Goal: Task Accomplishment & Management: Use online tool/utility

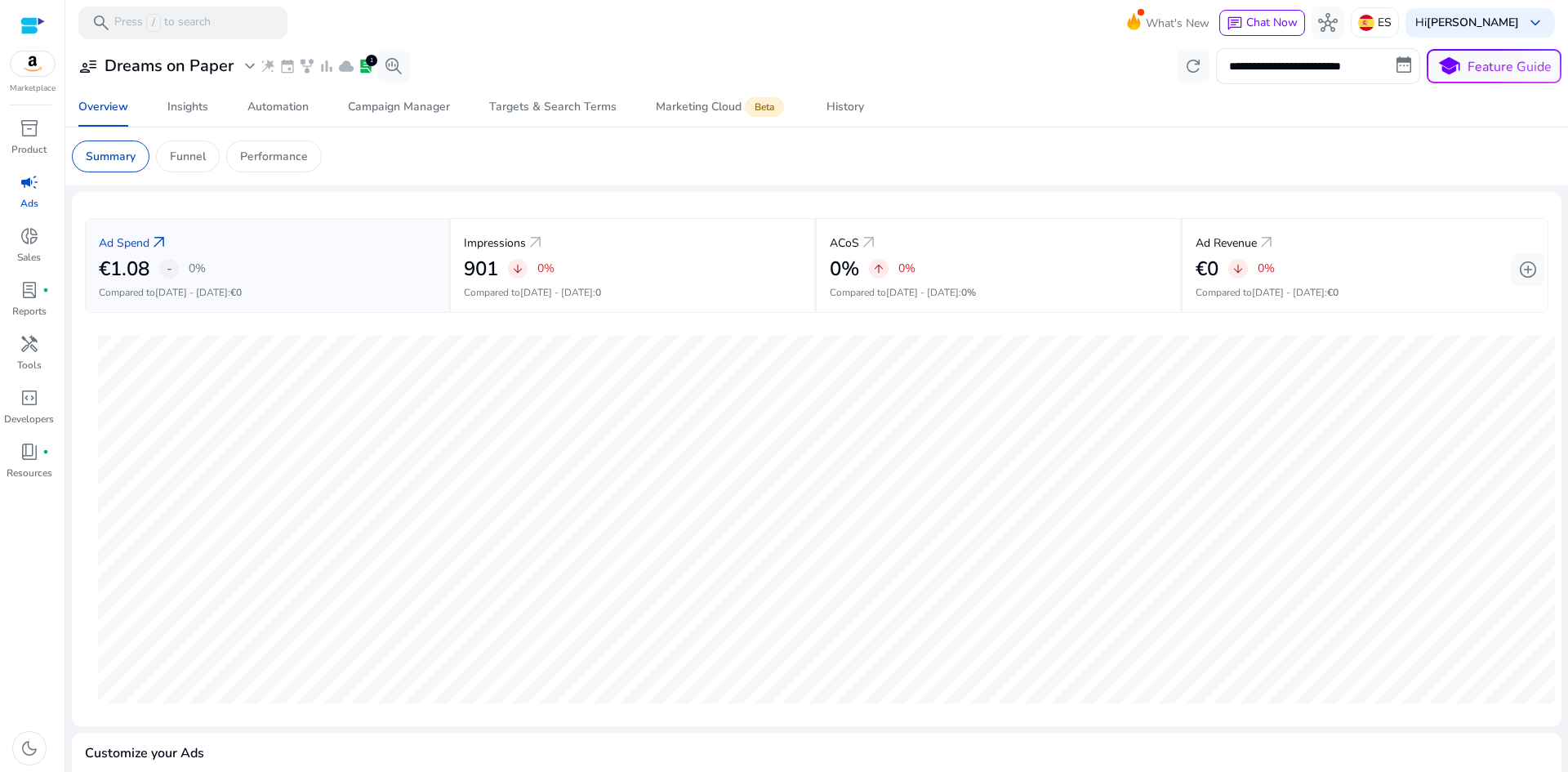
click at [31, 177] on span "campaign" at bounding box center [29, 182] width 19 height 19
click at [197, 112] on div "Insights" at bounding box center [188, 107] width 41 height 12
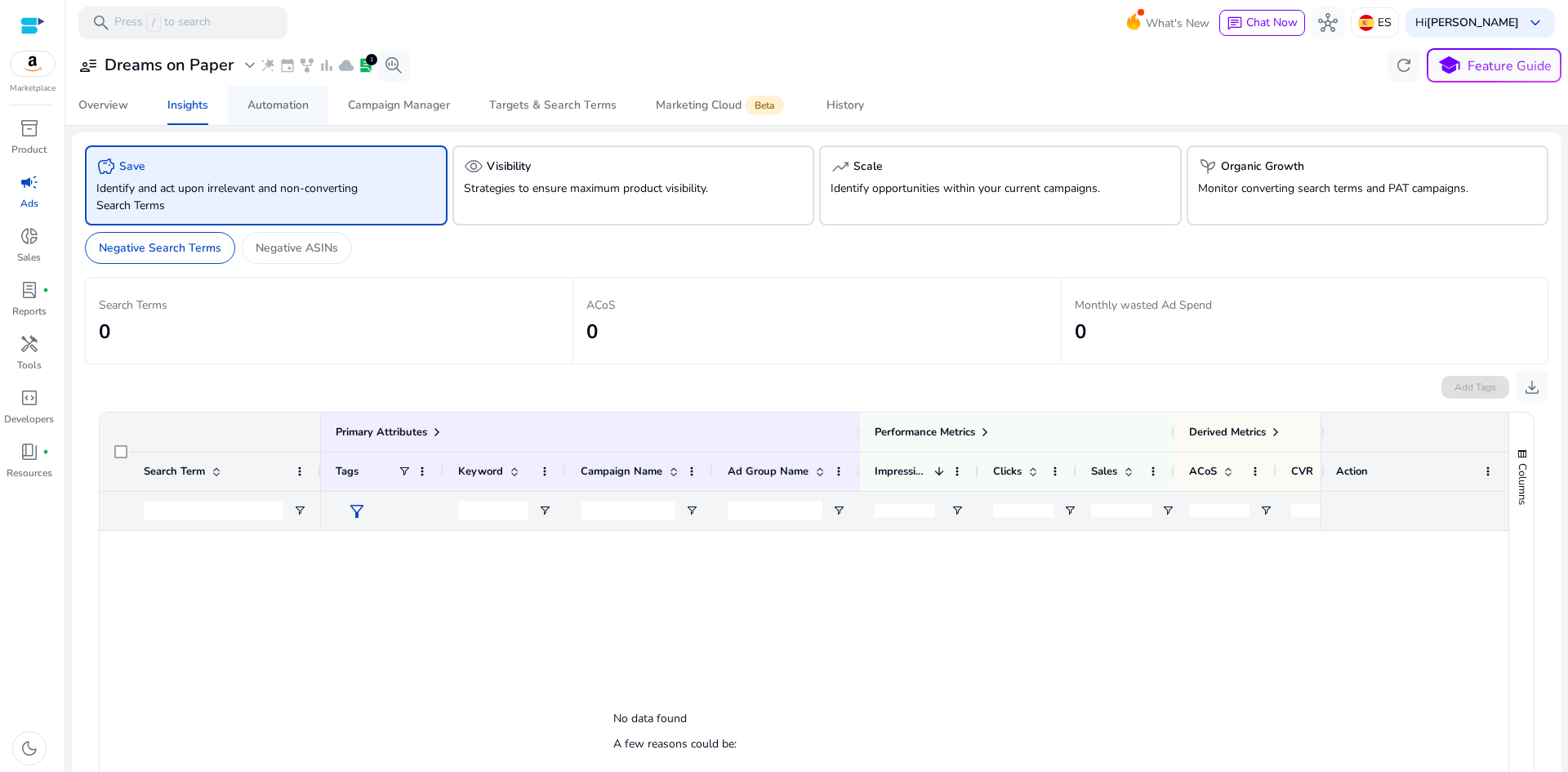
click at [275, 105] on div "Automation" at bounding box center [278, 105] width 61 height 12
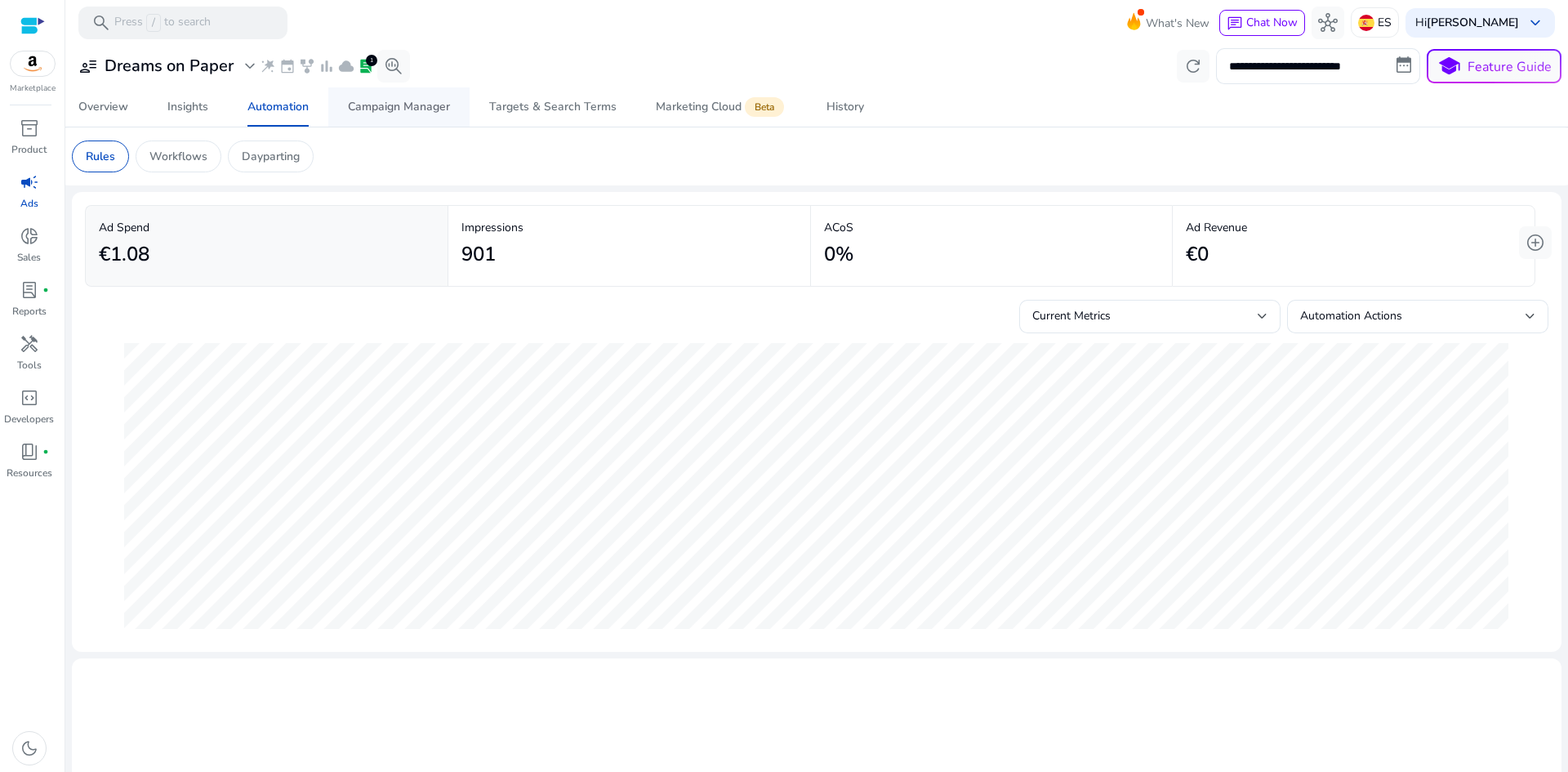
click at [418, 111] on div "Campaign Manager" at bounding box center [399, 107] width 102 height 12
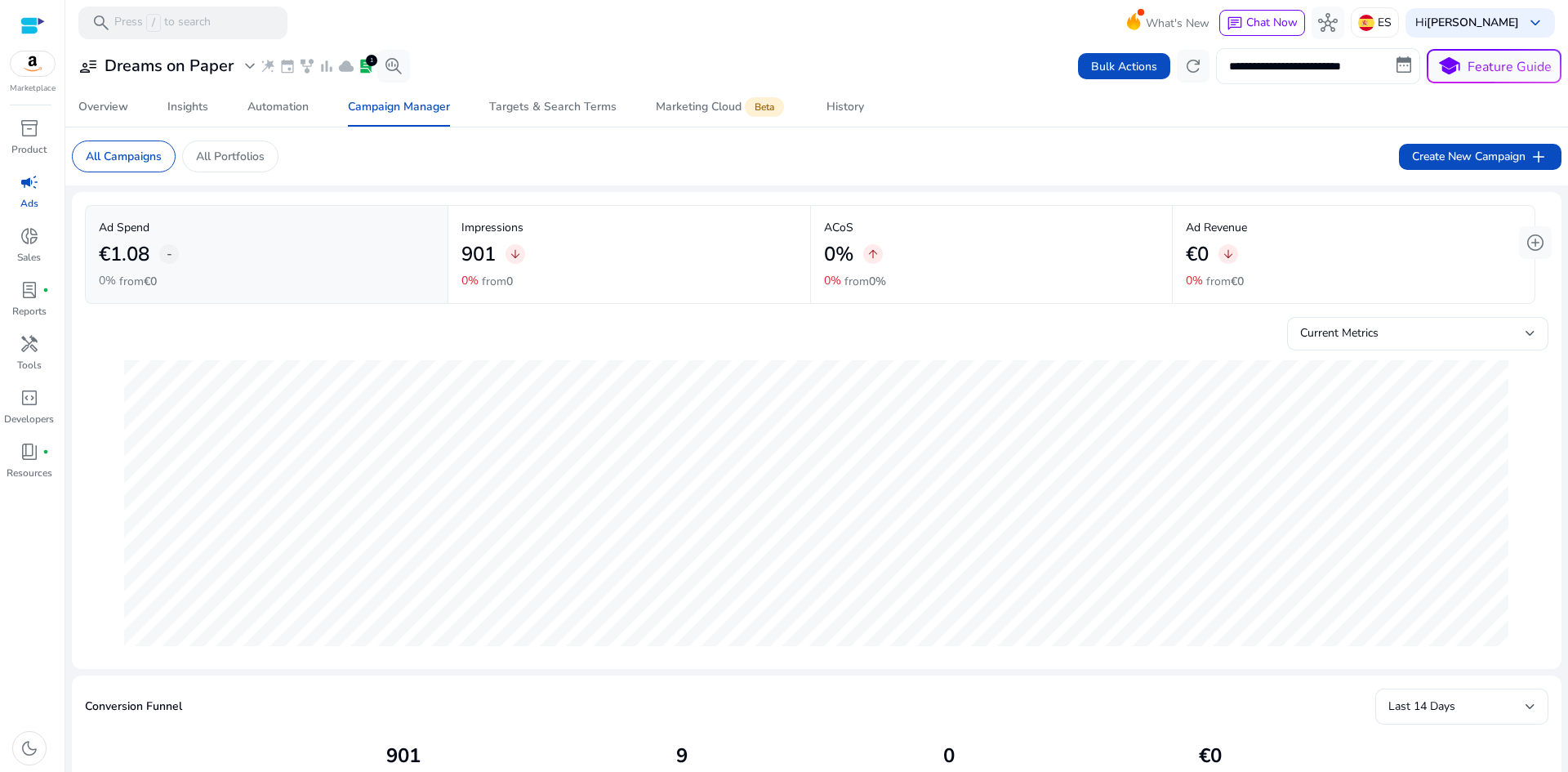
click at [1401, 69] on input "**********" at bounding box center [1318, 65] width 204 height 35
select select "*"
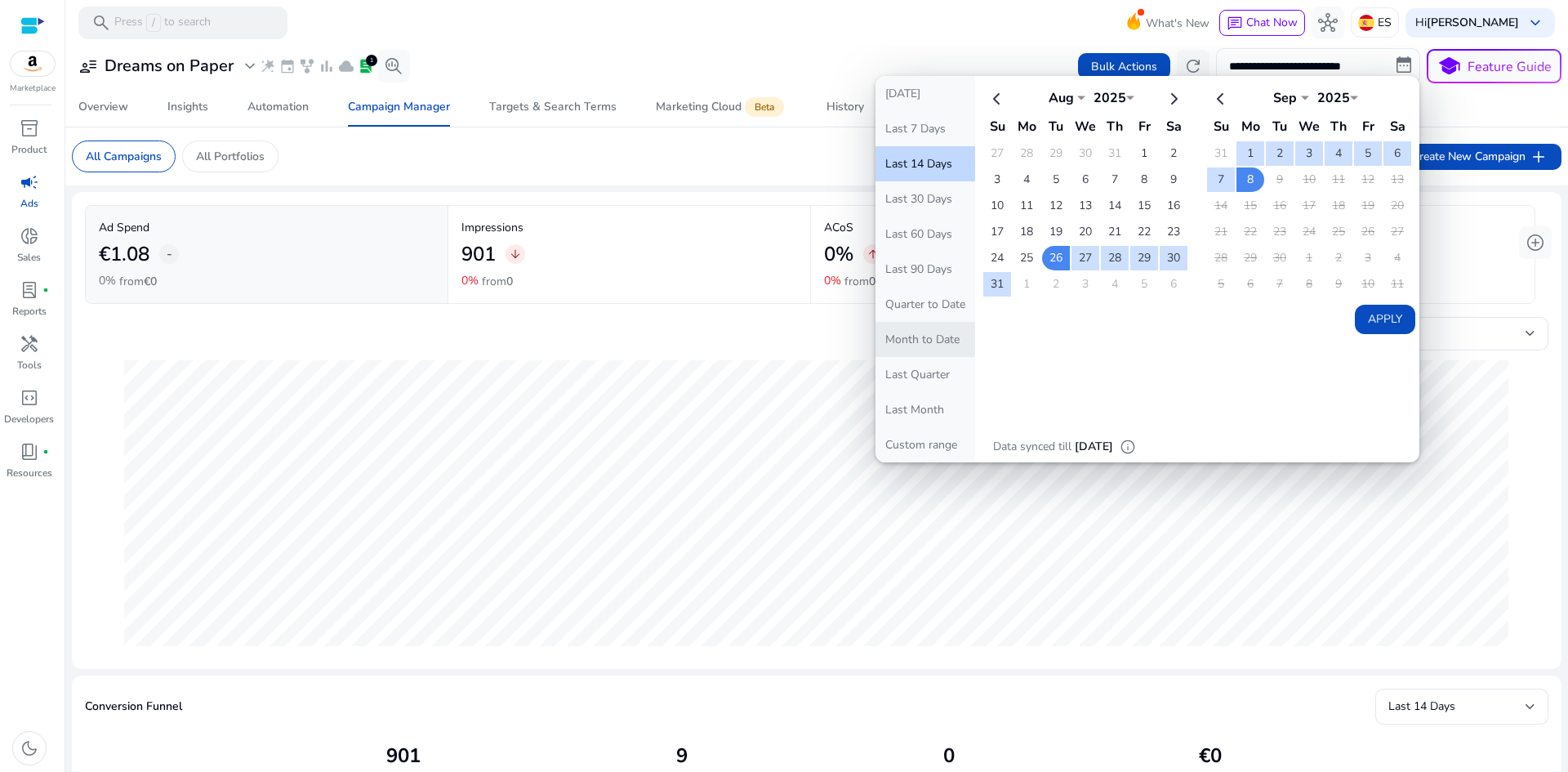
click at [940, 339] on button "Month to Date" at bounding box center [925, 339] width 100 height 35
type input "**********"
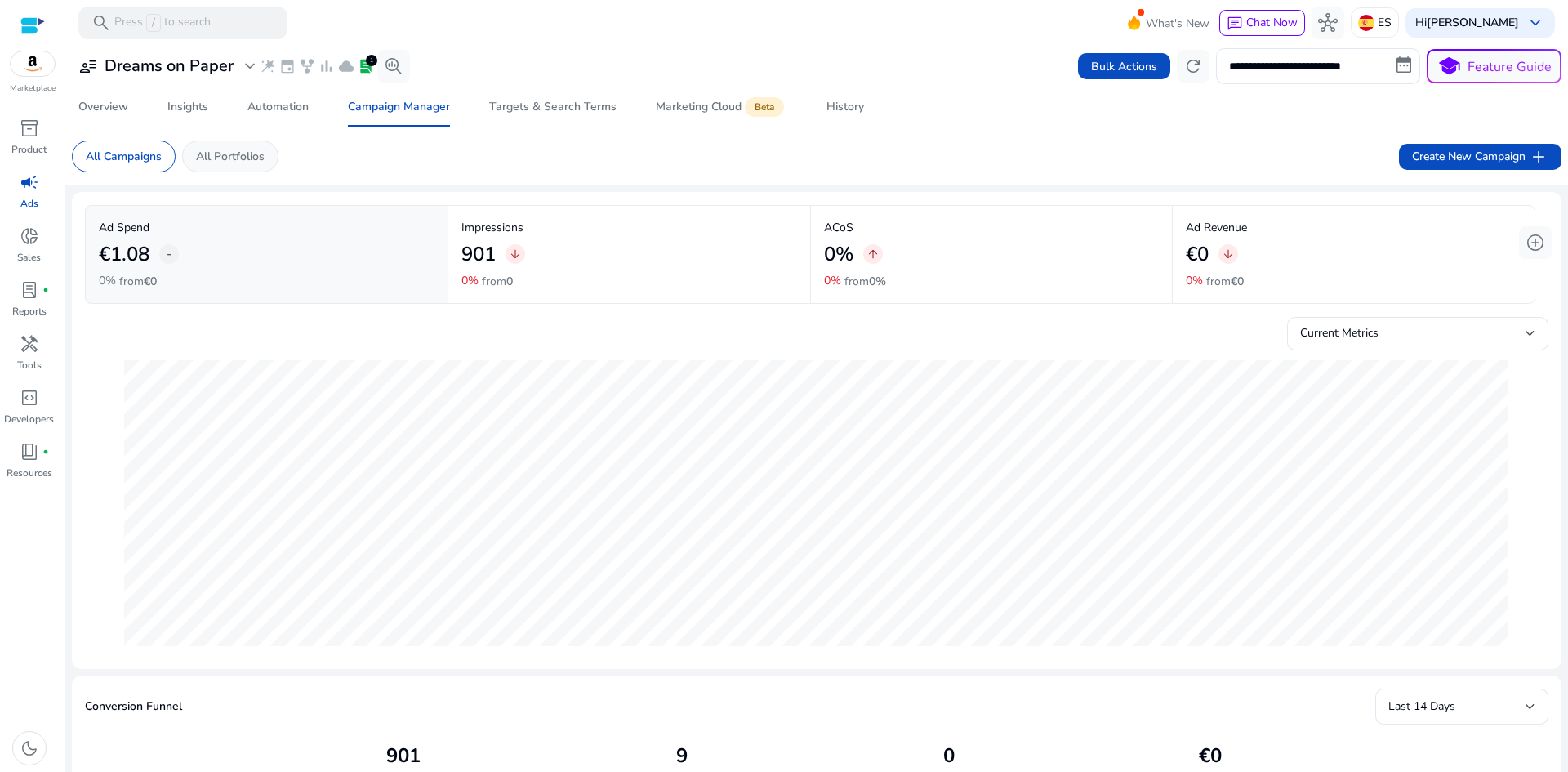
click at [253, 168] on div "All Portfolios" at bounding box center [230, 155] width 96 height 32
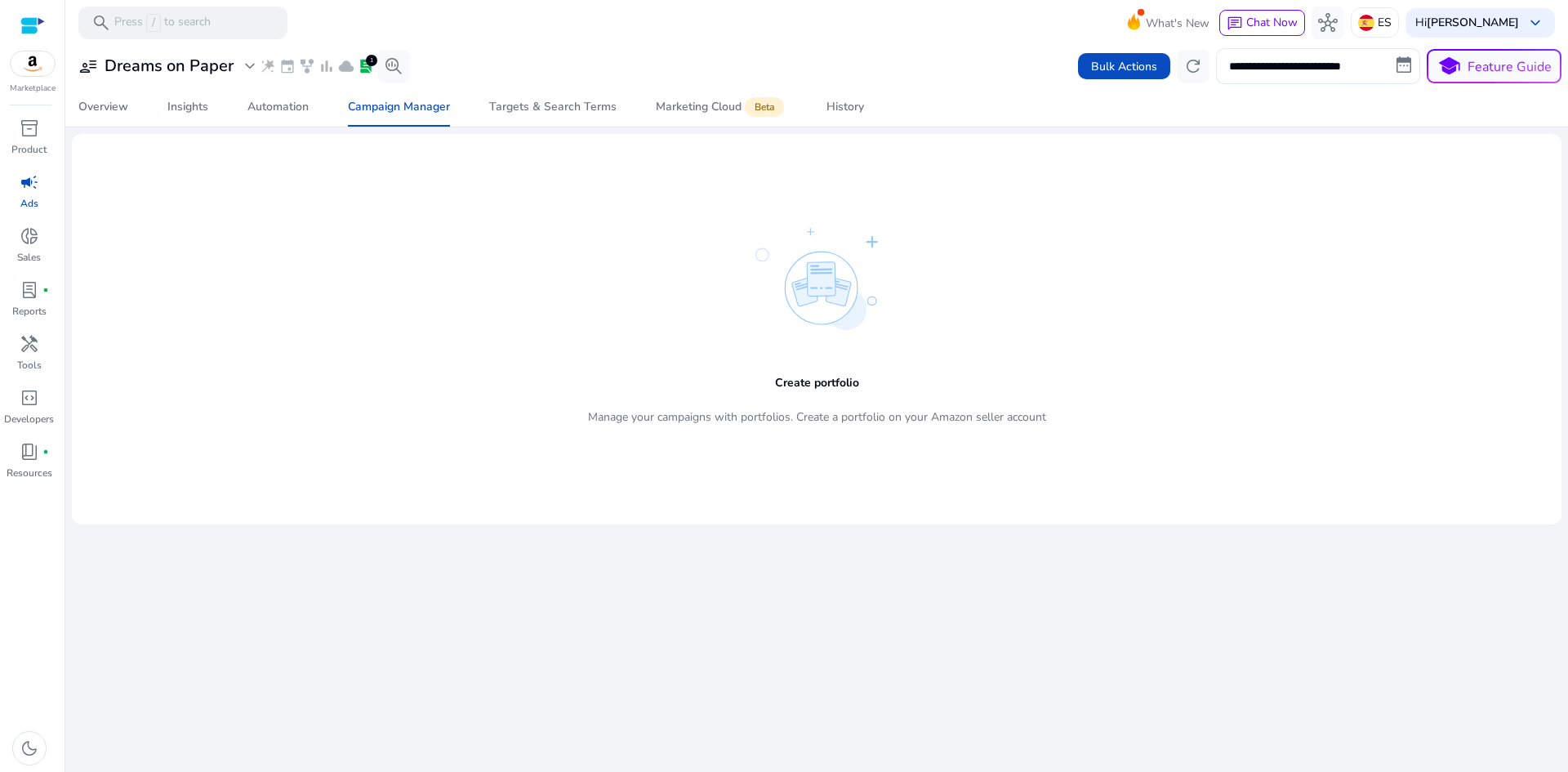
click at [791, 376] on h5 "Create portfolio" at bounding box center [817, 383] width 84 height 13
click at [822, 279] on img at bounding box center [817, 279] width 123 height 102
click at [832, 388] on h5 "Create portfolio" at bounding box center [817, 383] width 84 height 13
click at [280, 112] on div "Automation" at bounding box center [278, 107] width 61 height 12
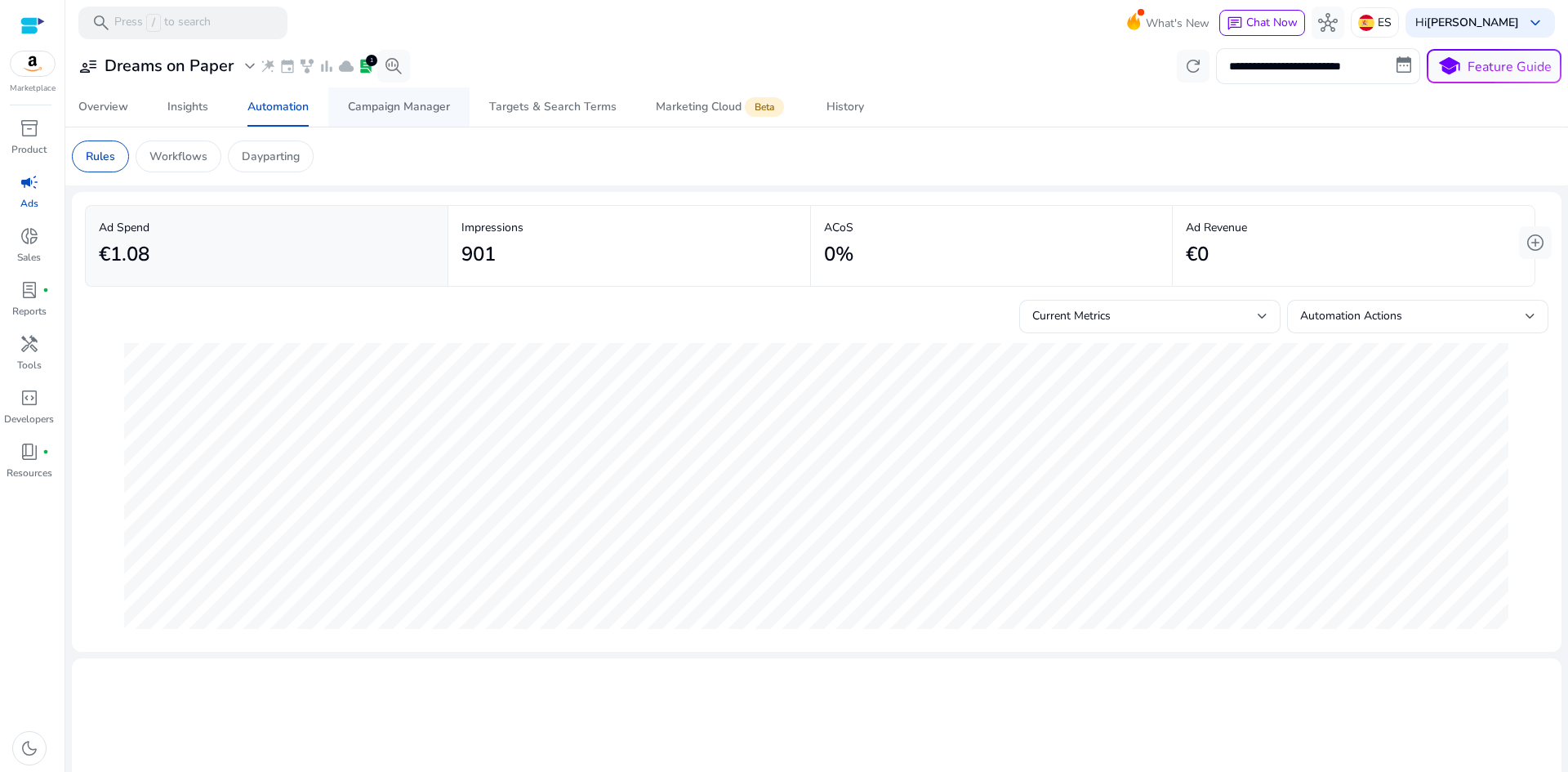
click at [413, 110] on div "Campaign Manager" at bounding box center [399, 107] width 102 height 12
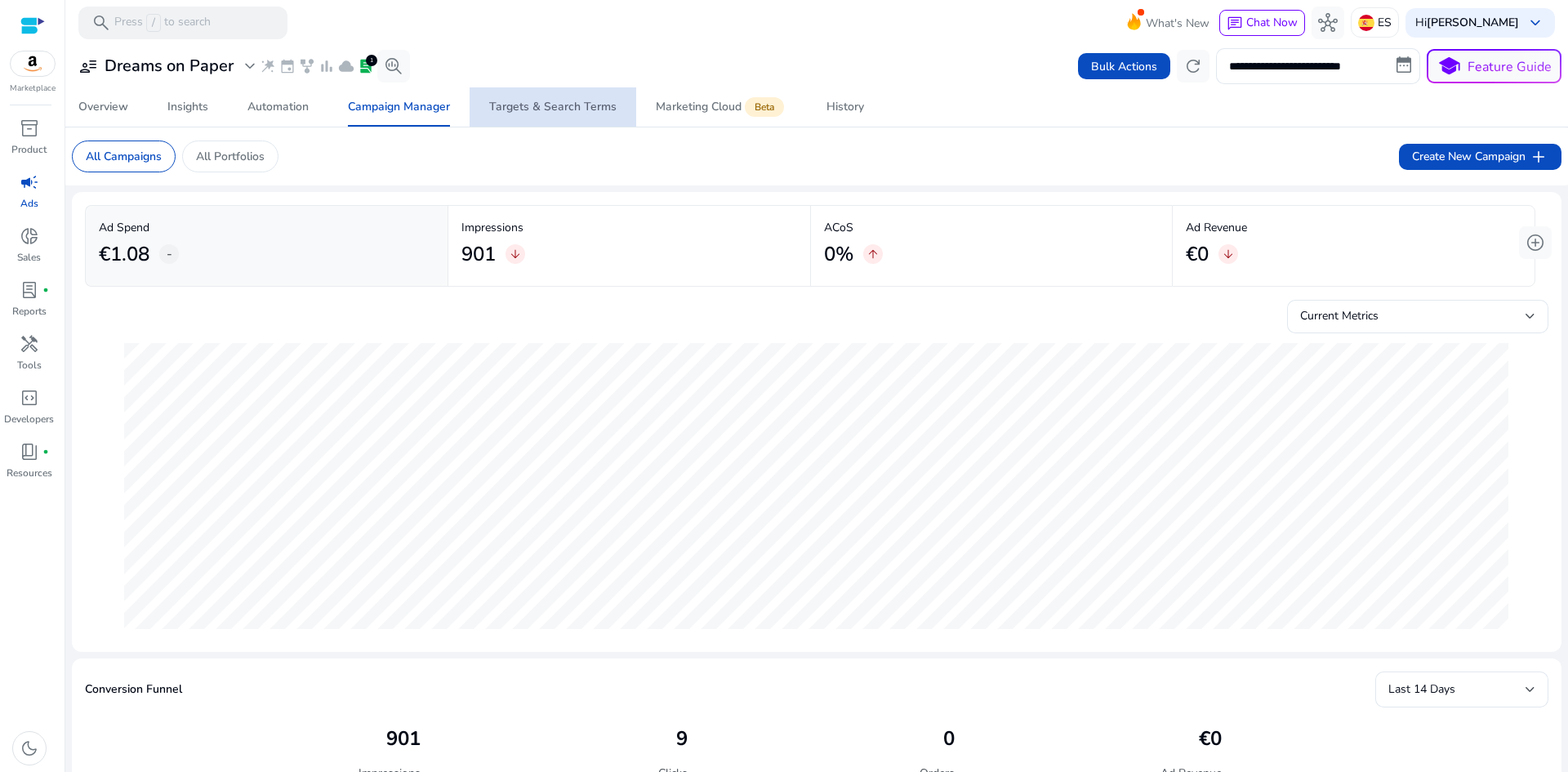
click at [567, 108] on div "Targets & Search Terms" at bounding box center [552, 107] width 128 height 12
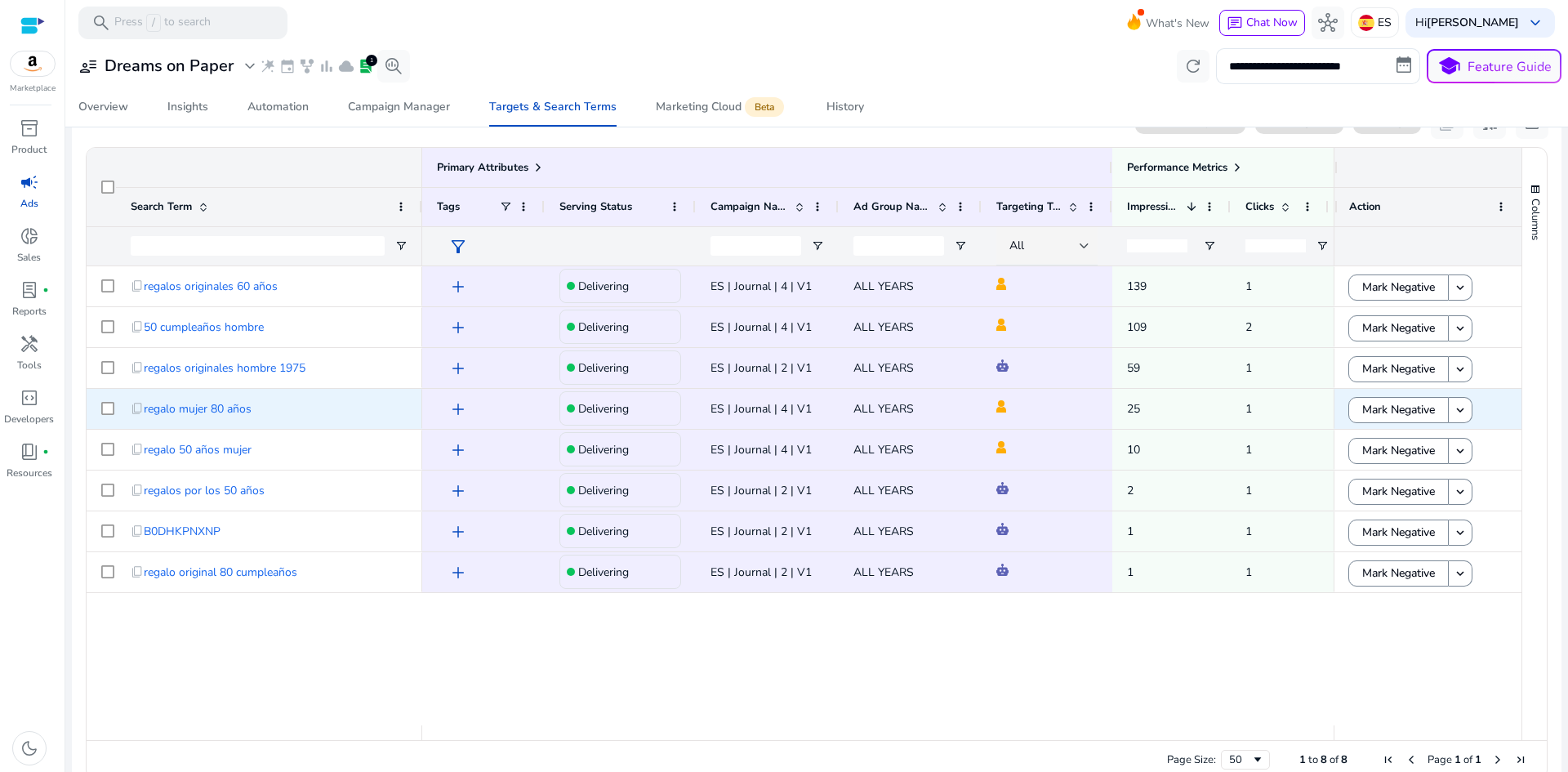
scroll to position [542, 0]
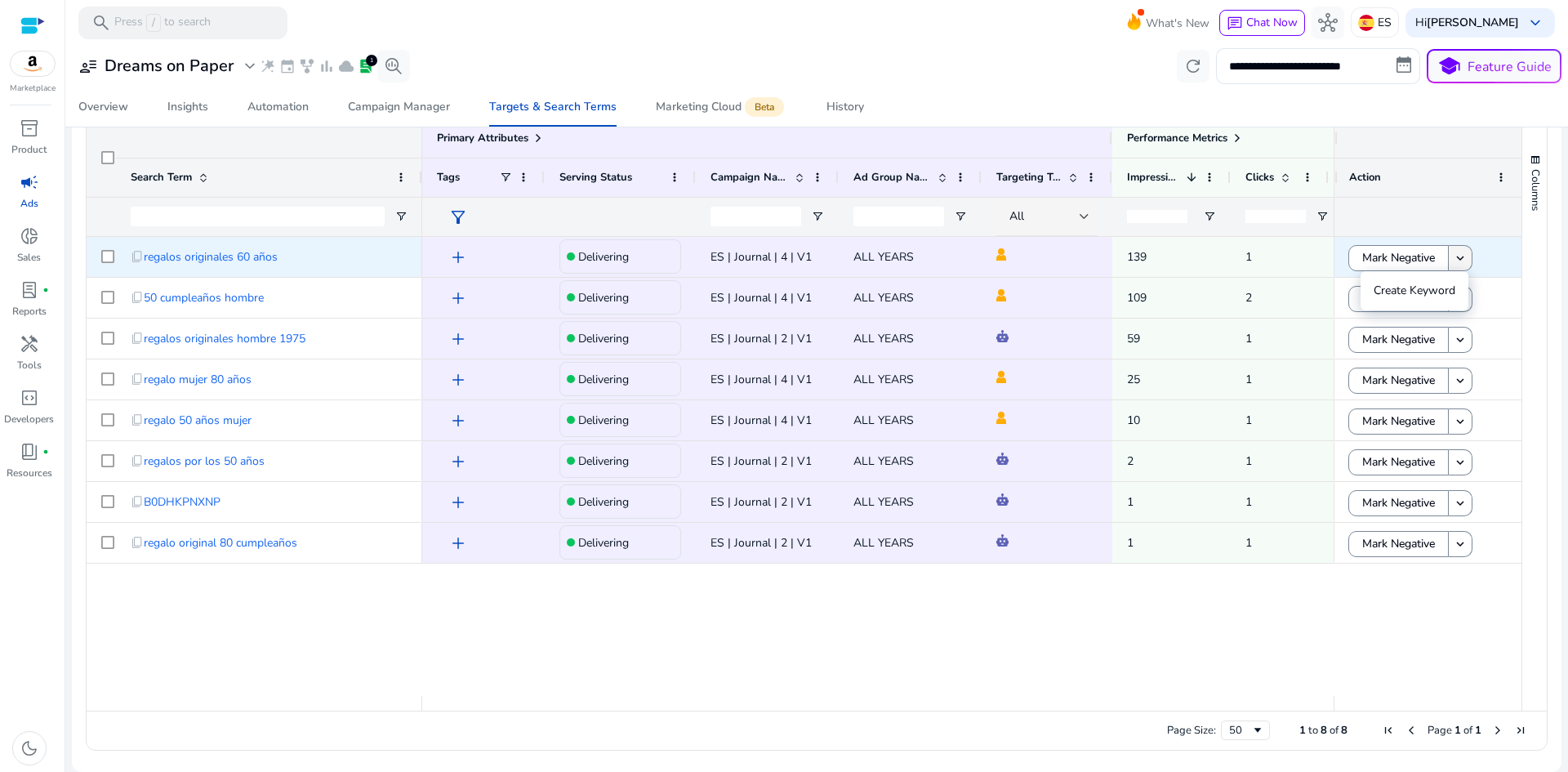
click at [1458, 256] on mat-icon "keyboard_arrow_down" at bounding box center [1460, 257] width 14 height 14
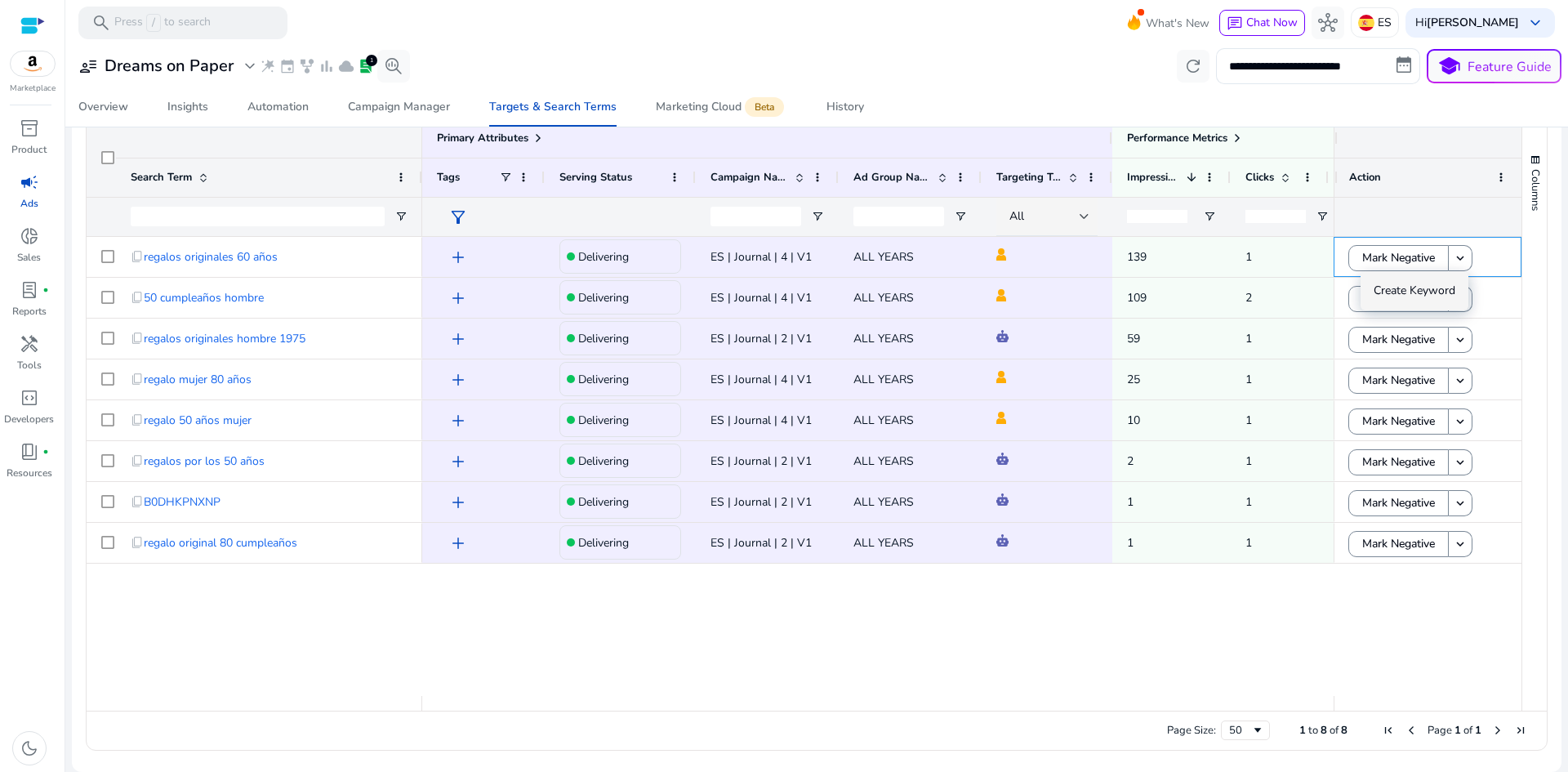
click at [1182, 651] on div "add Delivering ES | Journal | 4 | V1 ALL YEARS 139 1 €0 0% add Delivering ES | …" at bounding box center [878, 466] width 911 height 458
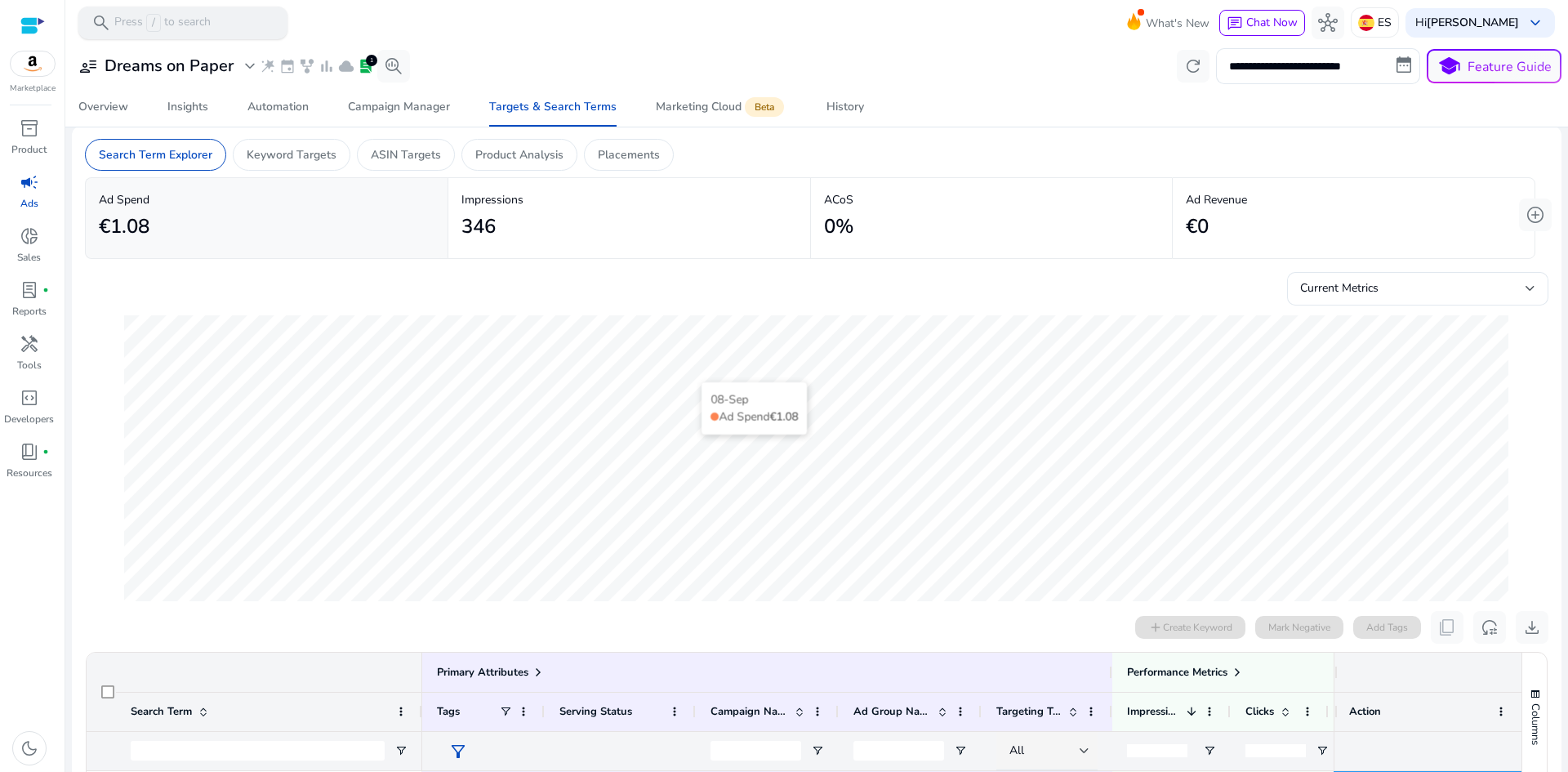
scroll to position [0, 0]
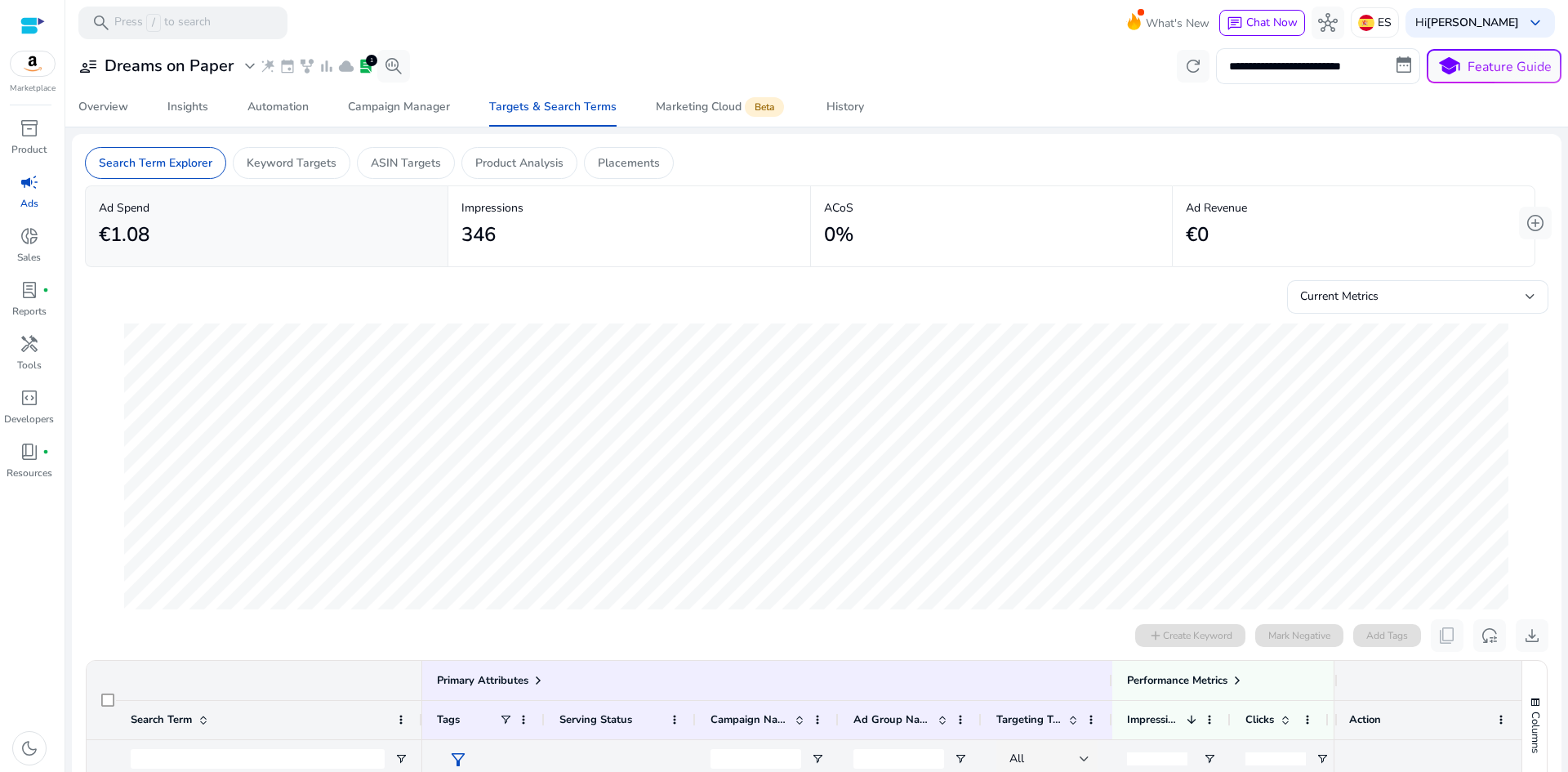
click at [27, 186] on span "campaign" at bounding box center [29, 182] width 19 height 19
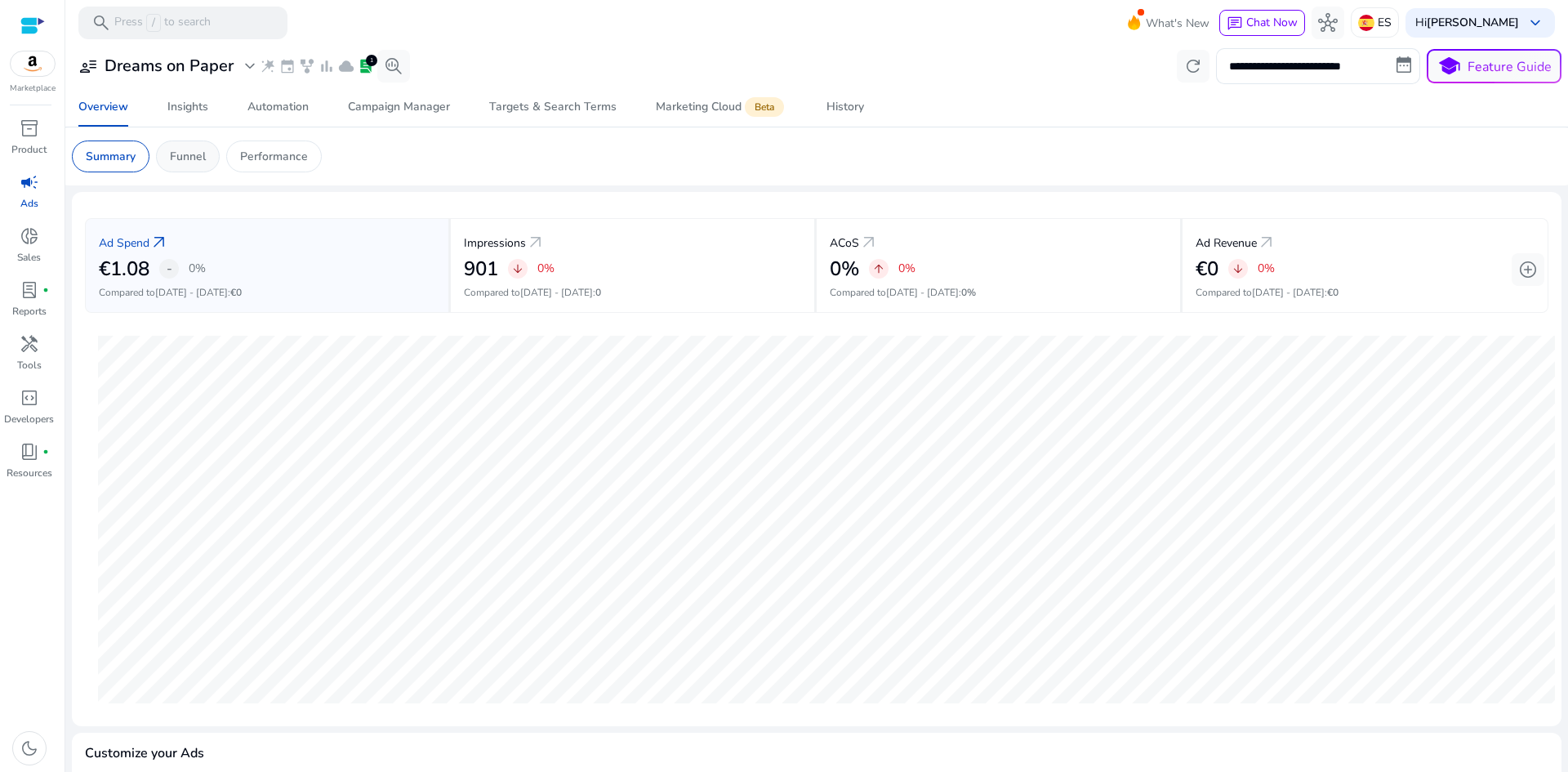
click at [185, 159] on p "Funnel" at bounding box center [187, 156] width 35 height 17
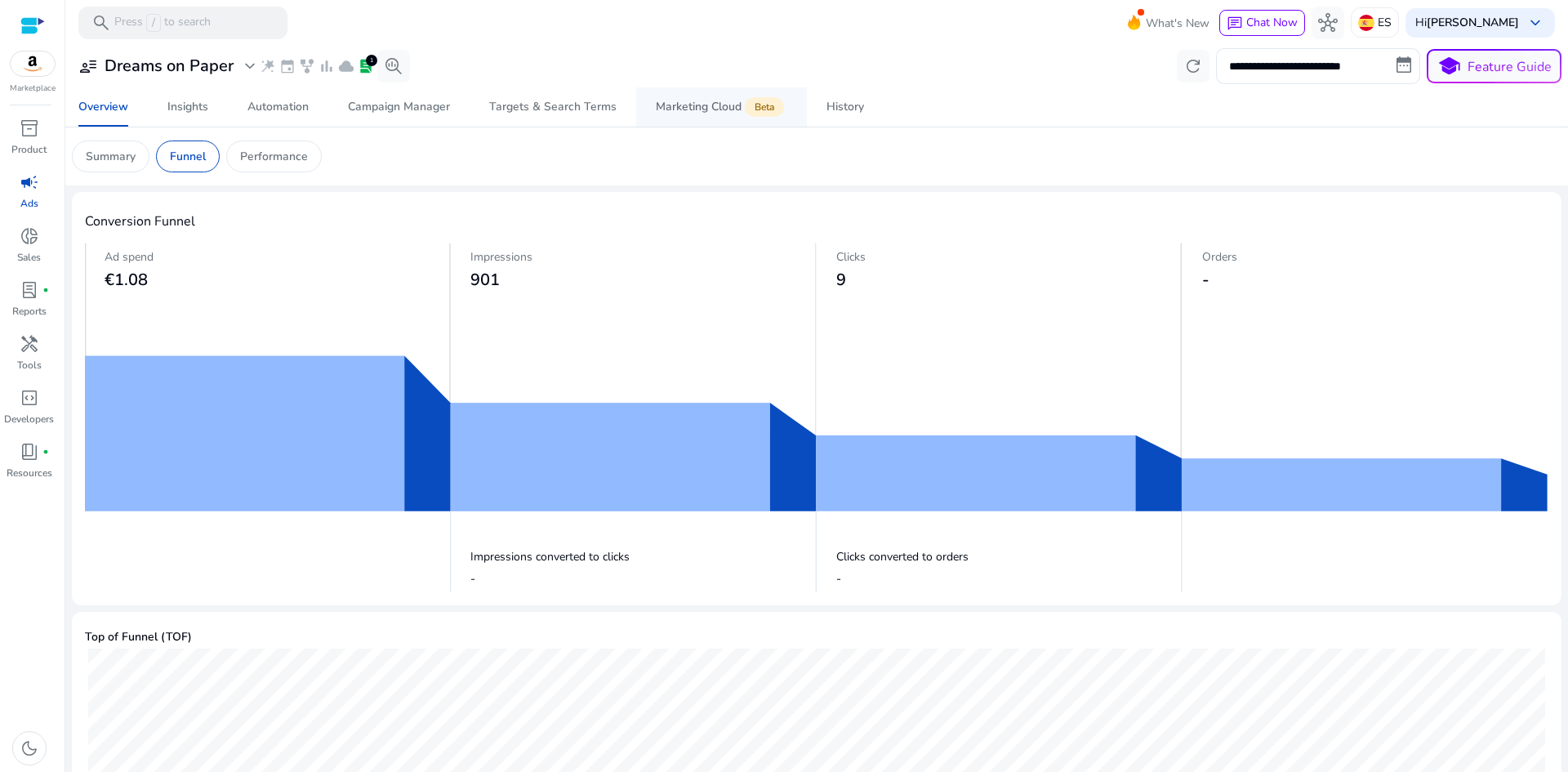
click at [705, 108] on div "Marketing Cloud Beta" at bounding box center [721, 107] width 131 height 13
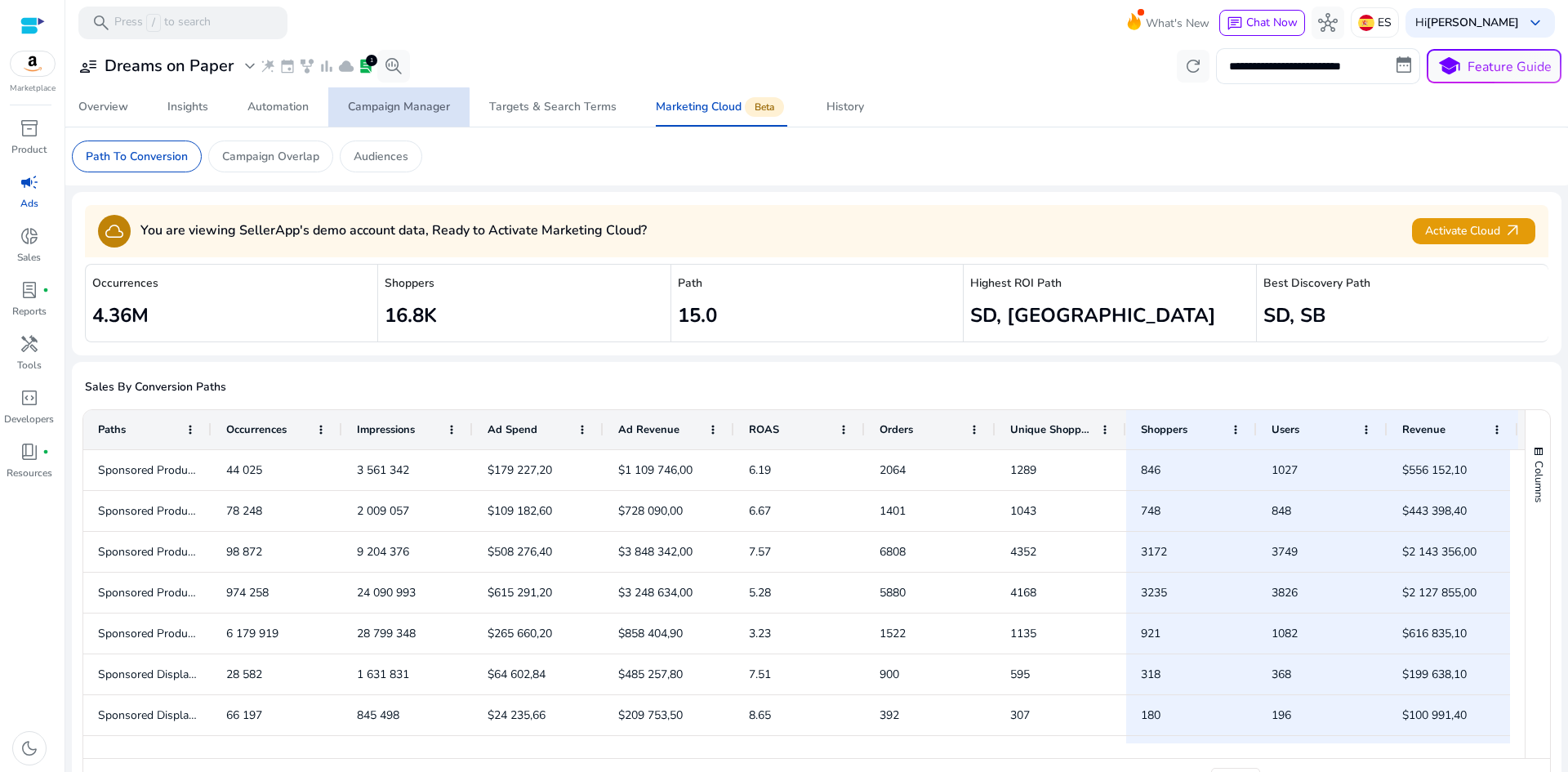
click at [396, 116] on span "Campaign Manager" at bounding box center [399, 106] width 102 height 39
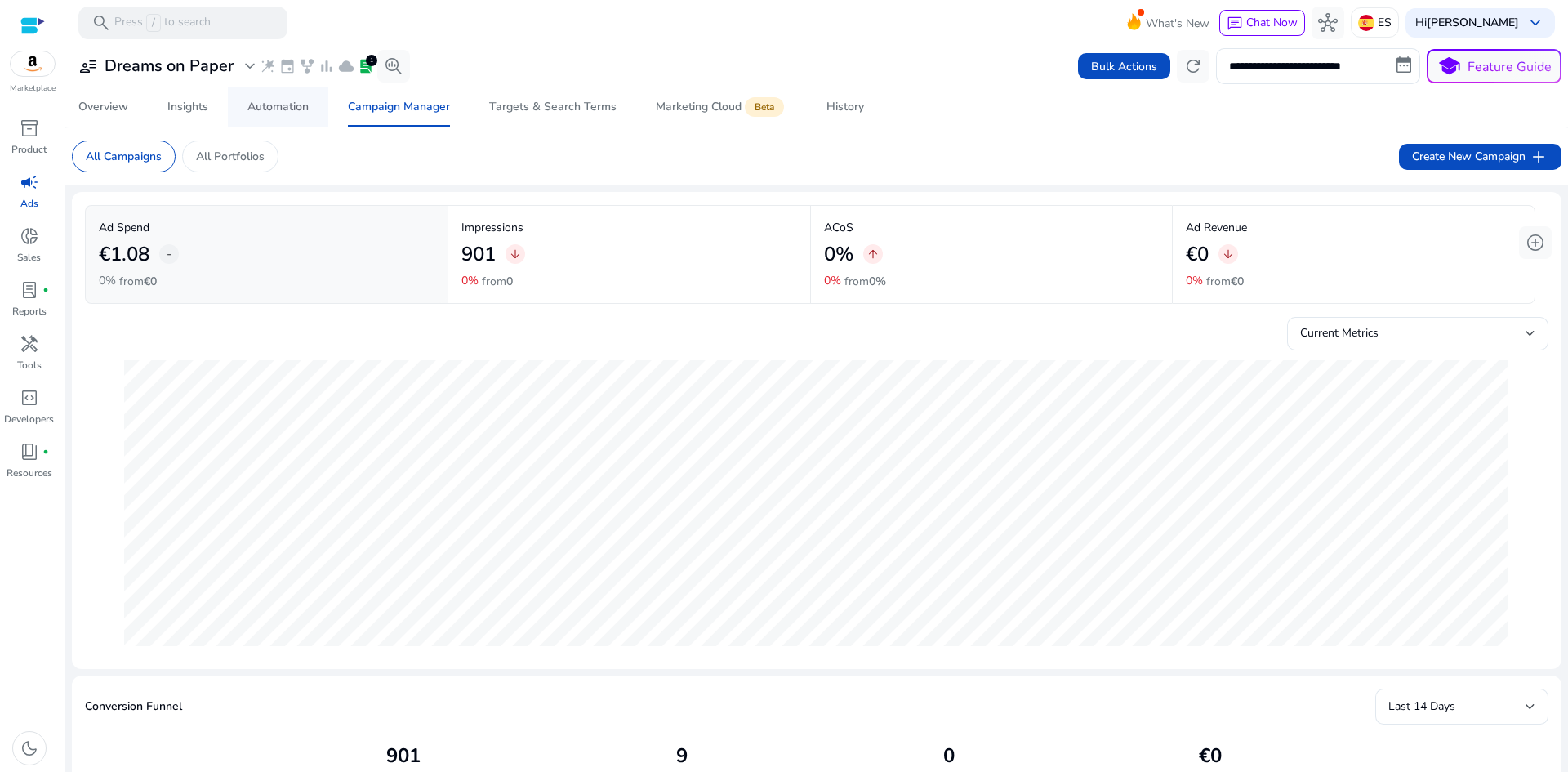
click at [301, 105] on div "Automation" at bounding box center [278, 107] width 61 height 12
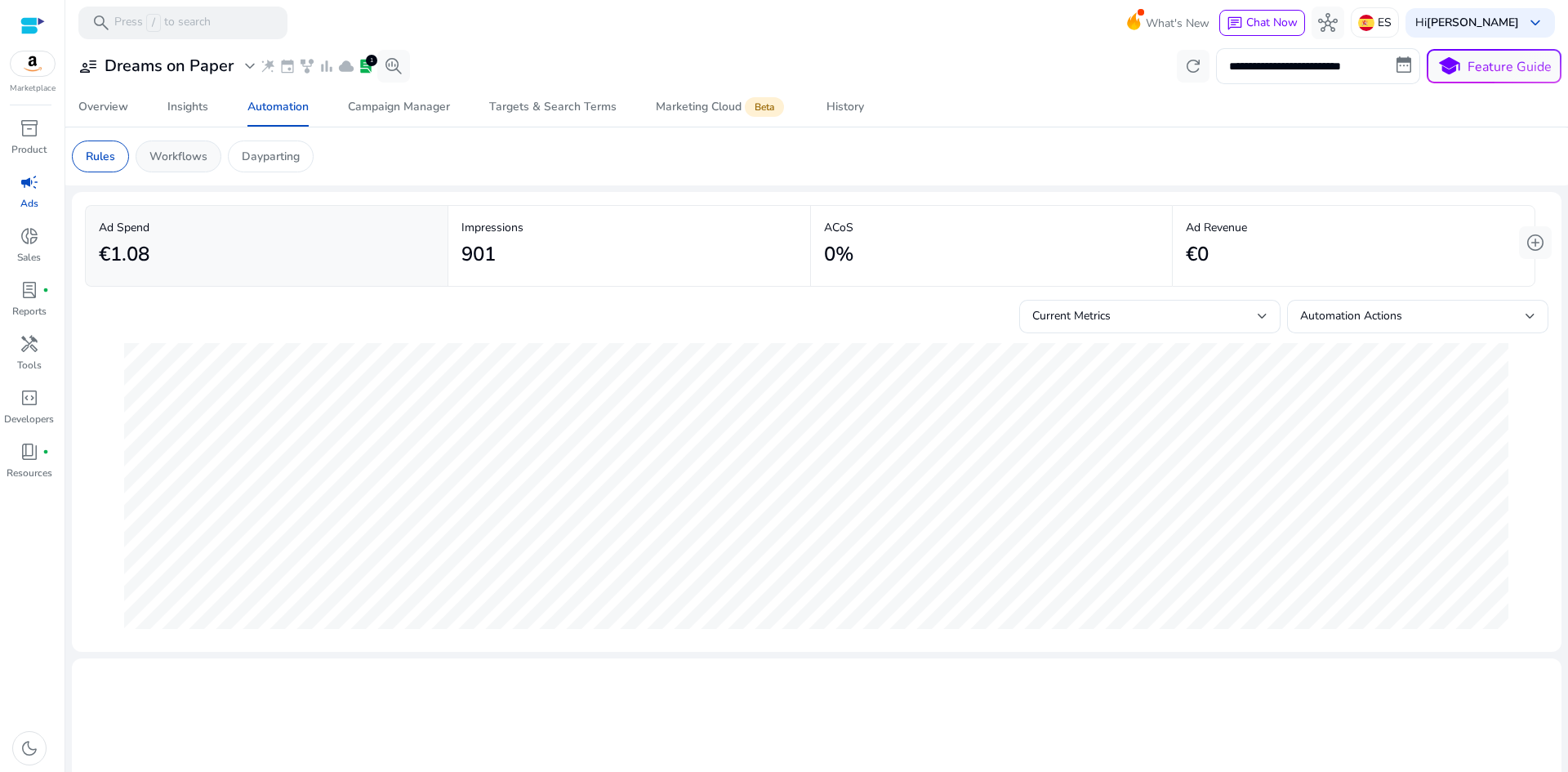
click at [192, 156] on p "Workflows" at bounding box center [178, 156] width 58 height 17
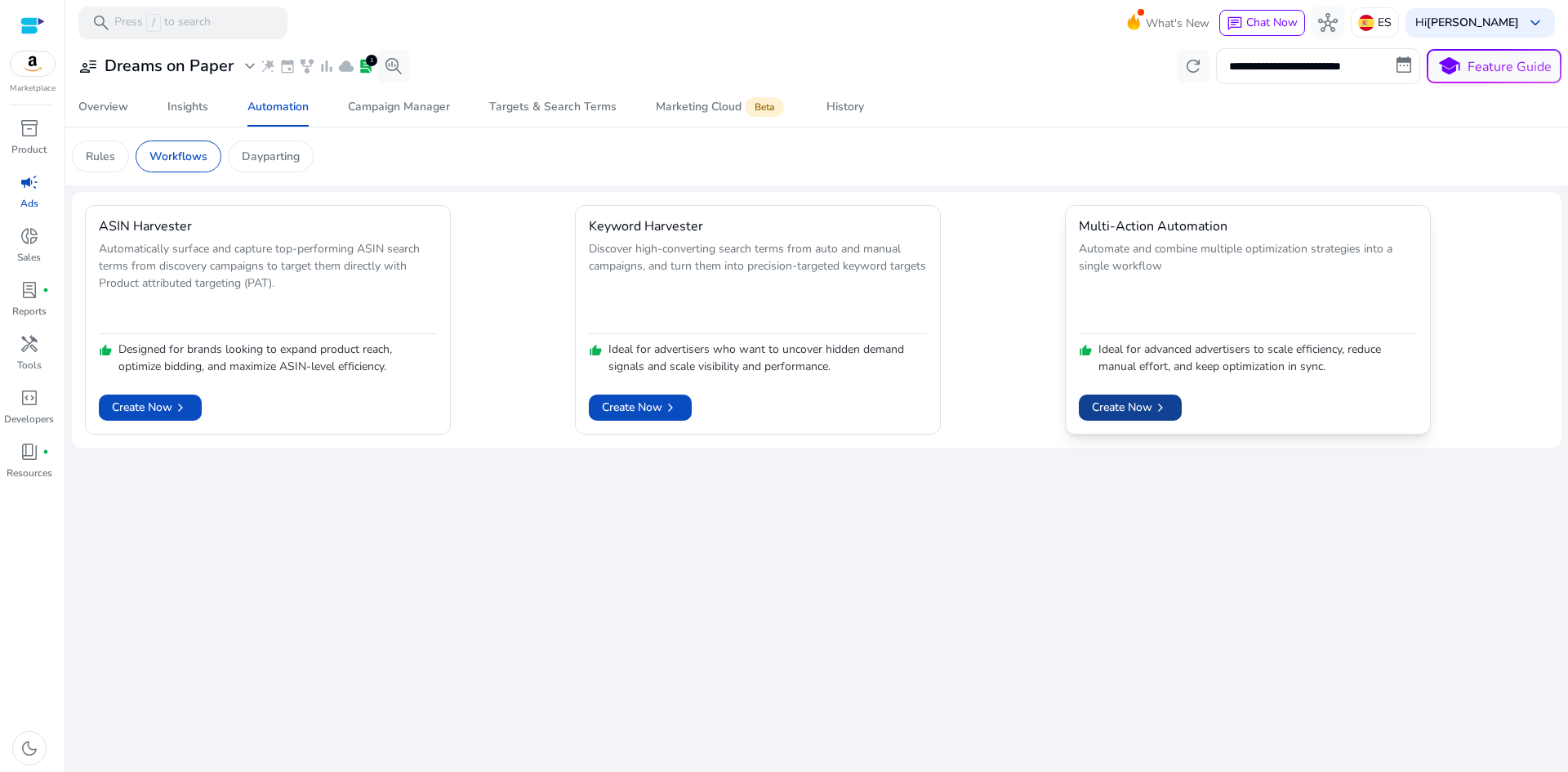
click at [1125, 404] on span "Create Now chevron_right" at bounding box center [1130, 407] width 77 height 17
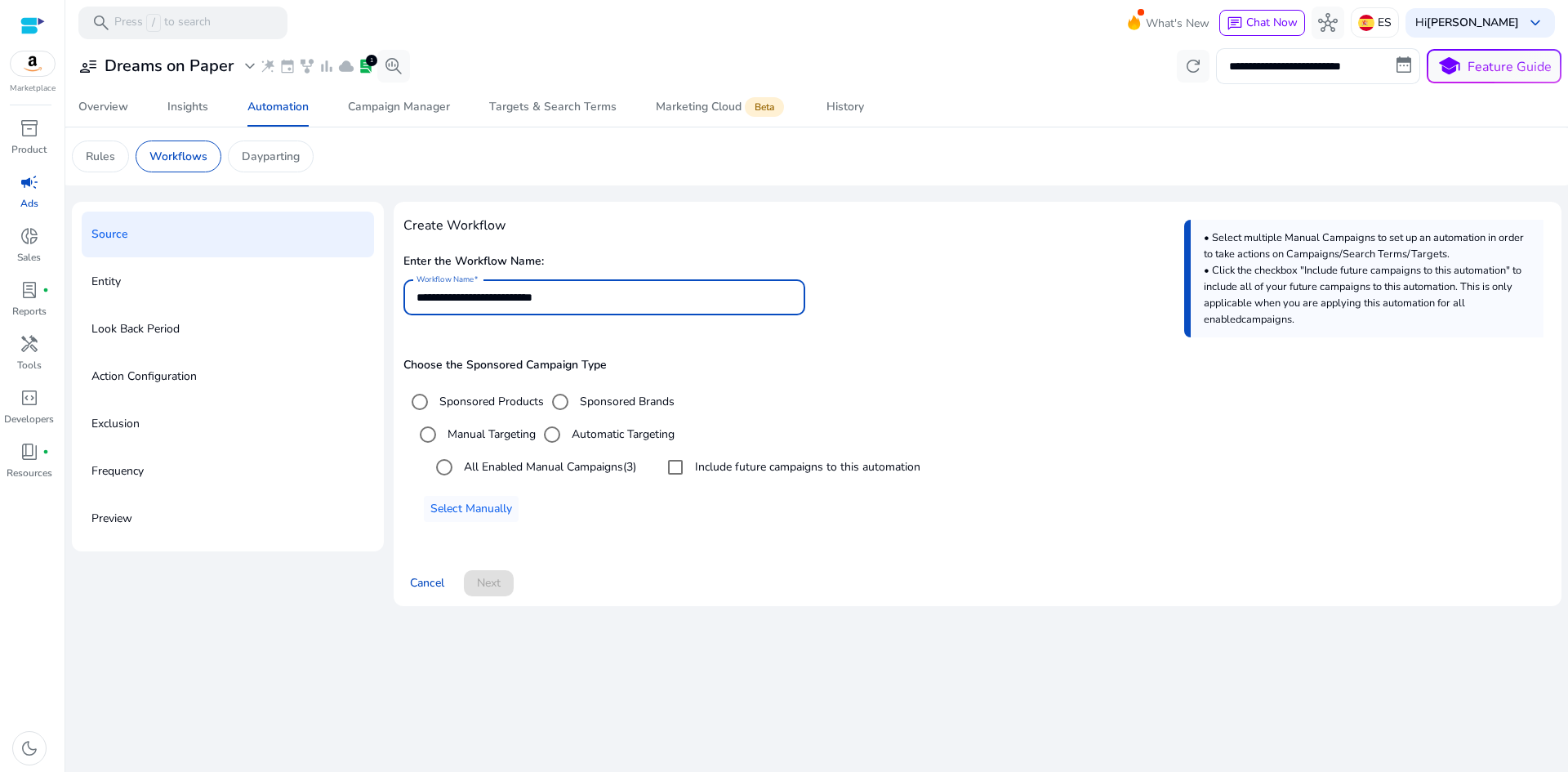
drag, startPoint x: 620, startPoint y: 300, endPoint x: 298, endPoint y: 285, distance: 322.3
click at [298, 285] on div "**********" at bounding box center [816, 409] width 1489 height 417
paste input "*******"
type input "**********"
click at [758, 241] on div "**********" at bounding box center [977, 381] width 1148 height 339
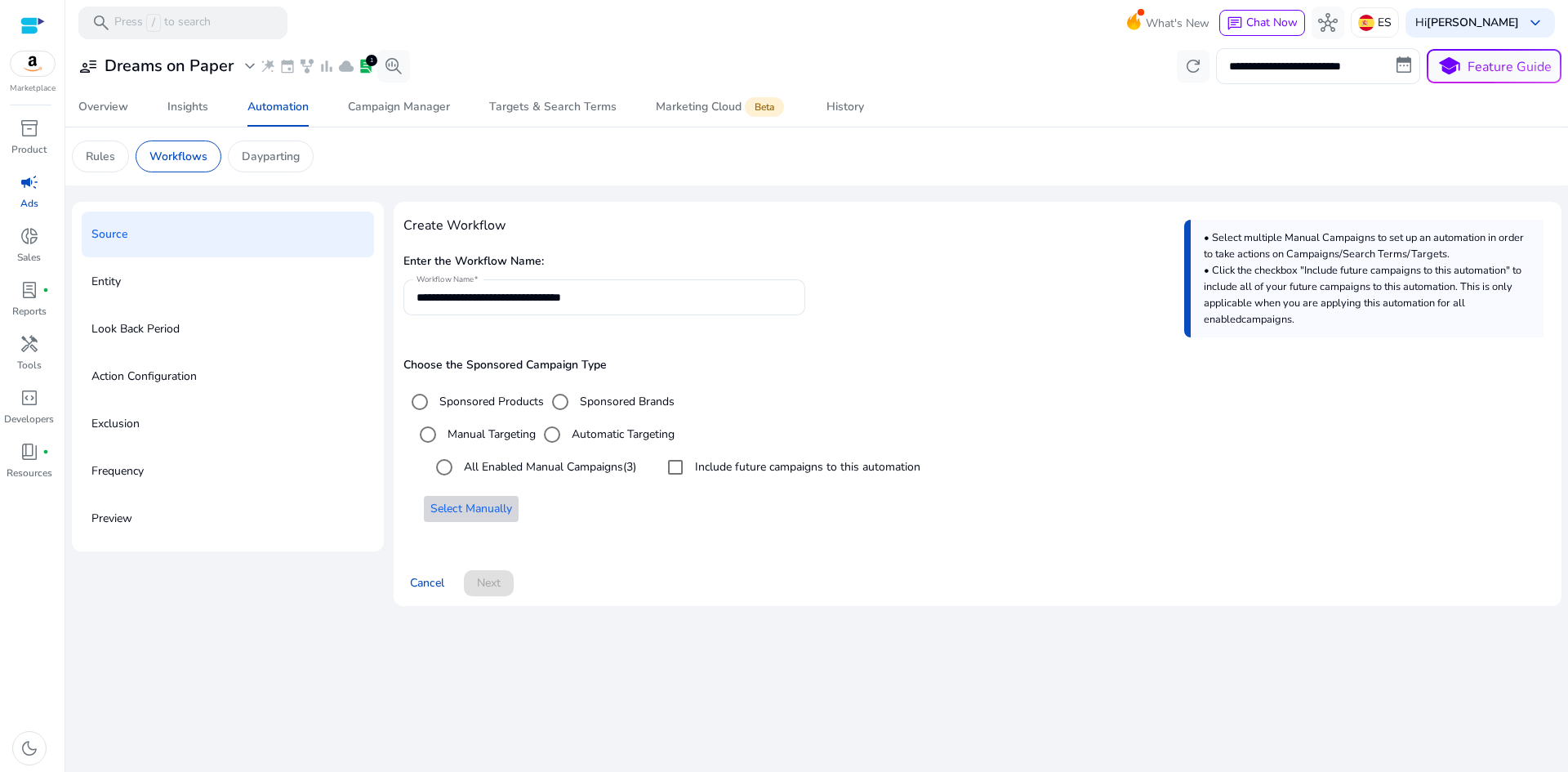
click at [498, 506] on span "Select Manually" at bounding box center [471, 508] width 82 height 17
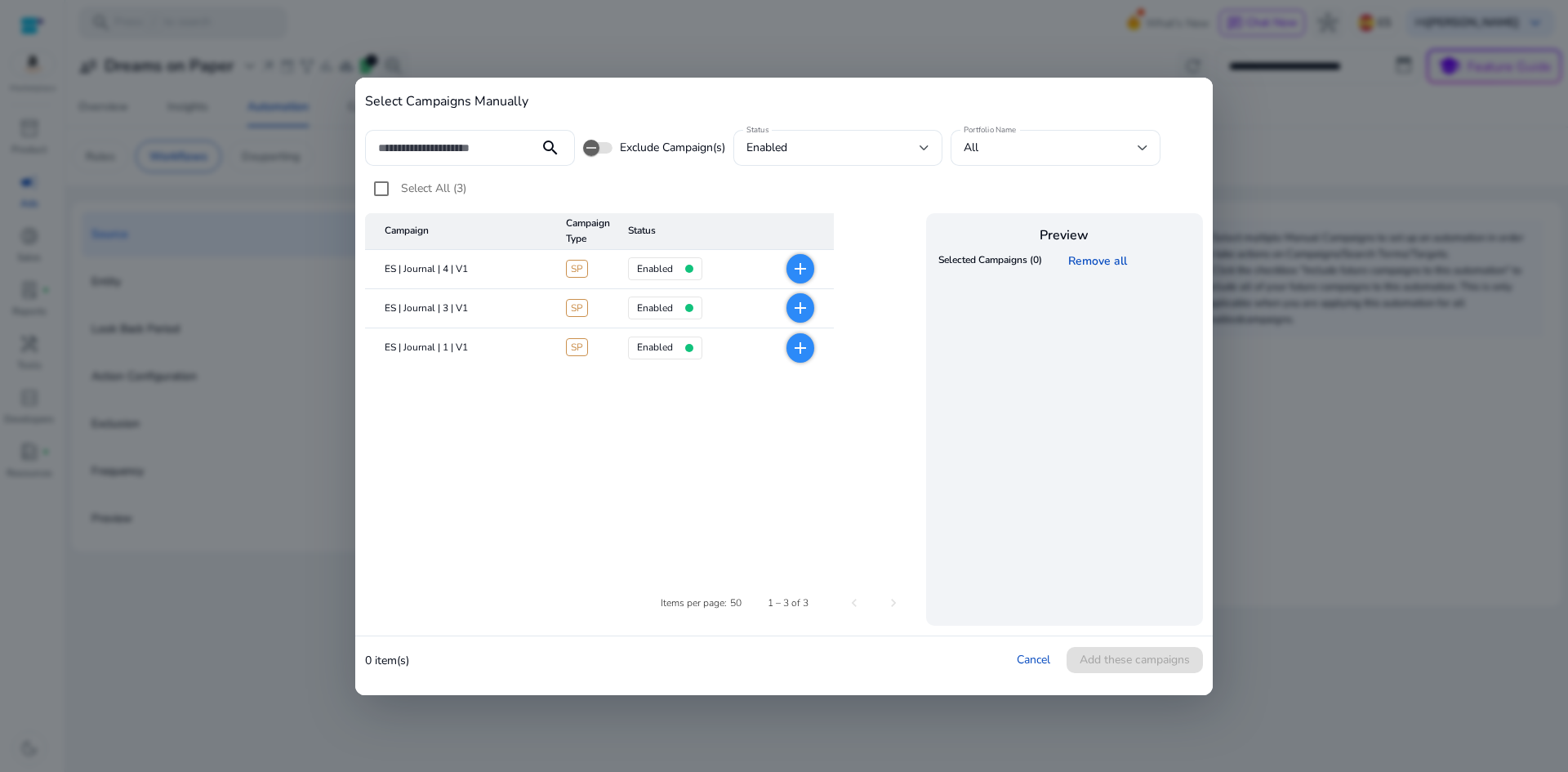
click at [798, 349] on mat-icon "add" at bounding box center [800, 347] width 19 height 19
click at [1135, 666] on span "Add these campaigns" at bounding box center [1135, 660] width 110 height 17
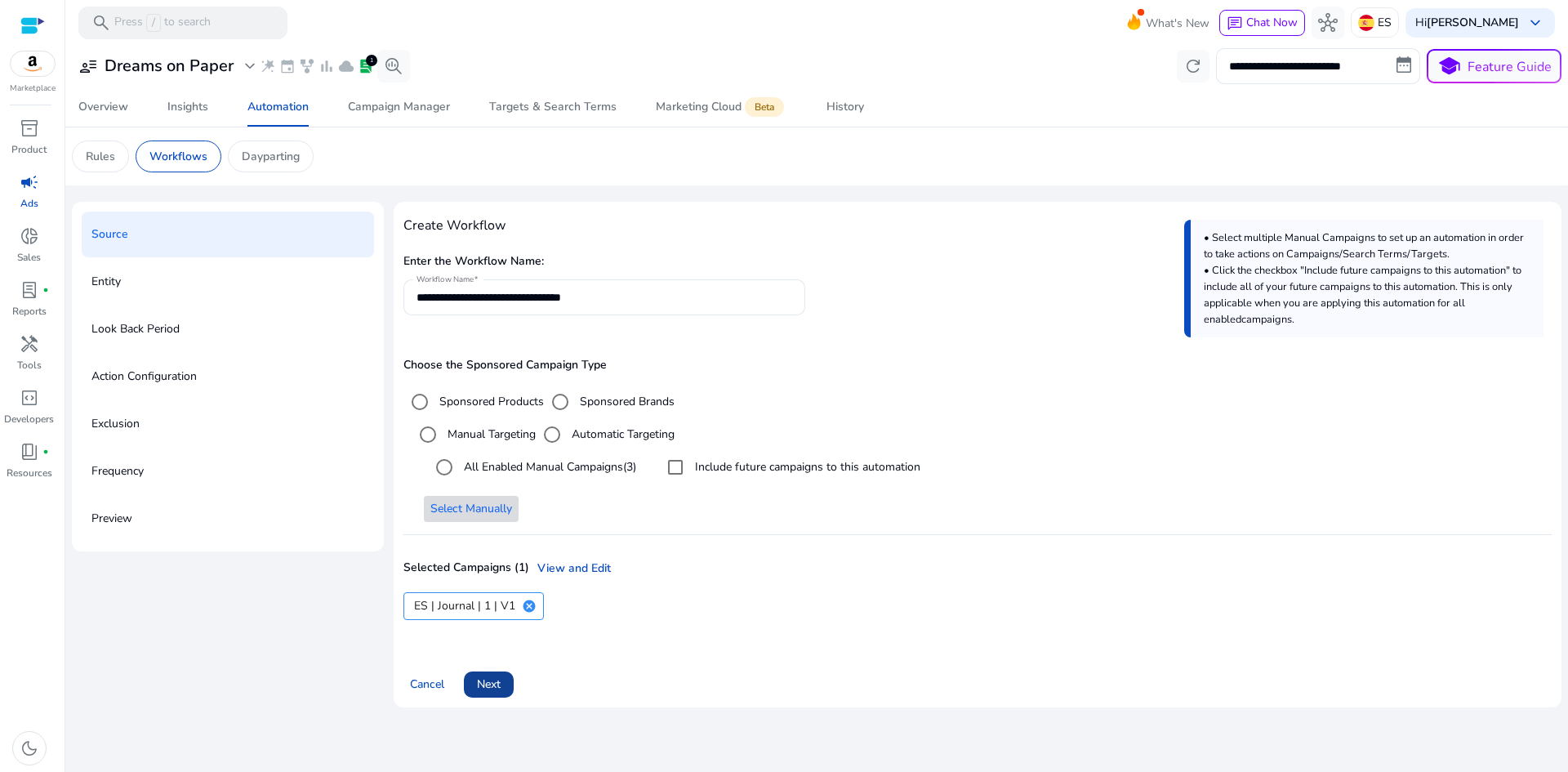
click at [497, 678] on span "Next" at bounding box center [488, 684] width 24 height 17
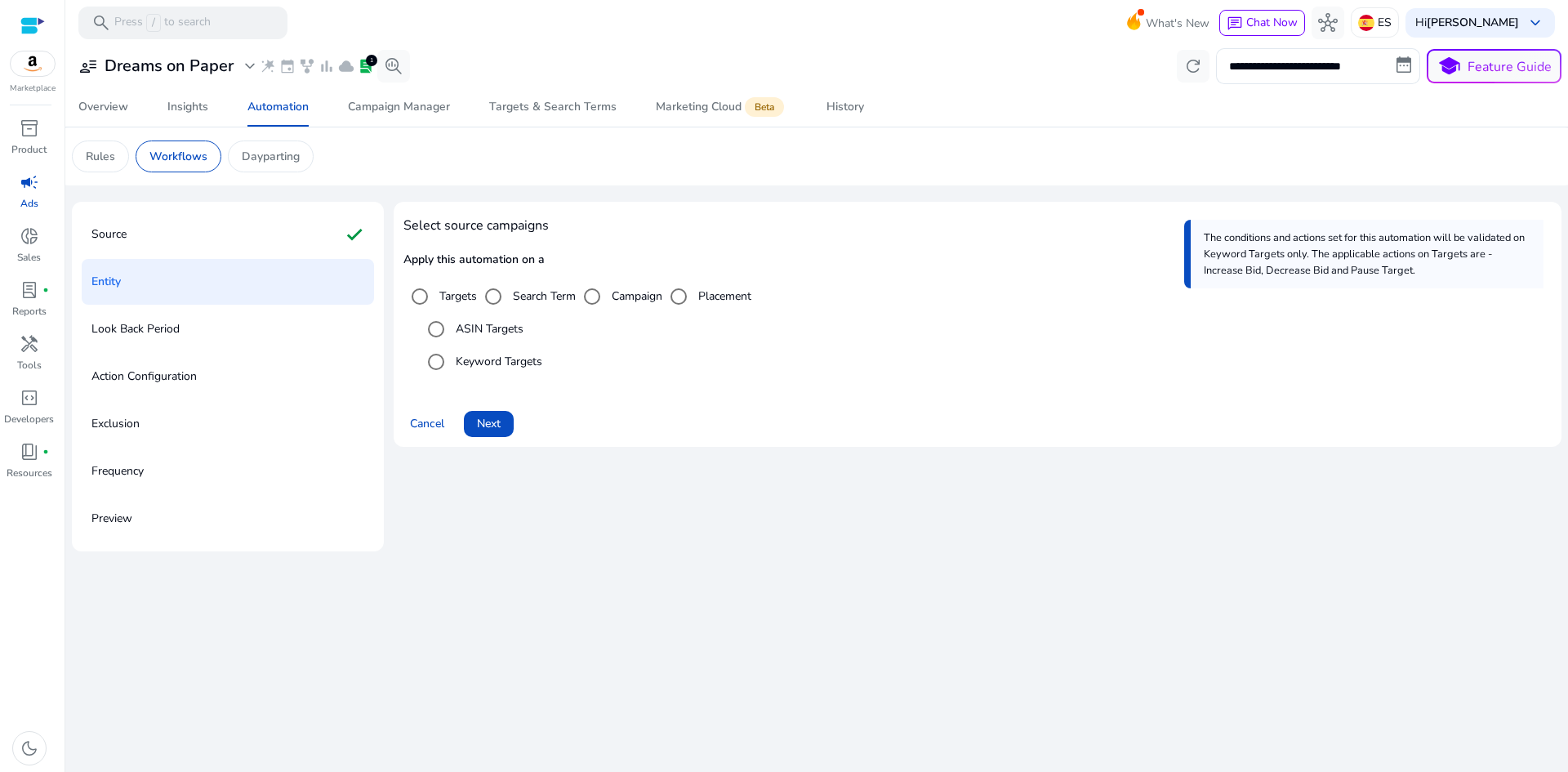
click at [503, 225] on h4 "Select source campaigns" at bounding box center [977, 225] width 1148 height 15
drag, startPoint x: 401, startPoint y: 221, endPoint x: 579, endPoint y: 365, distance: 229.0
click at [579, 365] on div "Select source campaigns Apply this automation on a Targets Search Term Campaign…" at bounding box center [976, 323] width 1167 height 245
copy div "Select source campaigns Apply this automation on a Targets Search Term Campaign…"
click at [712, 382] on div "Select source campaigns Apply this automation on a Targets Search Term Campaign…" at bounding box center [977, 324] width 1148 height 225
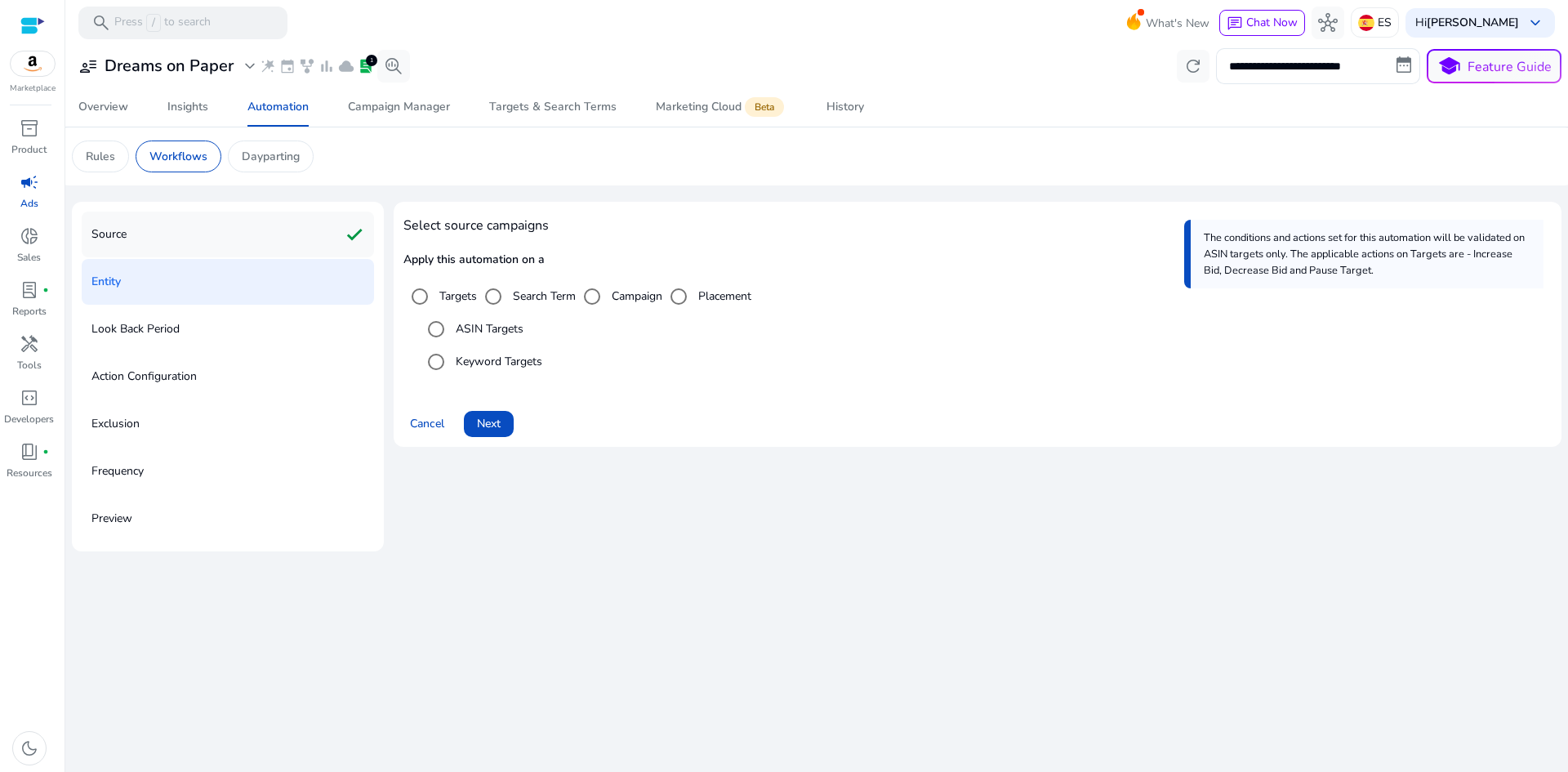
click at [211, 246] on div "Source check" at bounding box center [227, 235] width 293 height 46
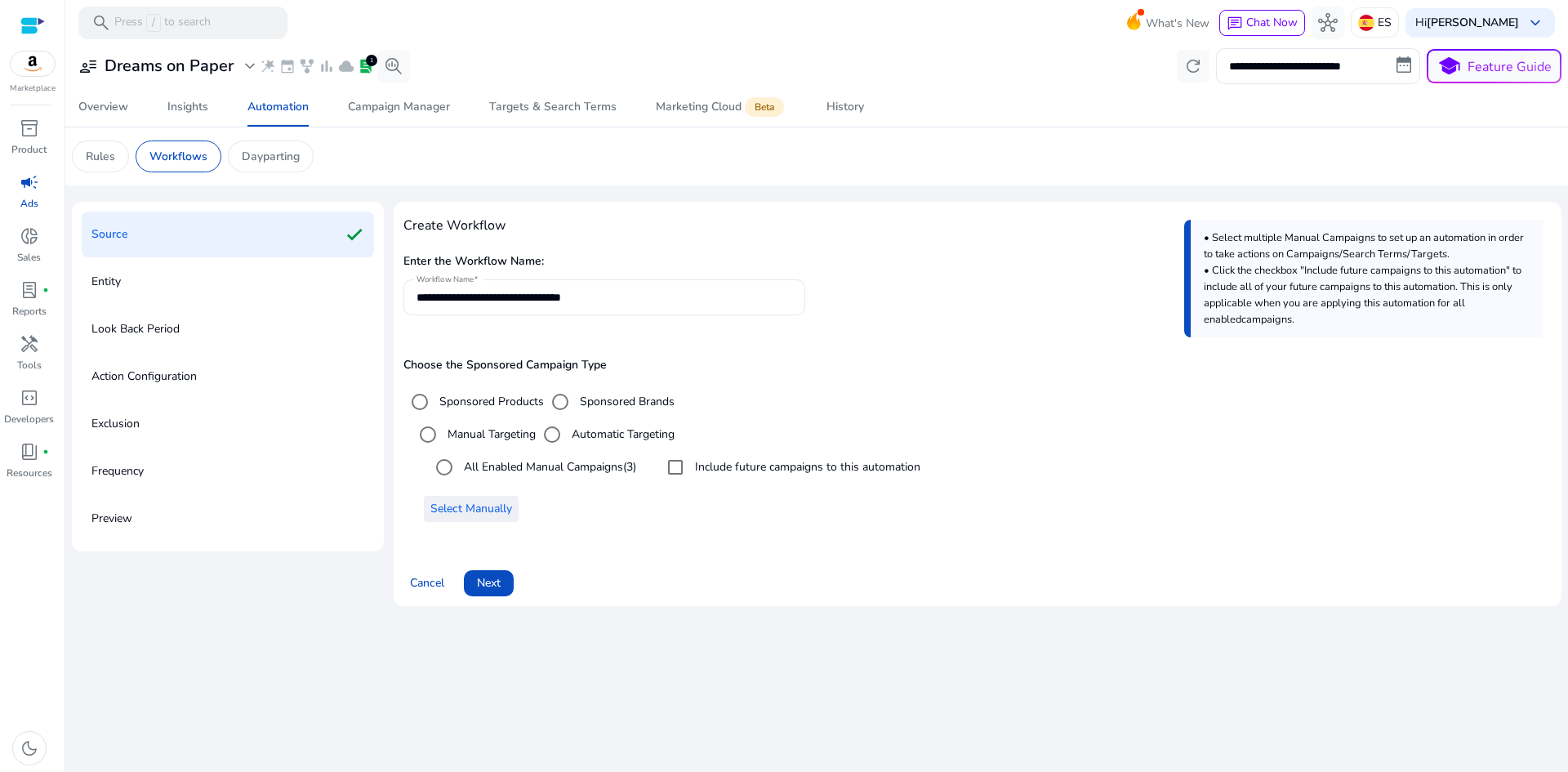
click at [480, 505] on span "Select Manually" at bounding box center [471, 508] width 82 height 17
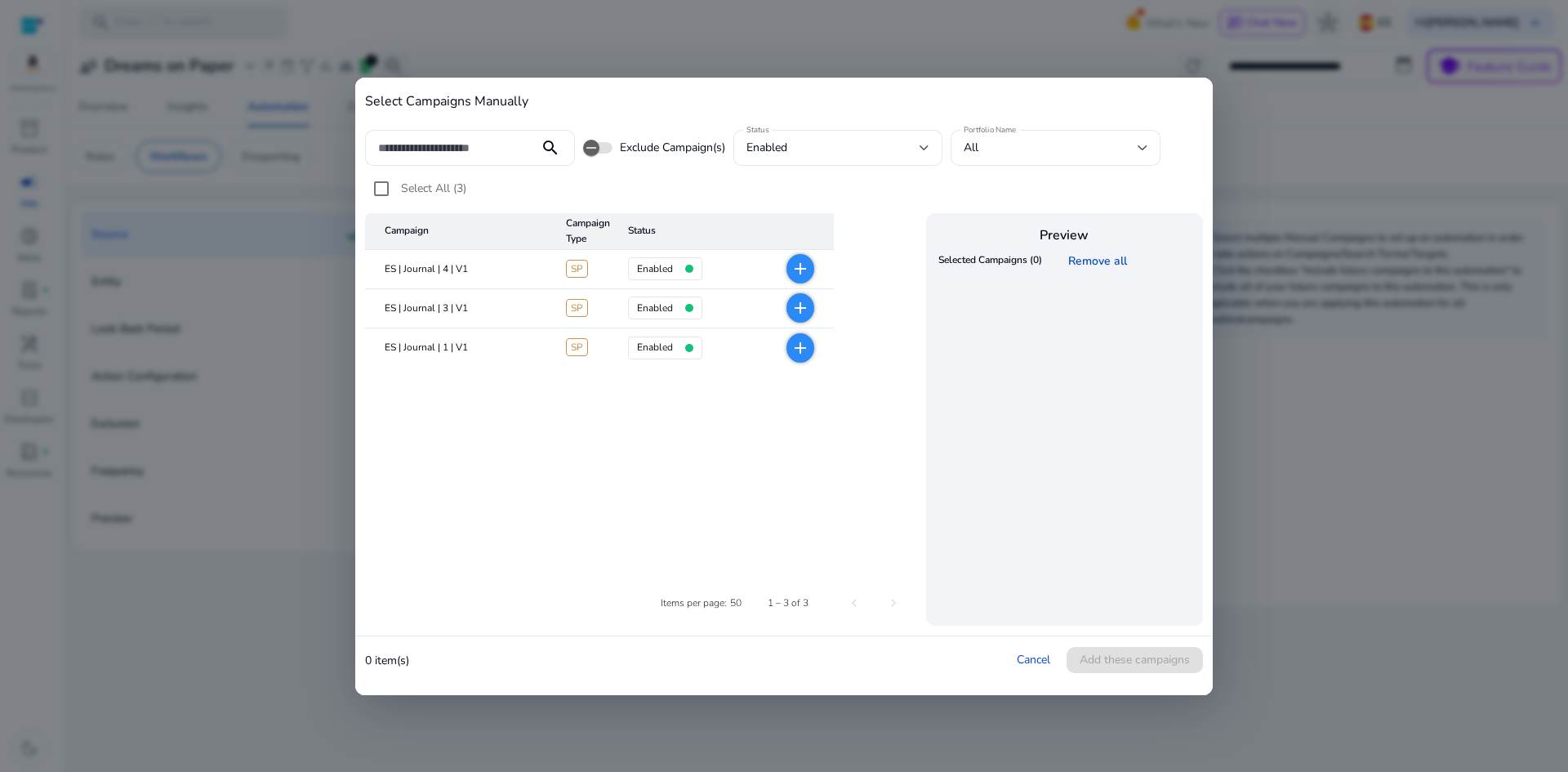
click at [802, 354] on mat-icon "add" at bounding box center [800, 347] width 19 height 19
click at [1138, 659] on span "Add these campaigns" at bounding box center [1135, 660] width 110 height 17
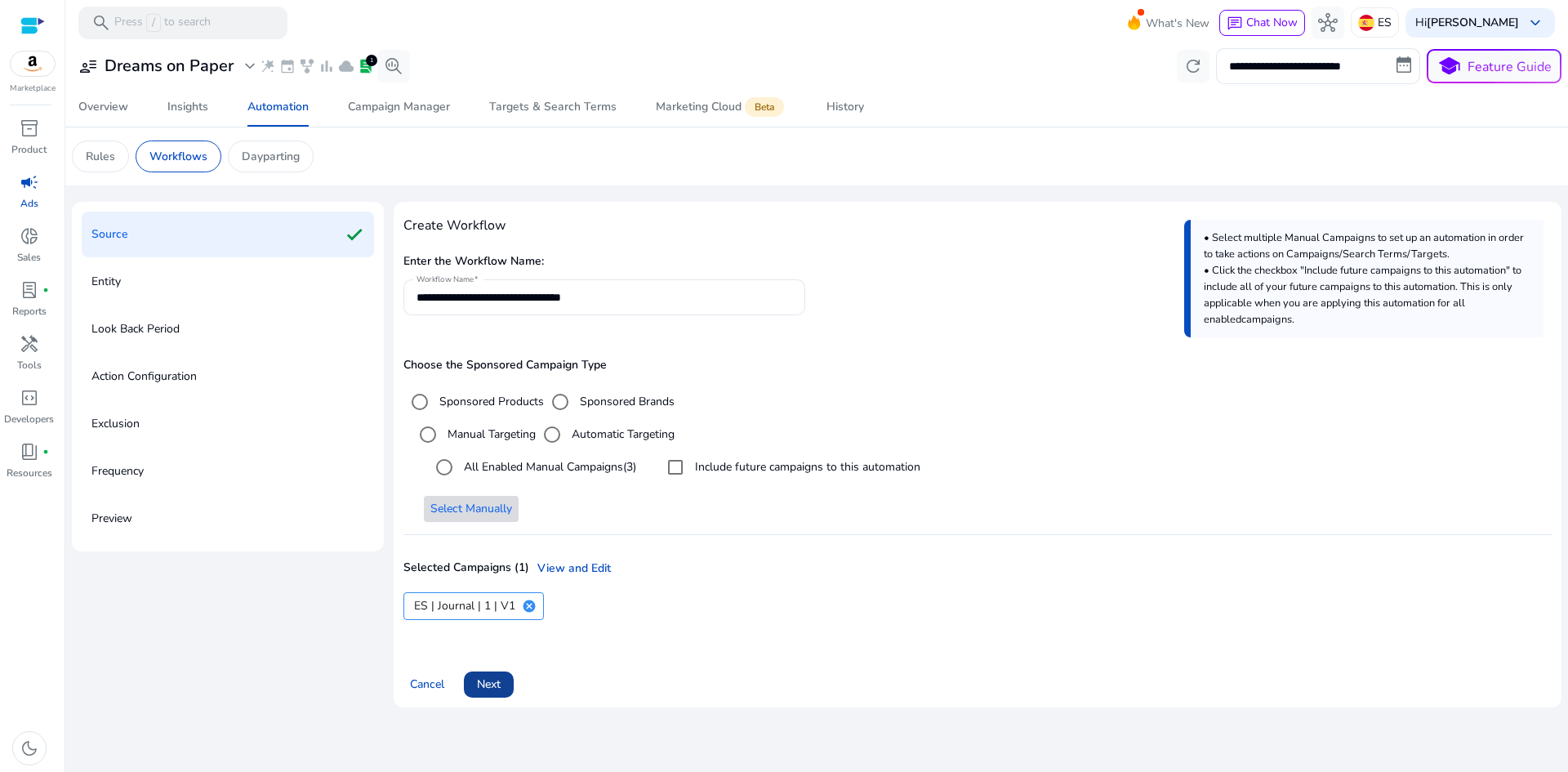
click at [501, 686] on span "Next" at bounding box center [488, 684] width 24 height 17
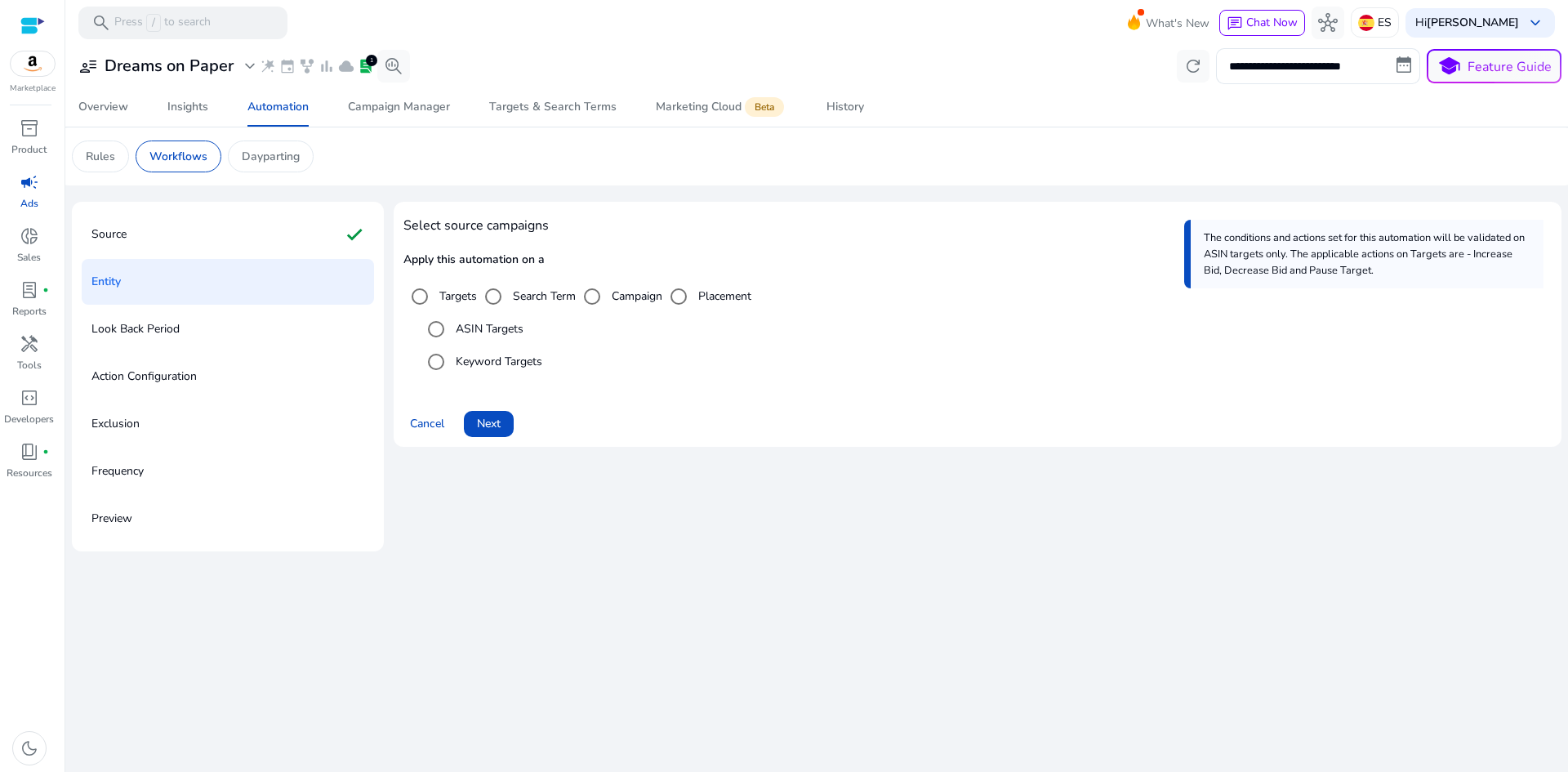
click at [514, 363] on label "Keyword Targets" at bounding box center [498, 362] width 90 height 17
click at [491, 407] on span at bounding box center [489, 423] width 50 height 39
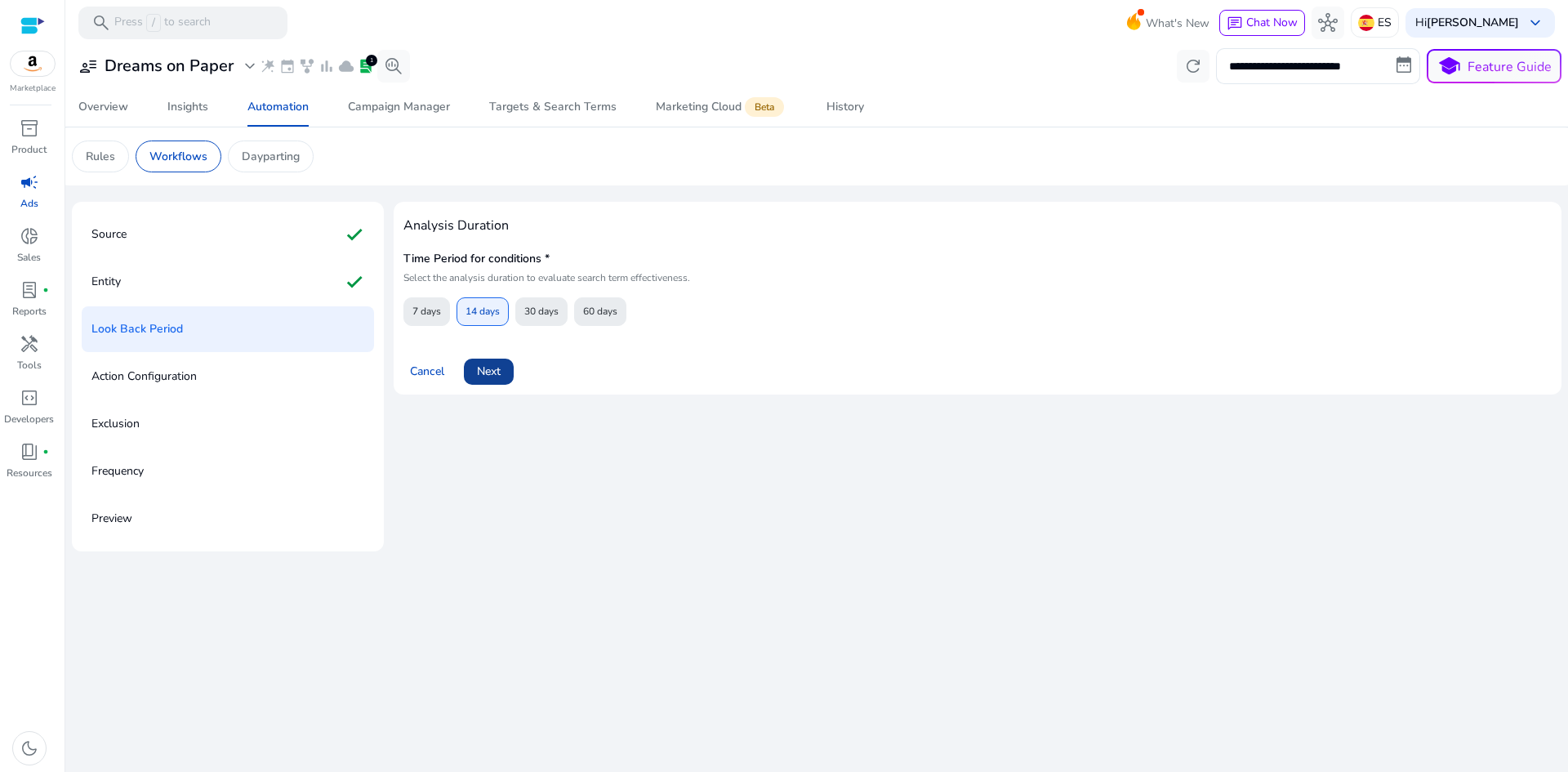
click at [480, 380] on span "Next" at bounding box center [488, 371] width 24 height 17
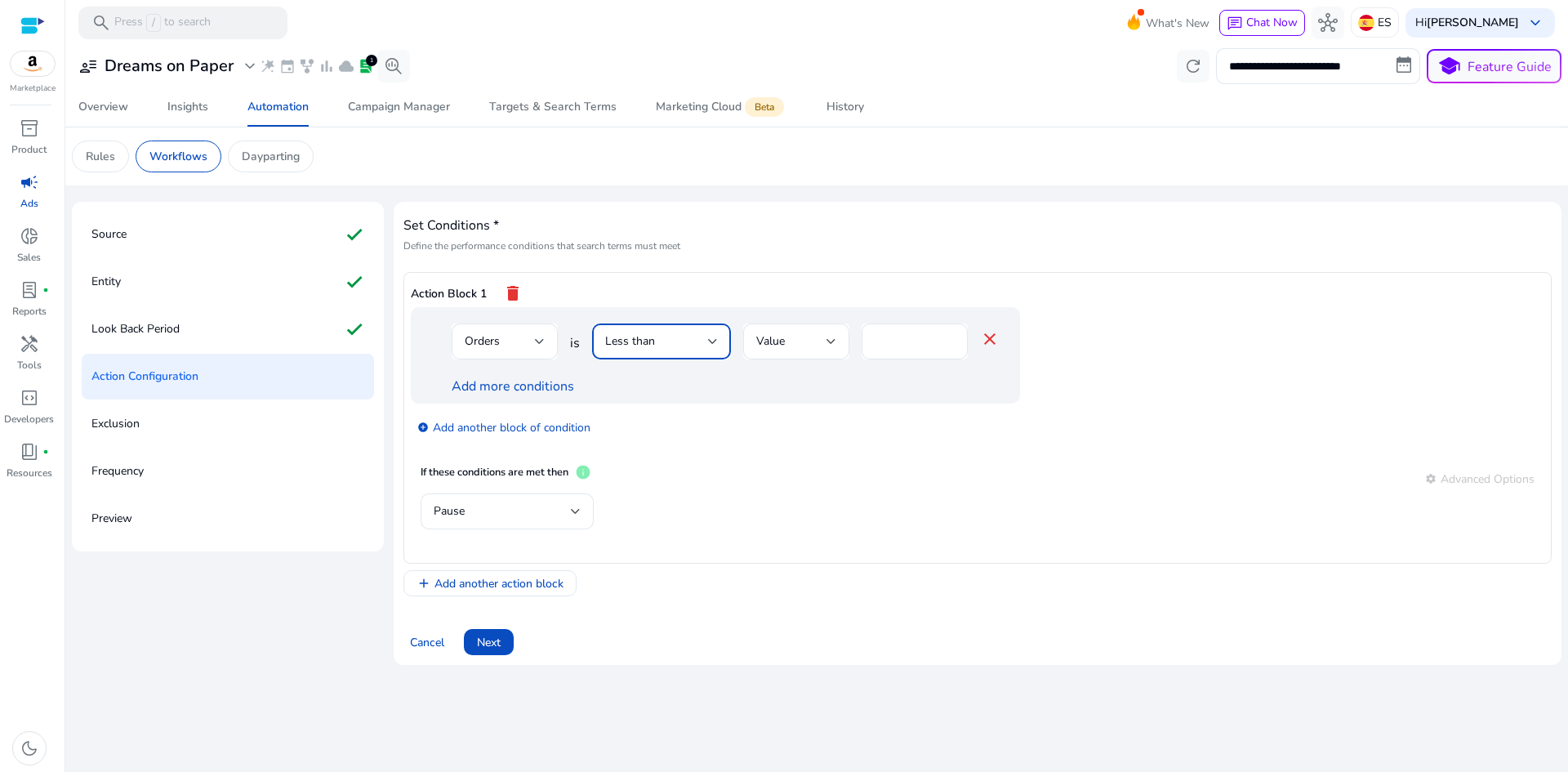
click at [667, 339] on div "Less than" at bounding box center [656, 341] width 103 height 18
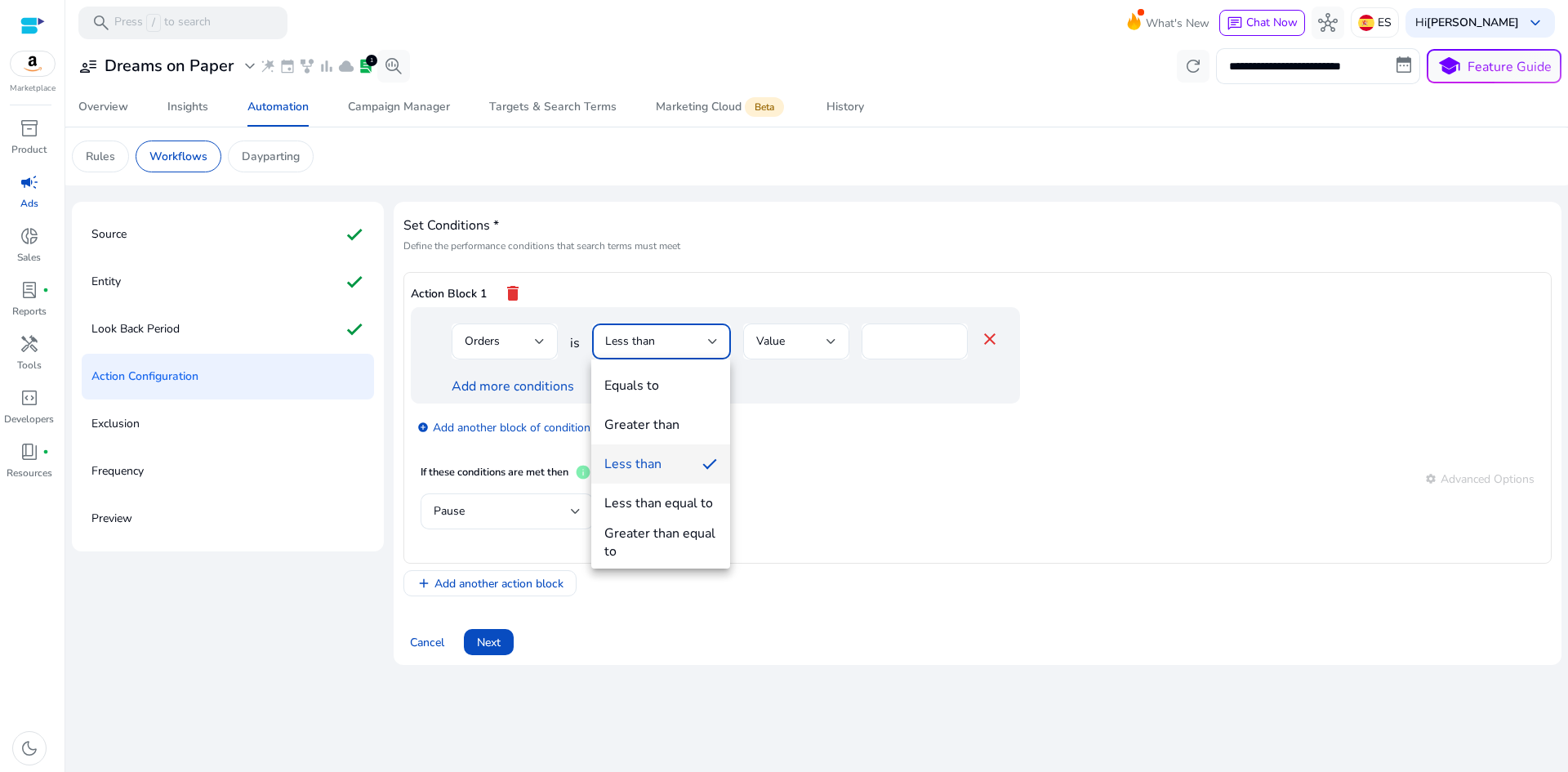
click at [676, 541] on div "Greater than equal to" at bounding box center [660, 542] width 112 height 35
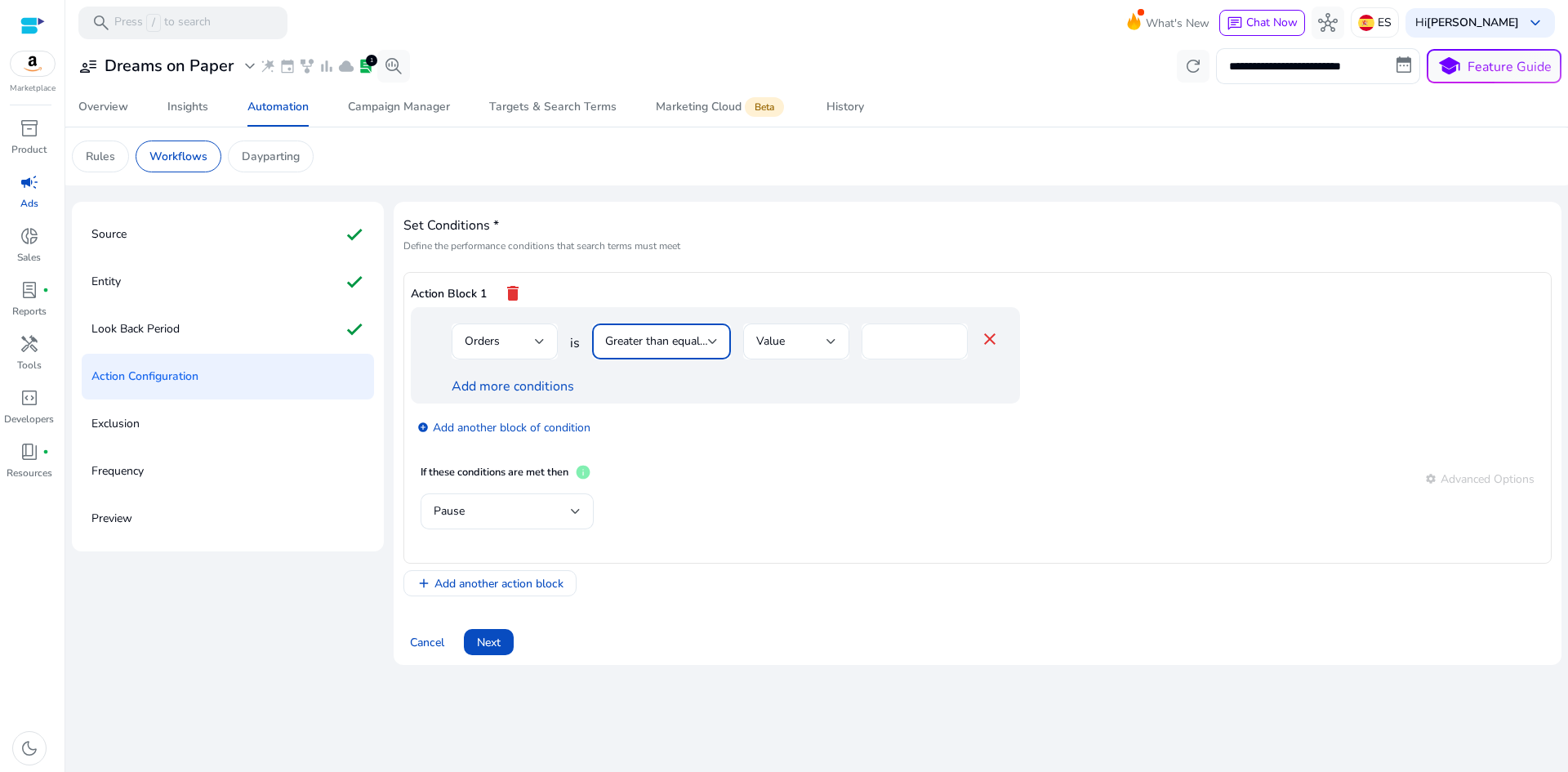
click at [944, 349] on input "*" at bounding box center [914, 341] width 80 height 18
type input "*"
click at [944, 349] on input "*" at bounding box center [914, 341] width 80 height 18
click at [782, 445] on div "add_circle Add another block of condition" at bounding box center [747, 427] width 674 height 46
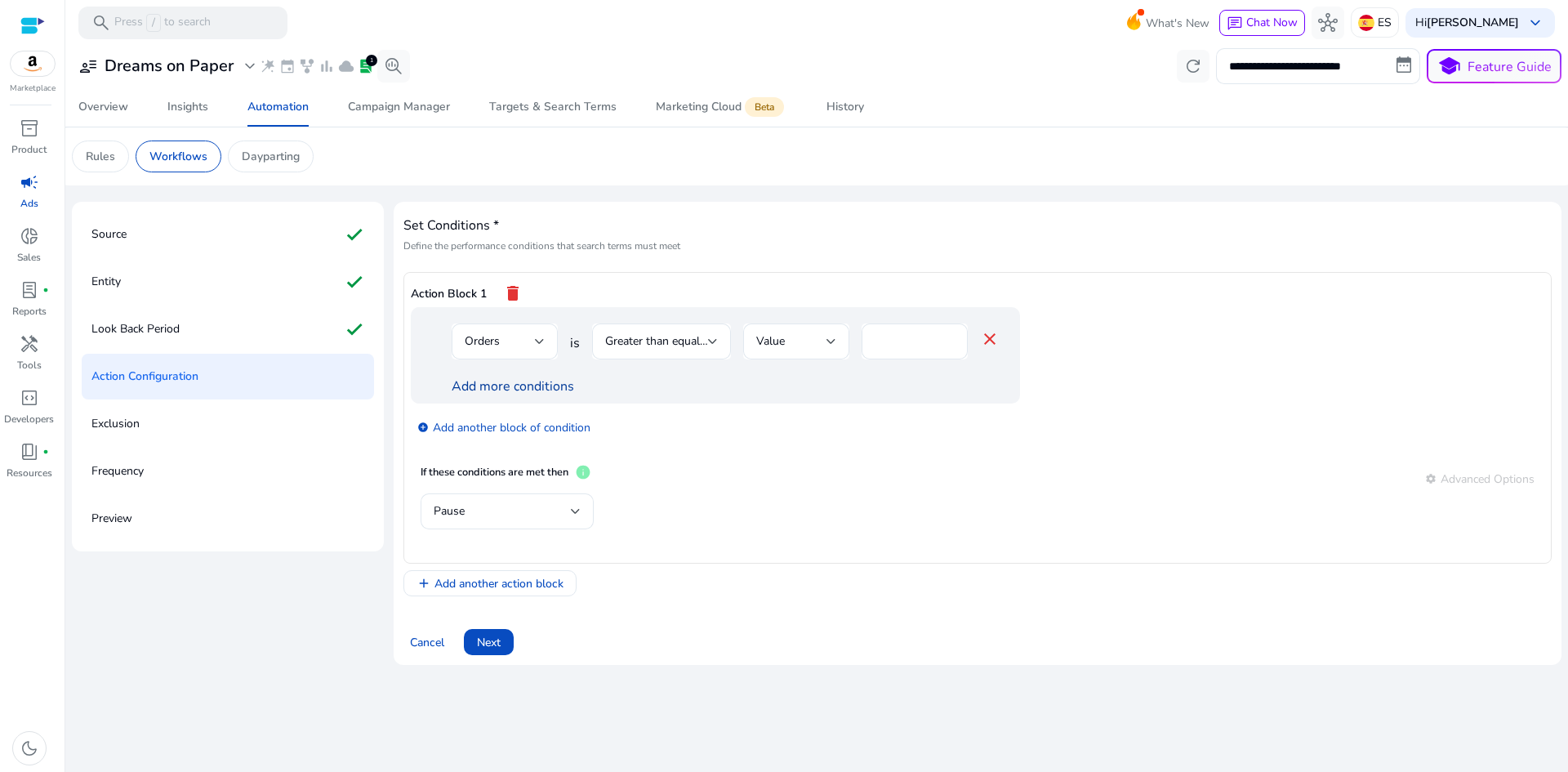
click at [531, 387] on link "Add more conditions" at bounding box center [513, 386] width 123 height 18
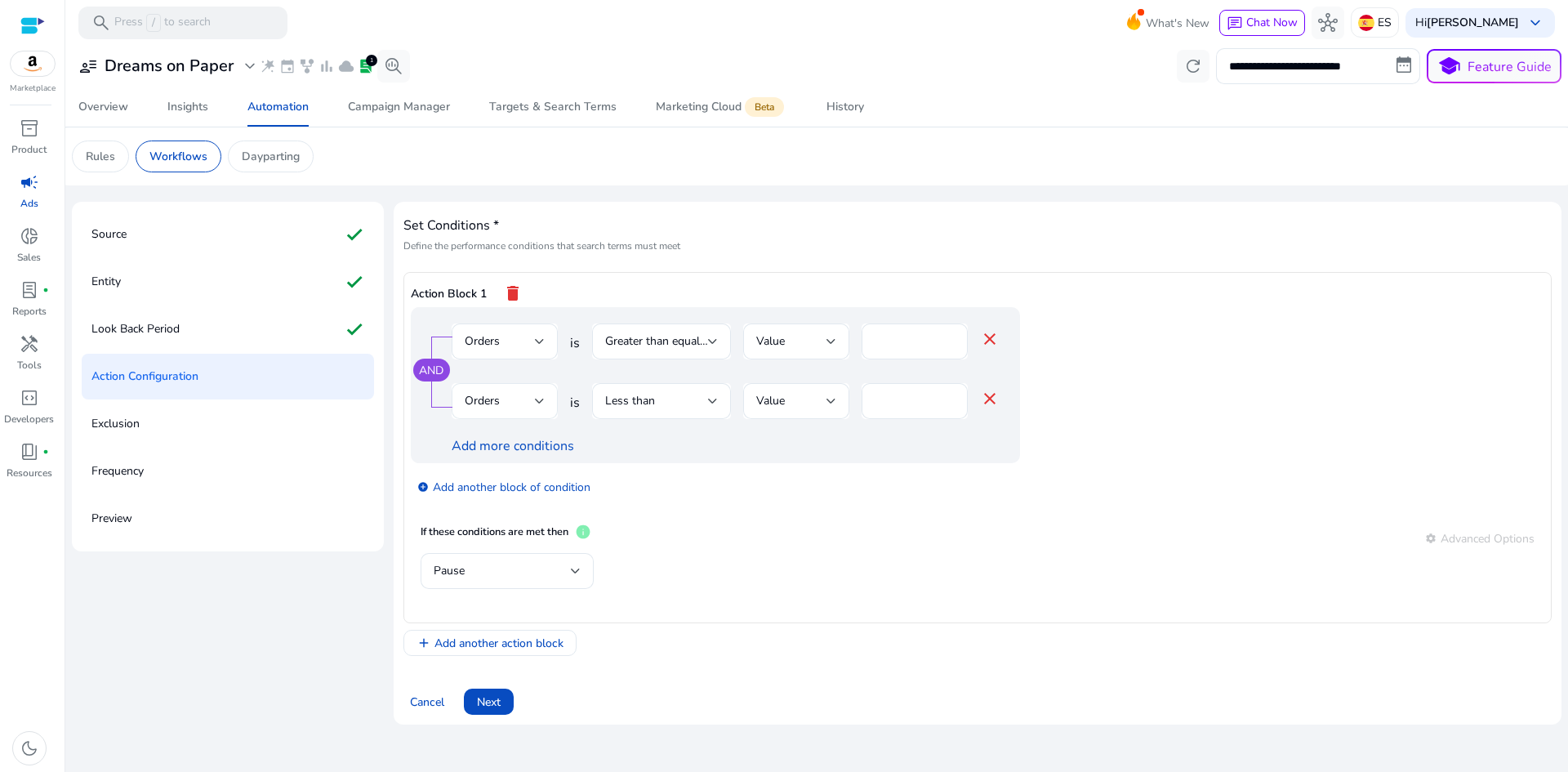
click at [533, 400] on div "Orders" at bounding box center [499, 401] width 70 height 18
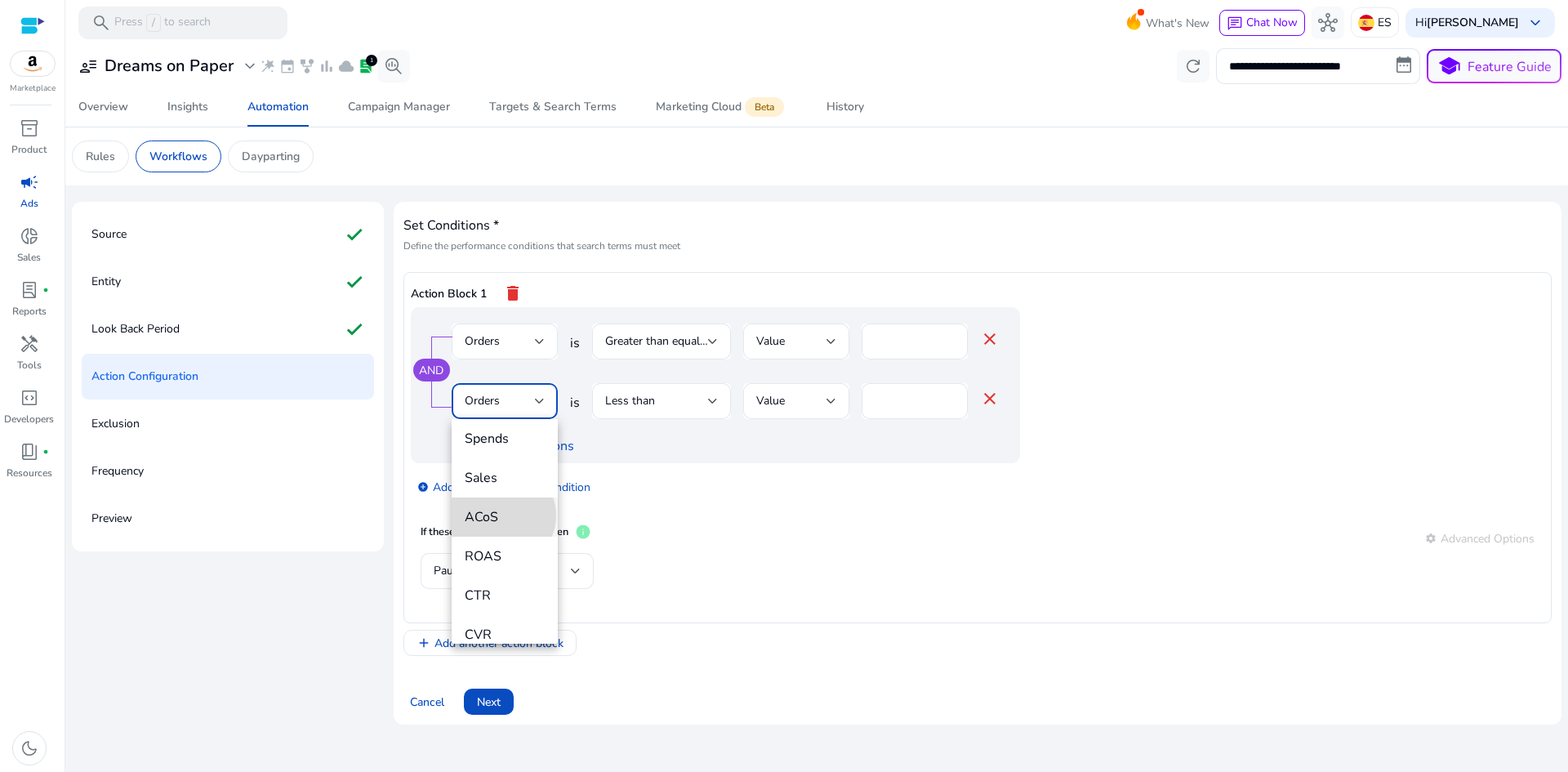
click at [502, 515] on span "ACoS" at bounding box center [503, 517] width 80 height 18
click at [639, 401] on span "Less than" at bounding box center [630, 401] width 50 height 15
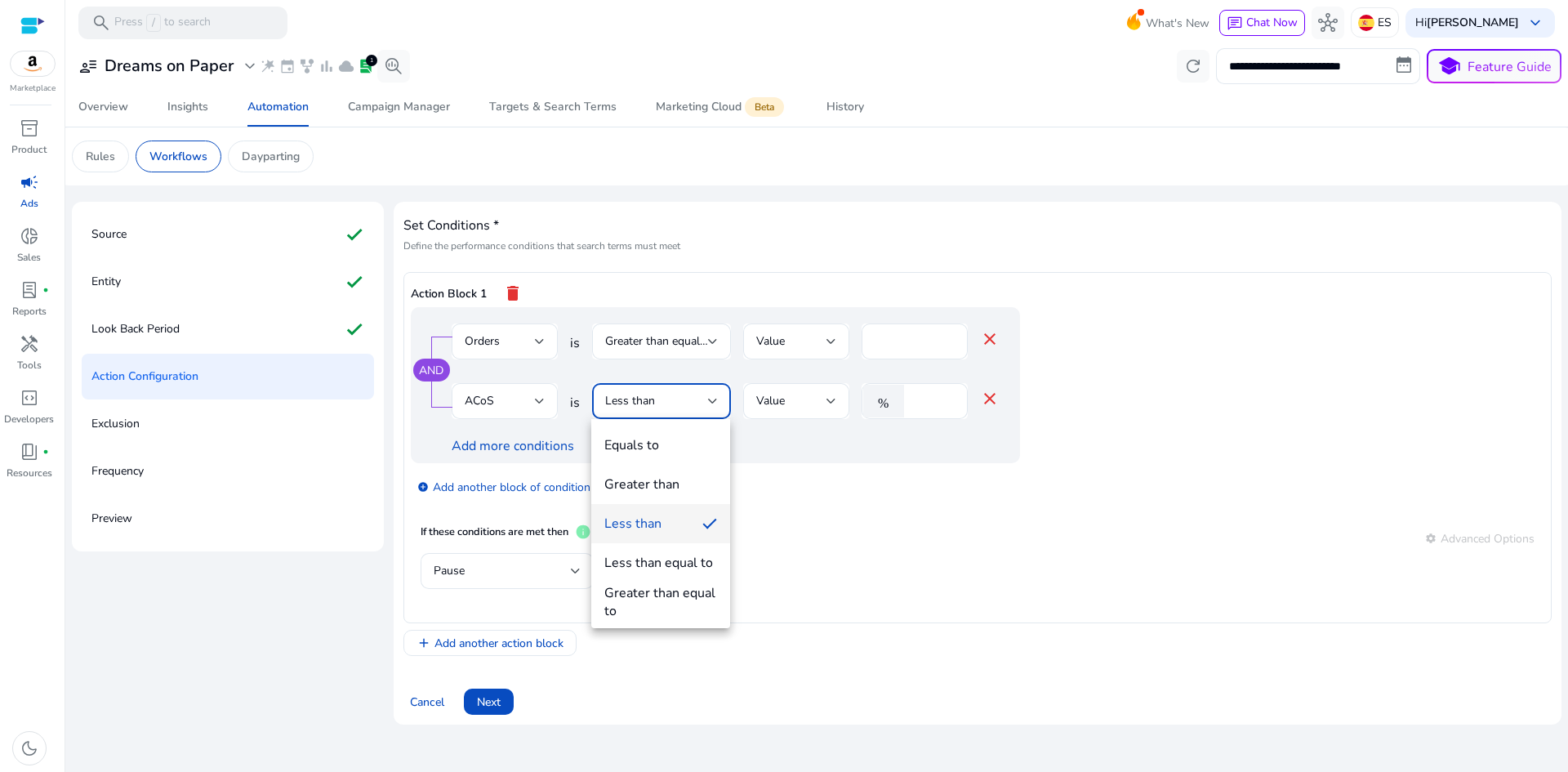
click at [652, 521] on div "Less than" at bounding box center [633, 523] width 58 height 18
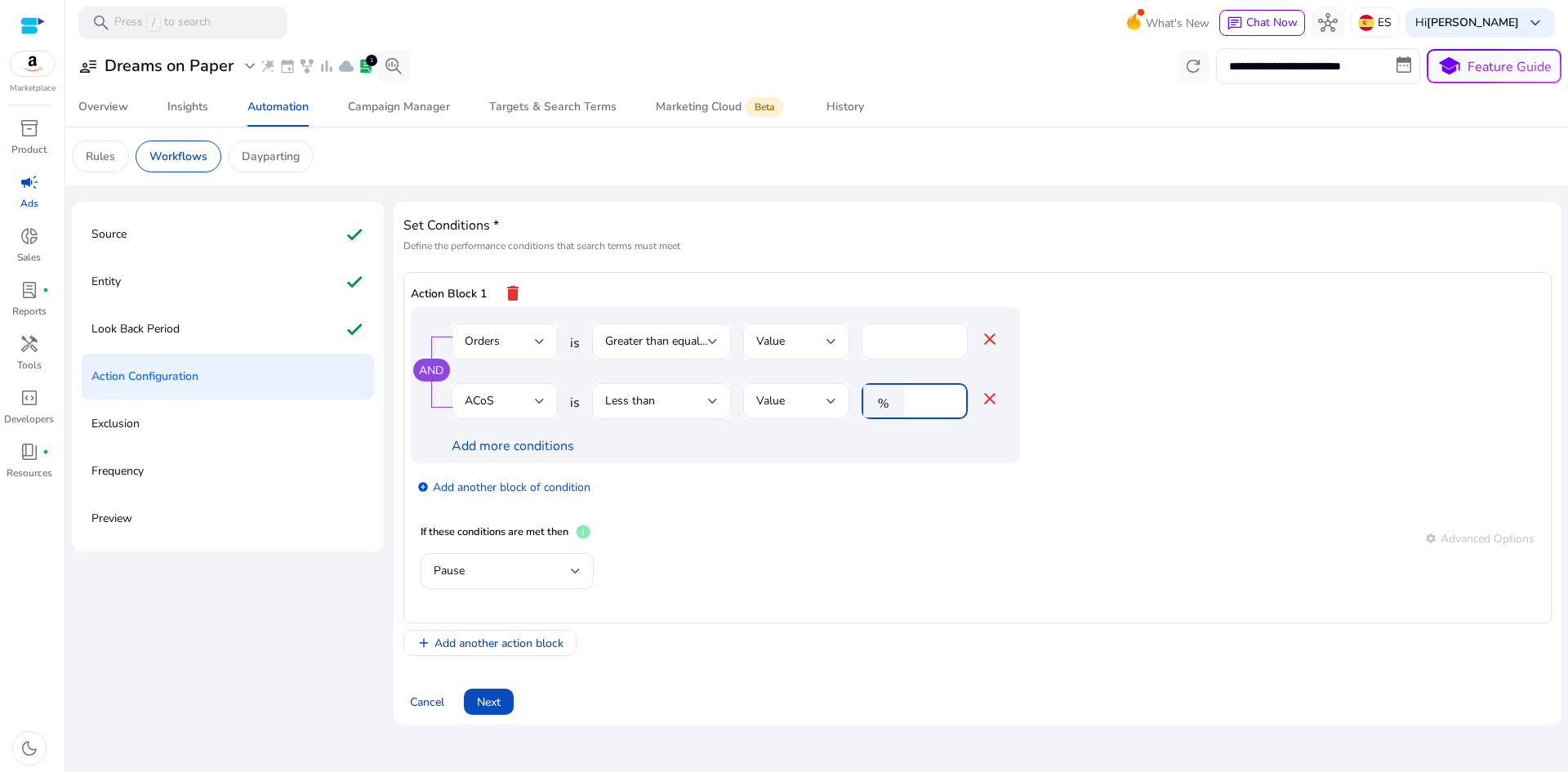
drag, startPoint x: 927, startPoint y: 400, endPoint x: 897, endPoint y: 402, distance: 30.1
click at [897, 402] on div "% *" at bounding box center [907, 400] width 93 height 35
type input "**"
click at [844, 477] on div "add_circle Add another block of condition" at bounding box center [747, 486] width 674 height 46
click at [564, 570] on div "Pause" at bounding box center [502, 571] width 137 height 18
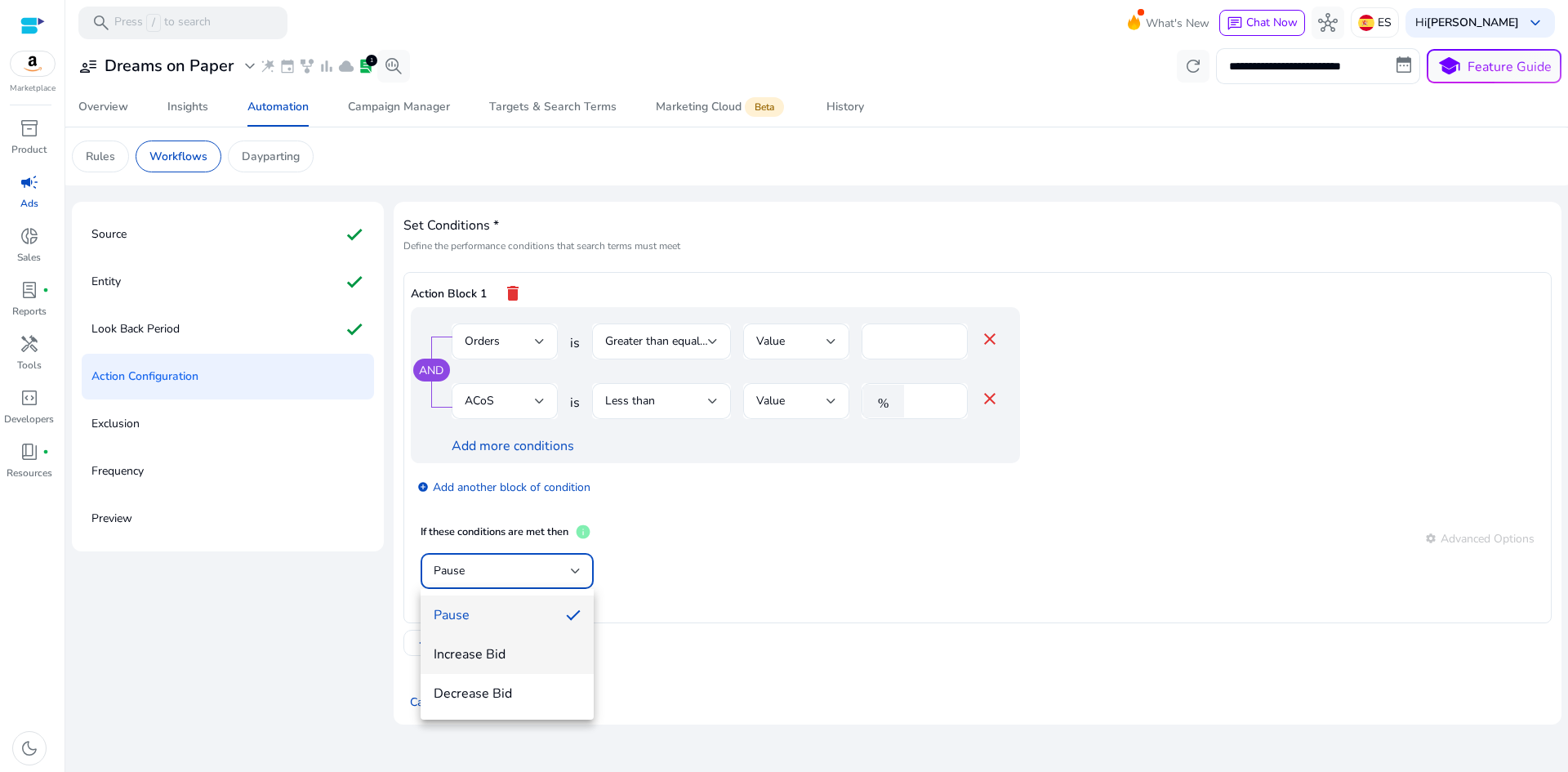
click at [511, 654] on span "Increase Bid" at bounding box center [506, 654] width 147 height 18
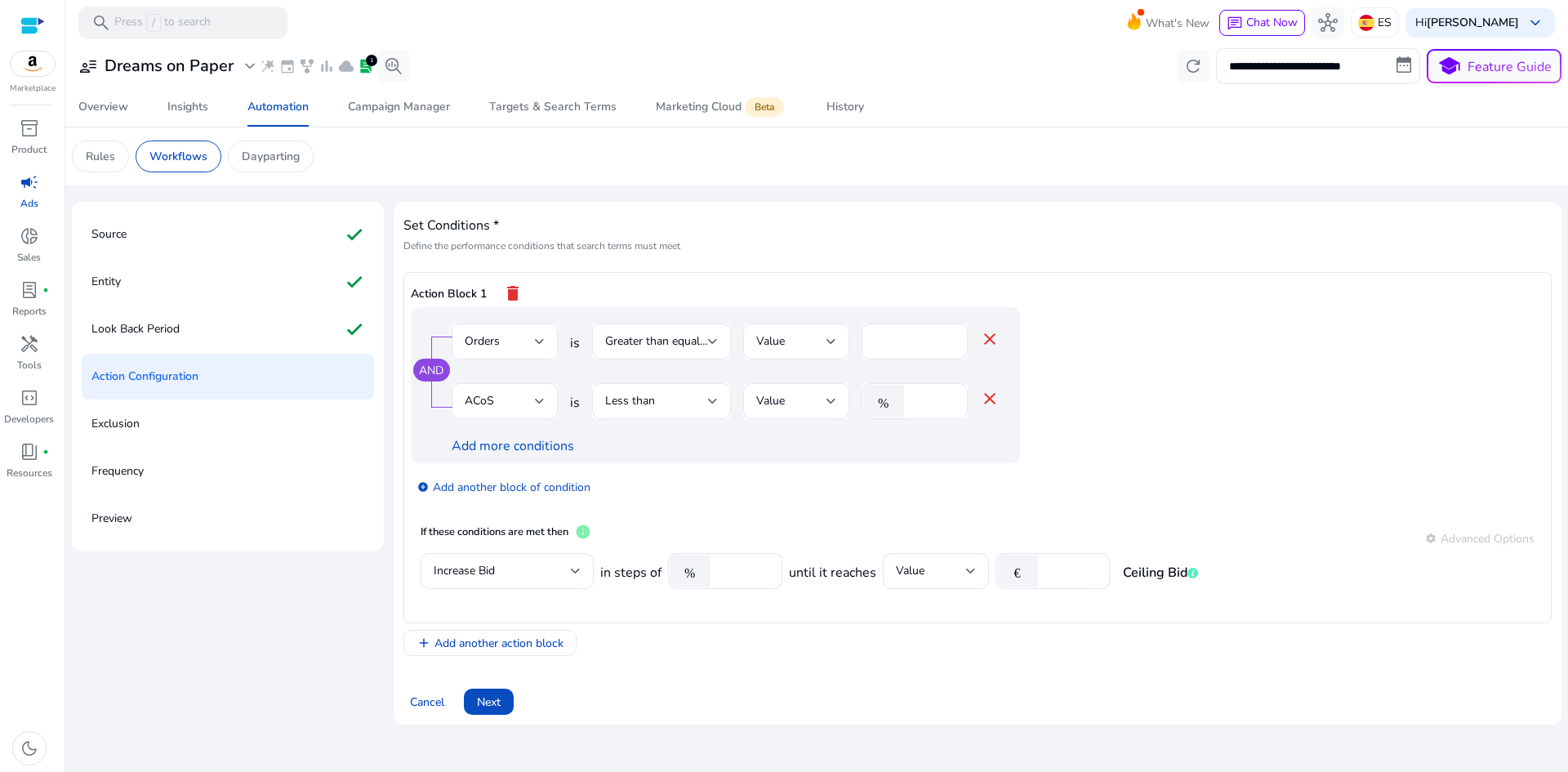
click at [975, 617] on div "Action Block 1 delete AND Orders is Greater than equal to Value * close ACoS is…" at bounding box center [977, 448] width 1148 height 351
click at [504, 645] on span "Add another action block" at bounding box center [499, 643] width 129 height 17
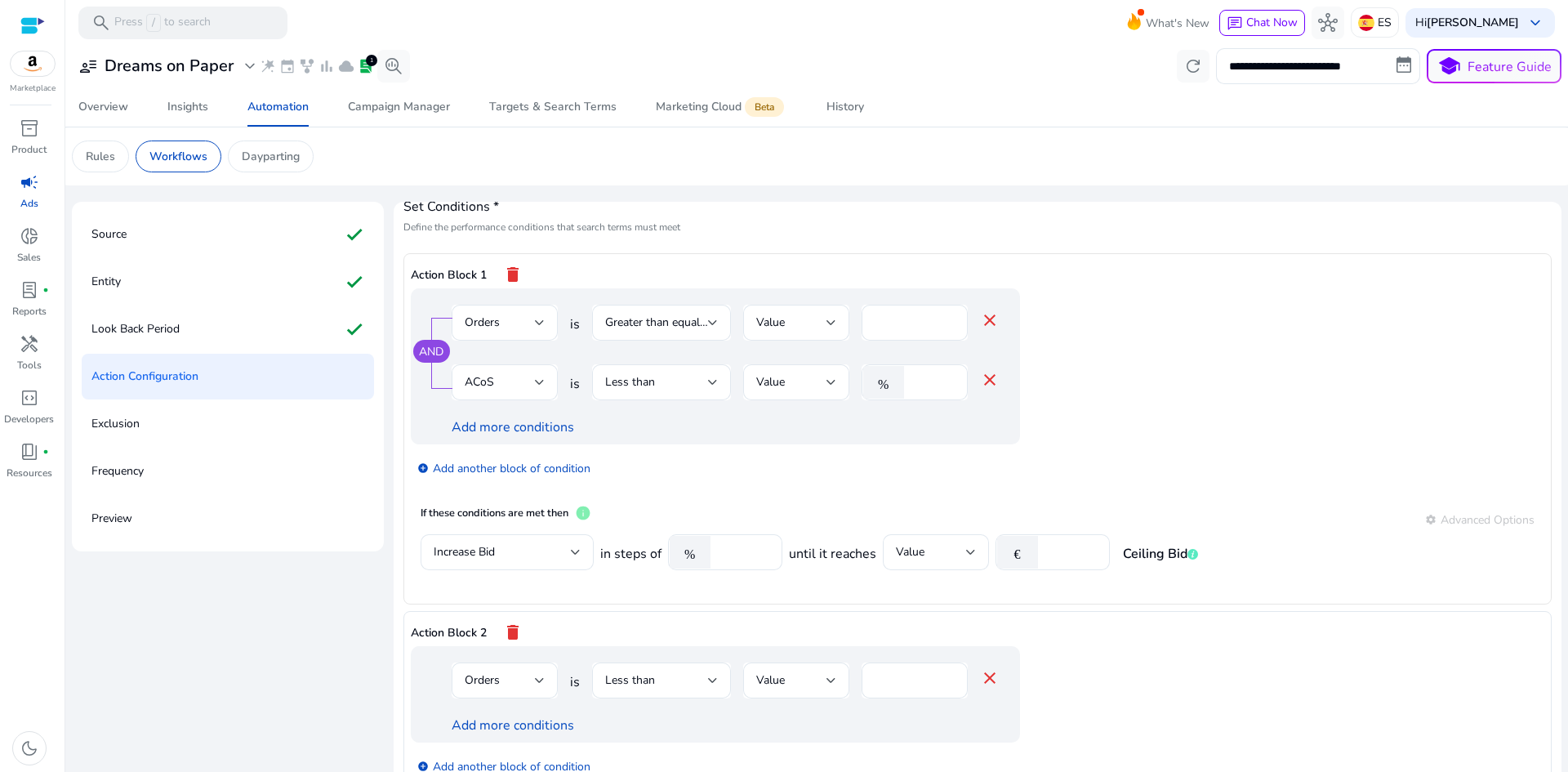
scroll to position [63, 0]
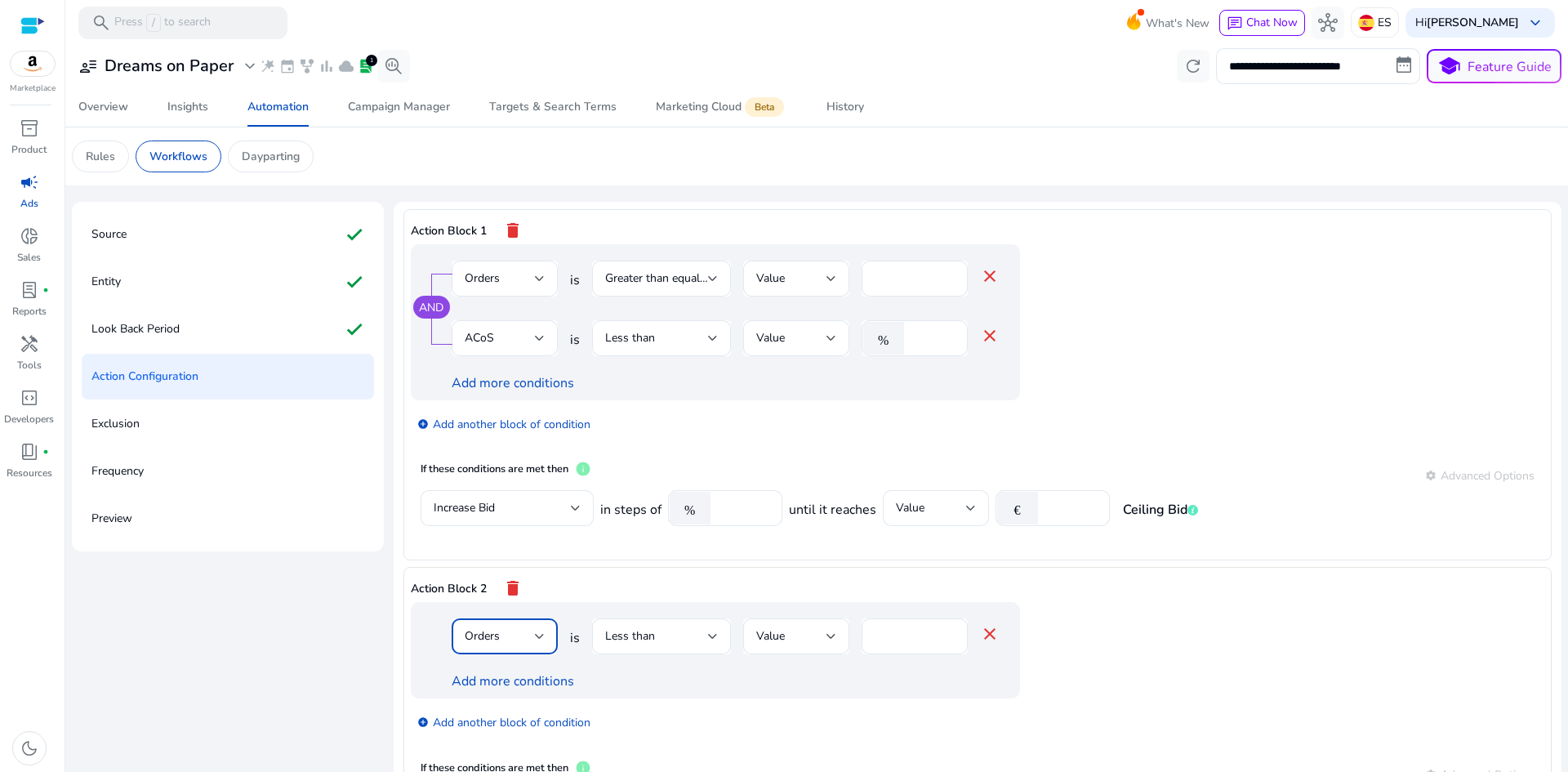
click at [535, 637] on div at bounding box center [540, 636] width 10 height 7
click at [503, 577] on span "ACoS" at bounding box center [503, 573] width 80 height 18
click at [657, 642] on div "Less than" at bounding box center [656, 636] width 103 height 18
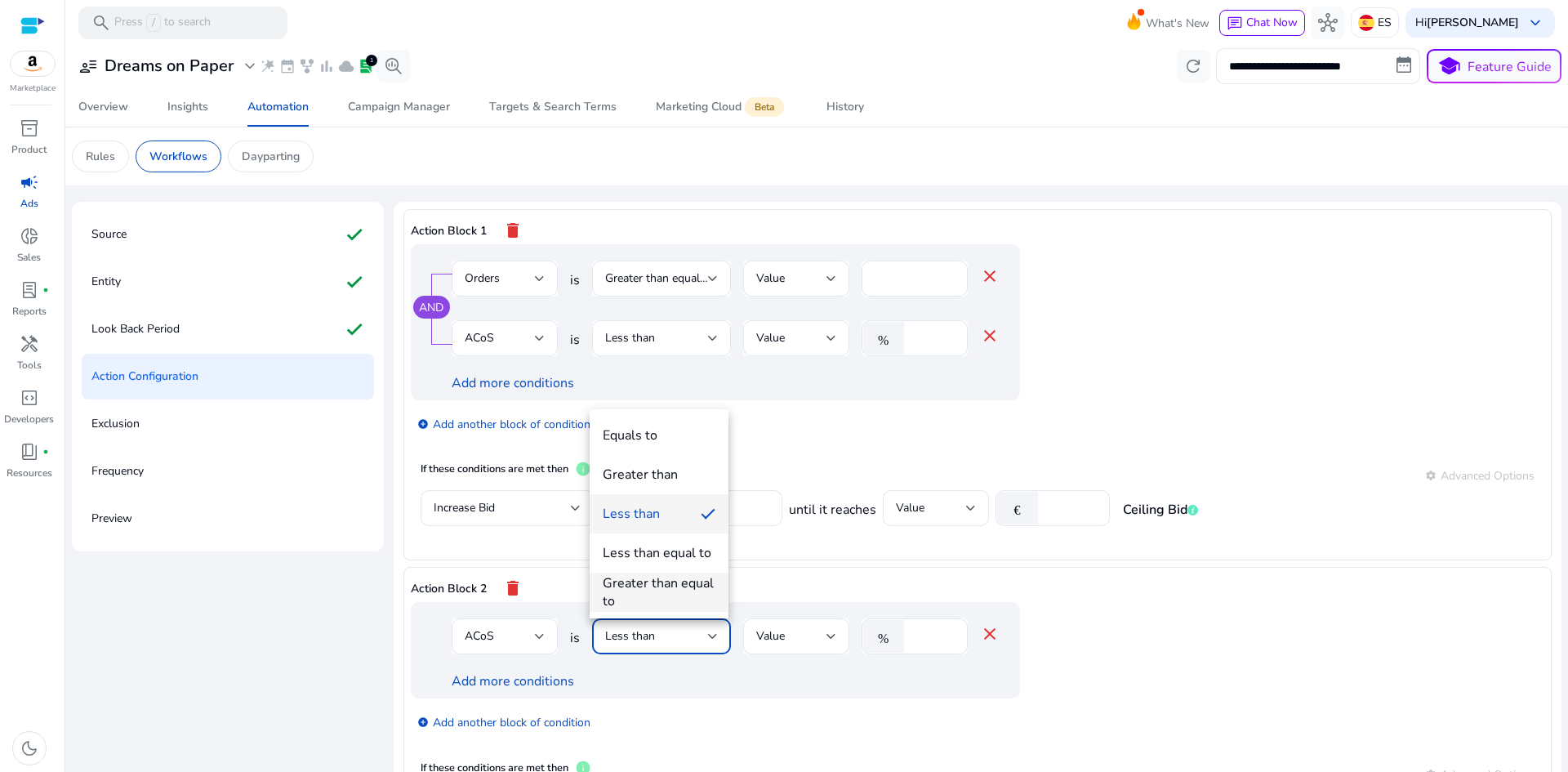
click at [660, 587] on div "Greater than equal to" at bounding box center [658, 592] width 112 height 35
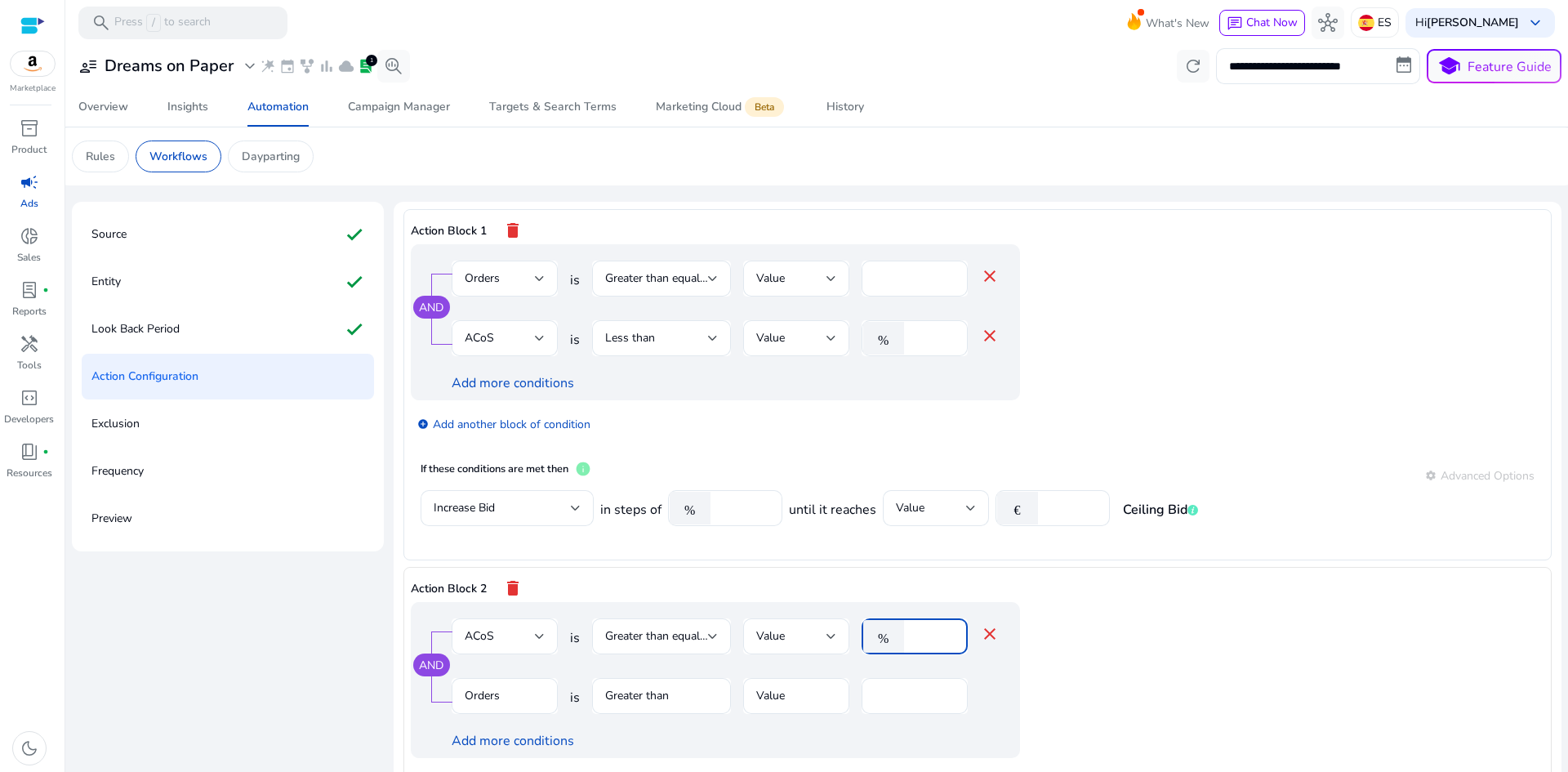
drag, startPoint x: 933, startPoint y: 639, endPoint x: 901, endPoint y: 636, distance: 32.1
click at [901, 638] on div "% *" at bounding box center [907, 635] width 93 height 35
type input "**"
click at [1141, 644] on app-ppc-editable-conditions "AND ACoS is Greater than equal to Value % ** close Orders is Greater than Value…" at bounding box center [977, 737] width 1134 height 272
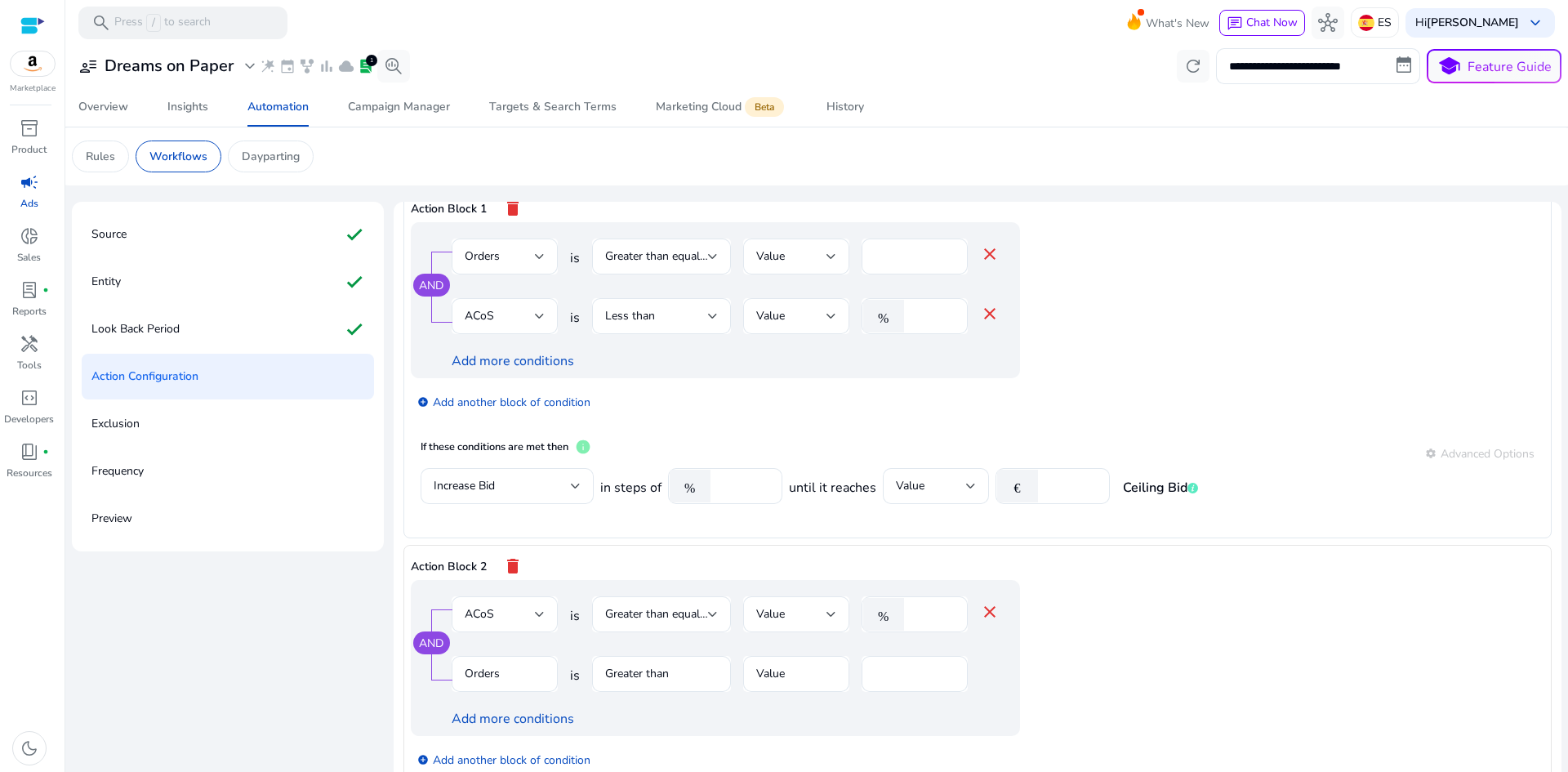
scroll to position [145, 0]
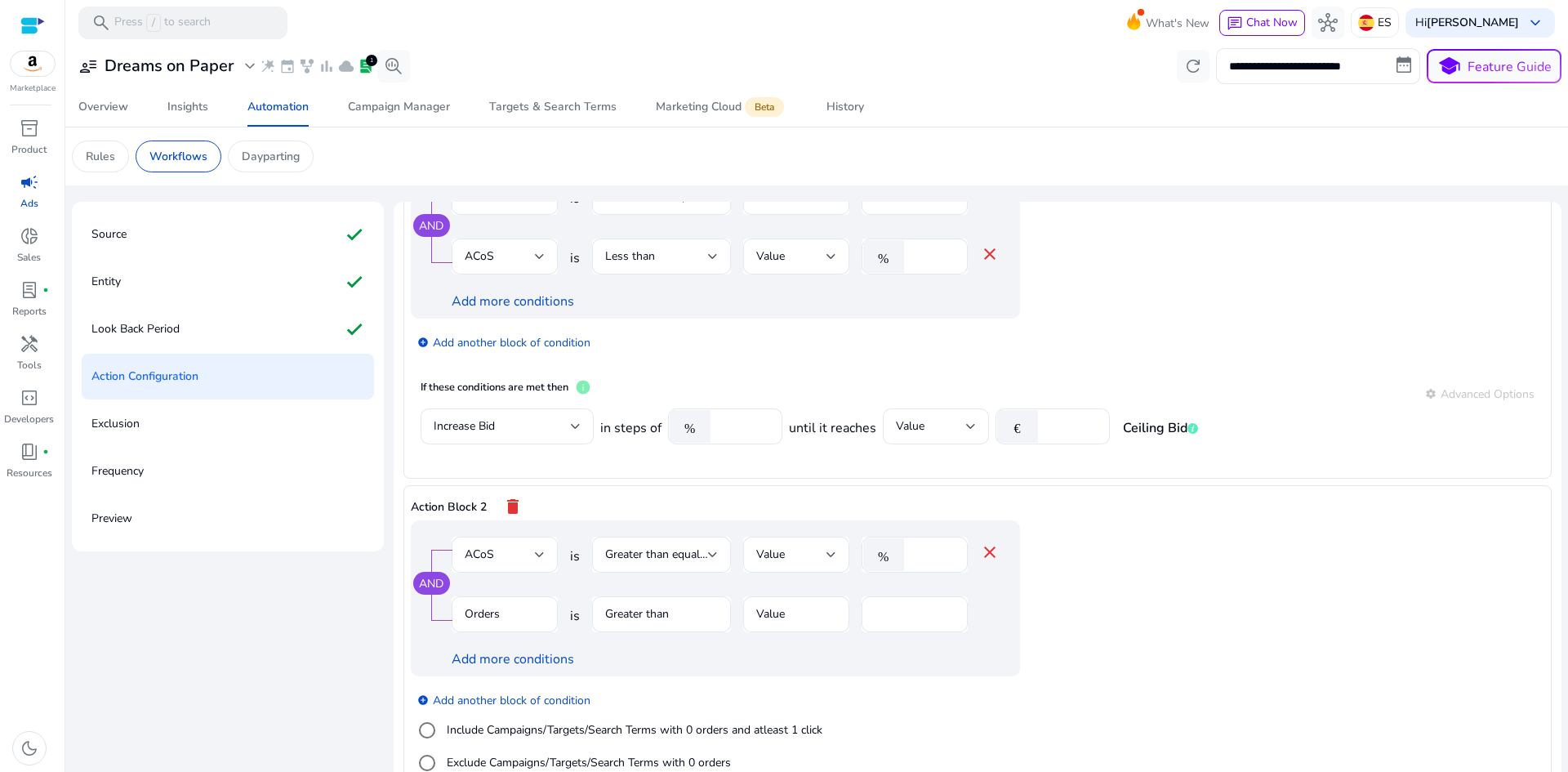
click at [659, 618] on mat-form-field "Greater than" at bounding box center [661, 622] width 139 height 53
click at [661, 612] on mat-form-field "Greater than" at bounding box center [661, 622] width 139 height 53
click at [667, 613] on mat-form-field "Greater than" at bounding box center [661, 622] width 139 height 53
click at [891, 610] on input "*" at bounding box center [914, 614] width 80 height 18
click at [995, 610] on div "Orders is Greater than Value *" at bounding box center [725, 622] width 548 height 53
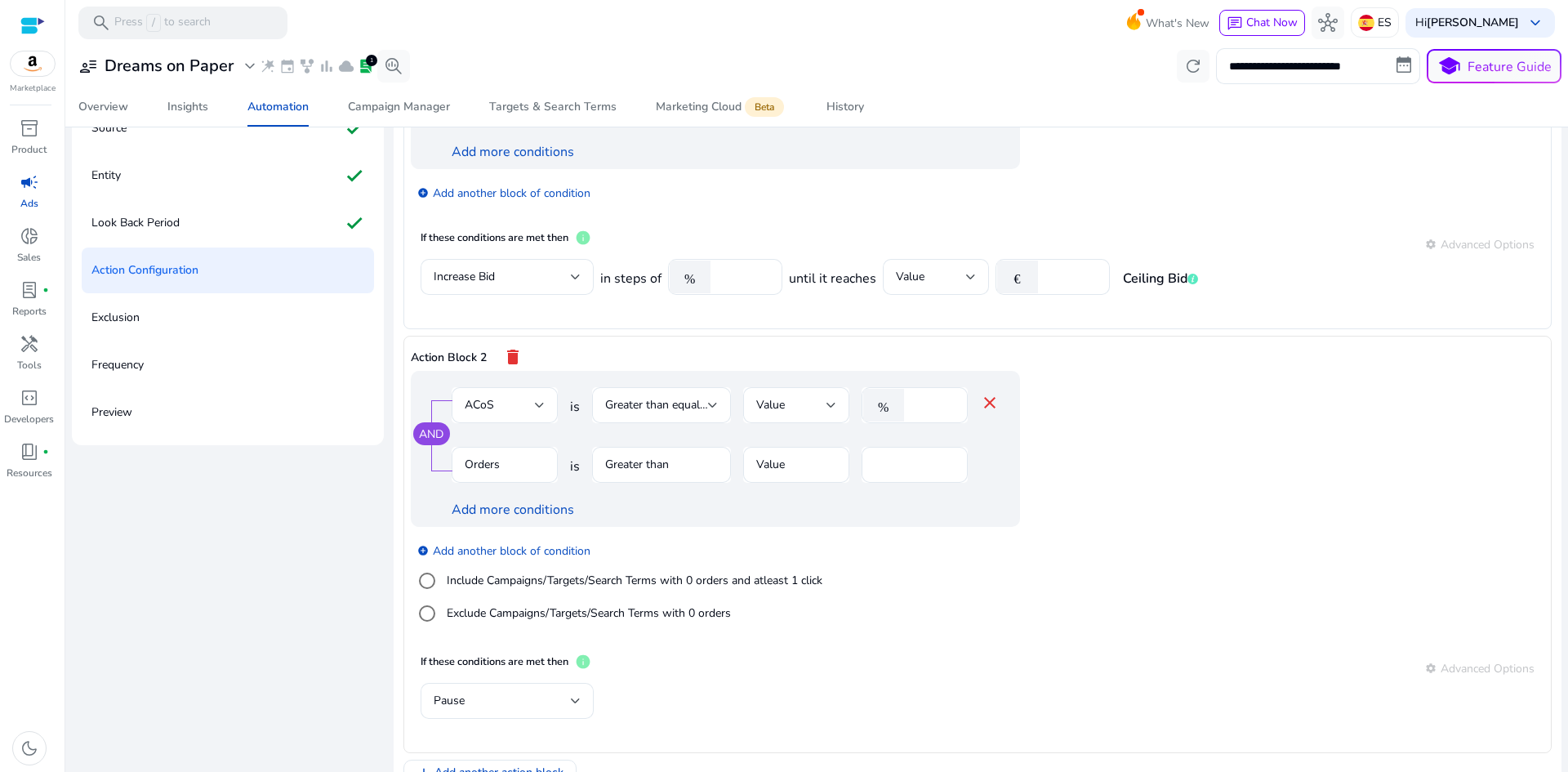
scroll to position [163, 0]
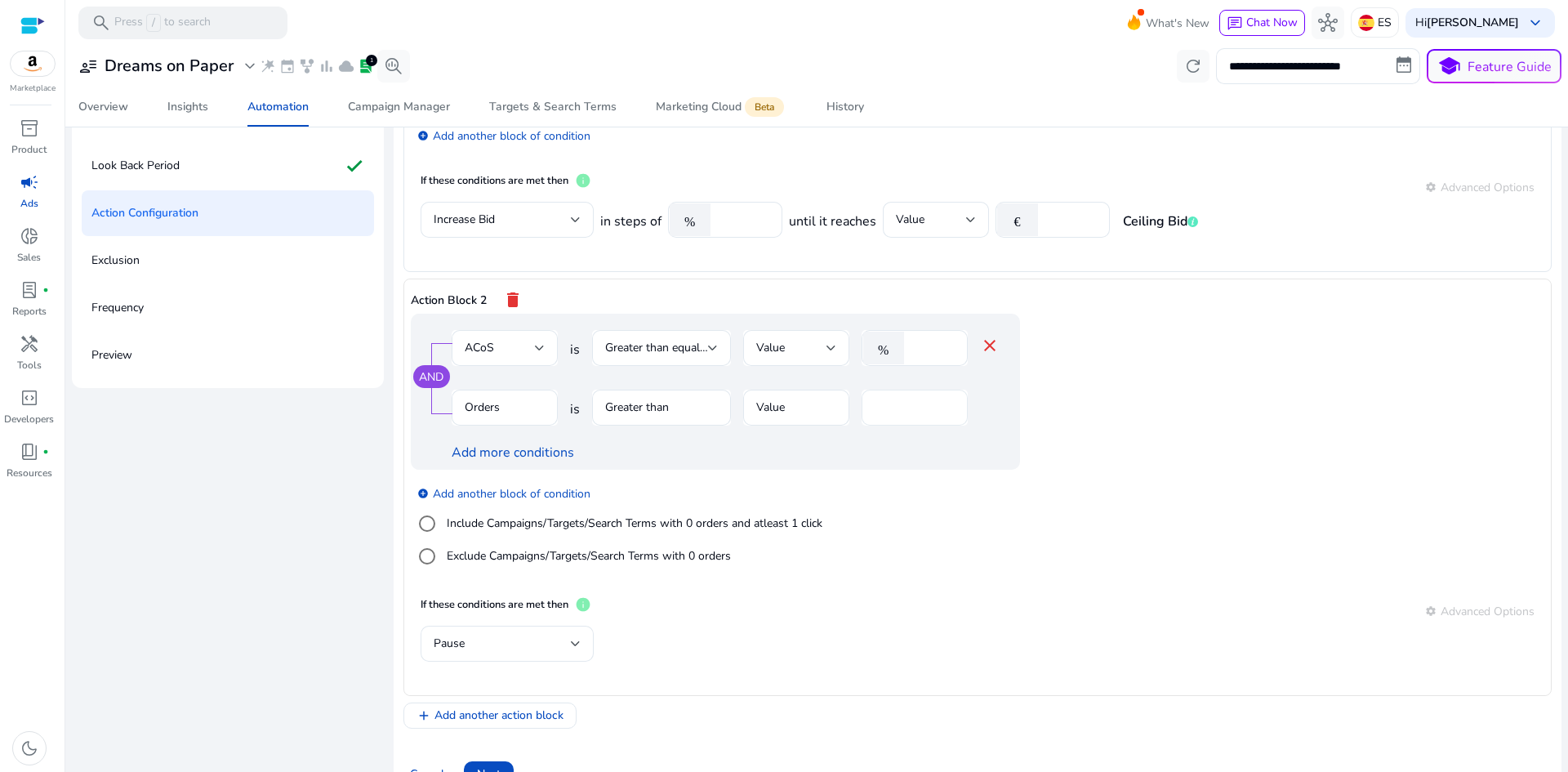
type input "*"
click at [948, 403] on input "*" at bounding box center [914, 407] width 80 height 18
click at [939, 448] on div "Add more conditions" at bounding box center [725, 452] width 548 height 19
click at [518, 526] on label "Include Campaigns/Targets/Search Terms with 0 orders and atleast 1 click" at bounding box center [632, 523] width 379 height 17
click at [520, 552] on label "Exclude Campaigns/Targets/Search Terms with 0 orders" at bounding box center [587, 555] width 288 height 17
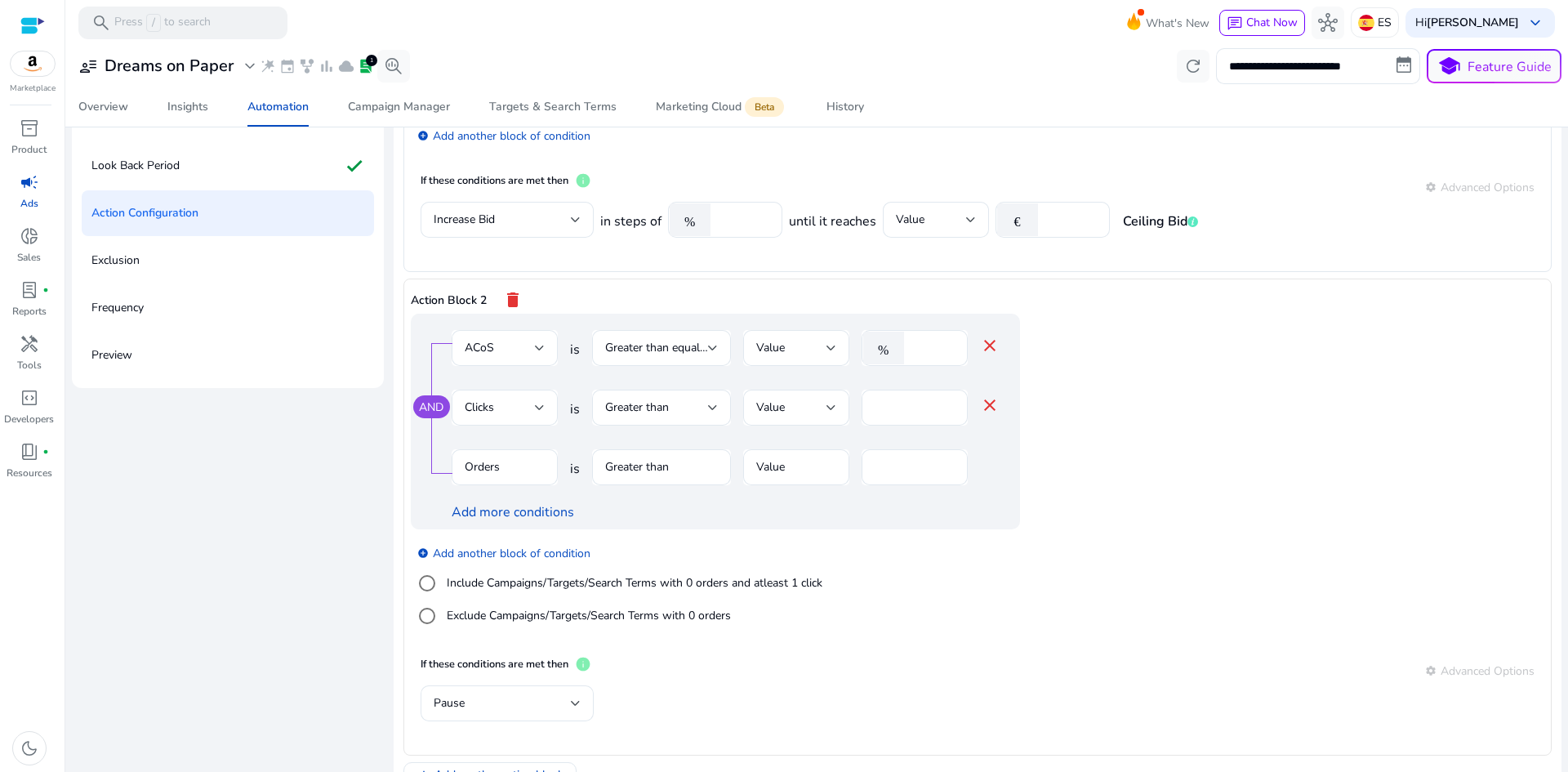
click at [988, 412] on mat-icon "close" at bounding box center [990, 405] width 19 height 19
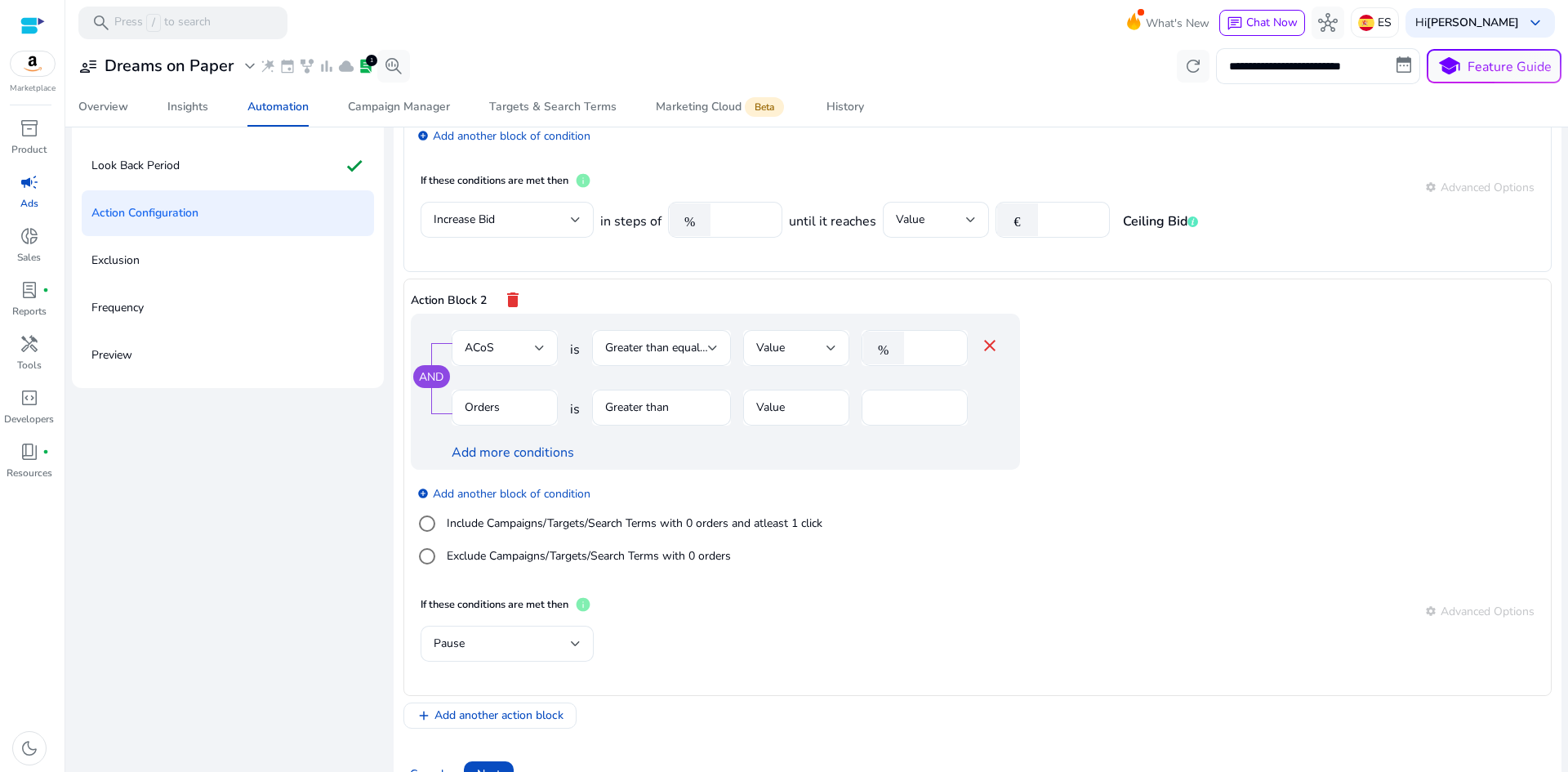
scroll to position [201, 0]
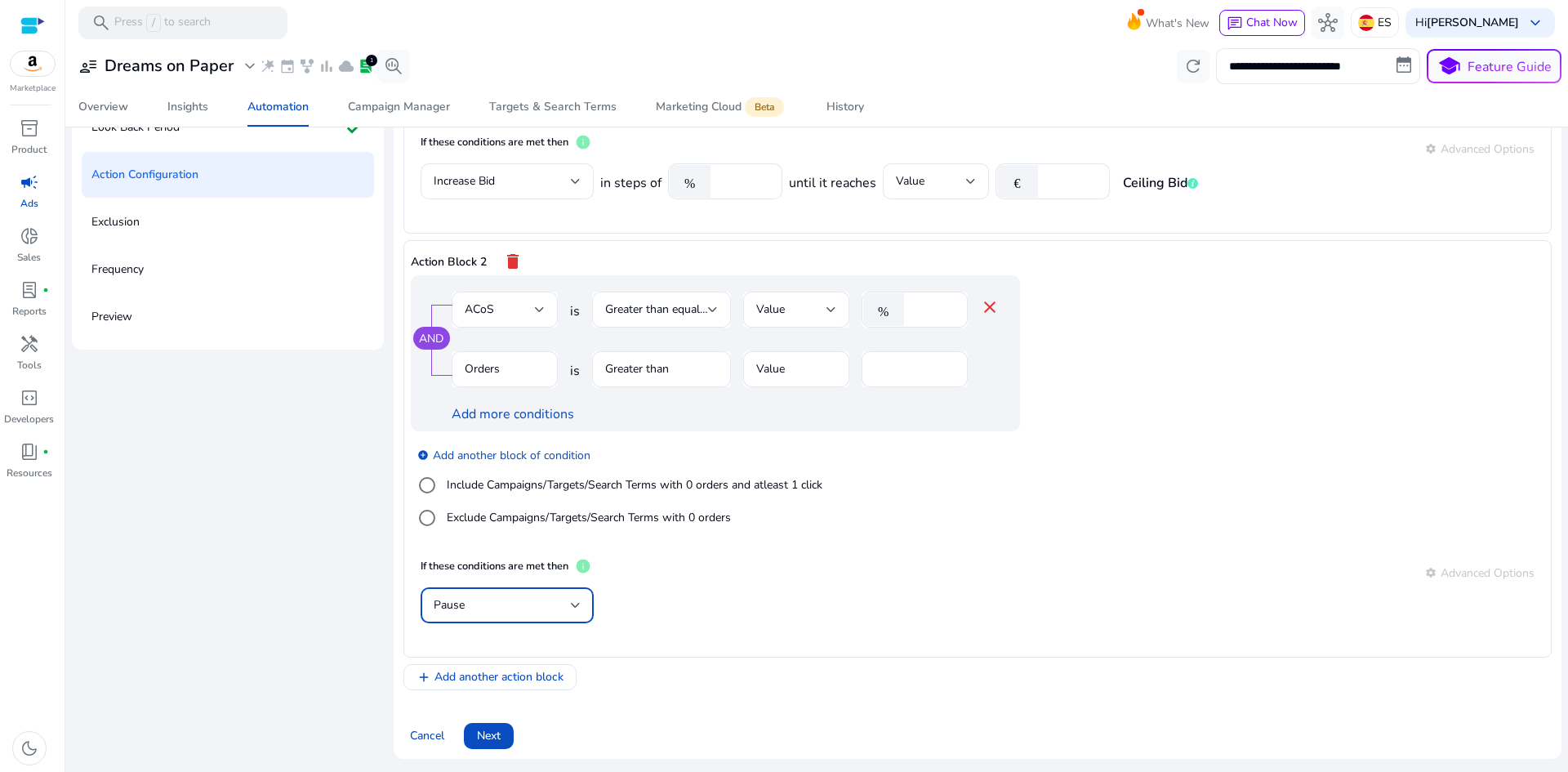
click at [557, 606] on div "Pause" at bounding box center [502, 605] width 137 height 18
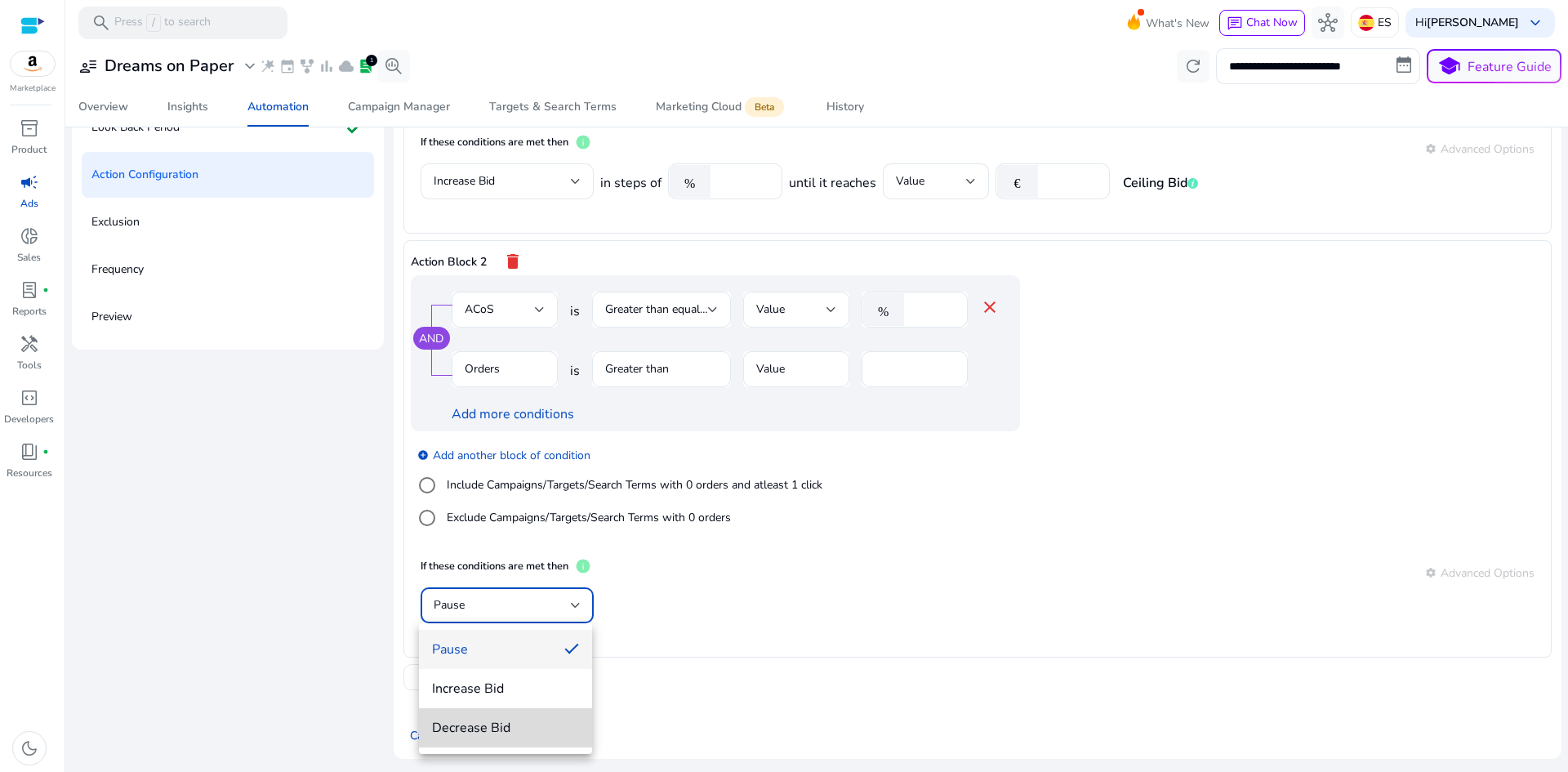
click at [512, 731] on span "Decrease Bid" at bounding box center [504, 727] width 147 height 18
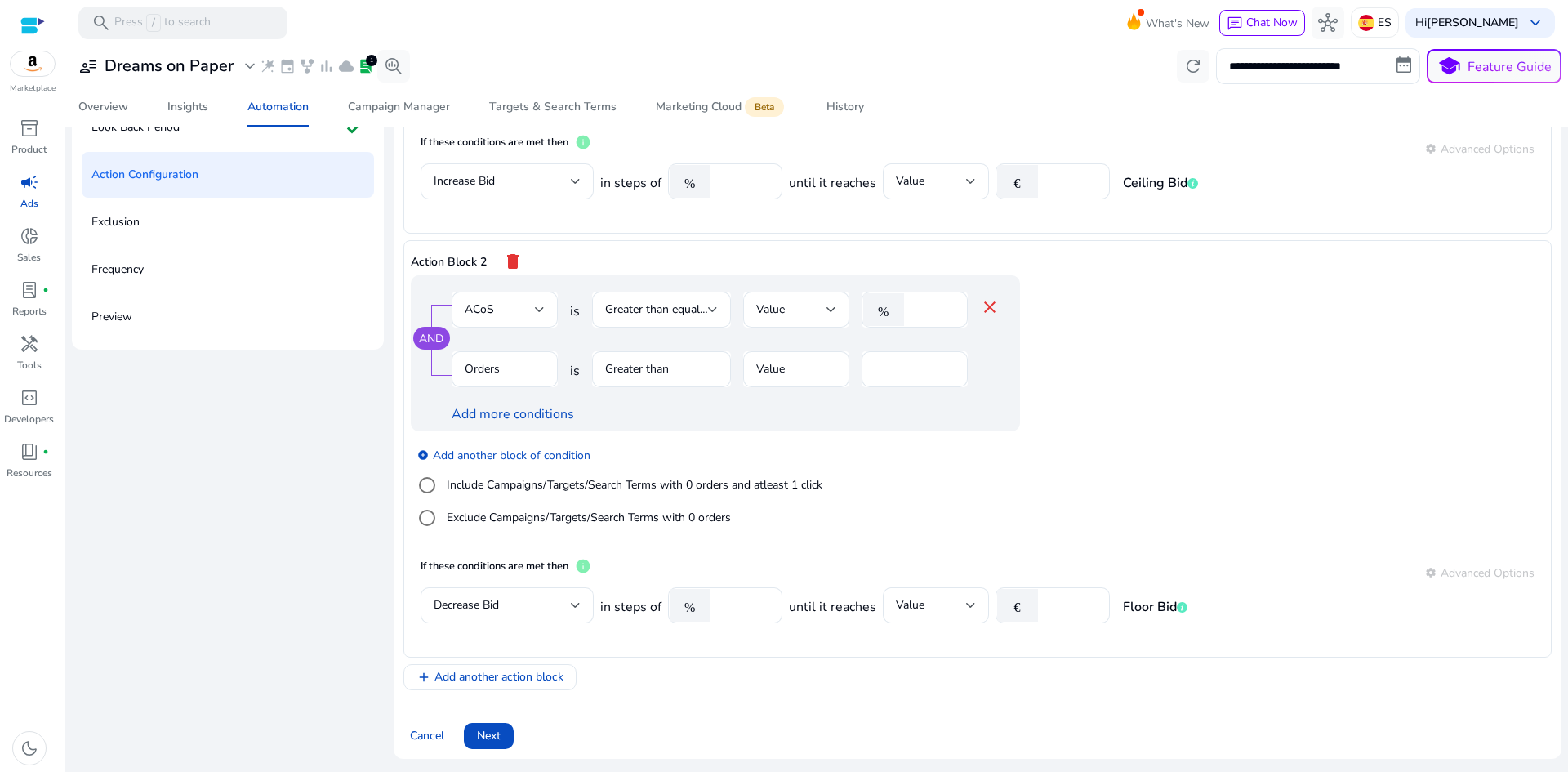
click at [1030, 667] on div "add Add another action block" at bounding box center [977, 676] width 1148 height 26
click at [536, 674] on span "Add another action block" at bounding box center [499, 676] width 129 height 17
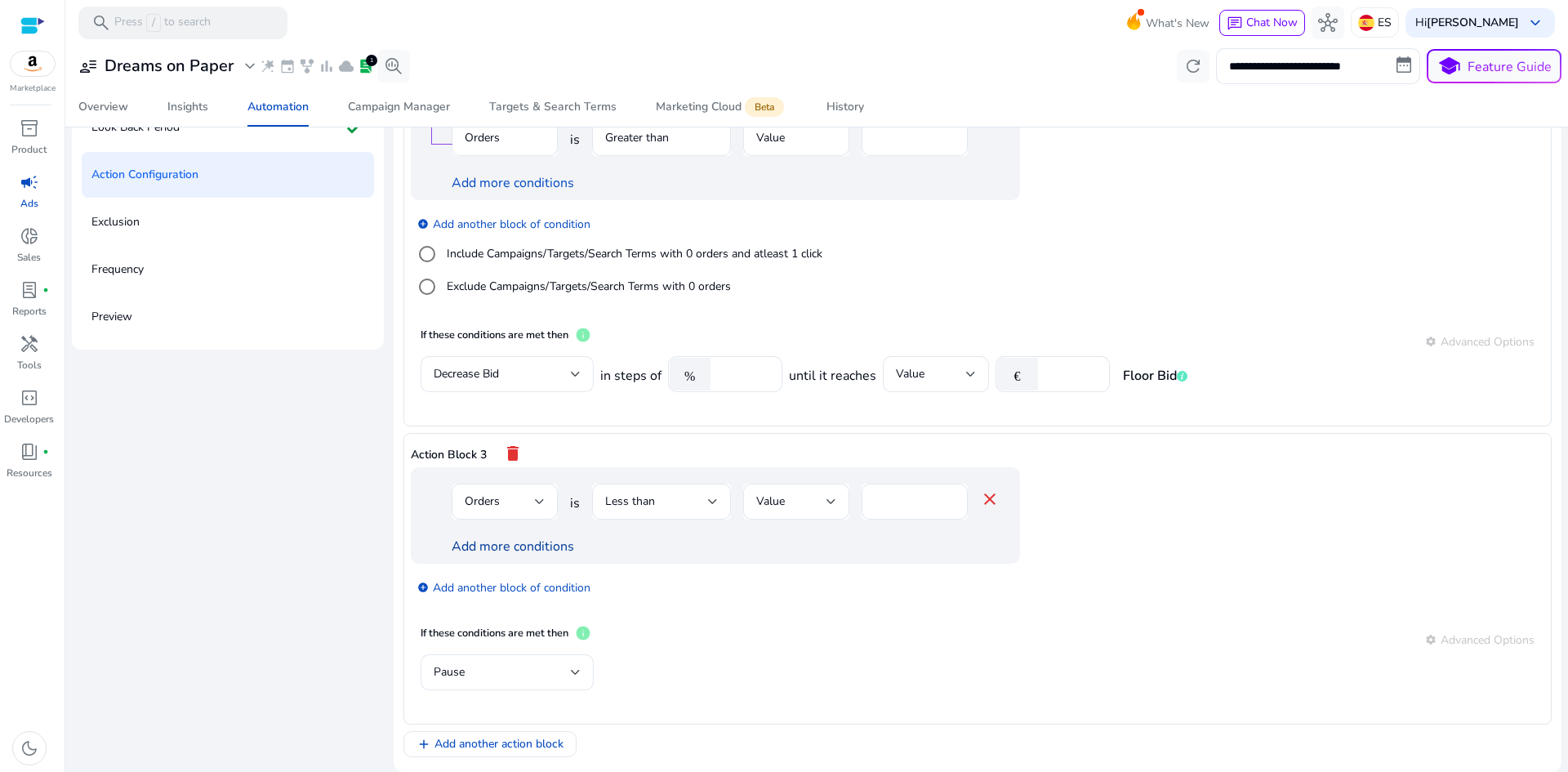
scroll to position [433, 0]
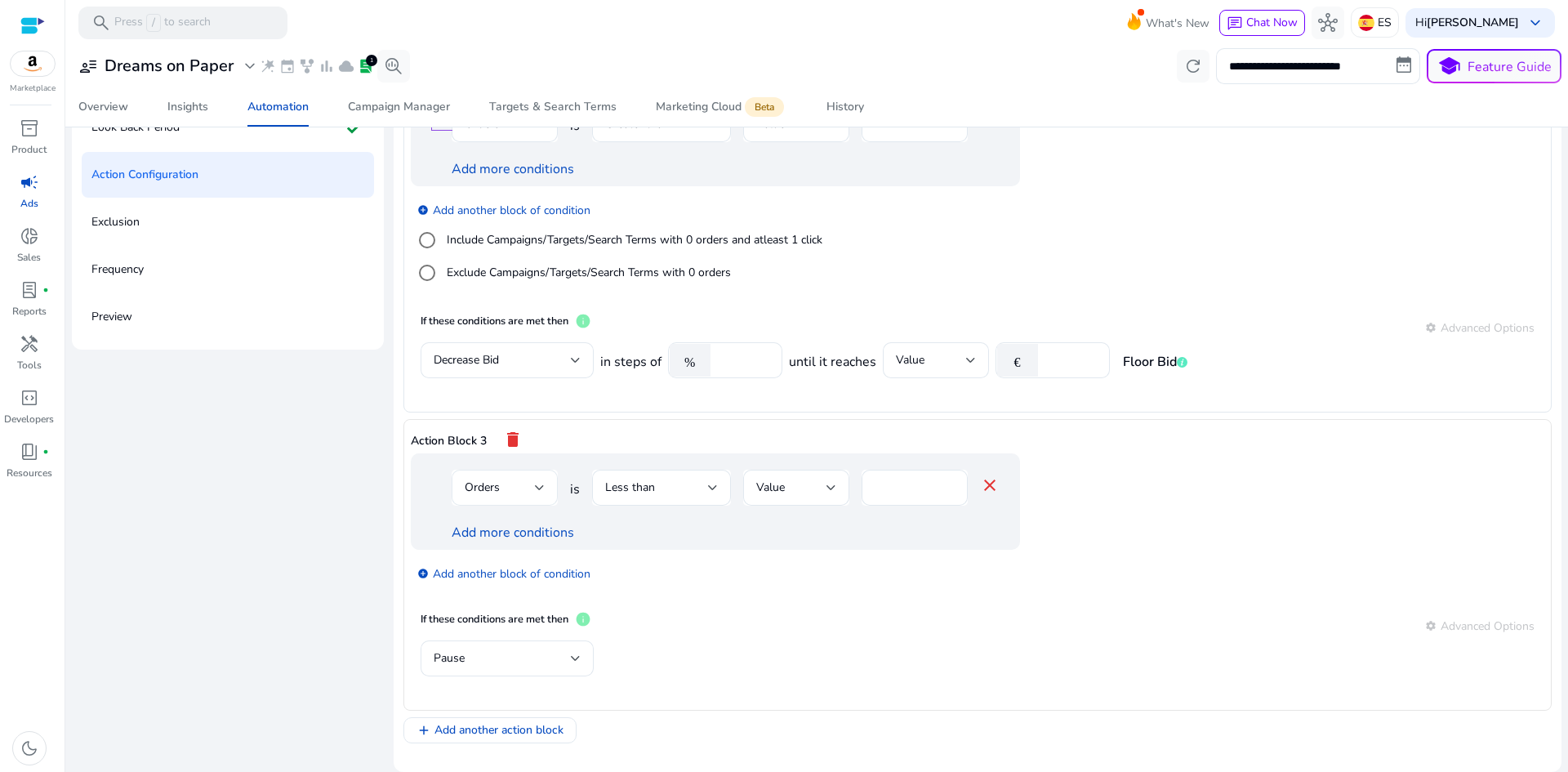
click at [539, 486] on div at bounding box center [540, 487] width 10 height 7
click at [497, 605] on span "Clicks" at bounding box center [503, 610] width 80 height 18
click at [659, 491] on div "Less than" at bounding box center [656, 487] width 103 height 18
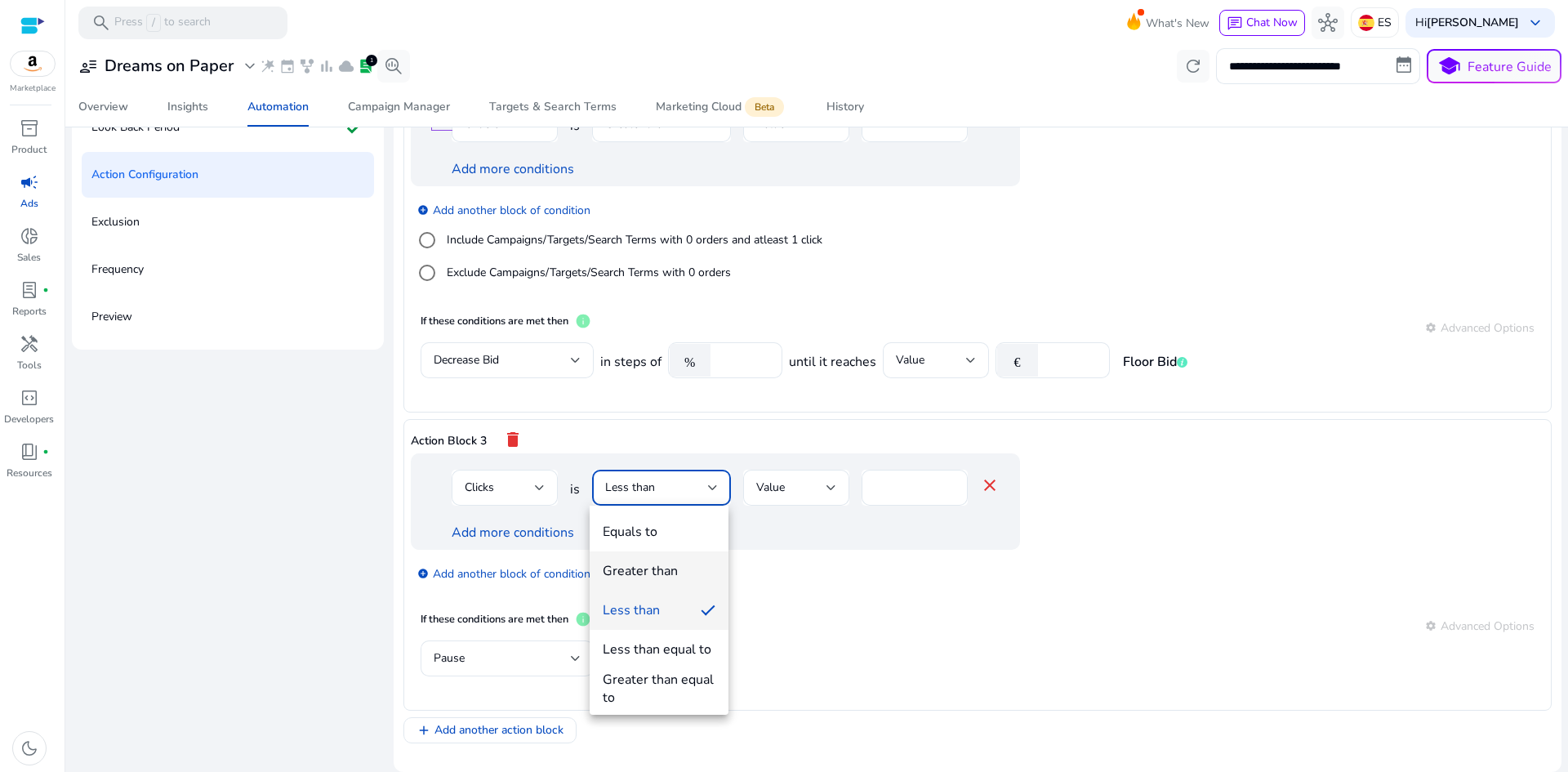
click at [653, 581] on mat-option "Greater than" at bounding box center [659, 571] width 139 height 39
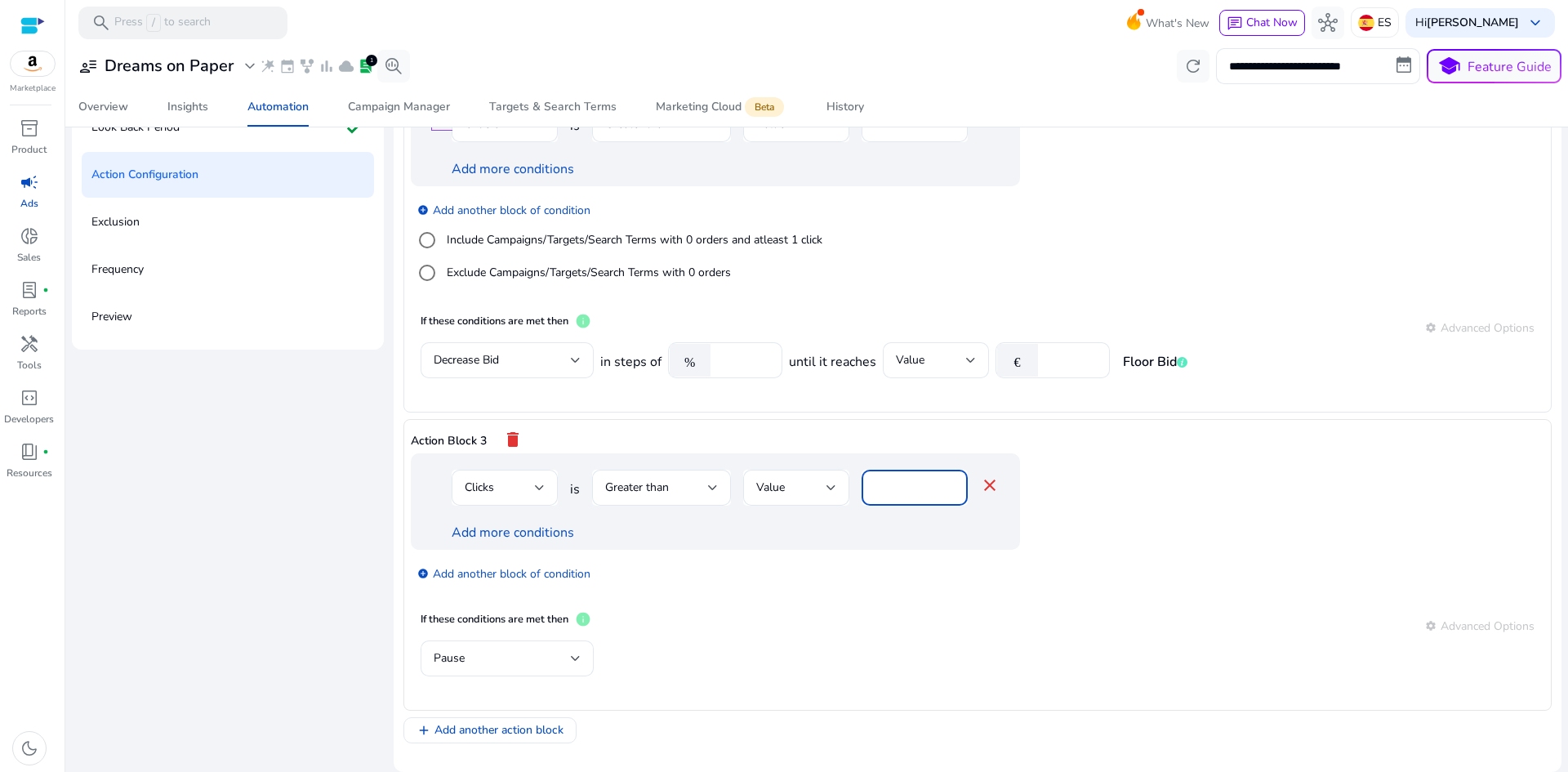
drag, startPoint x: 909, startPoint y: 488, endPoint x: 865, endPoint y: 486, distance: 44.0
click at [865, 486] on div "*" at bounding box center [914, 487] width 106 height 35
type input "**"
click at [826, 604] on mat-card "If these conditions are met then info settings Advanced Options Pause" at bounding box center [977, 652] width 1134 height 102
click at [521, 536] on link "Add more conditions" at bounding box center [513, 532] width 123 height 18
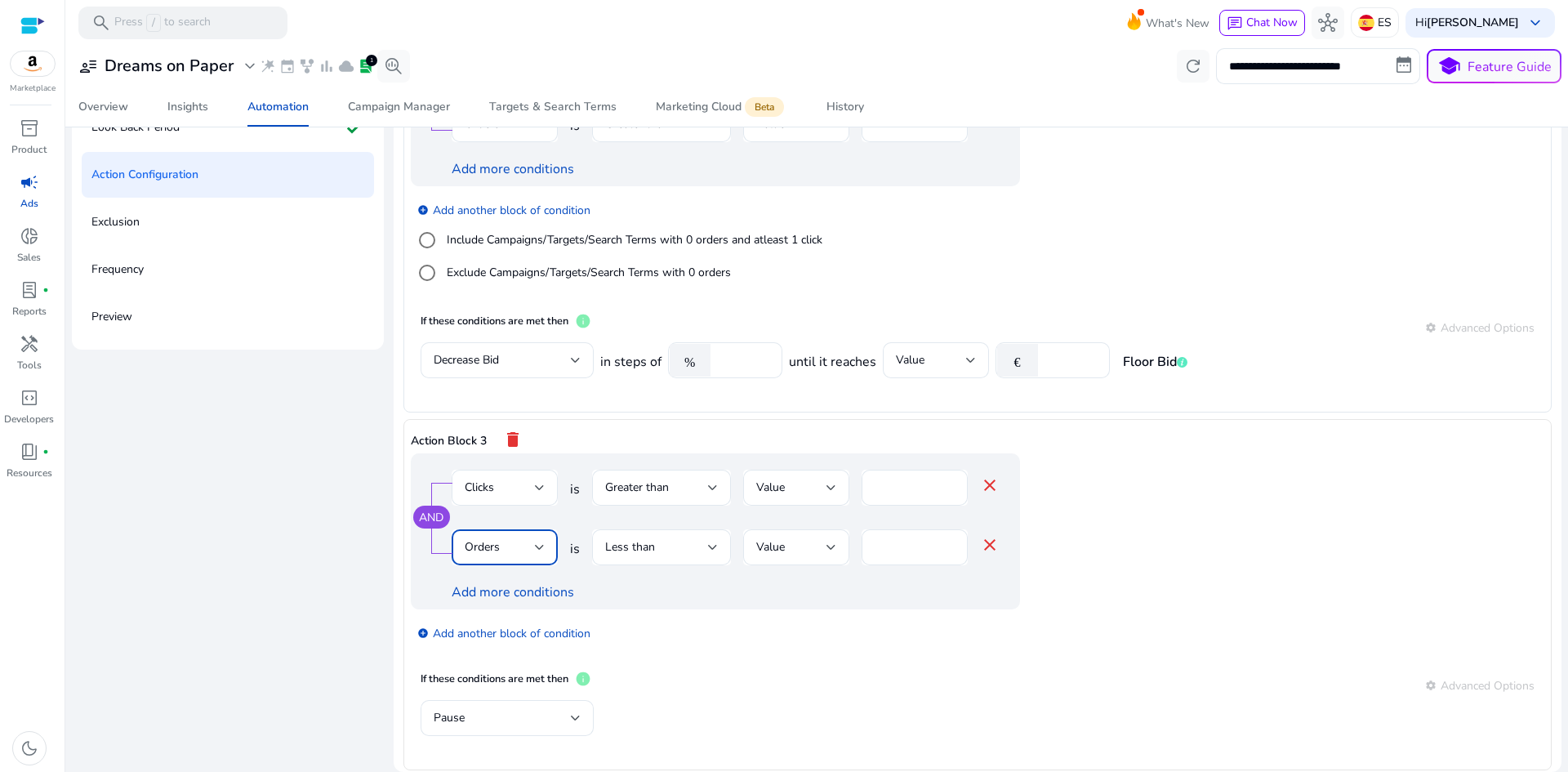
click at [527, 547] on div "Orders" at bounding box center [499, 547] width 70 height 18
click at [503, 455] on span "Orders" at bounding box center [489, 448] width 52 height 18
click at [657, 545] on div "Less than" at bounding box center [656, 547] width 103 height 18
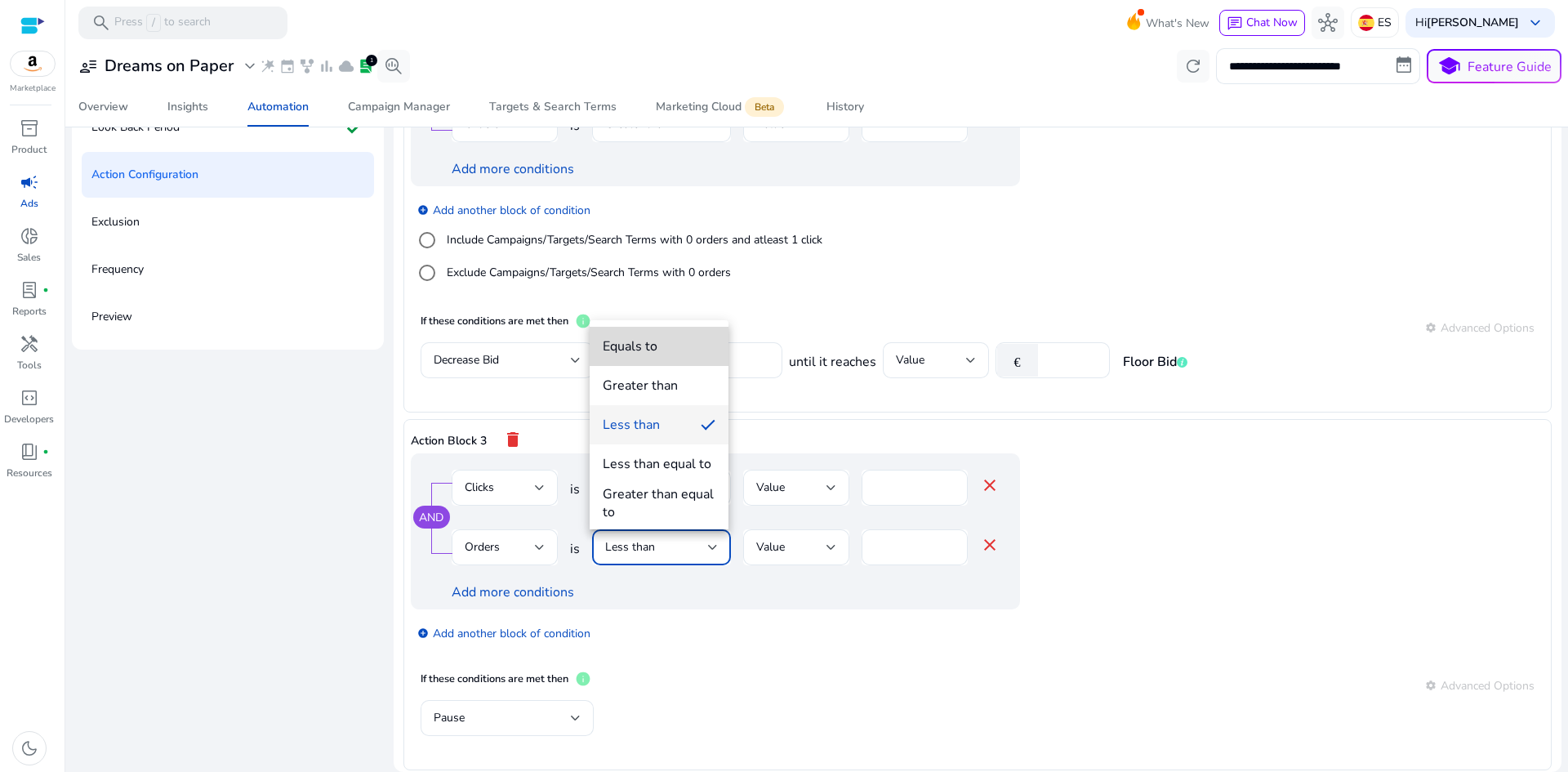
click at [641, 356] on mat-option "Equals to" at bounding box center [659, 346] width 139 height 39
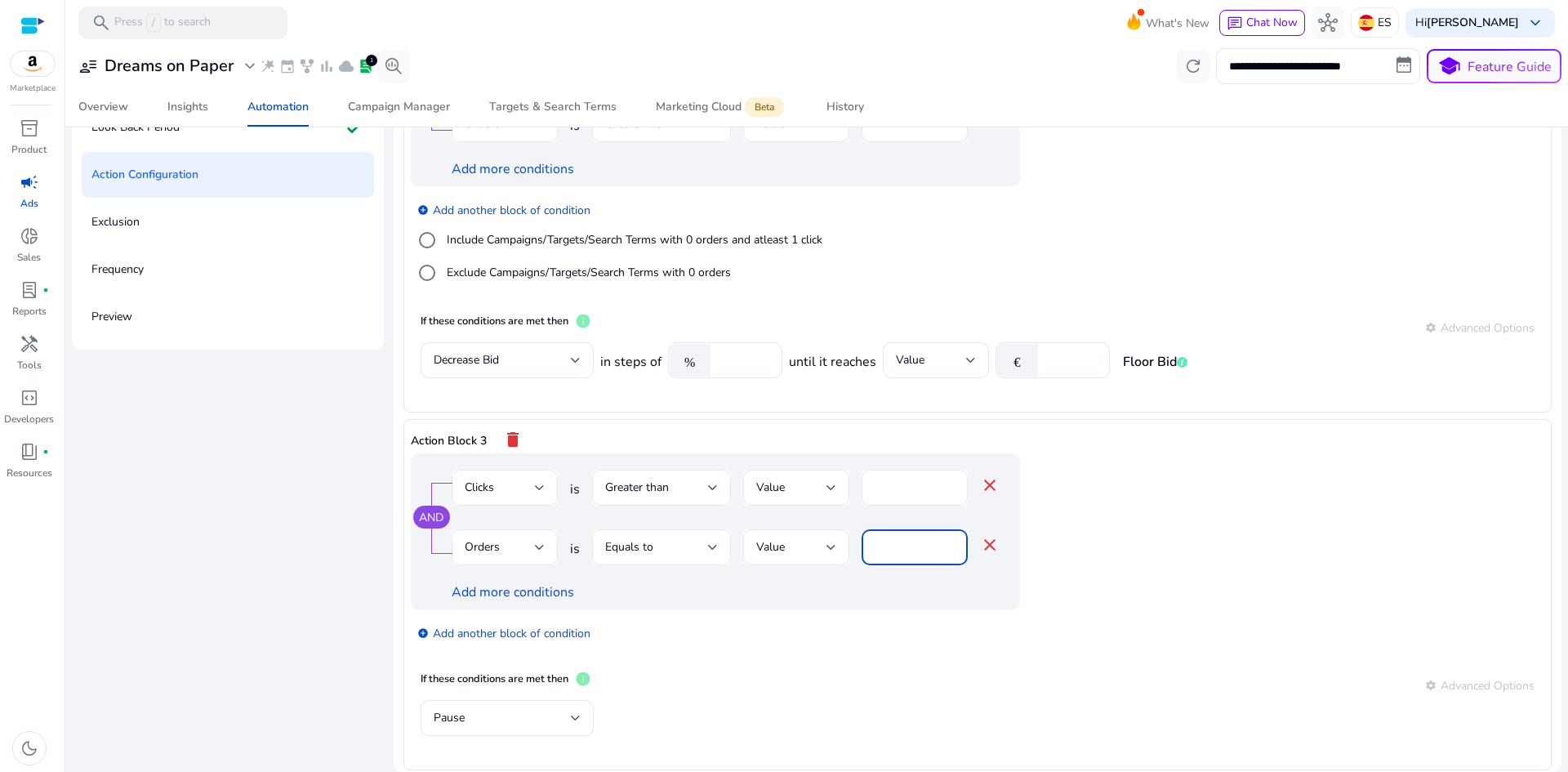
drag, startPoint x: 896, startPoint y: 541, endPoint x: 869, endPoint y: 547, distance: 27.7
click at [867, 548] on div "*" at bounding box center [914, 547] width 106 height 35
type input "*"
click at [1080, 619] on div "add_circle Add another block of condition" at bounding box center [747, 632] width 674 height 46
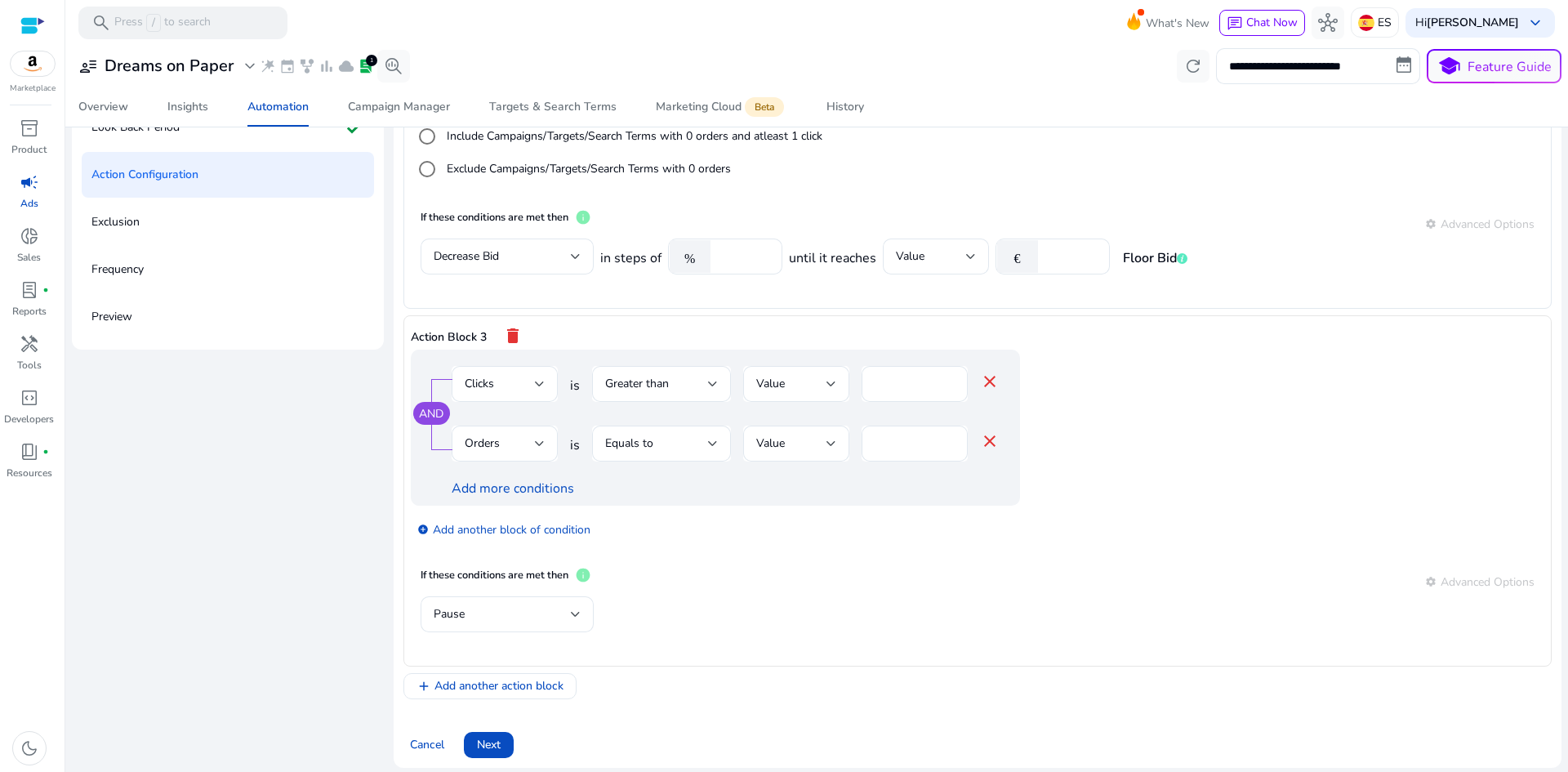
scroll to position [546, 0]
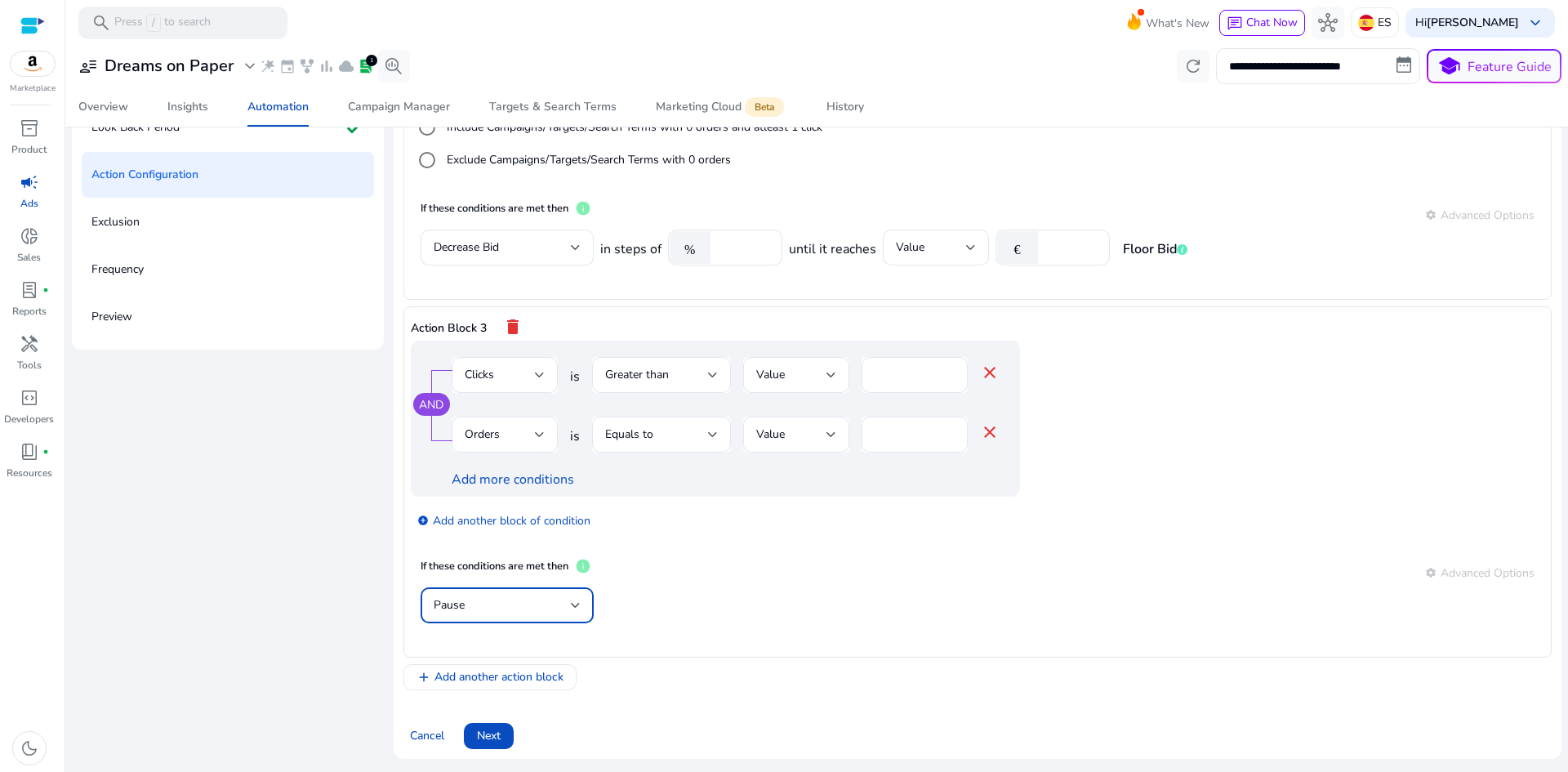
click at [542, 607] on div "Pause" at bounding box center [502, 605] width 137 height 18
click at [636, 586] on div at bounding box center [784, 386] width 1568 height 772
click at [586, 569] on span "info" at bounding box center [582, 565] width 16 height 16
click at [572, 607] on div at bounding box center [575, 604] width 10 height 7
click at [623, 169] on div at bounding box center [784, 386] width 1568 height 772
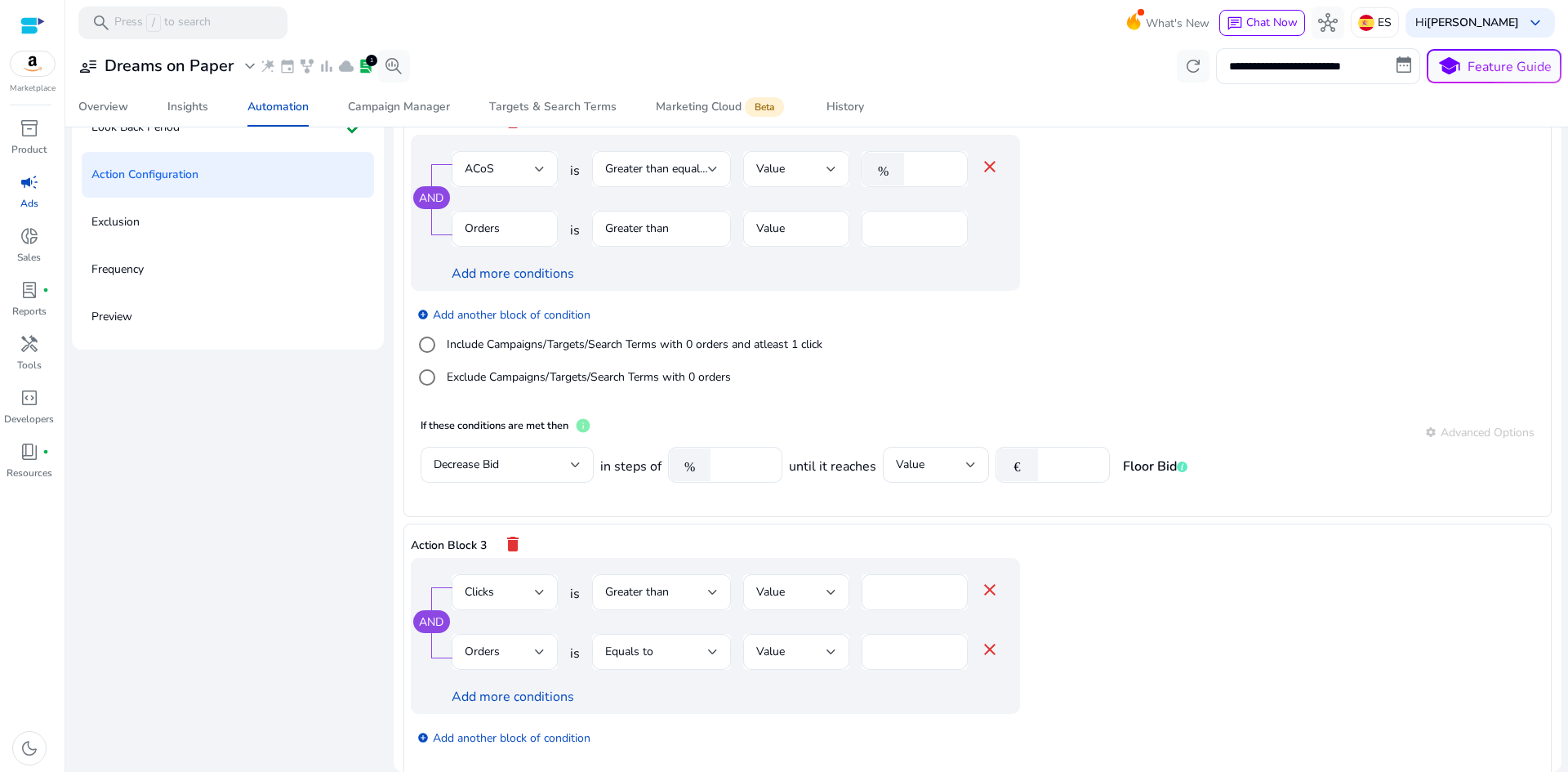
scroll to position [300, 0]
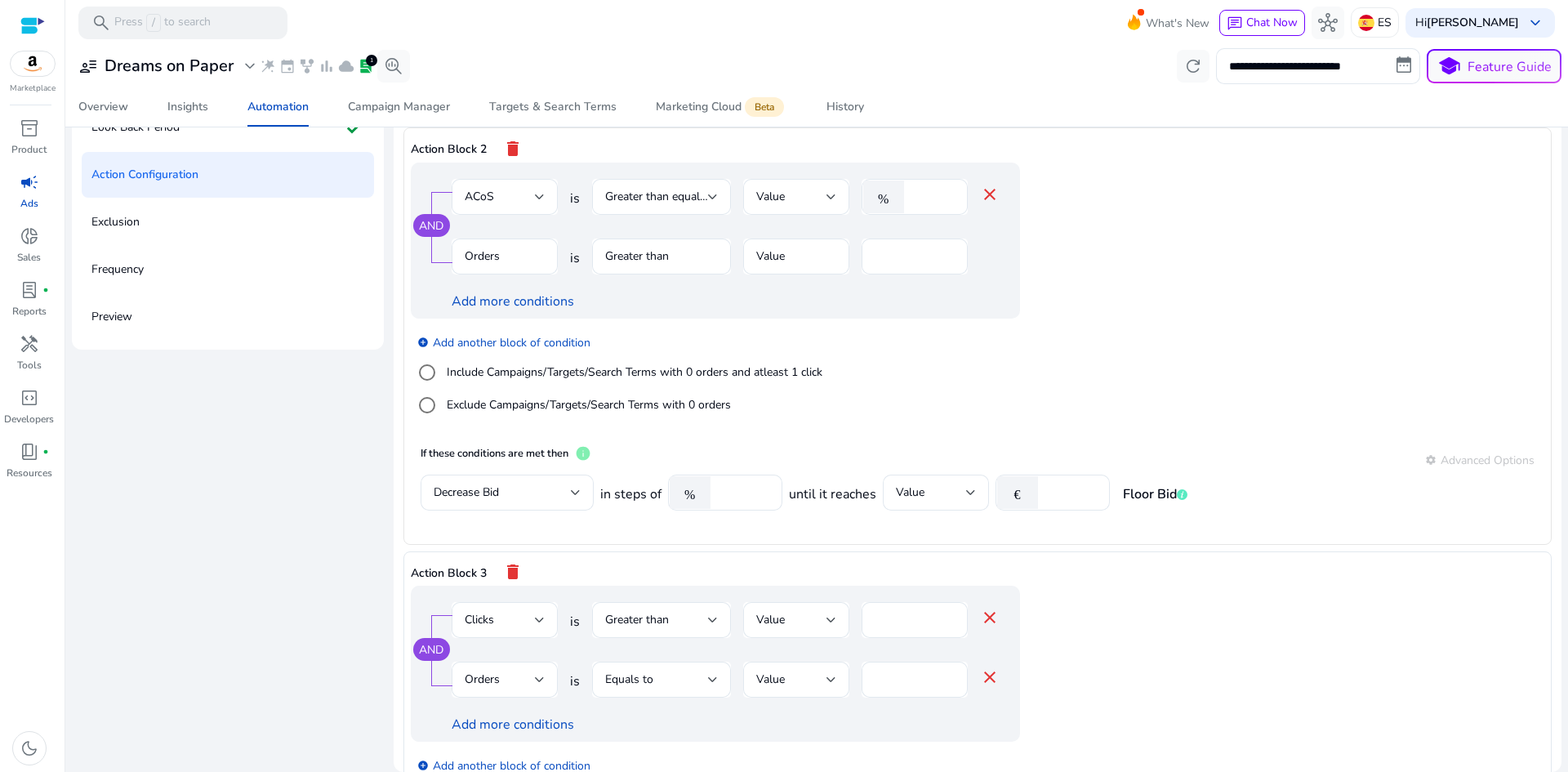
click at [722, 376] on label "Include Campaigns/Targets/Search Terms with 0 orders and atleast 1 click" at bounding box center [632, 372] width 379 height 17
click at [661, 409] on label "Exclude Campaigns/Targets/Search Terms with 0 orders" at bounding box center [587, 405] width 288 height 17
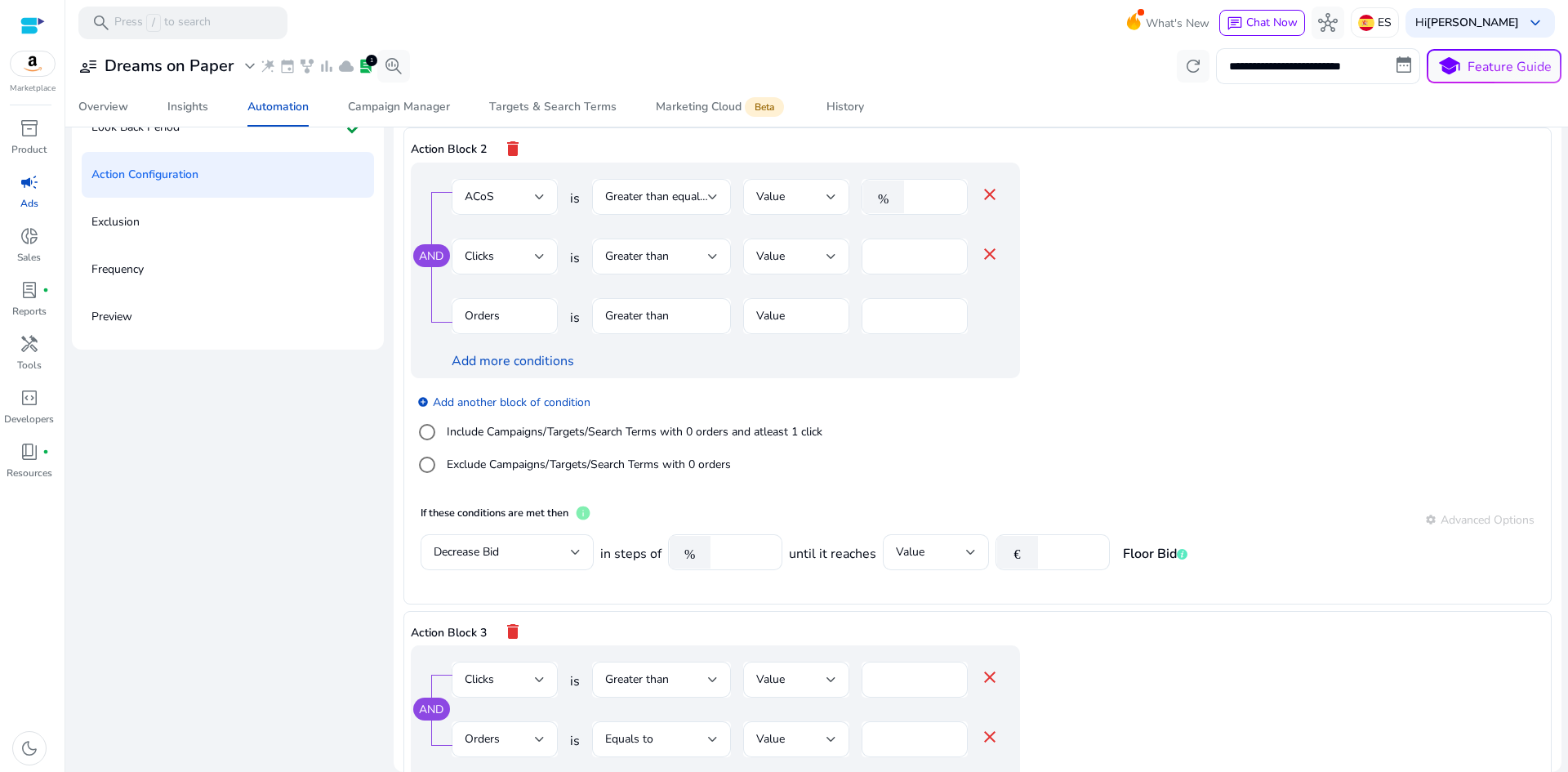
click at [987, 250] on mat-icon "close" at bounding box center [990, 254] width 19 height 19
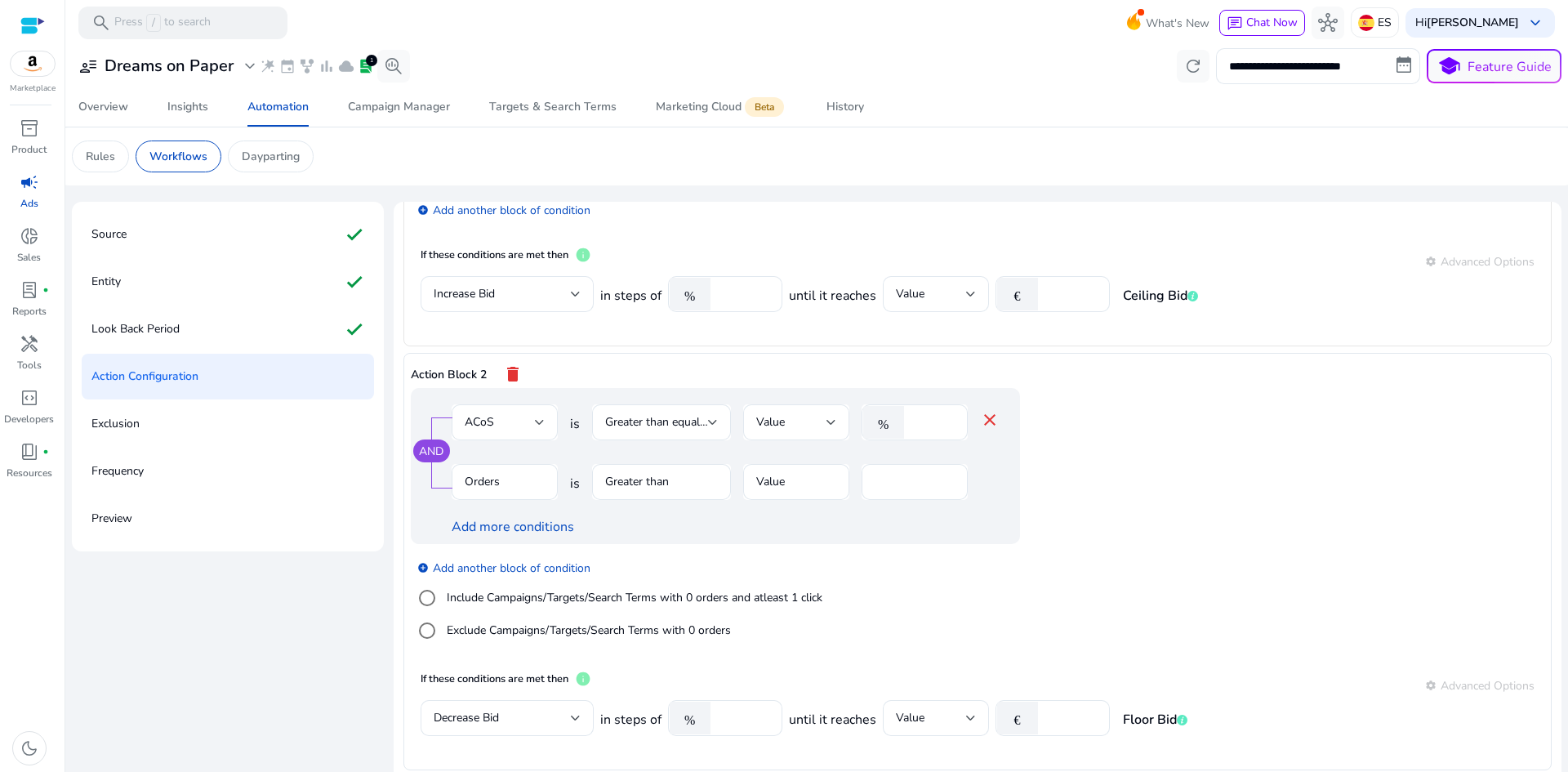
scroll to position [327, 0]
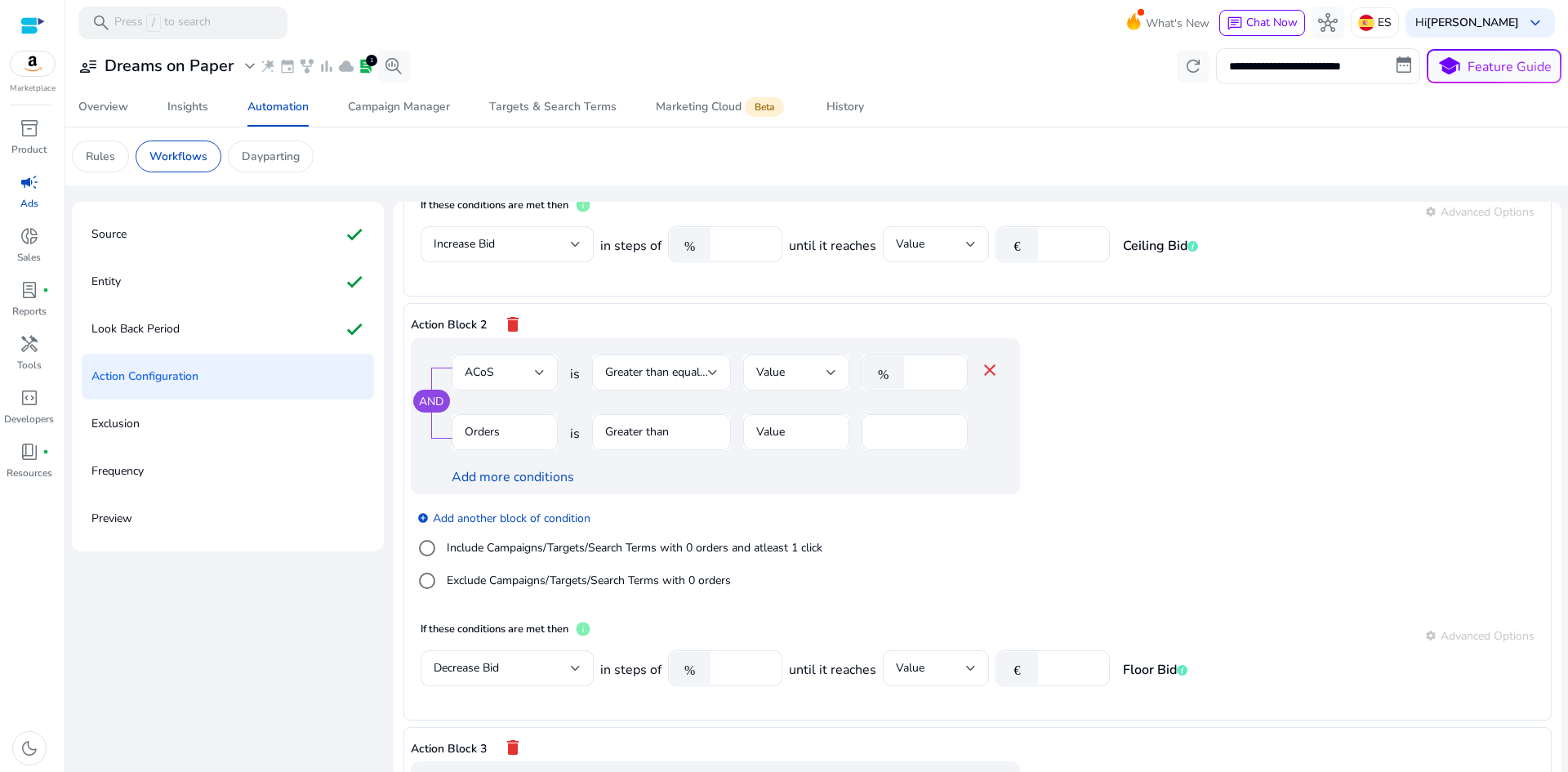
click at [662, 435] on mat-form-field "Greater than" at bounding box center [661, 440] width 139 height 53
drag, startPoint x: 665, startPoint y: 428, endPoint x: 632, endPoint y: 436, distance: 34.0
click at [665, 429] on mat-form-field "Greater than" at bounding box center [661, 440] width 139 height 53
click at [572, 439] on span "is" at bounding box center [574, 433] width 10 height 19
drag, startPoint x: 580, startPoint y: 437, endPoint x: 724, endPoint y: 432, distance: 144.1
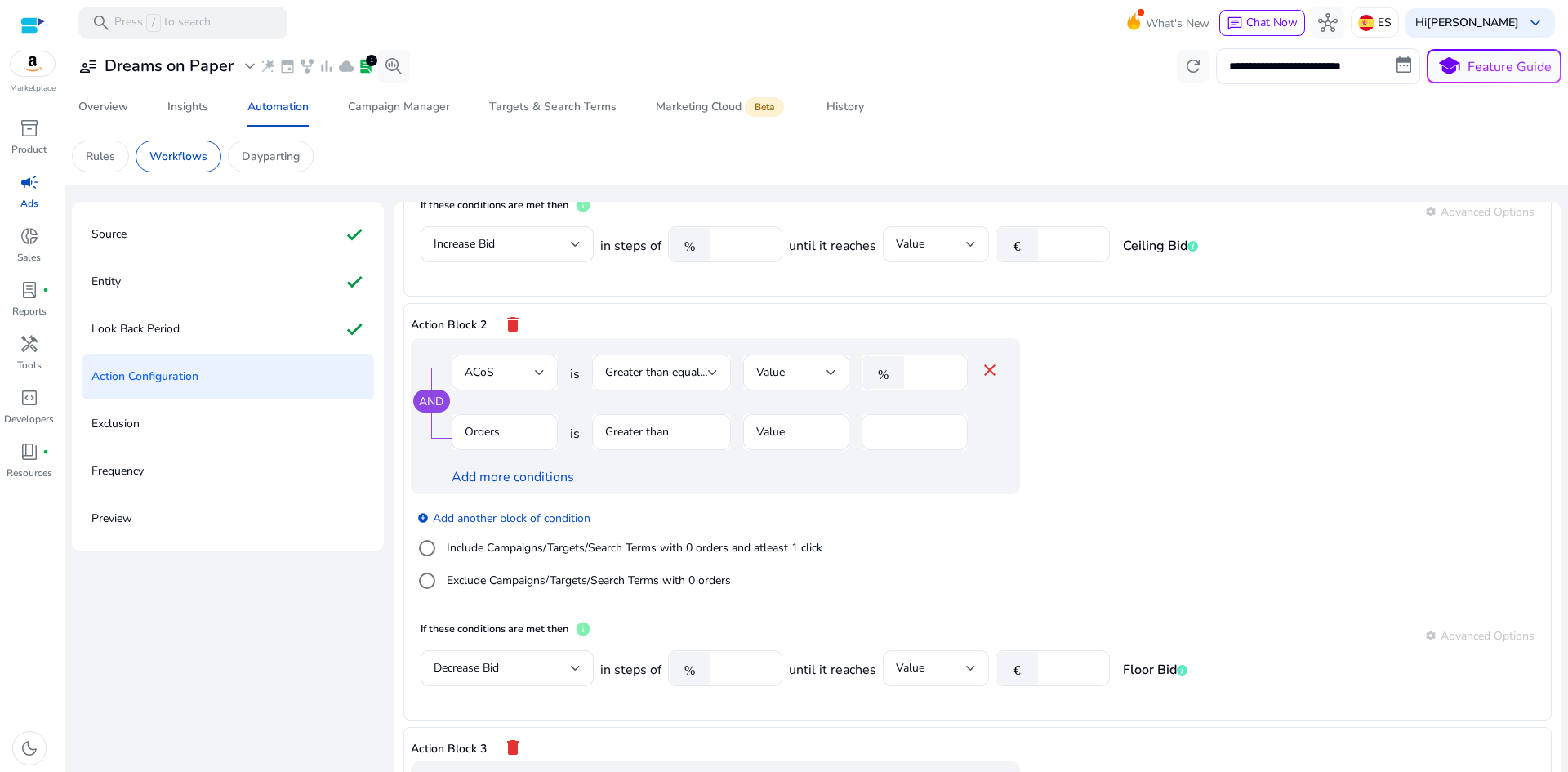
click at [671, 436] on div "Orders is Greater than Value *" at bounding box center [725, 440] width 548 height 53
drag, startPoint x: 887, startPoint y: 426, endPoint x: 876, endPoint y: 425, distance: 11.0
click at [879, 425] on input "*" at bounding box center [914, 432] width 80 height 18
type input "*"
click at [1055, 425] on div "AND ACoS is Greater than equal to Value % ** close Orders is Greater than Value…" at bounding box center [747, 415] width 674 height 156
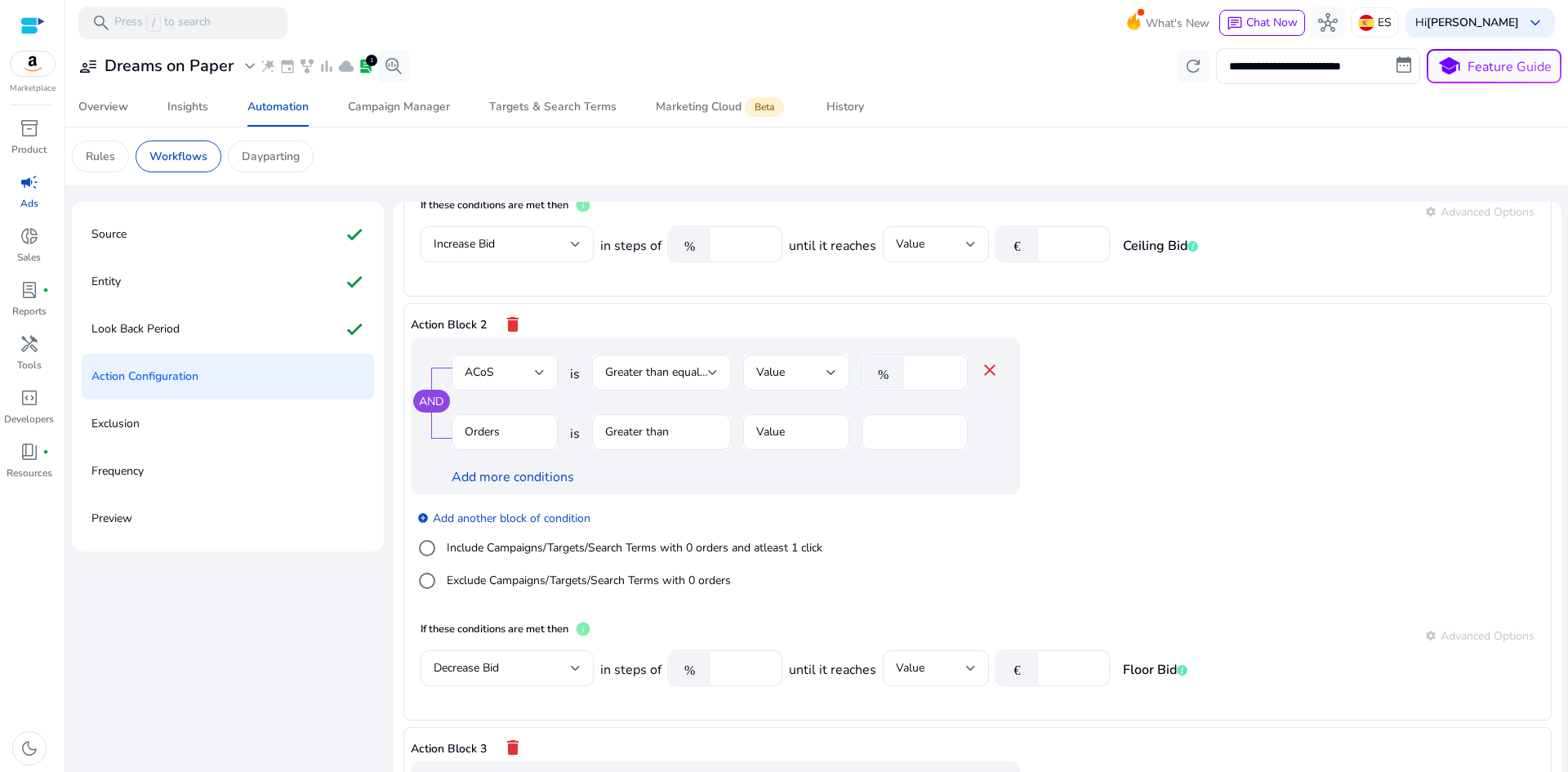
click at [770, 547] on label "Include Campaigns/Targets/Search Terms with 0 orders and atleast 1 click" at bounding box center [632, 548] width 379 height 17
click at [531, 425] on div "Clicks" at bounding box center [499, 432] width 70 height 18
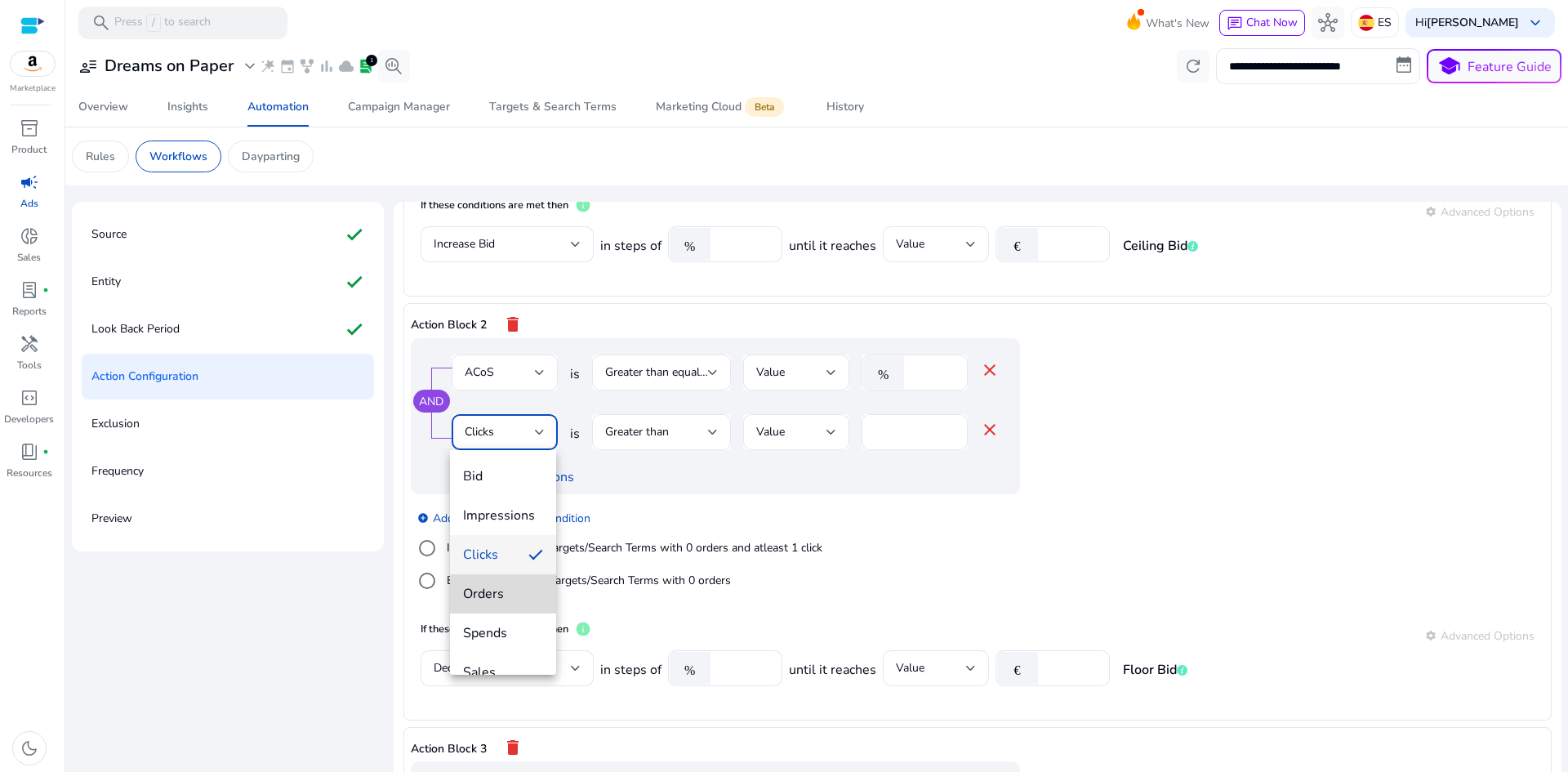
click at [507, 591] on span "Orders" at bounding box center [503, 594] width 80 height 18
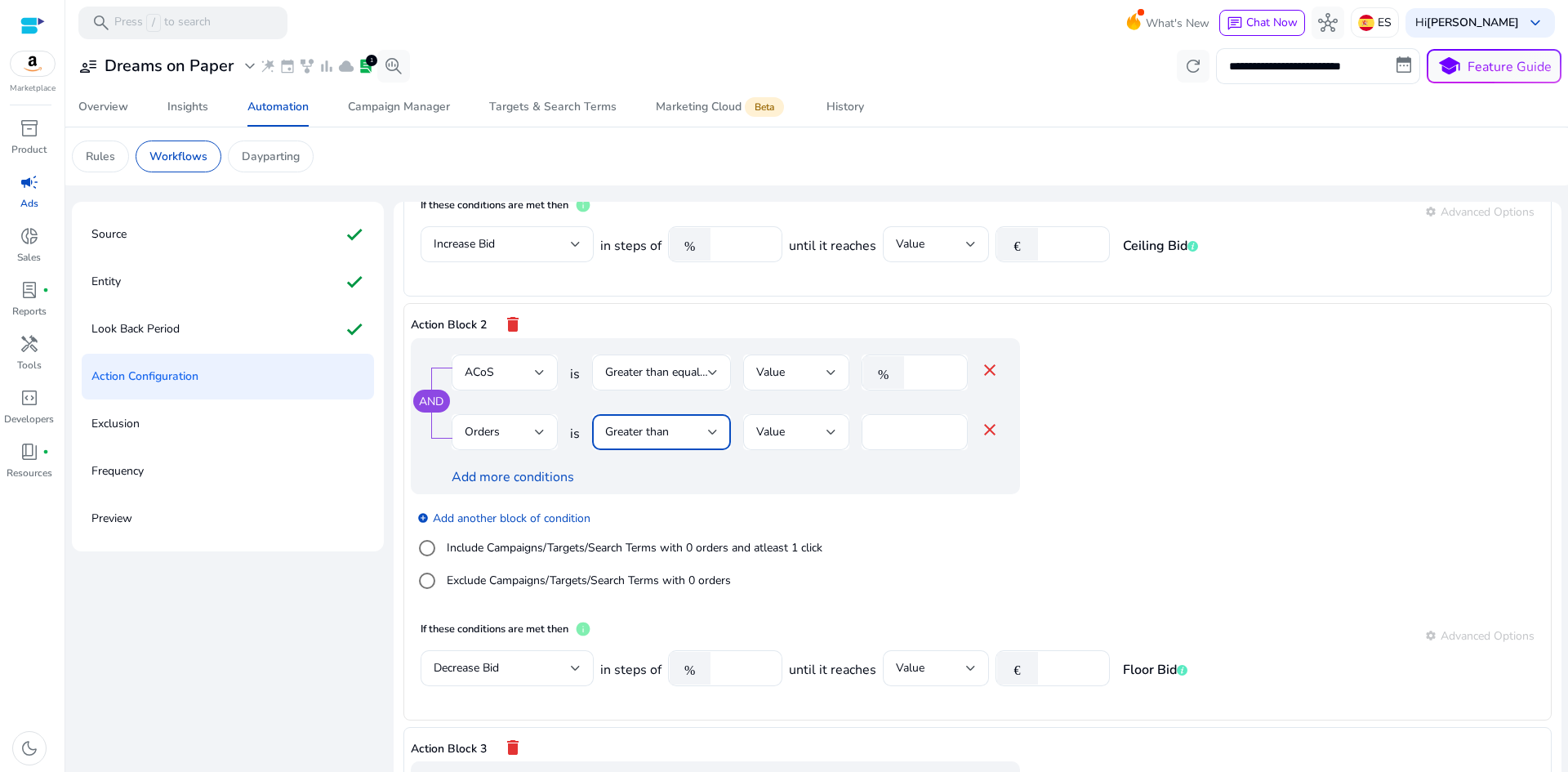
click at [693, 433] on div "Greater than" at bounding box center [656, 432] width 103 height 18
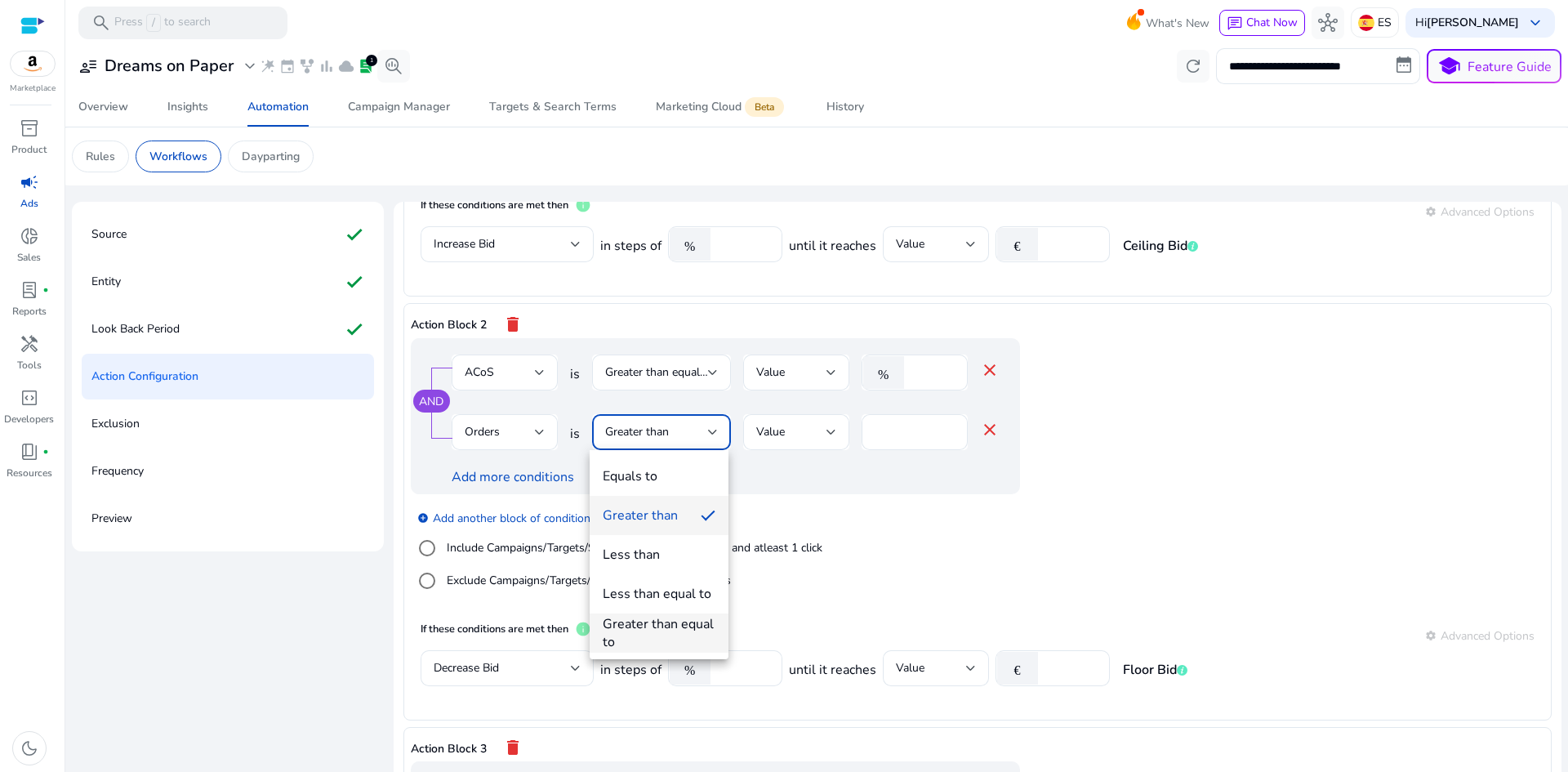
click at [664, 623] on div "Greater than equal to" at bounding box center [658, 632] width 112 height 35
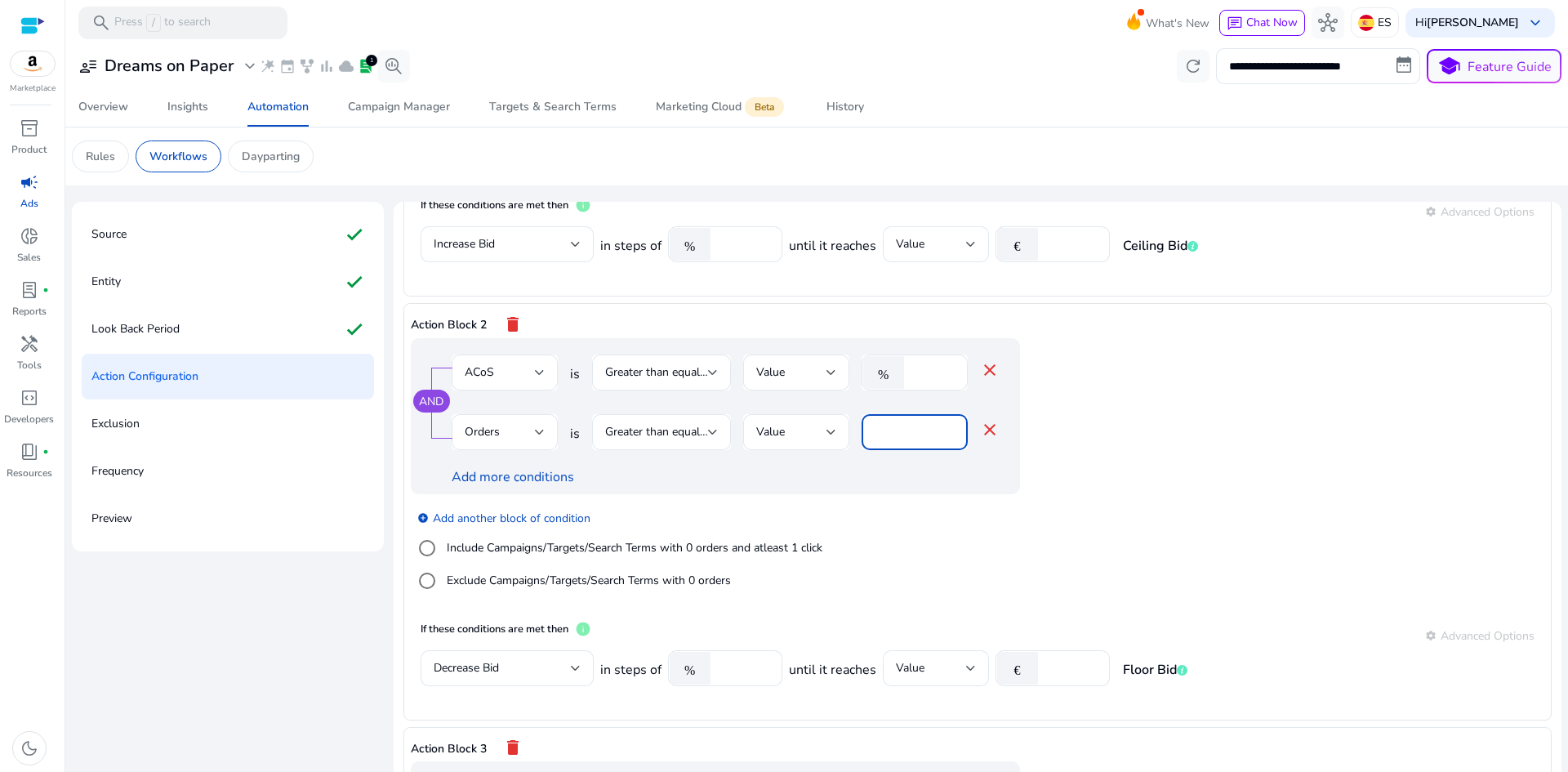
drag, startPoint x: 896, startPoint y: 432, endPoint x: 858, endPoint y: 432, distance: 38.0
click at [858, 432] on div "Orders is Greater than equal to Value * close" at bounding box center [725, 440] width 548 height 53
type input "*"
click at [870, 474] on div "Add more conditions" at bounding box center [725, 477] width 548 height 19
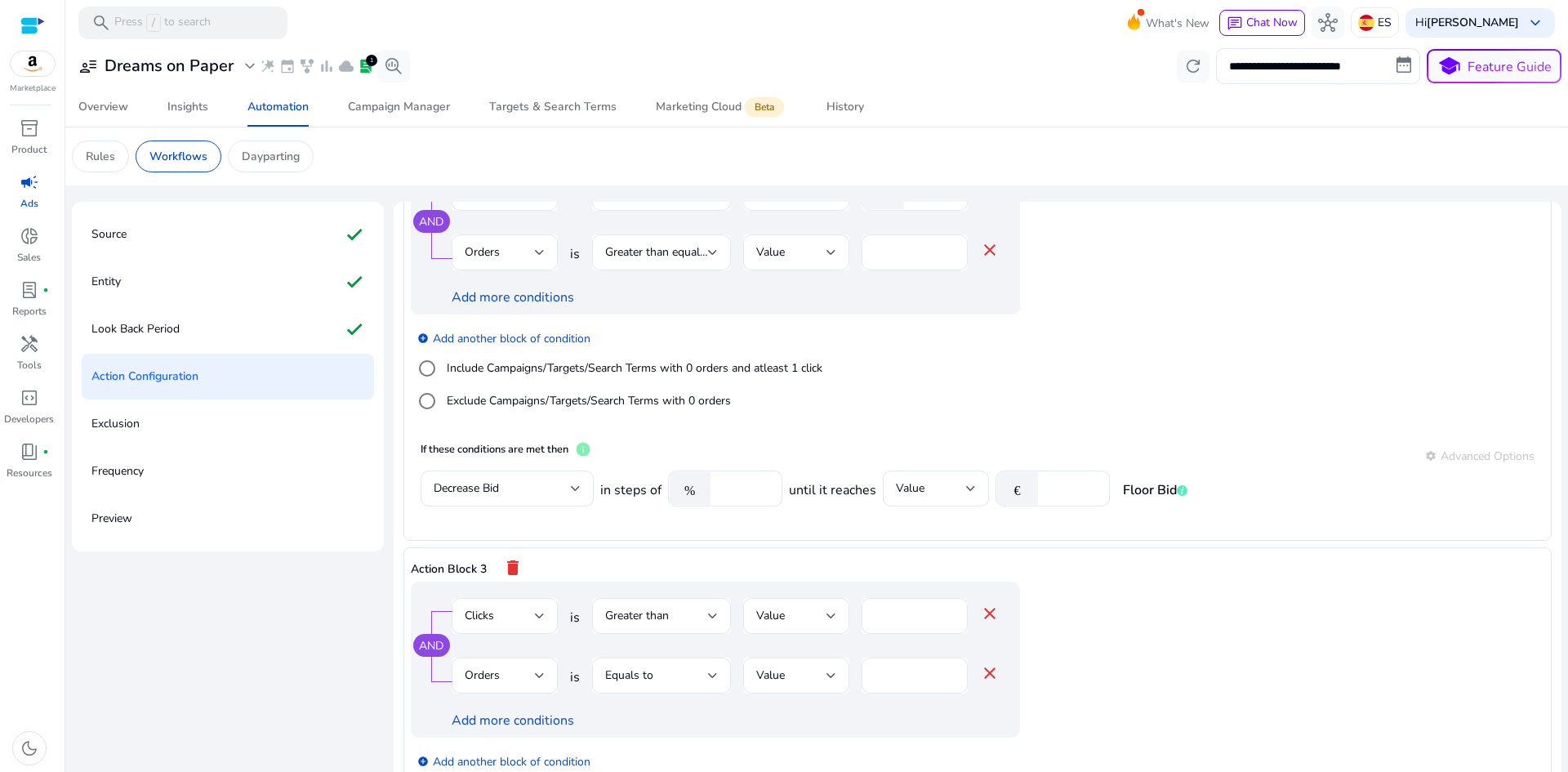
scroll to position [546, 0]
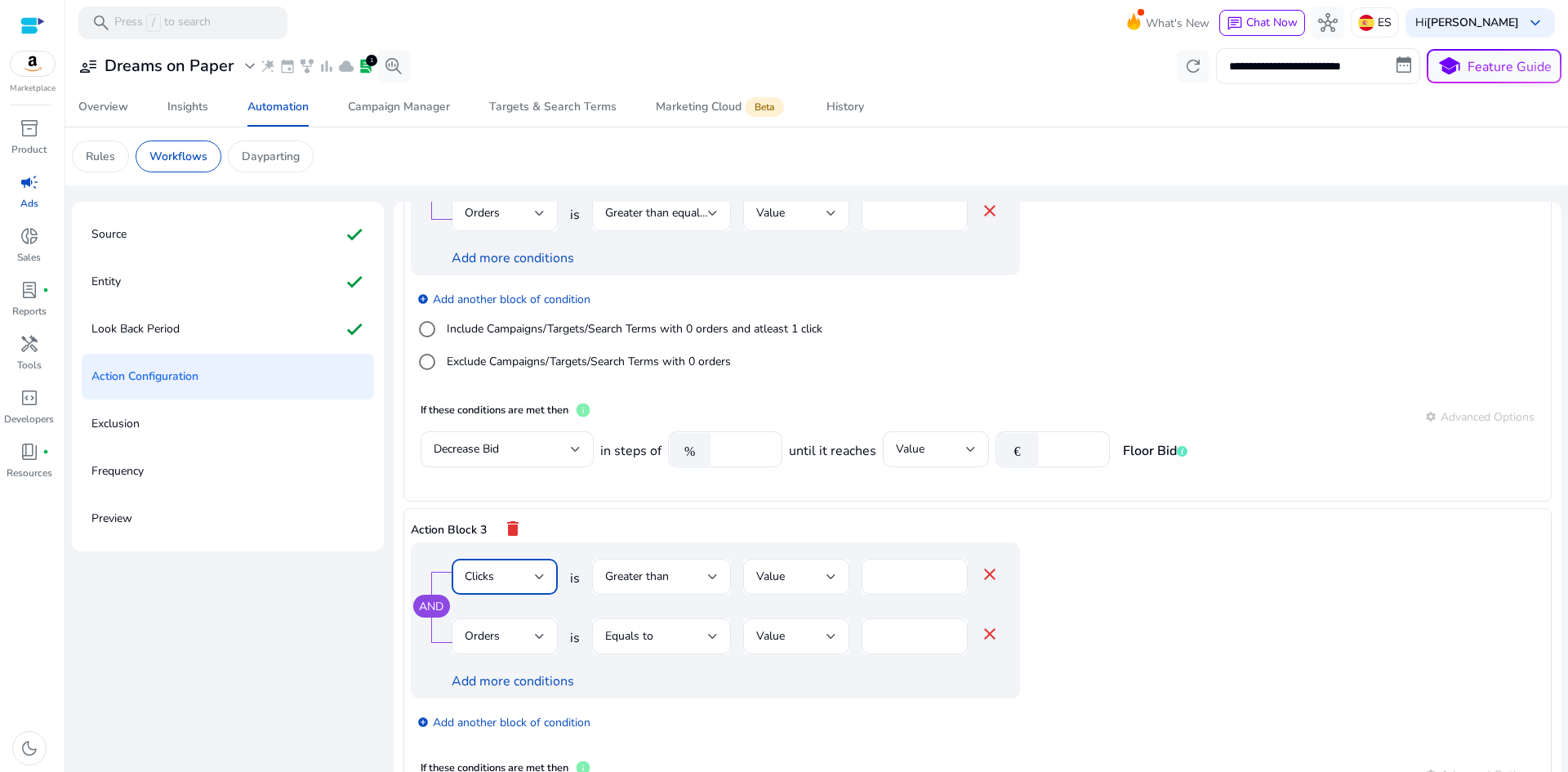
click at [508, 577] on div "Clicks" at bounding box center [499, 576] width 70 height 18
click at [496, 398] on span "Impressions" at bounding box center [503, 399] width 80 height 18
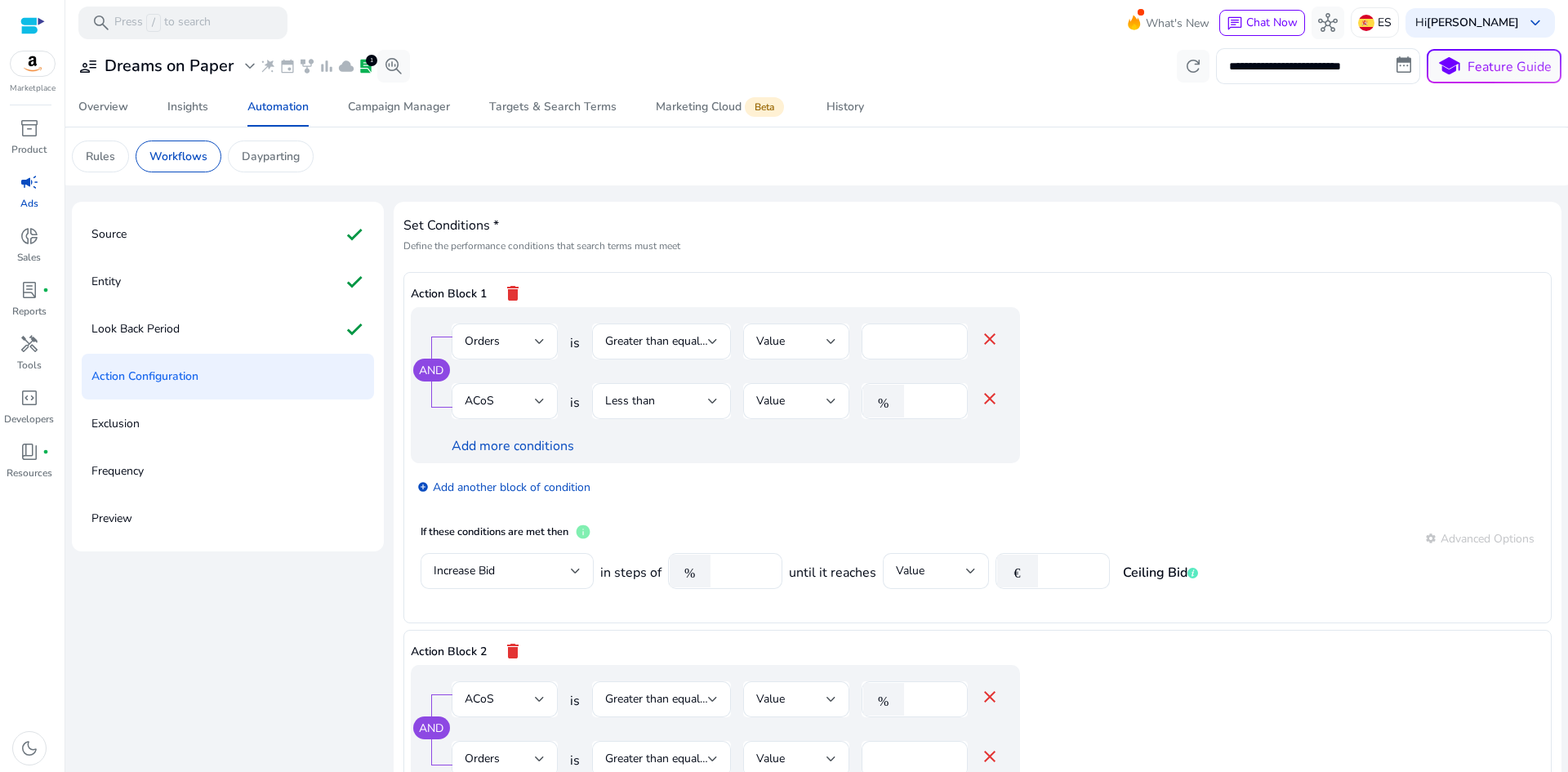
scroll to position [546, 0]
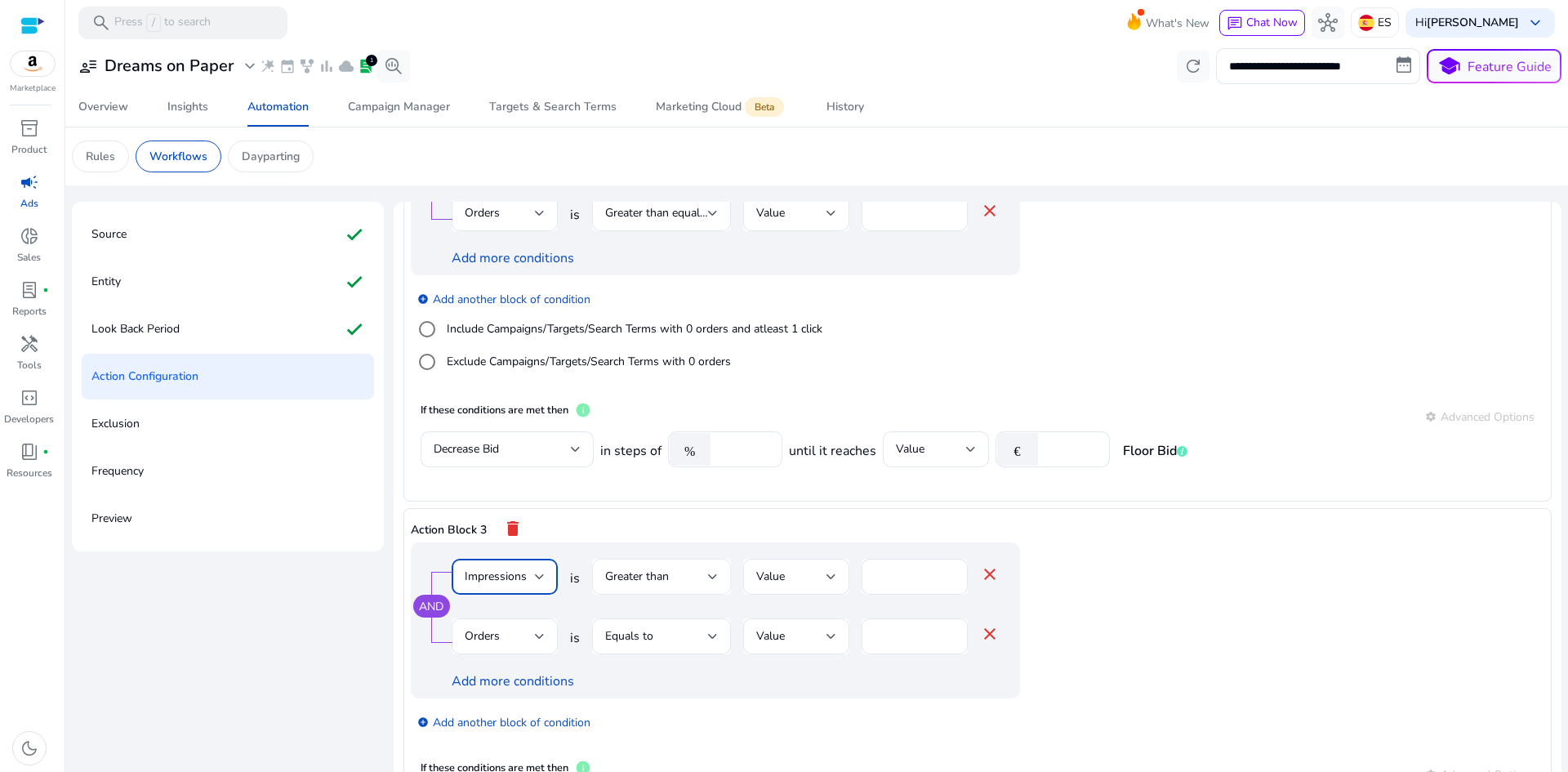
click at [662, 575] on span "Greater than" at bounding box center [637, 576] width 63 height 15
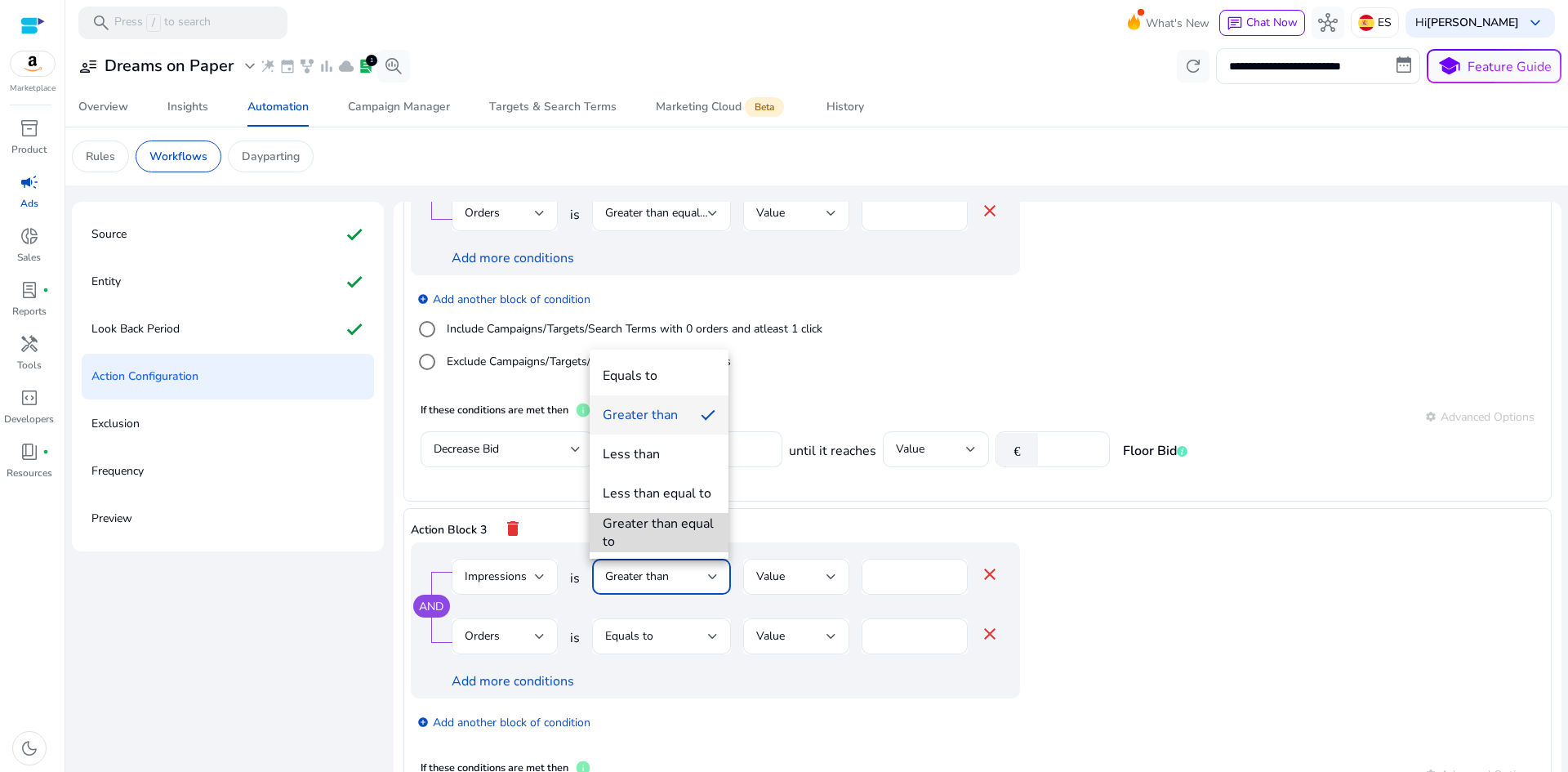
click at [660, 520] on div "Greater than equal to" at bounding box center [658, 531] width 112 height 35
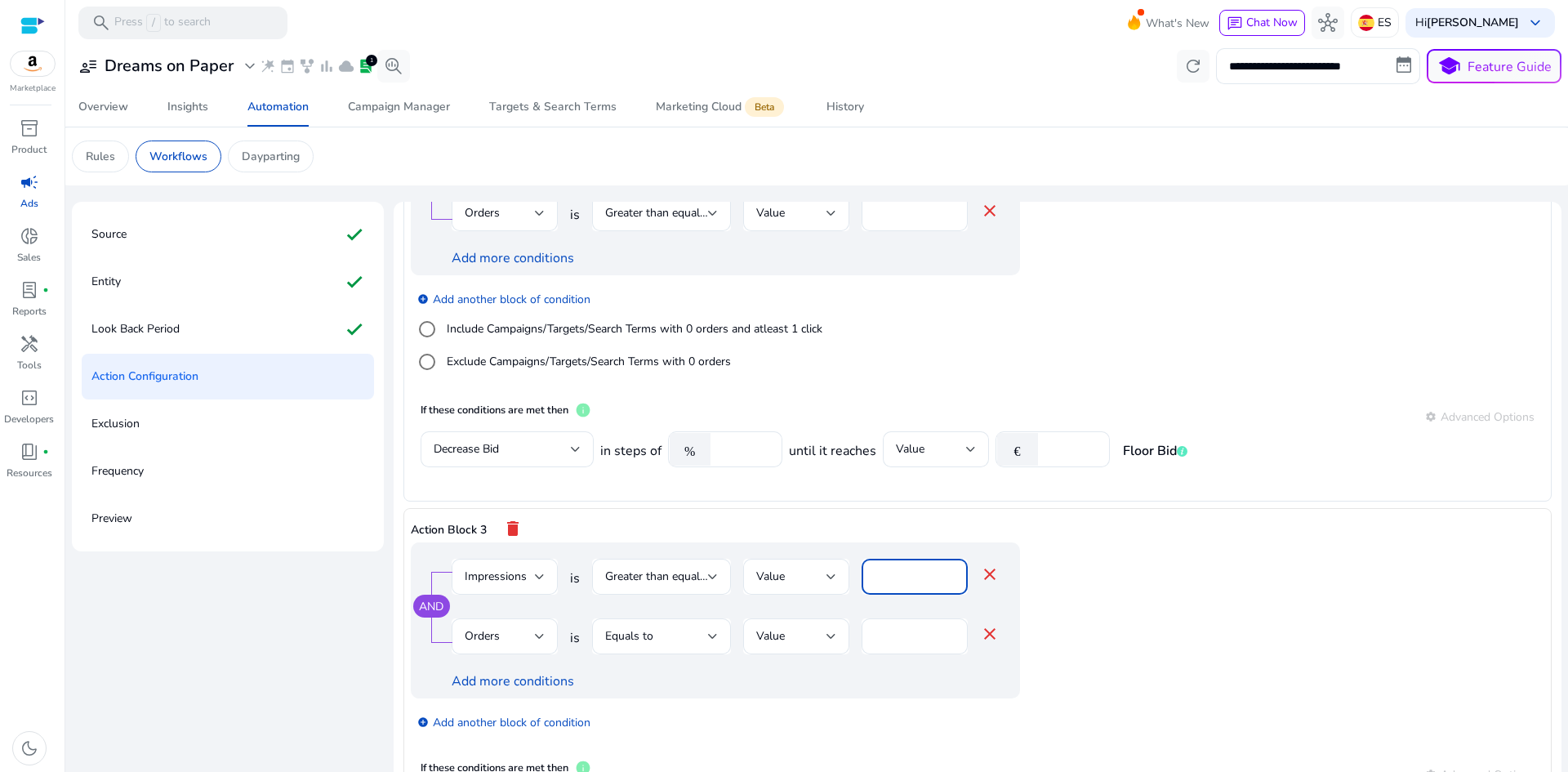
drag, startPoint x: 883, startPoint y: 583, endPoint x: 868, endPoint y: 578, distance: 15.8
click at [867, 582] on div "**" at bounding box center [914, 575] width 106 height 35
type input "****"
click at [775, 539] on div "Action Block 3 delete" at bounding box center [977, 528] width 1134 height 28
click at [496, 641] on span "Orders" at bounding box center [481, 636] width 35 height 15
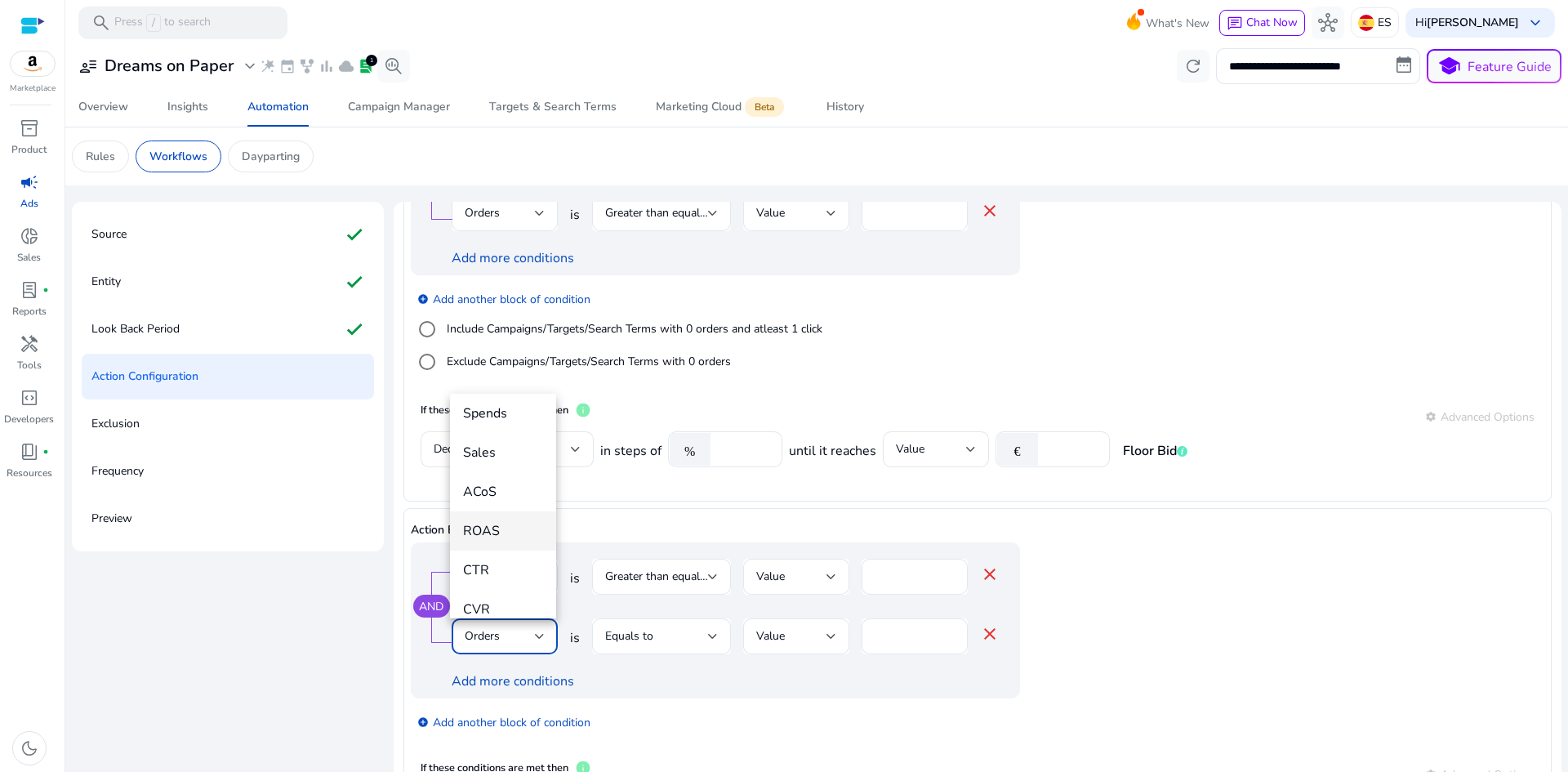
scroll to position [245, 0]
click at [493, 492] on span "CTR" at bounding box center [503, 488] width 80 height 18
click at [665, 646] on div "Equals to" at bounding box center [661, 635] width 112 height 35
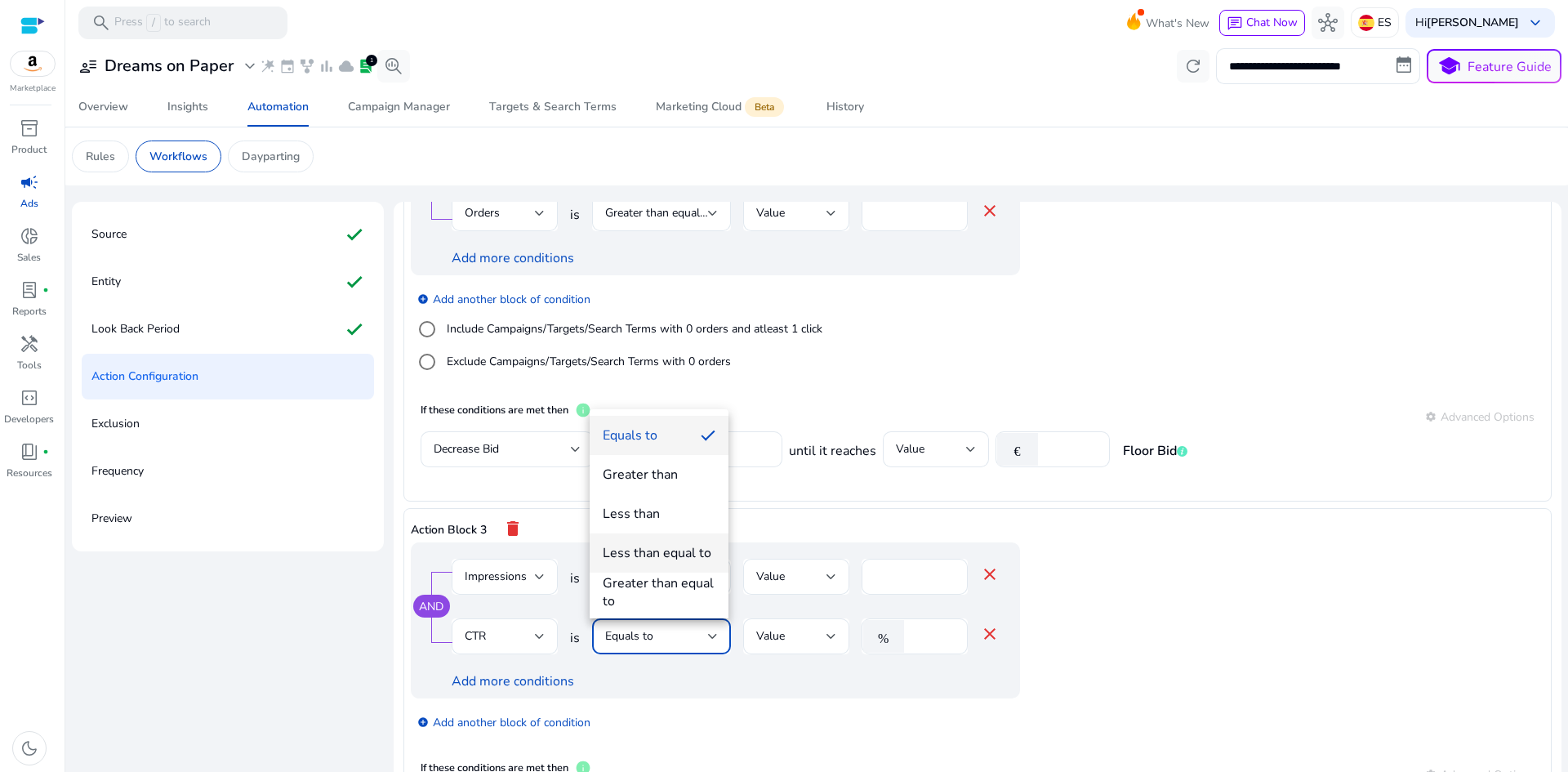
click at [650, 561] on div "Less than equal to" at bounding box center [656, 552] width 108 height 18
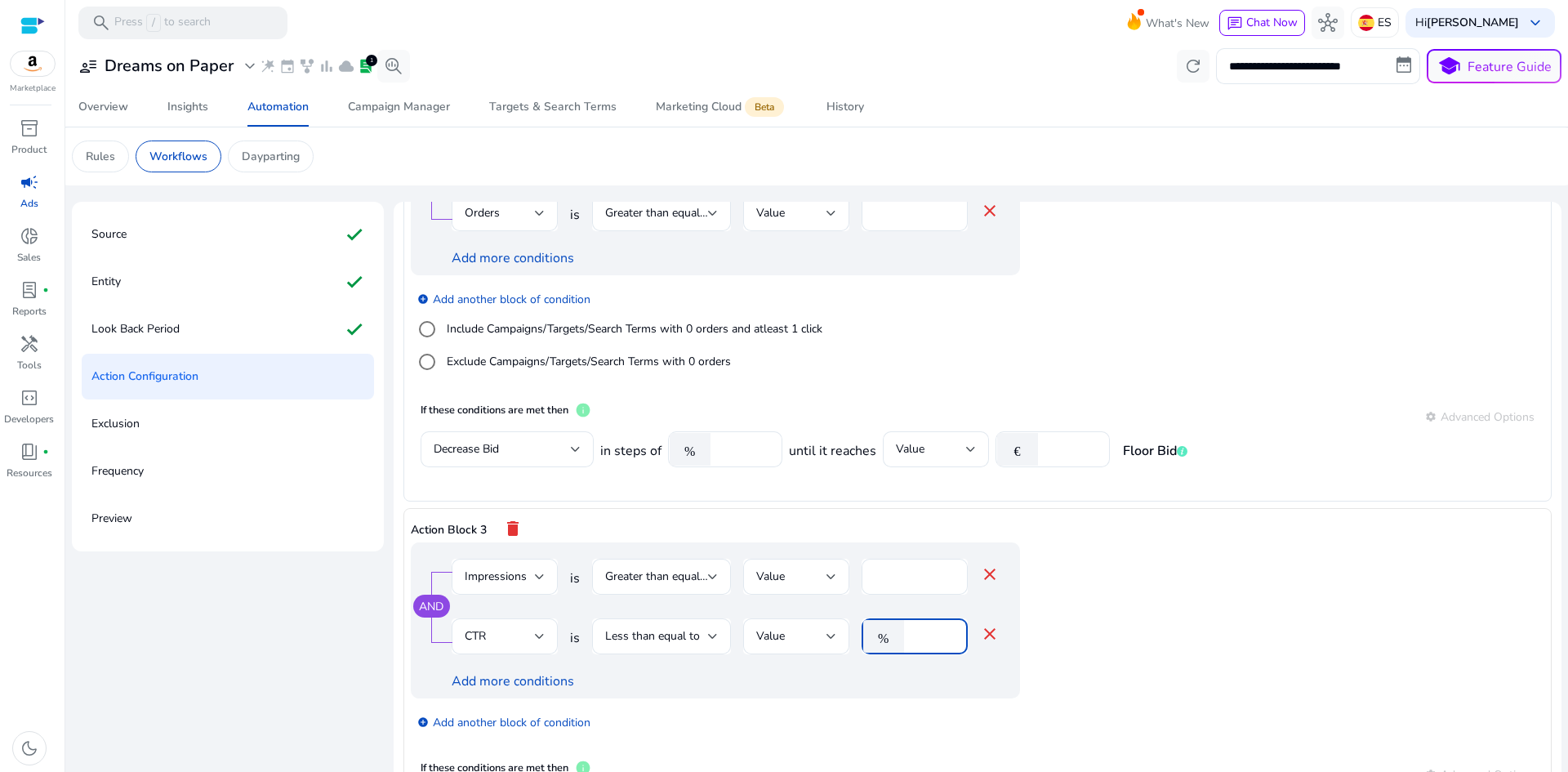
drag, startPoint x: 927, startPoint y: 635, endPoint x: 902, endPoint y: 637, distance: 25.1
click at [902, 637] on div "% *" at bounding box center [907, 635] width 93 height 35
type input "****"
click at [1035, 618] on div "AND Impressions is Greater than equal to Value **** close CTR is Less than equa…" at bounding box center [747, 620] width 674 height 156
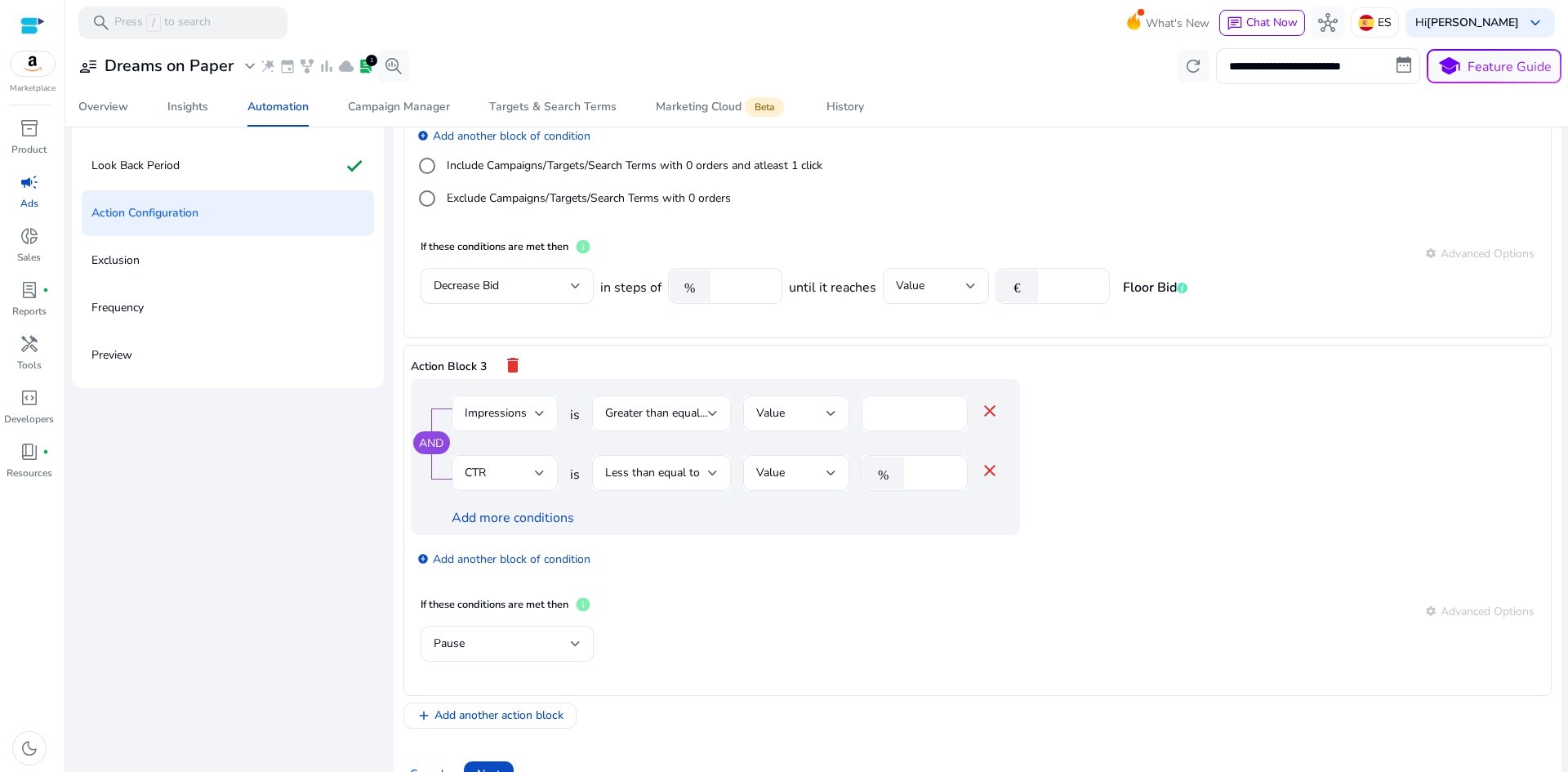
scroll to position [201, 0]
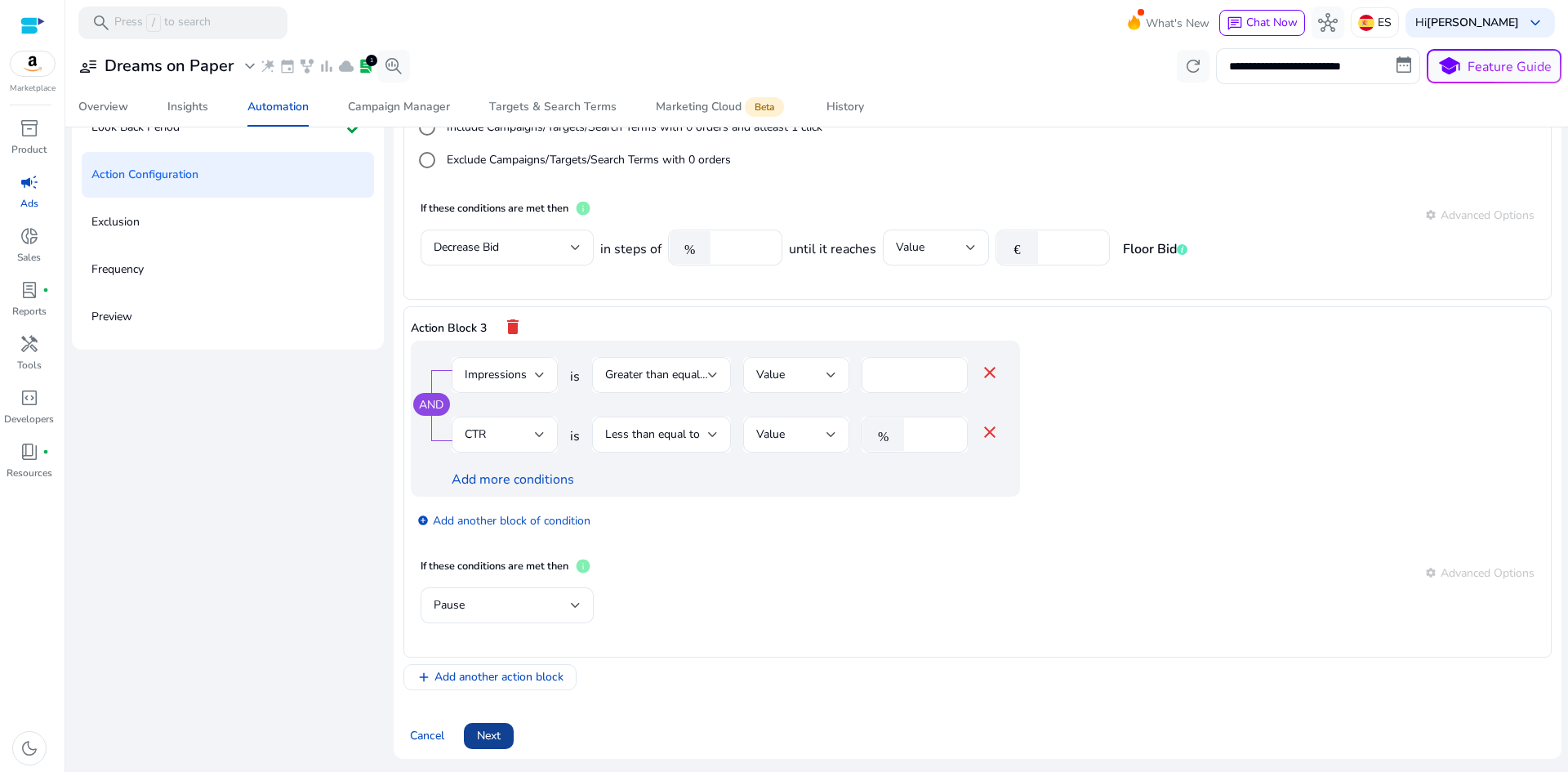
click at [489, 734] on span "Next" at bounding box center [488, 736] width 24 height 17
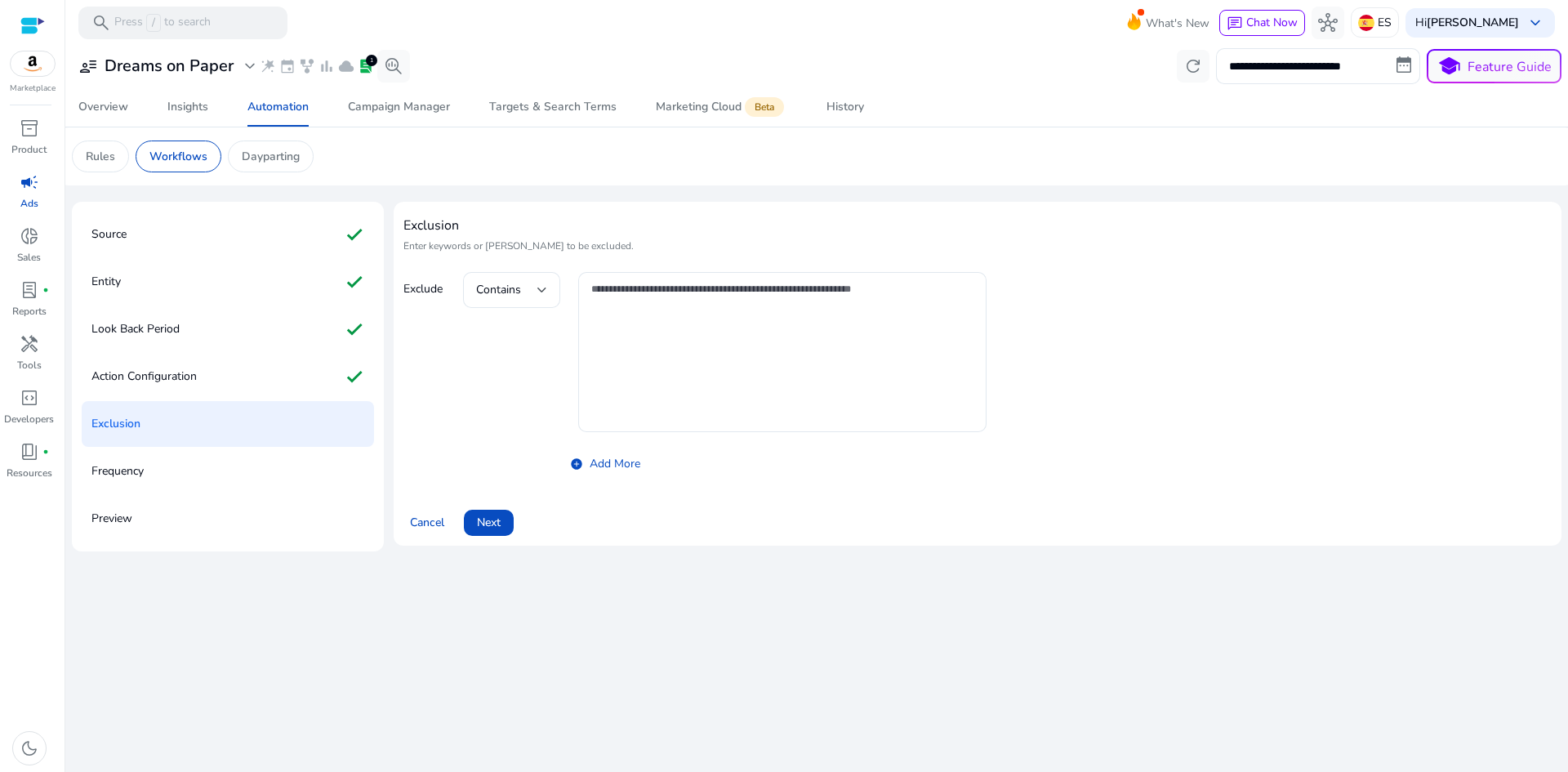
scroll to position [0, 0]
click at [486, 527] on span "Next" at bounding box center [488, 523] width 24 height 17
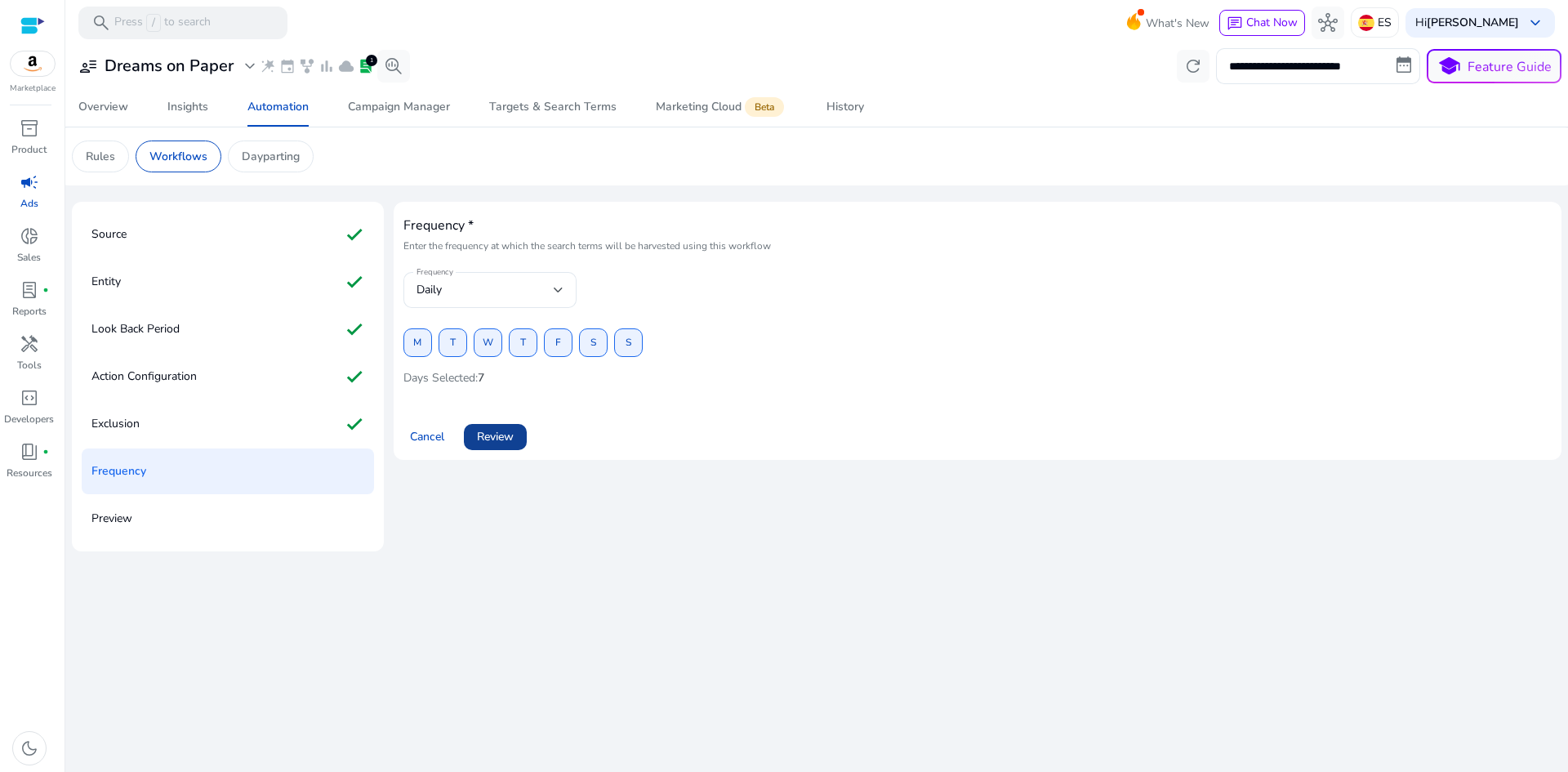
click at [499, 436] on span "Review" at bounding box center [495, 436] width 36 height 17
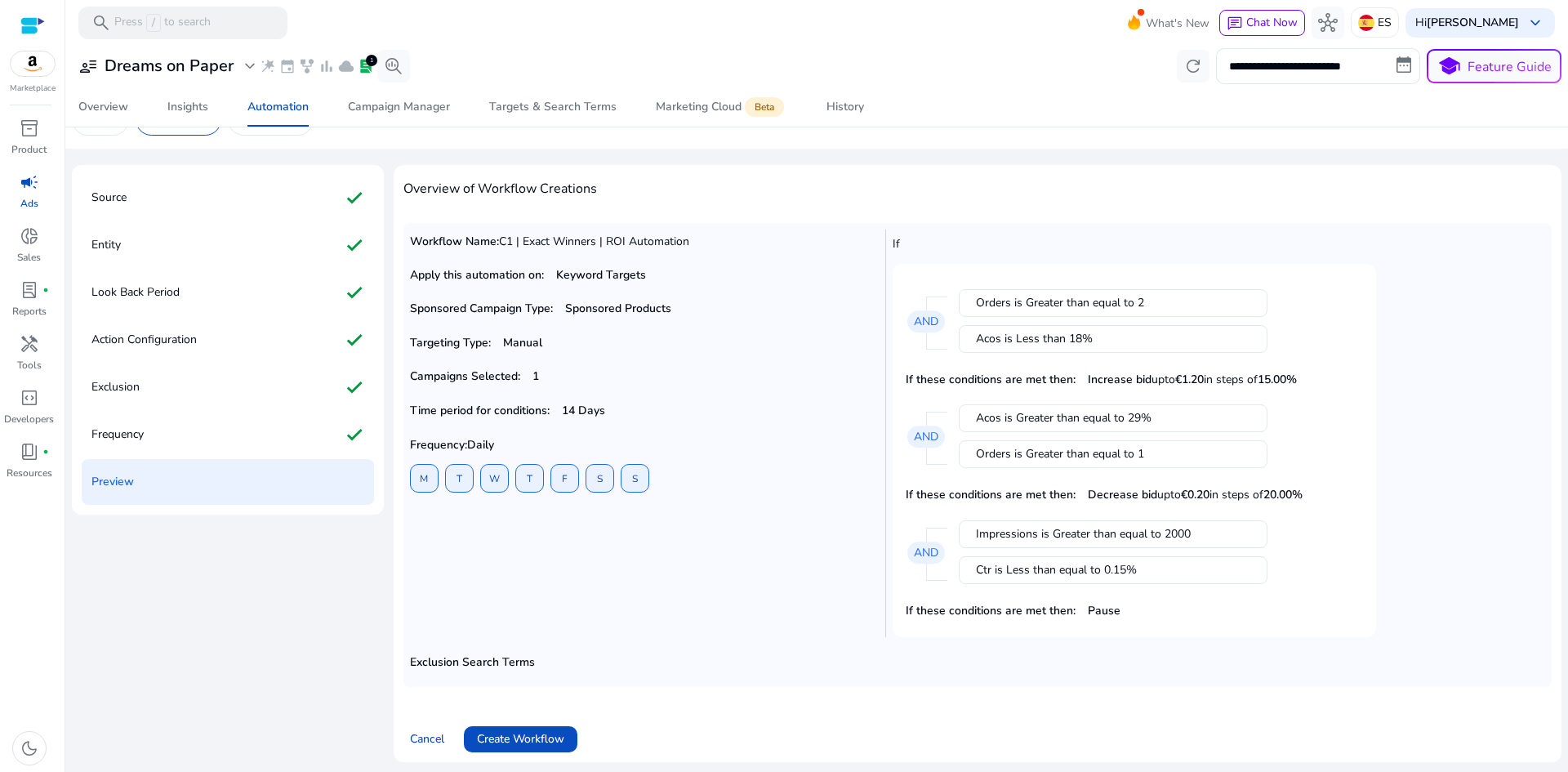
scroll to position [40, 0]
click at [530, 735] on span "Create Workflow" at bounding box center [520, 736] width 87 height 17
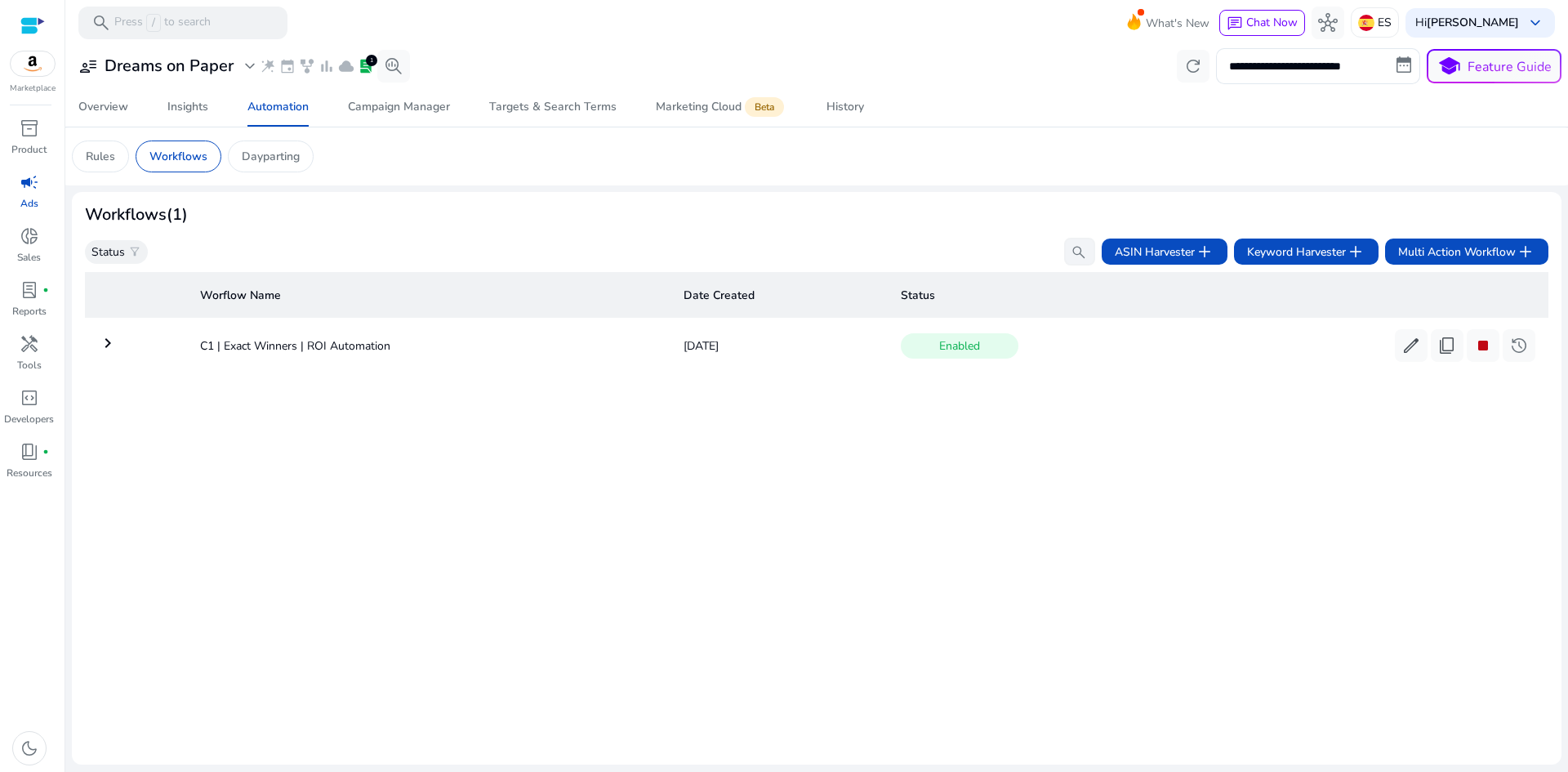
click at [107, 353] on mat-icon "keyboard_arrow_right" at bounding box center [107, 342] width 19 height 19
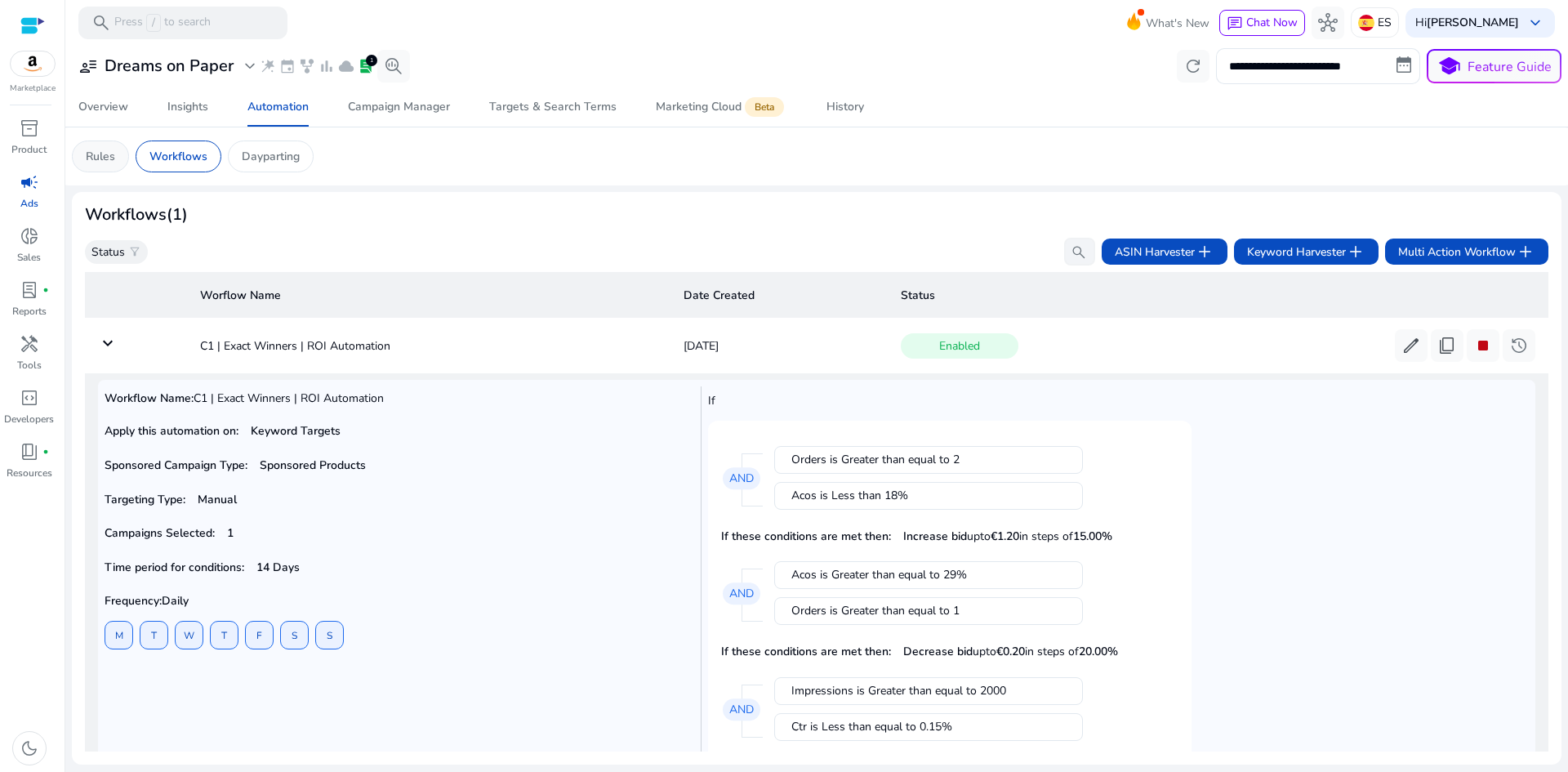
click at [109, 159] on p "Rules" at bounding box center [100, 156] width 30 height 17
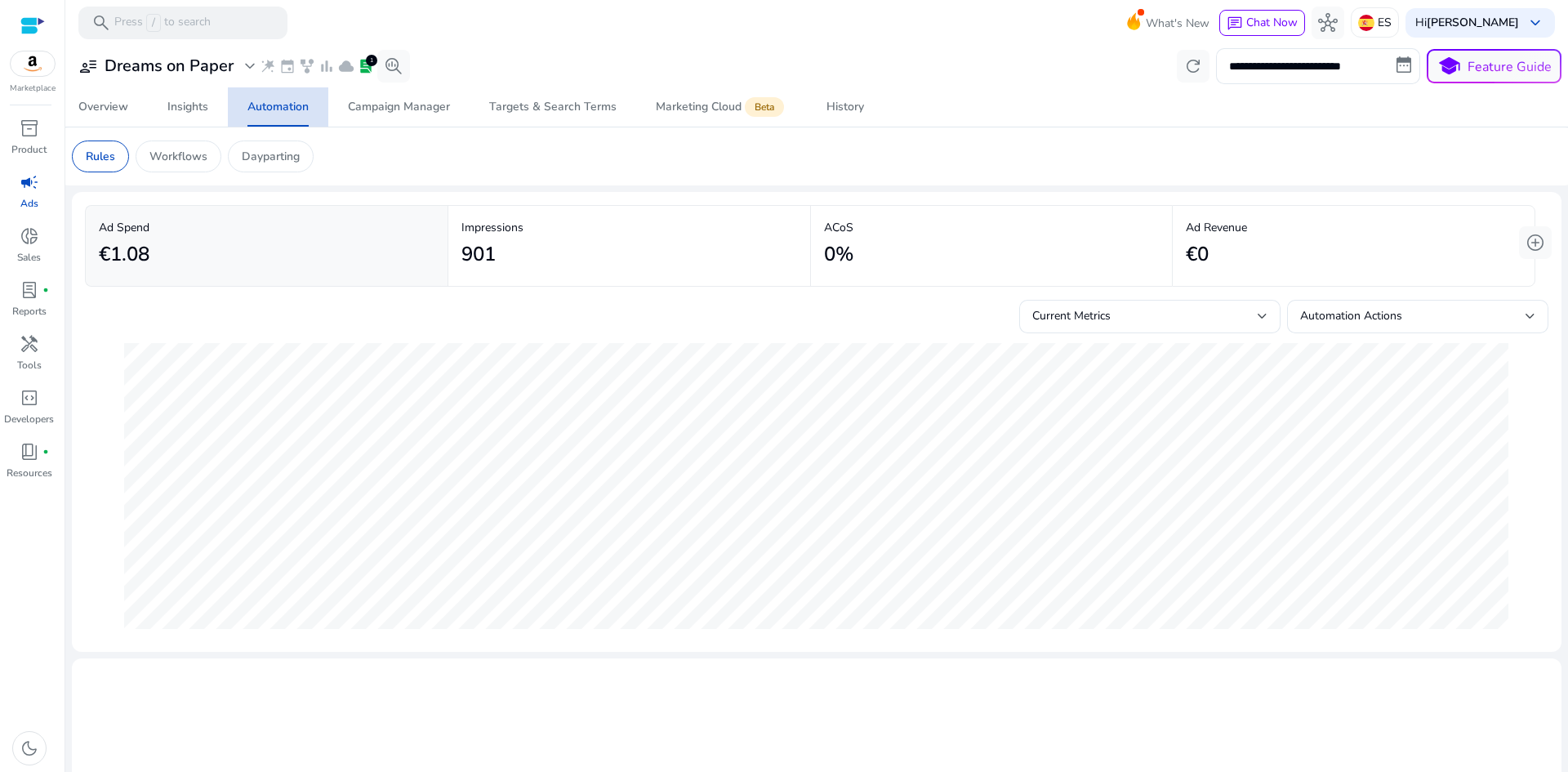
click at [285, 111] on div "Automation" at bounding box center [278, 107] width 61 height 12
click at [284, 104] on div "Automation" at bounding box center [278, 107] width 61 height 12
click at [168, 153] on p "Workflows" at bounding box center [178, 156] width 58 height 17
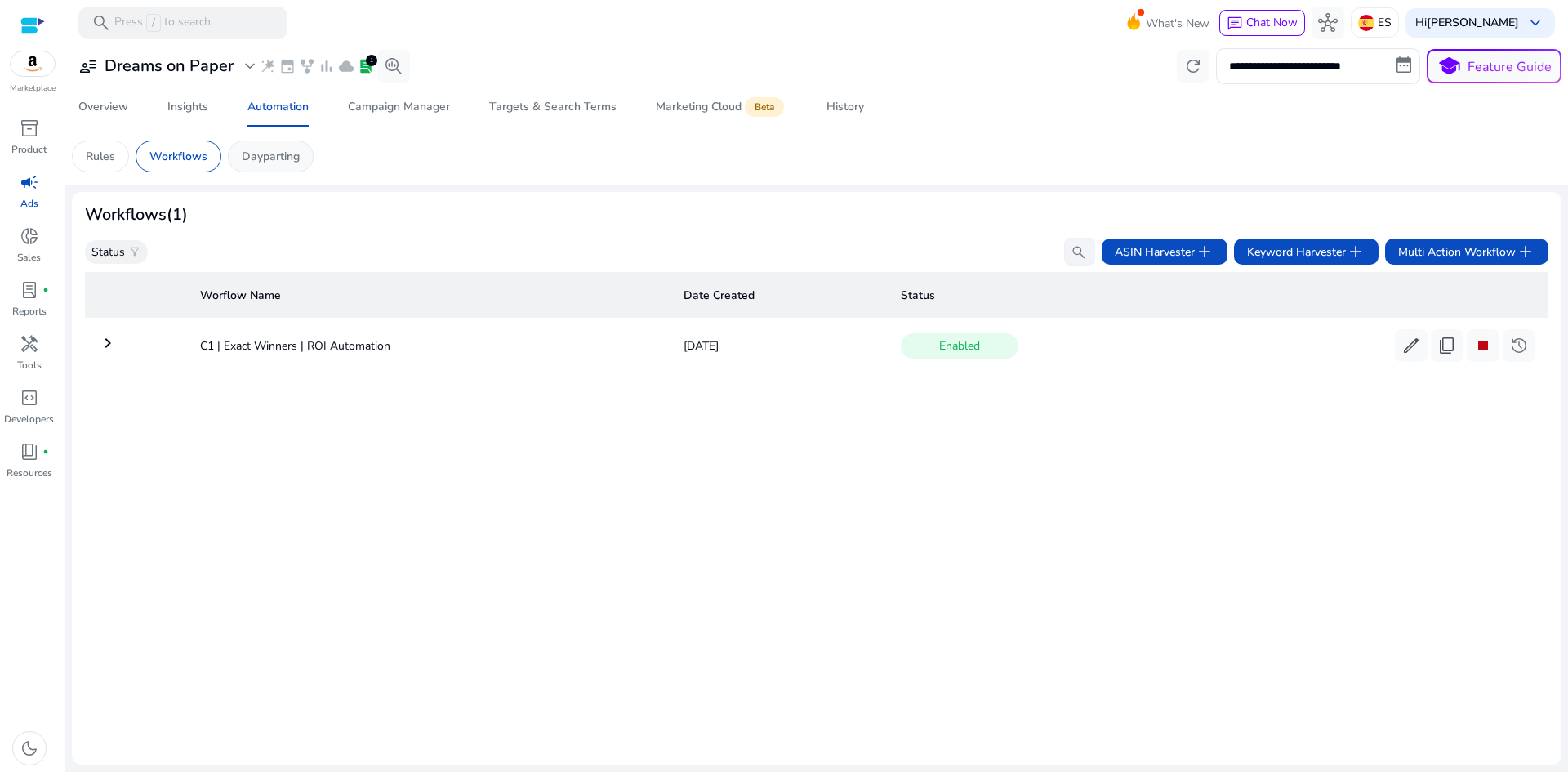
click at [289, 161] on p "Dayparting" at bounding box center [270, 156] width 58 height 17
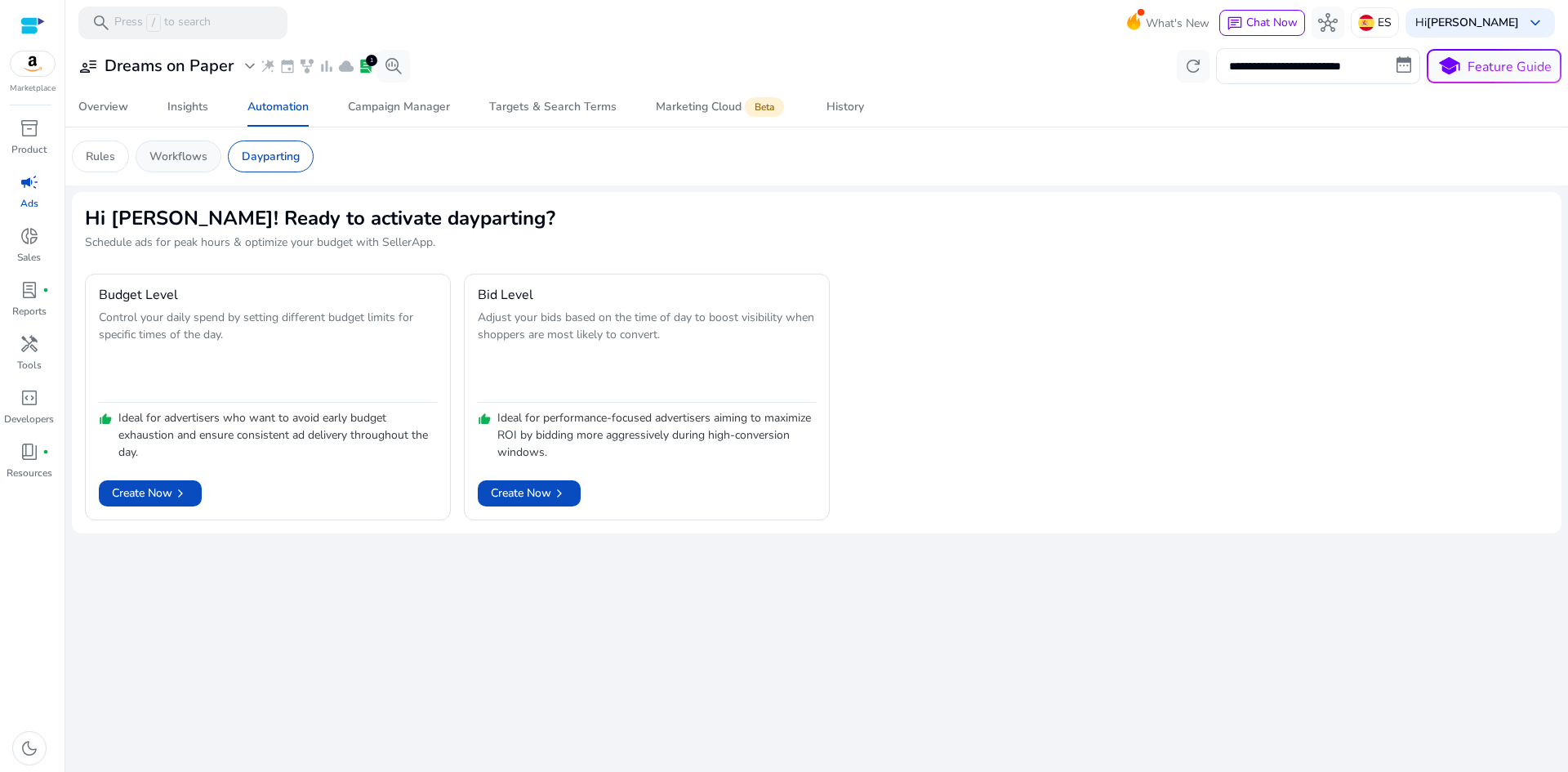
click at [170, 146] on div "Workflows" at bounding box center [177, 155] width 85 height 32
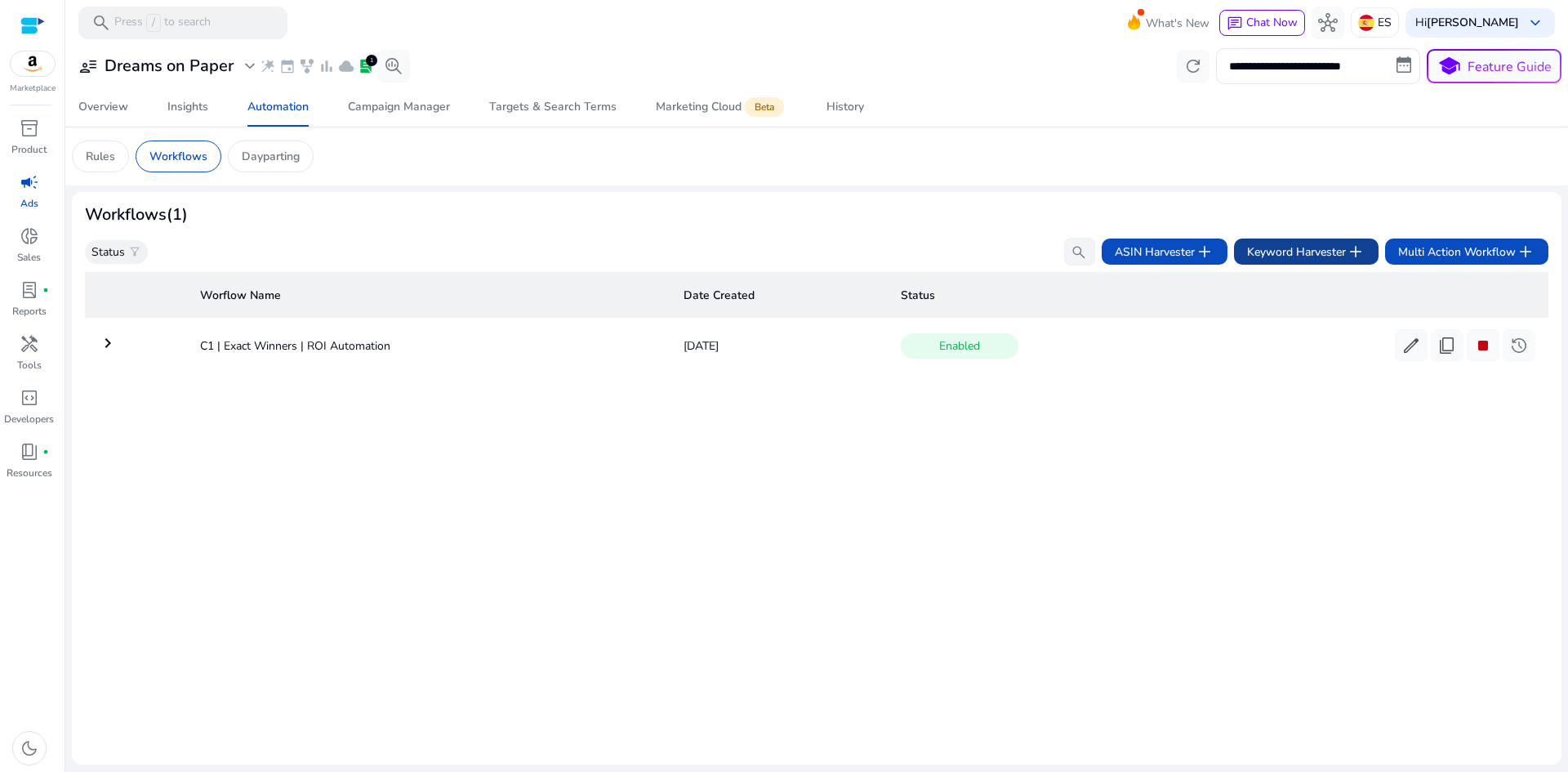
click at [1284, 257] on span "Keyword Harvester add" at bounding box center [1305, 251] width 118 height 19
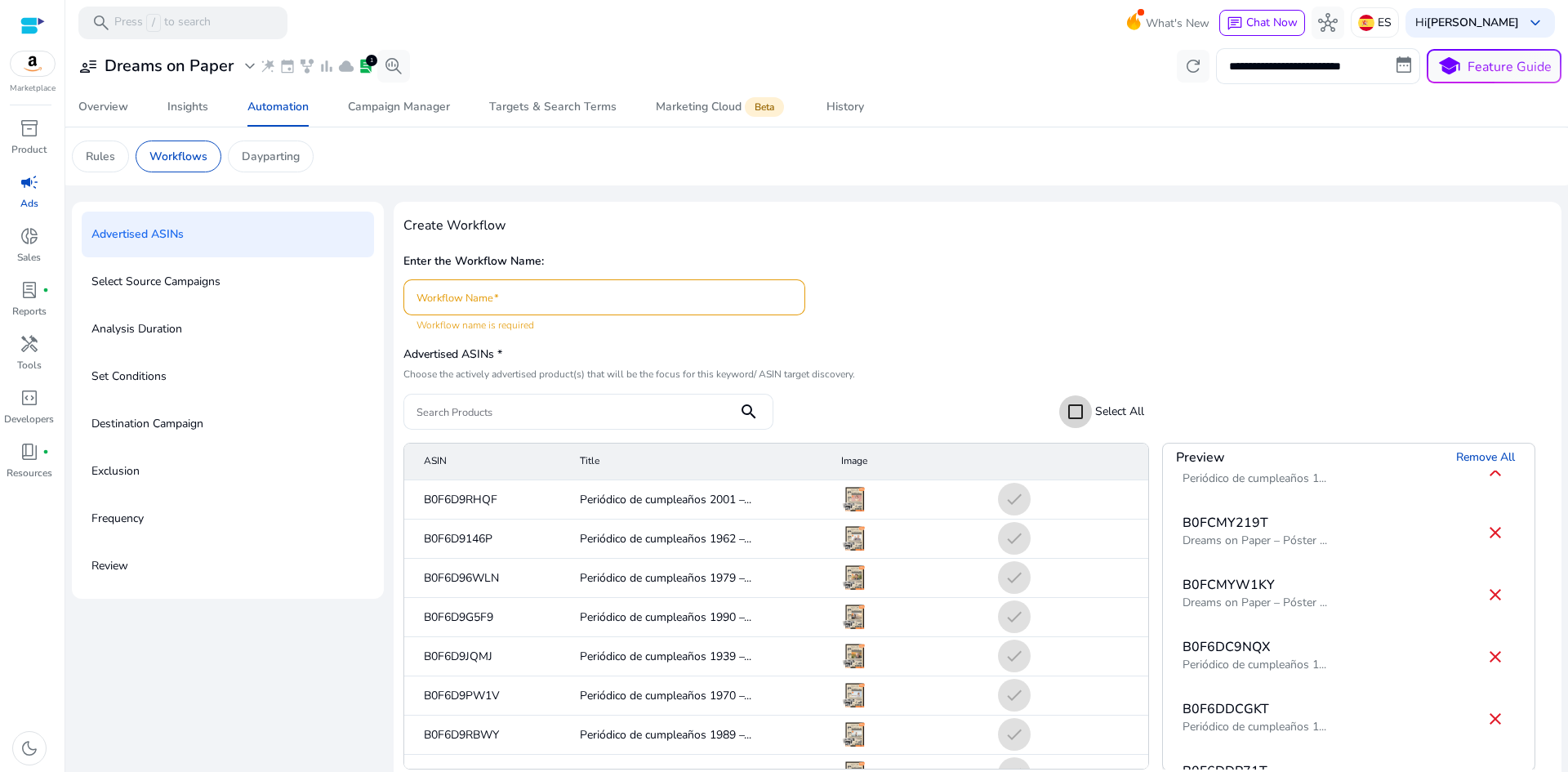
scroll to position [2695, 0]
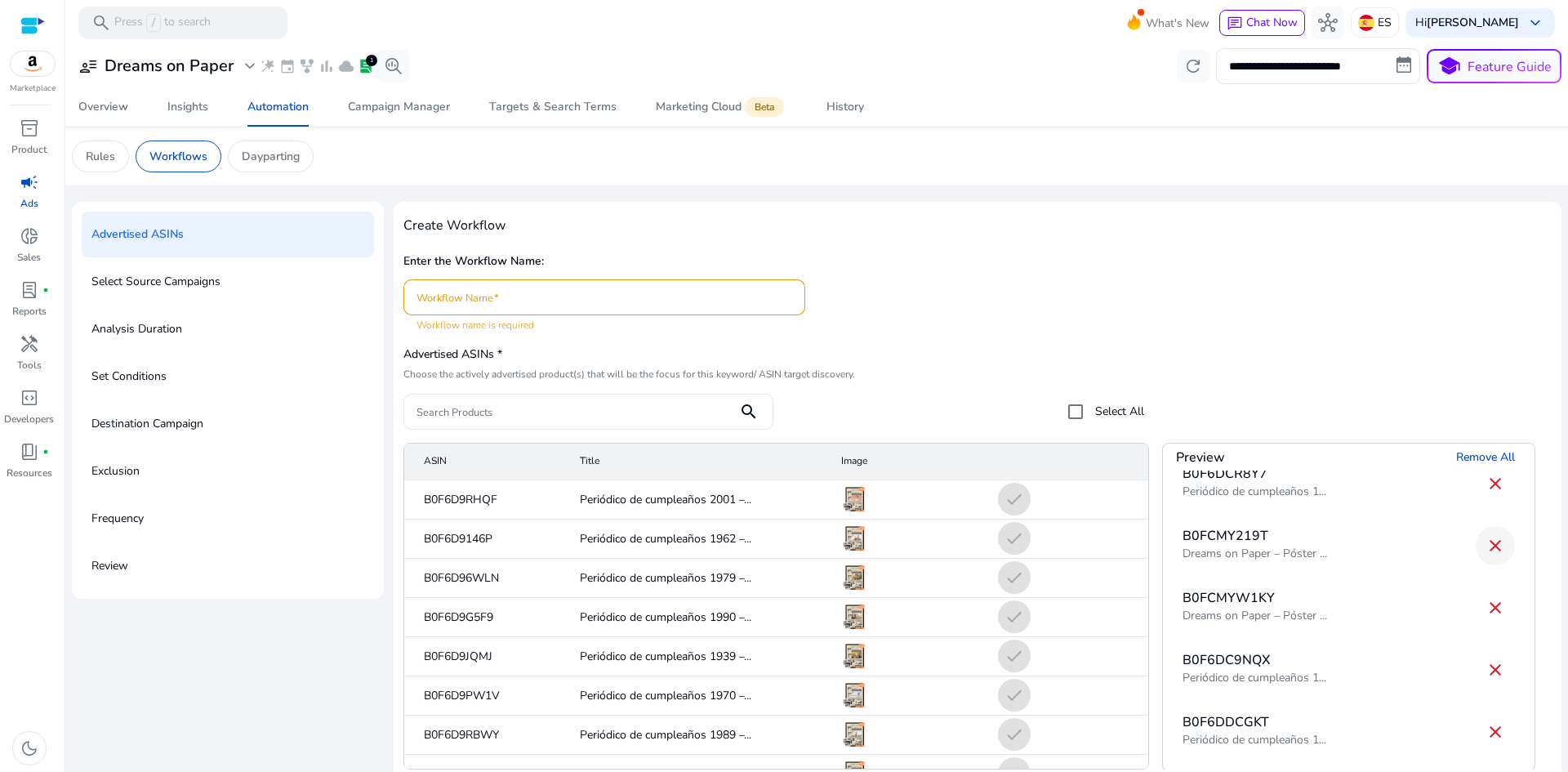
click at [1486, 546] on mat-icon "close" at bounding box center [1495, 546] width 19 height 19
click at [1486, 547] on mat-icon "close" at bounding box center [1495, 546] width 19 height 19
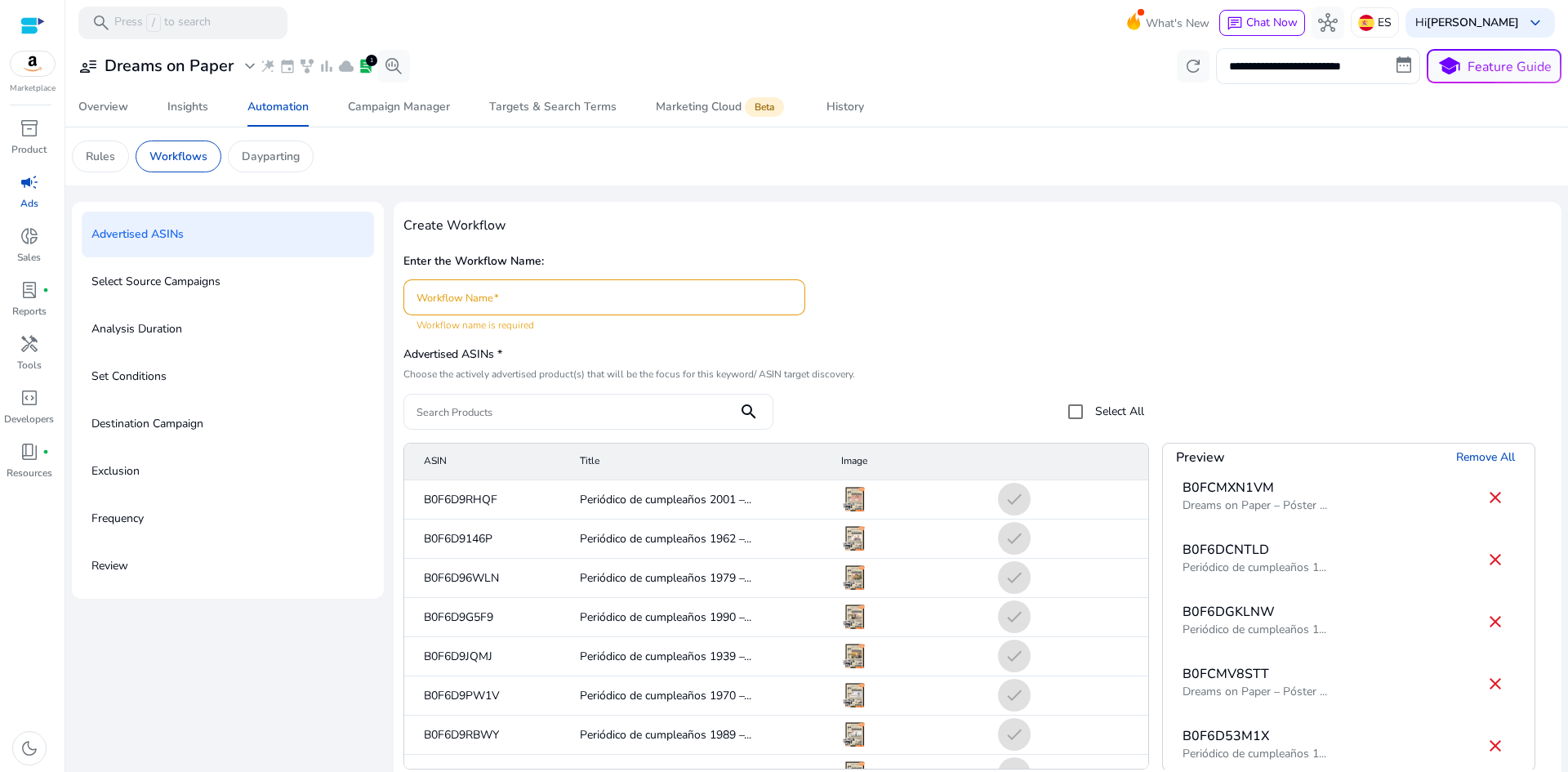
scroll to position [3021, 0]
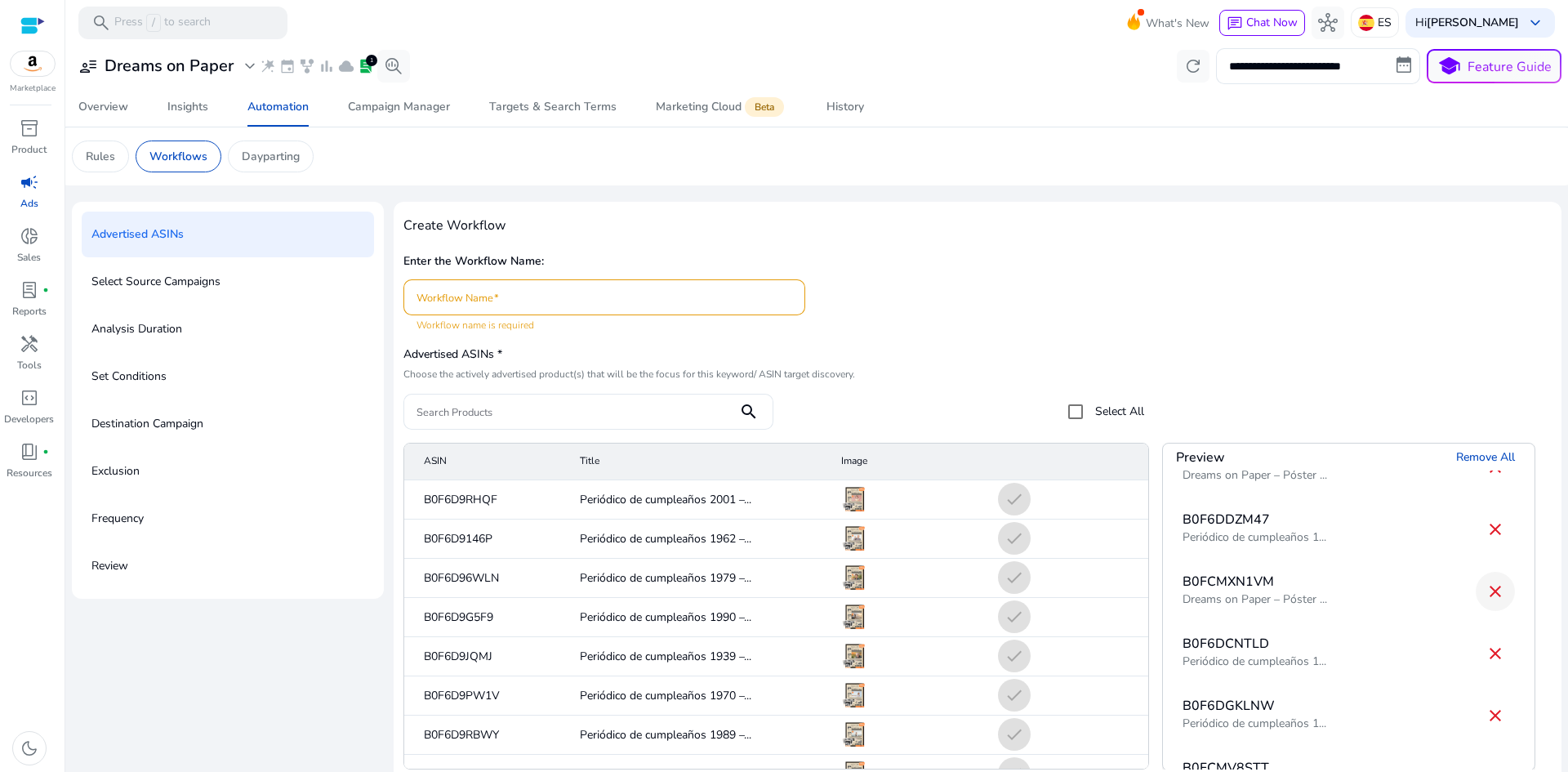
drag, startPoint x: 1478, startPoint y: 593, endPoint x: 1492, endPoint y: 531, distance: 63.6
click at [1486, 593] on mat-icon "close" at bounding box center [1495, 591] width 19 height 19
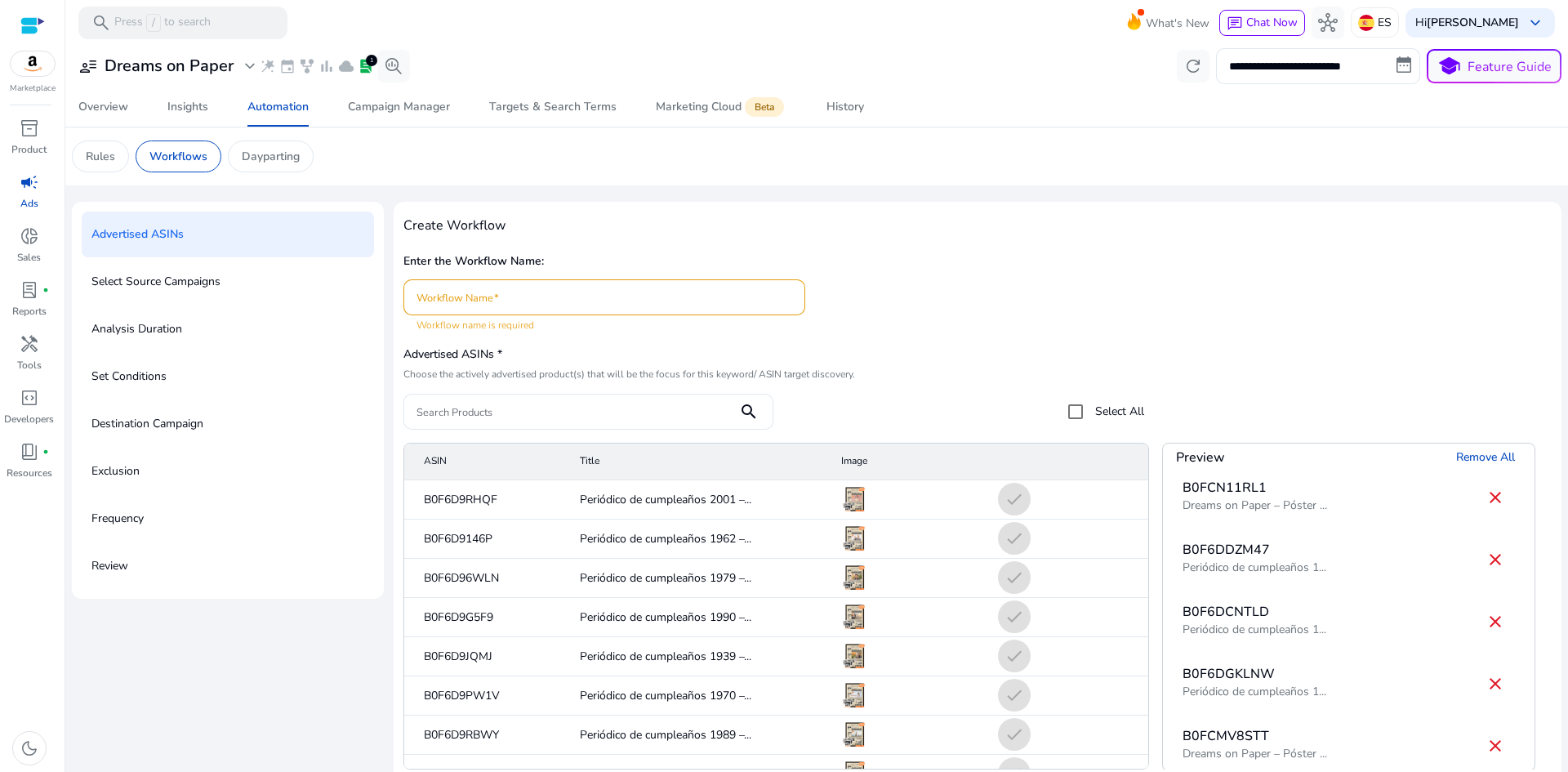
scroll to position [2939, 0]
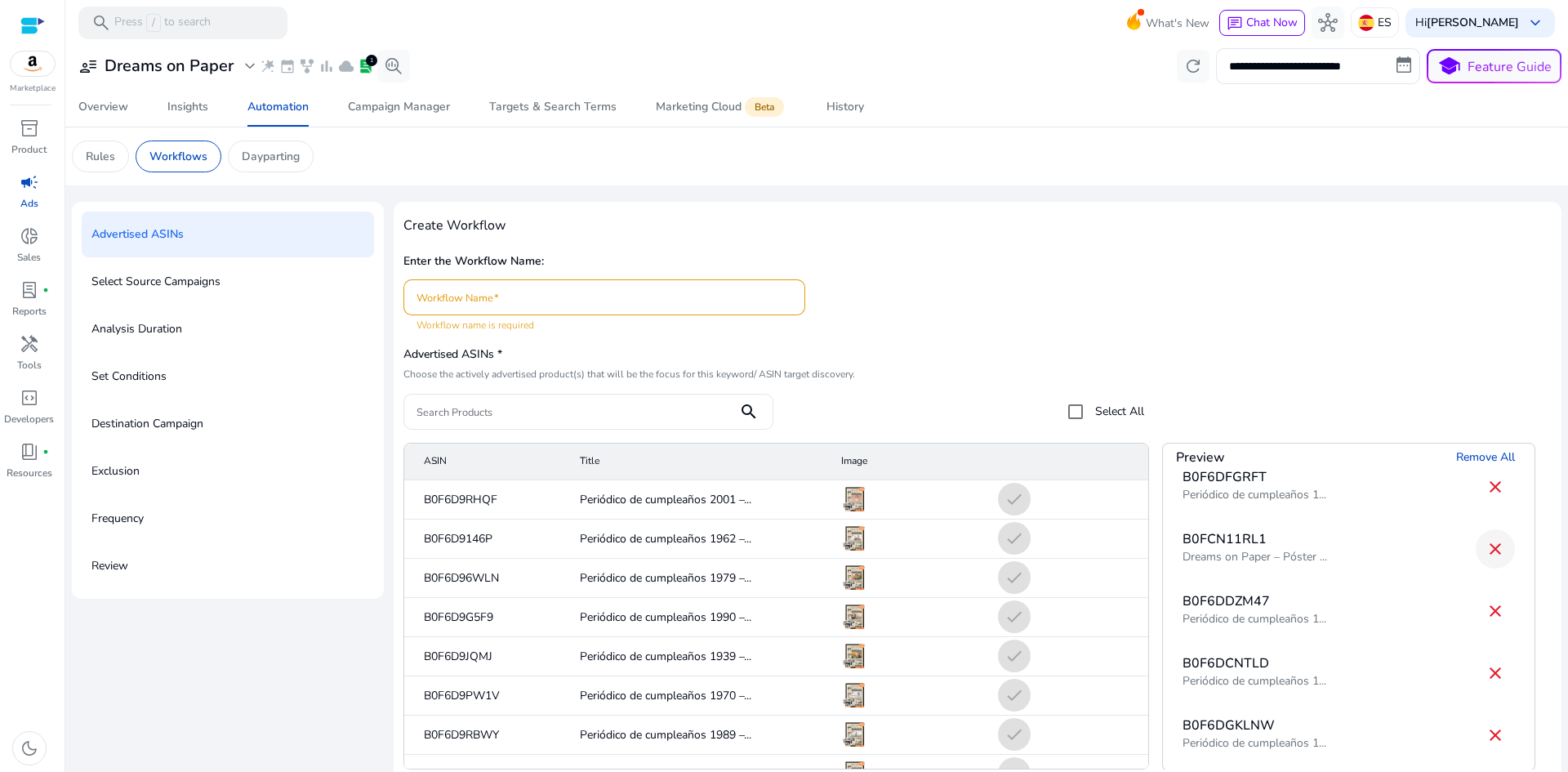
click at [1486, 551] on mat-icon "close" at bounding box center [1495, 549] width 19 height 19
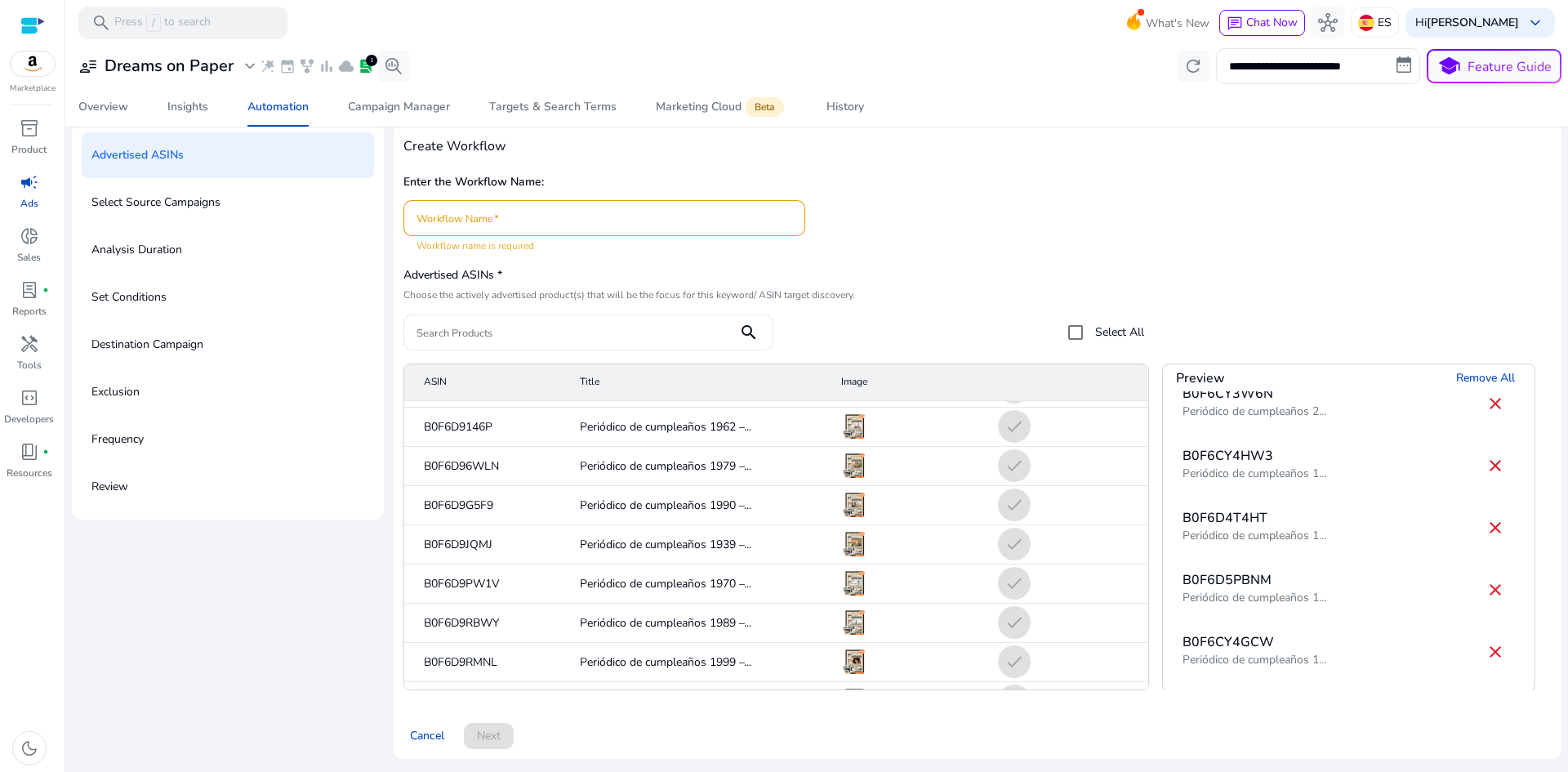
scroll to position [82, 0]
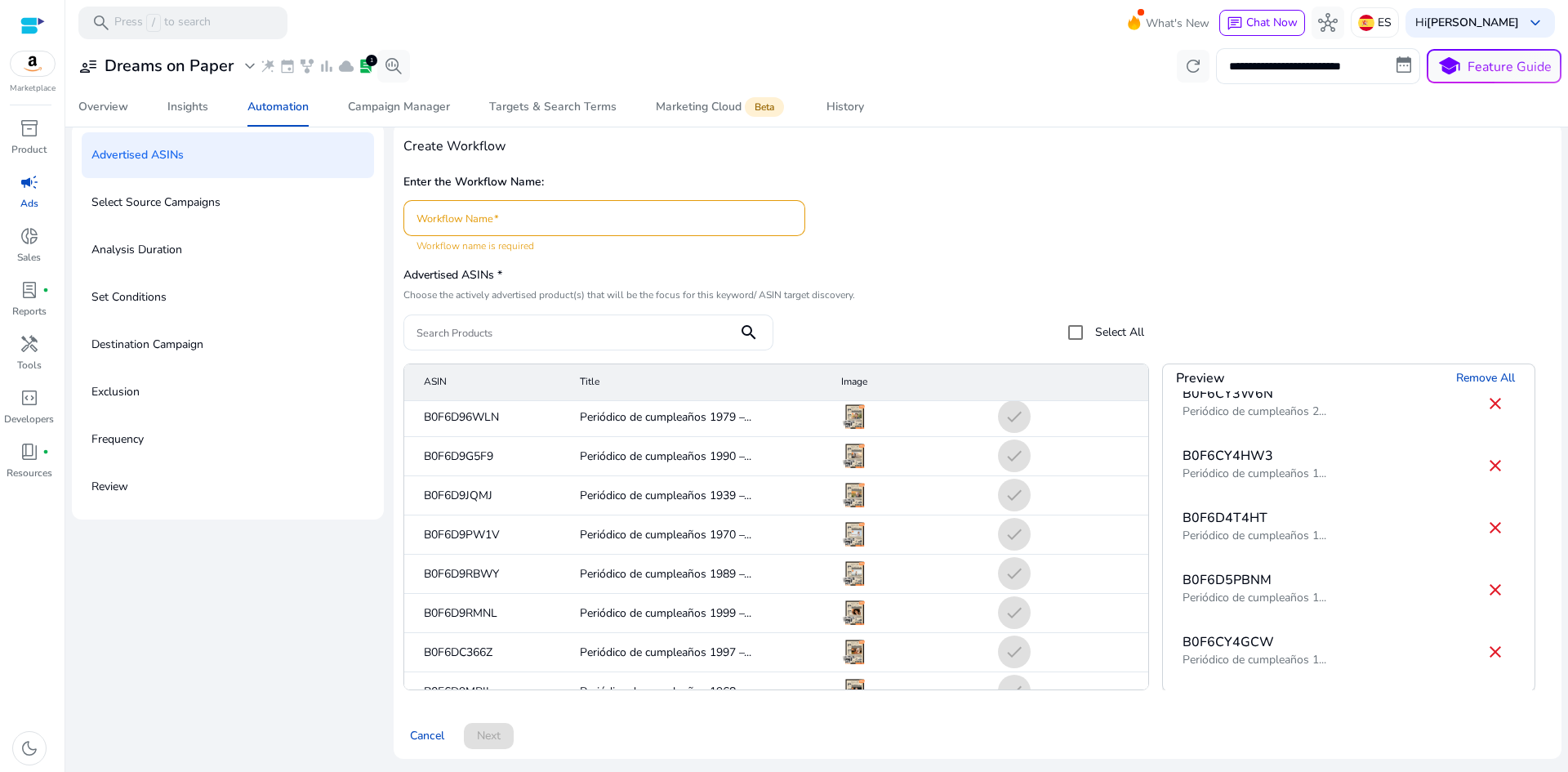
click at [440, 216] on div at bounding box center [604, 218] width 376 height 35
click at [442, 216] on input "Workflow Name" at bounding box center [604, 218] width 376 height 18
paste input "**********"
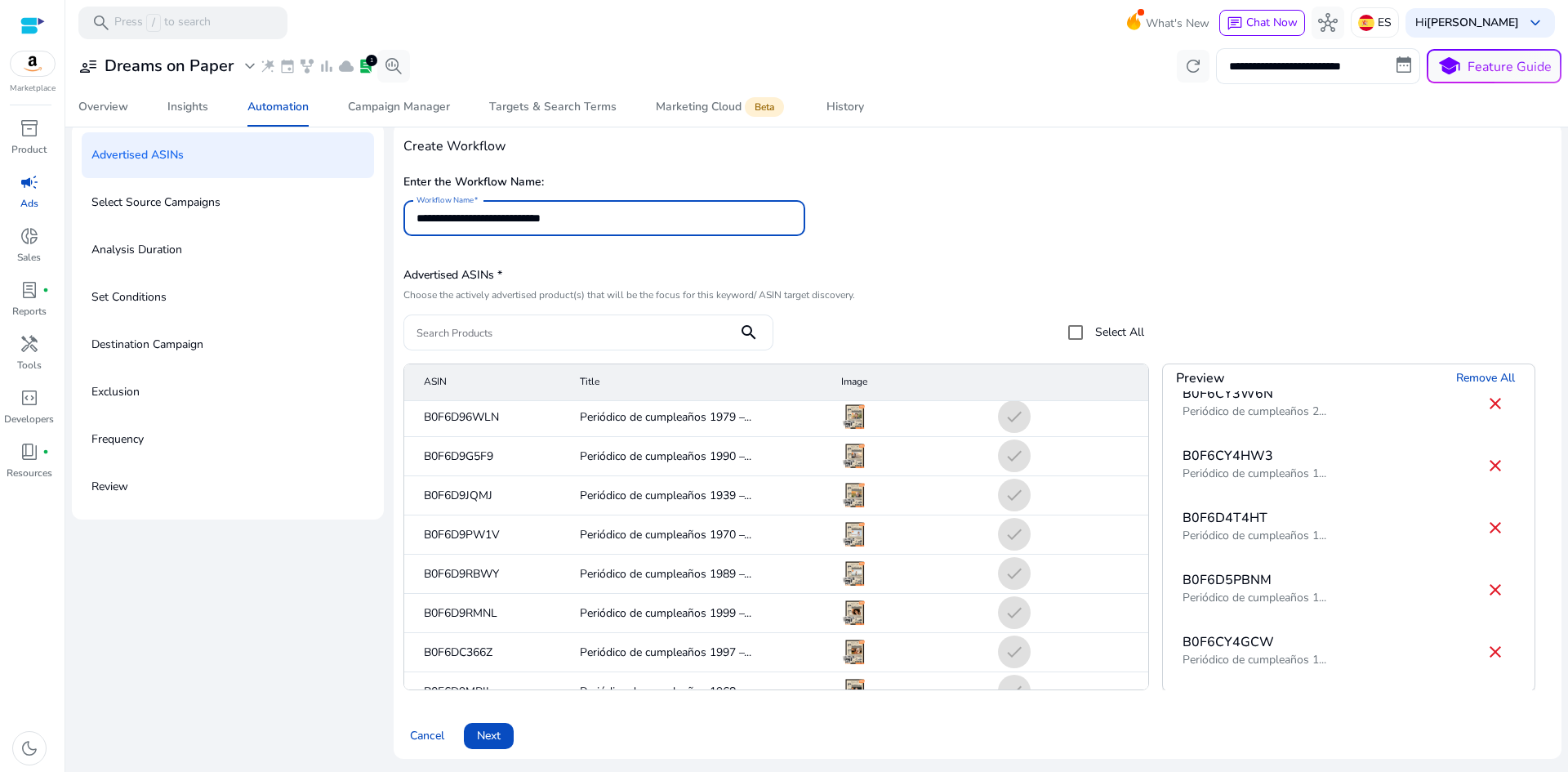
type input "**********"
click at [903, 214] on div "**********" at bounding box center [977, 211] width 1148 height 83
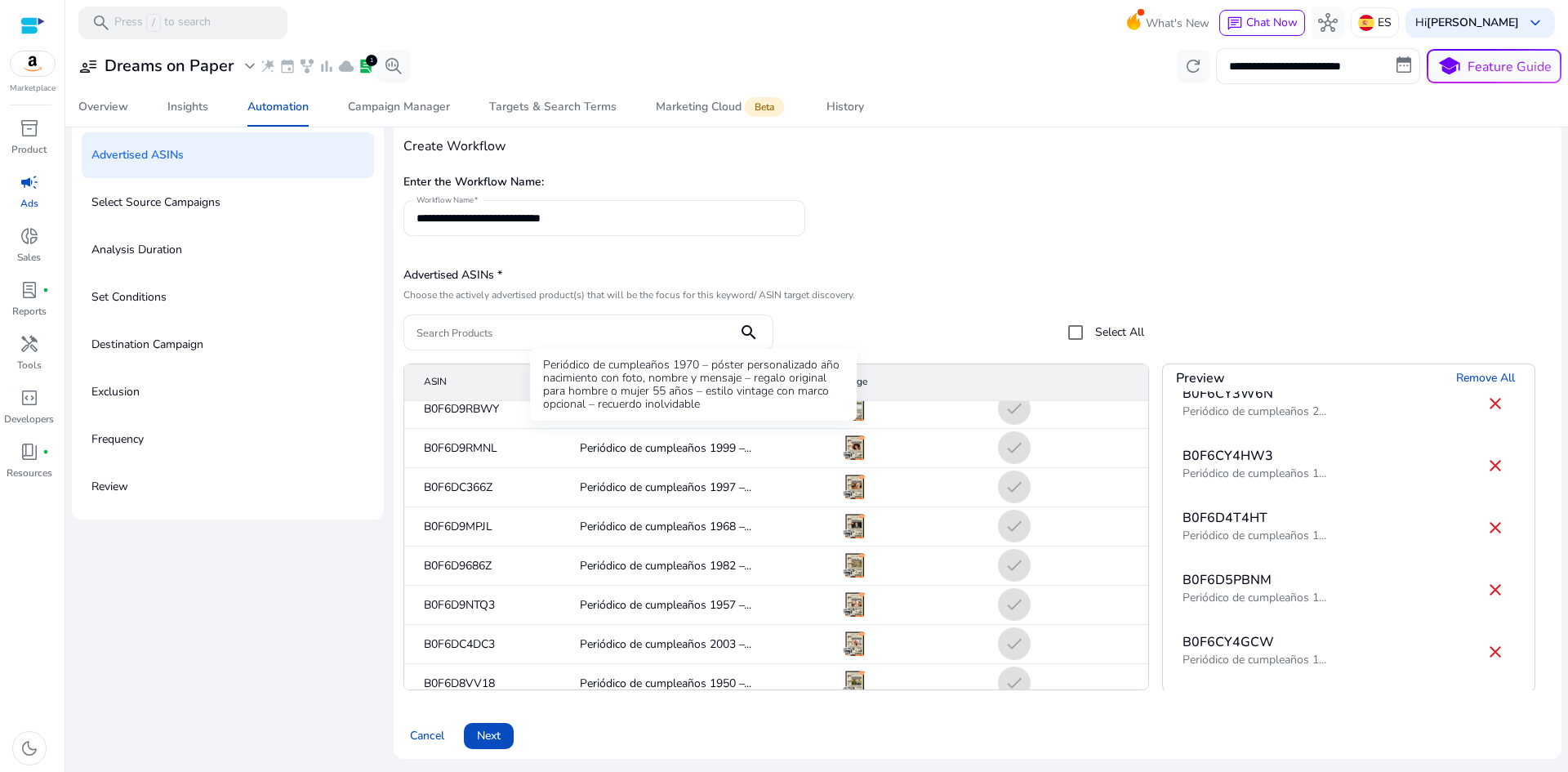
scroll to position [327, 0]
click at [474, 744] on span at bounding box center [489, 736] width 50 height 39
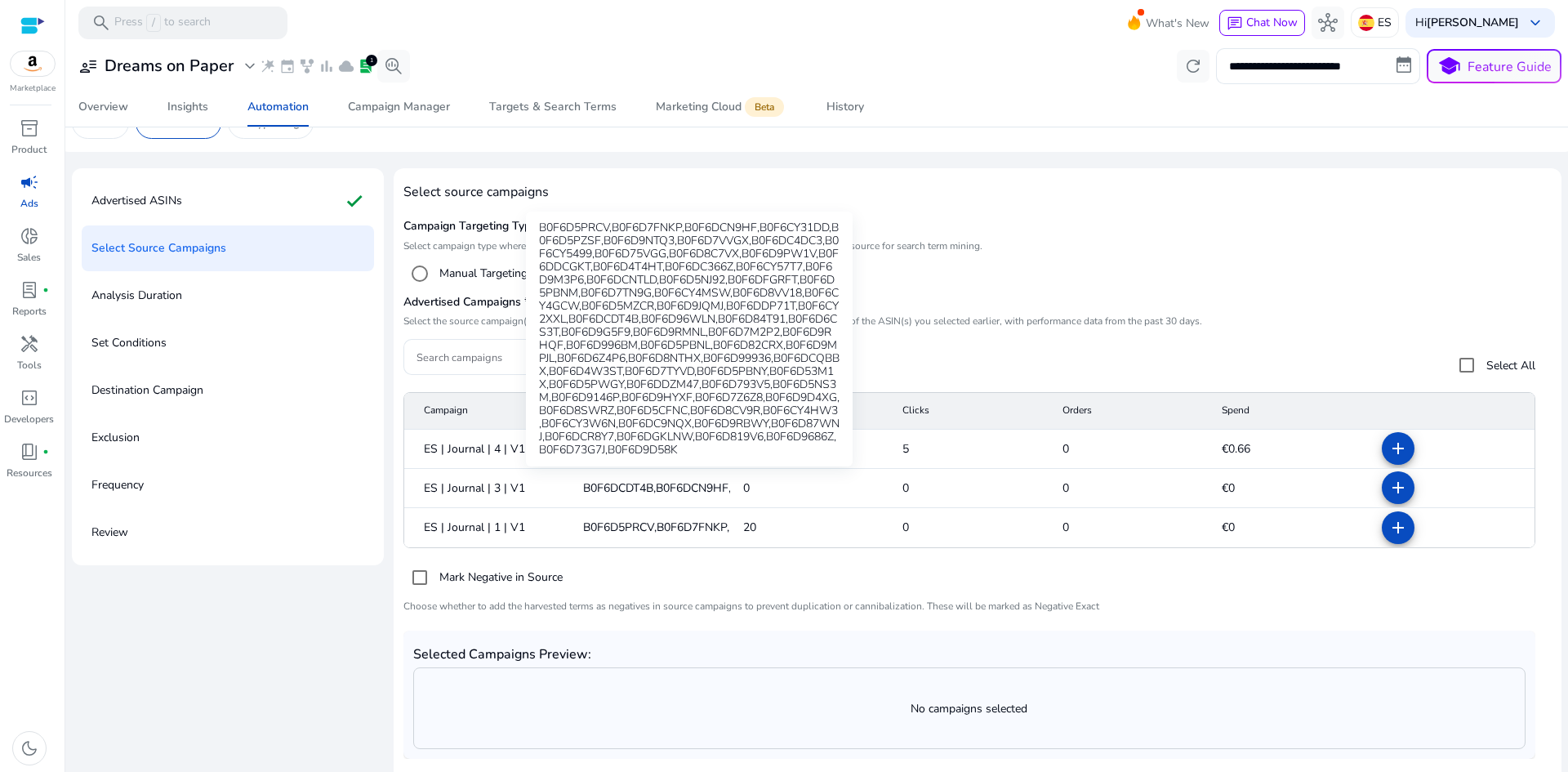
scroll to position [80, 0]
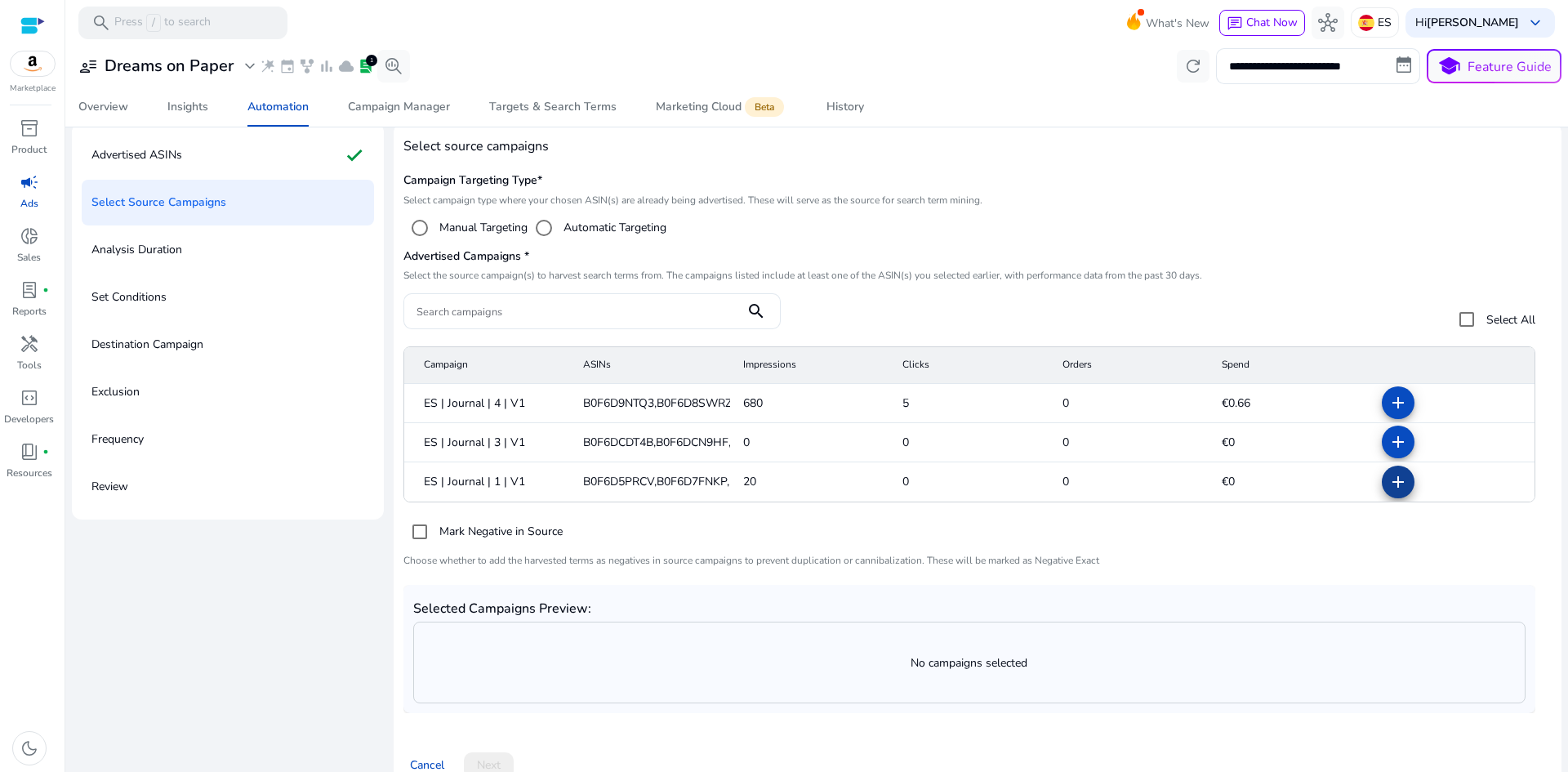
click at [1392, 481] on mat-icon "add" at bounding box center [1397, 481] width 19 height 19
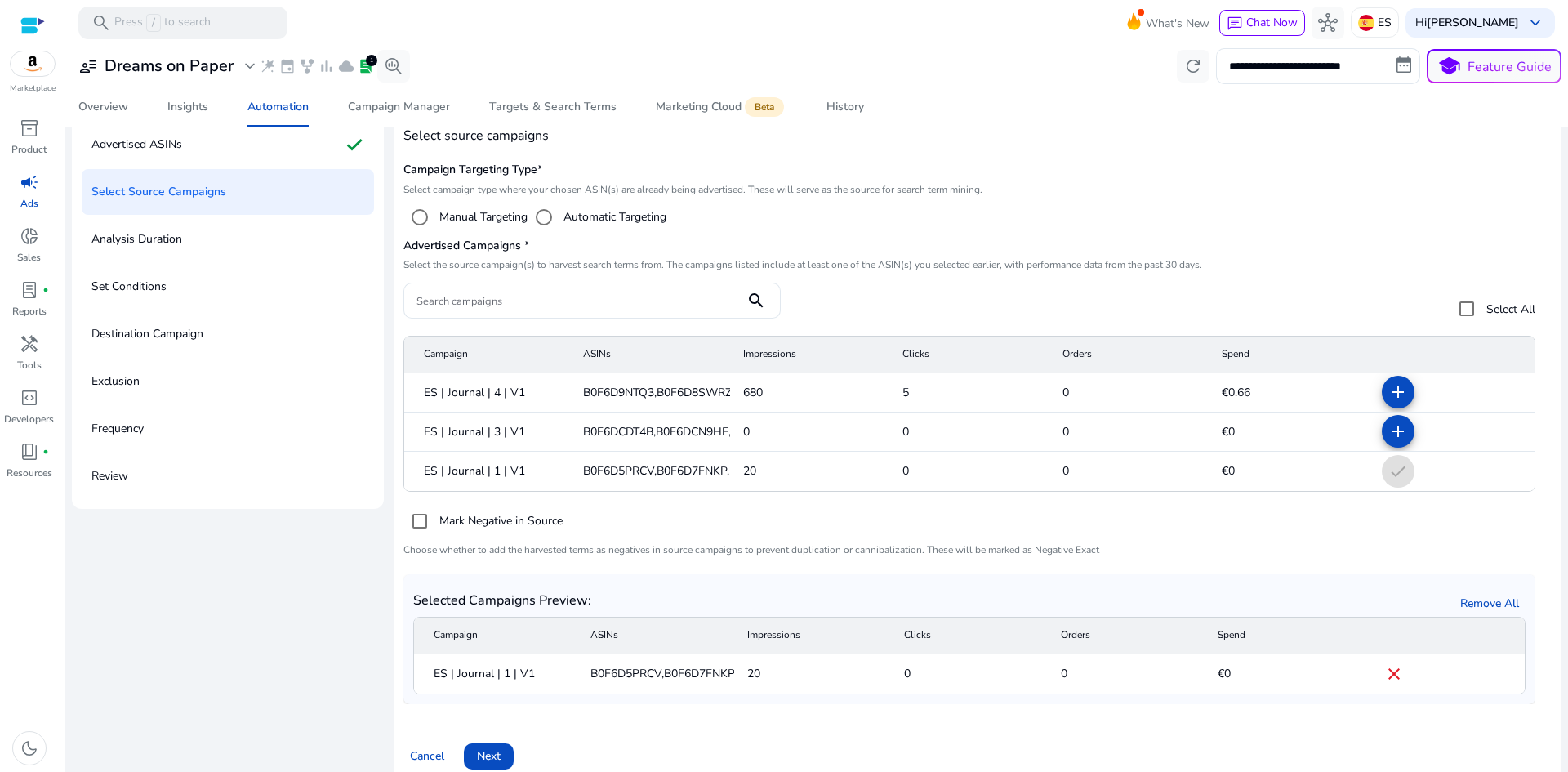
scroll to position [110, 0]
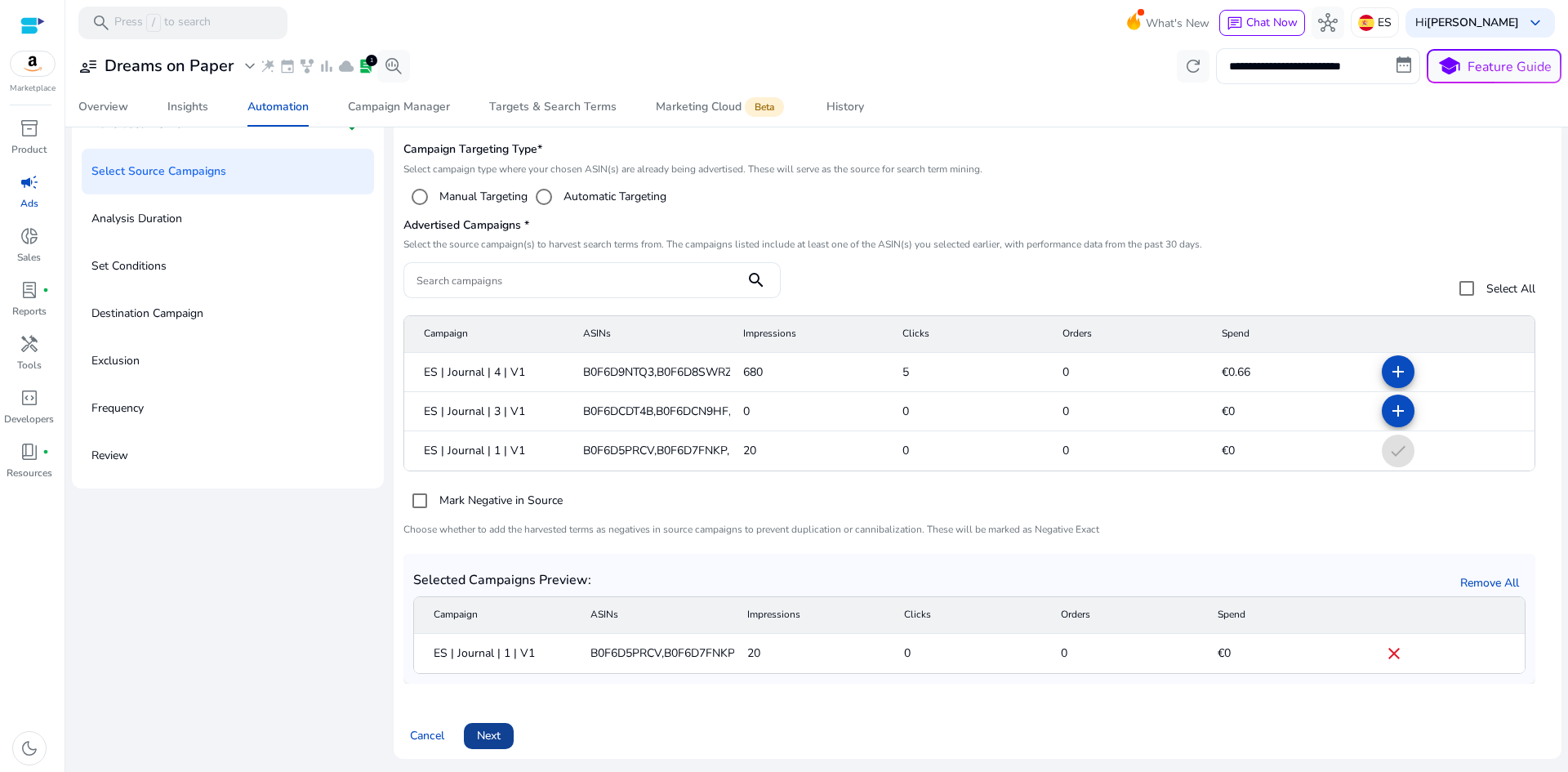
click at [488, 738] on span "Next" at bounding box center [488, 736] width 24 height 17
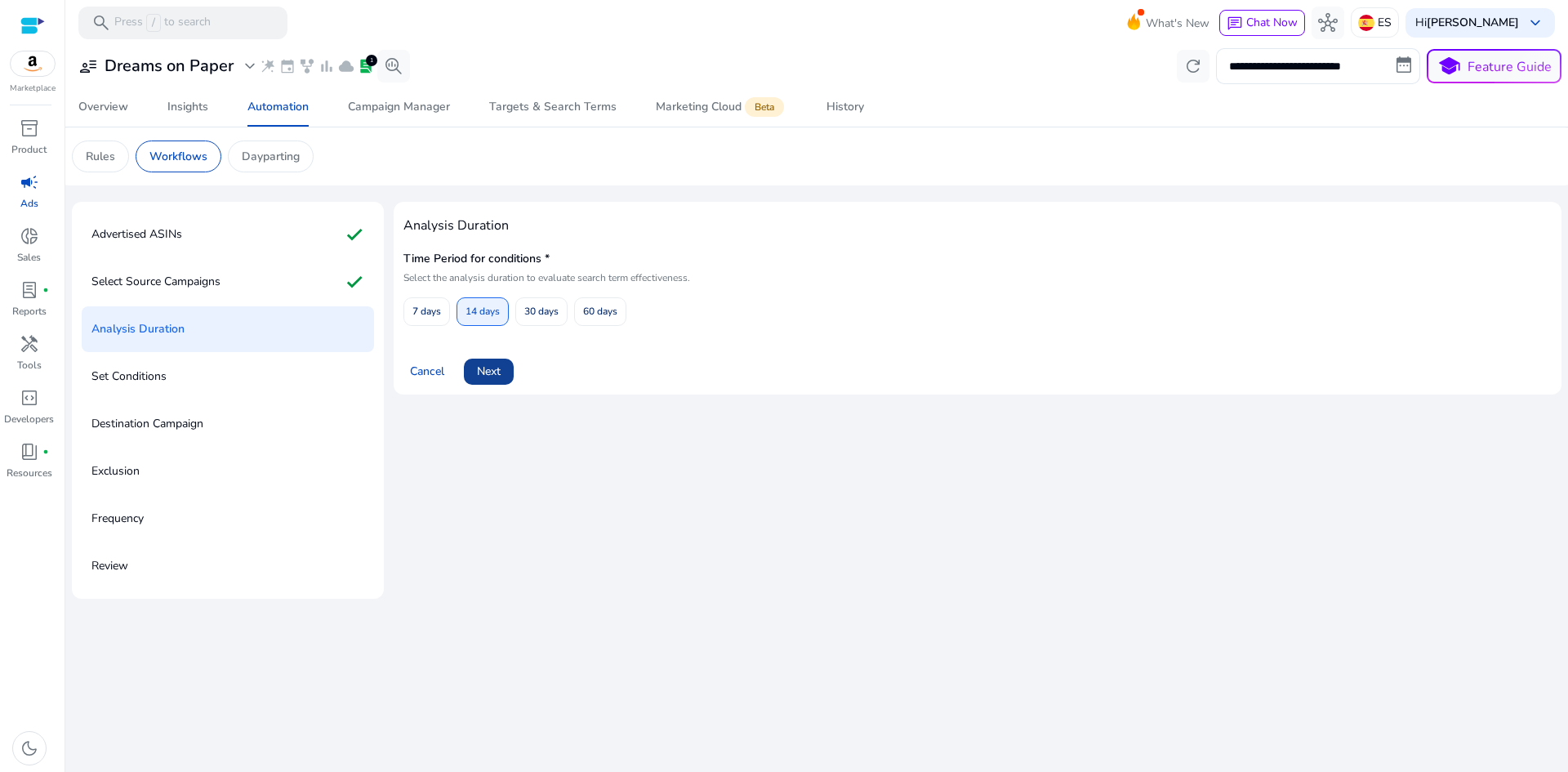
click at [486, 379] on span "Next" at bounding box center [488, 371] width 24 height 17
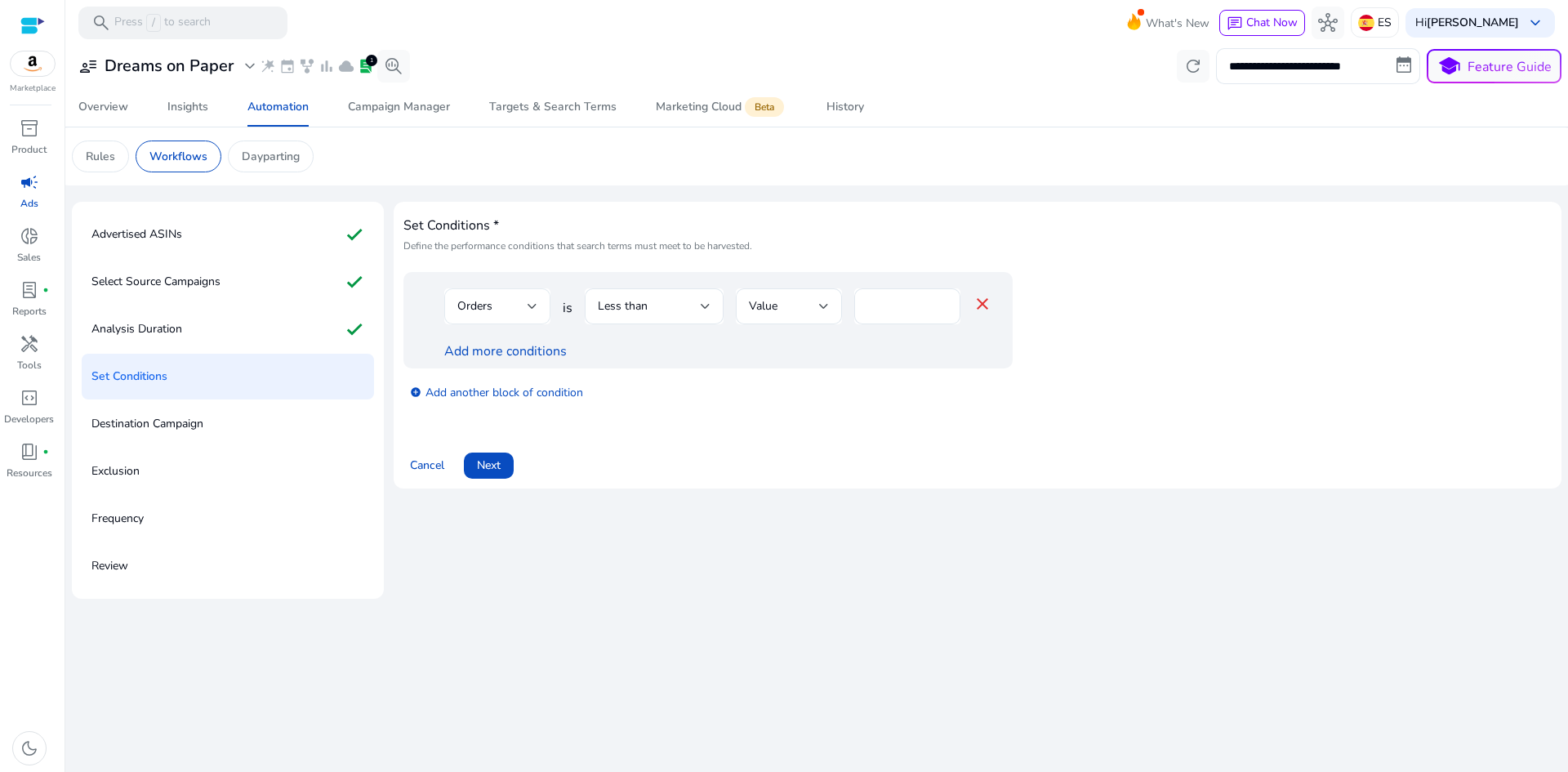
click at [529, 303] on div at bounding box center [532, 306] width 10 height 7
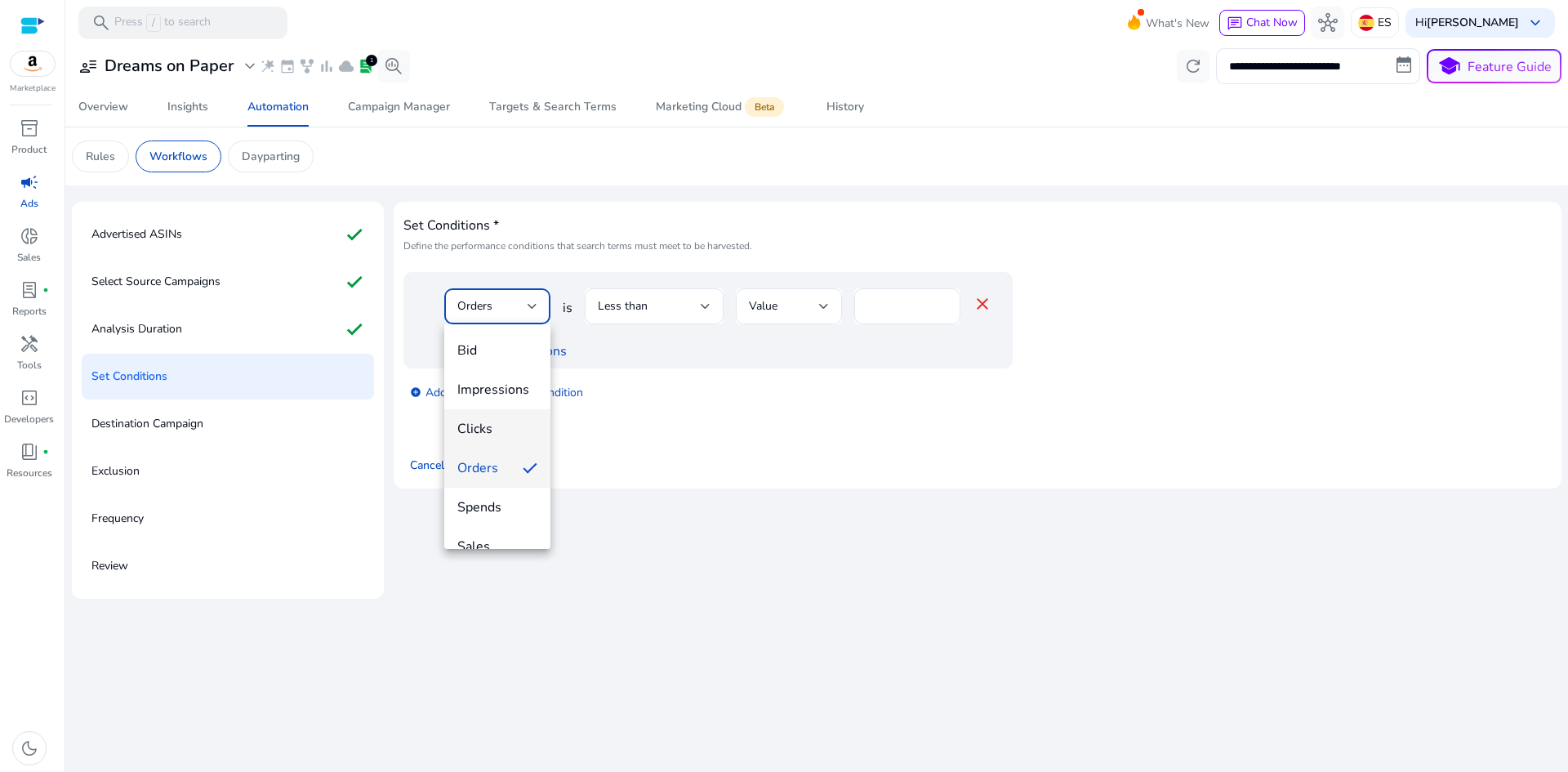
click at [483, 421] on span "Clicks" at bounding box center [497, 429] width 80 height 18
click at [651, 314] on div "Less than" at bounding box center [648, 306] width 103 height 18
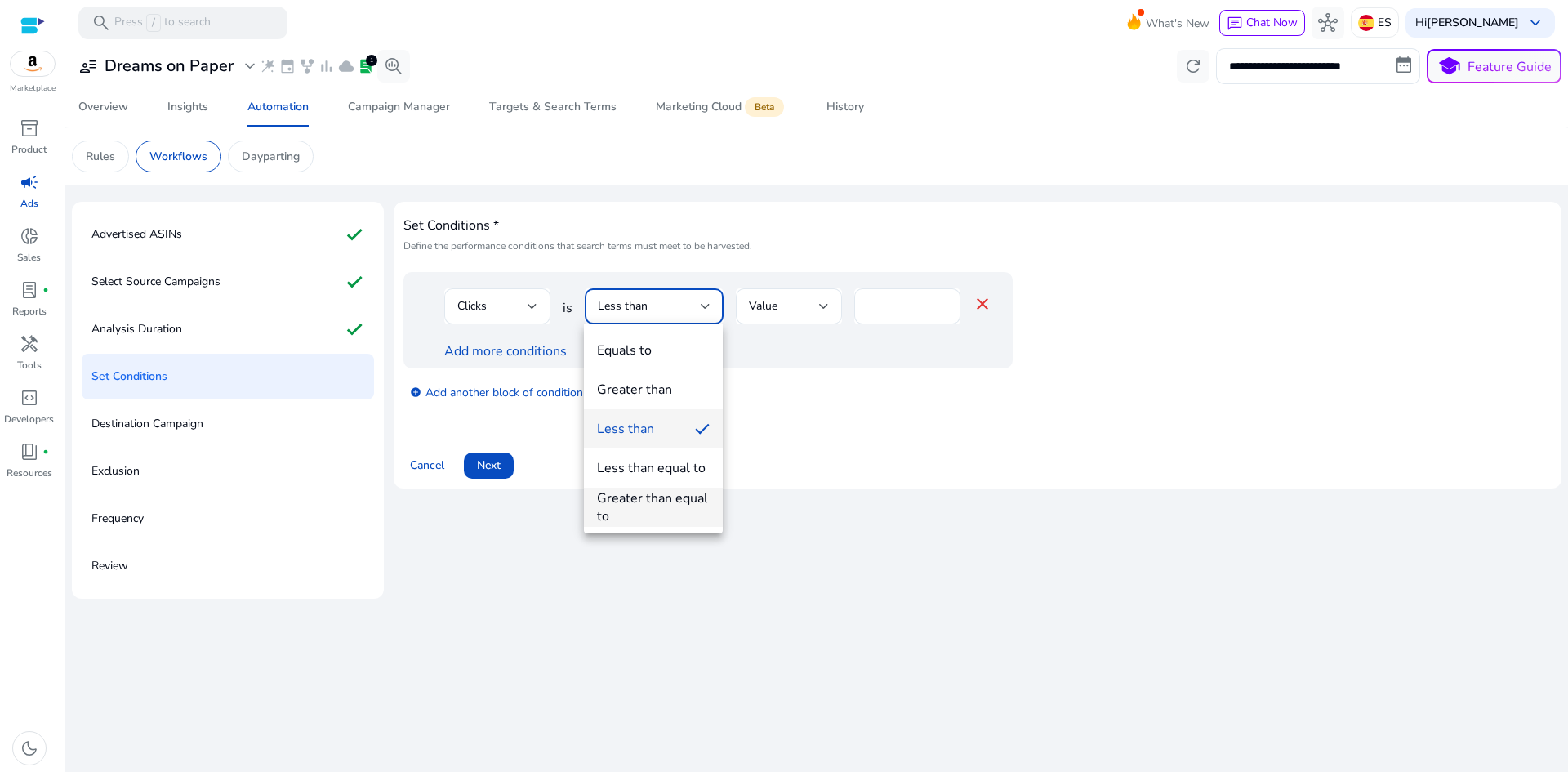
click at [629, 514] on div "Greater than equal to" at bounding box center [652, 506] width 112 height 35
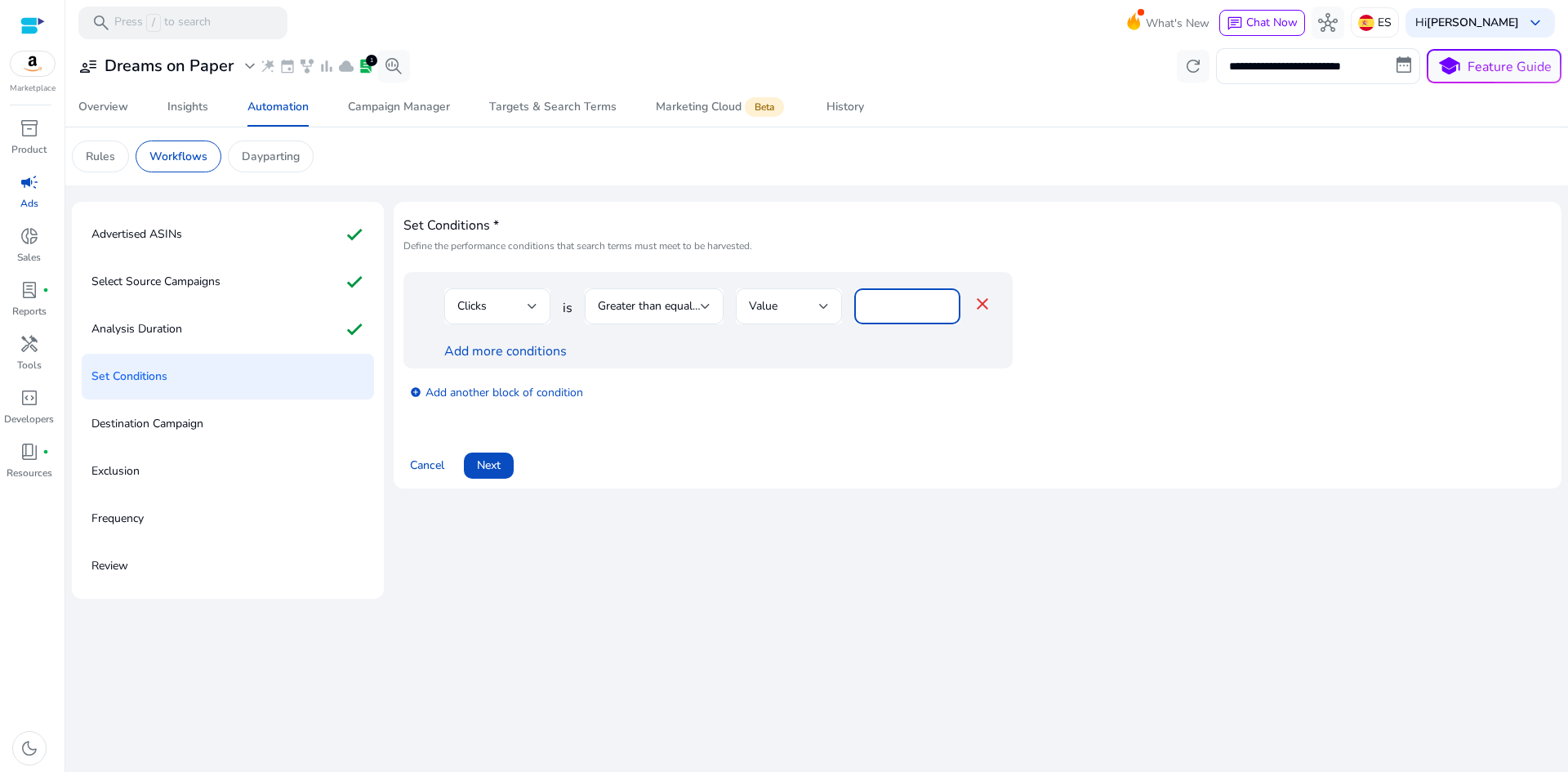
drag, startPoint x: 910, startPoint y: 311, endPoint x: 857, endPoint y: 311, distance: 53.0
click at [857, 311] on div "*" at bounding box center [907, 306] width 106 height 35
type input "**"
click at [886, 347] on div "Add more conditions" at bounding box center [717, 351] width 548 height 19
click at [542, 354] on link "Add more conditions" at bounding box center [505, 351] width 123 height 18
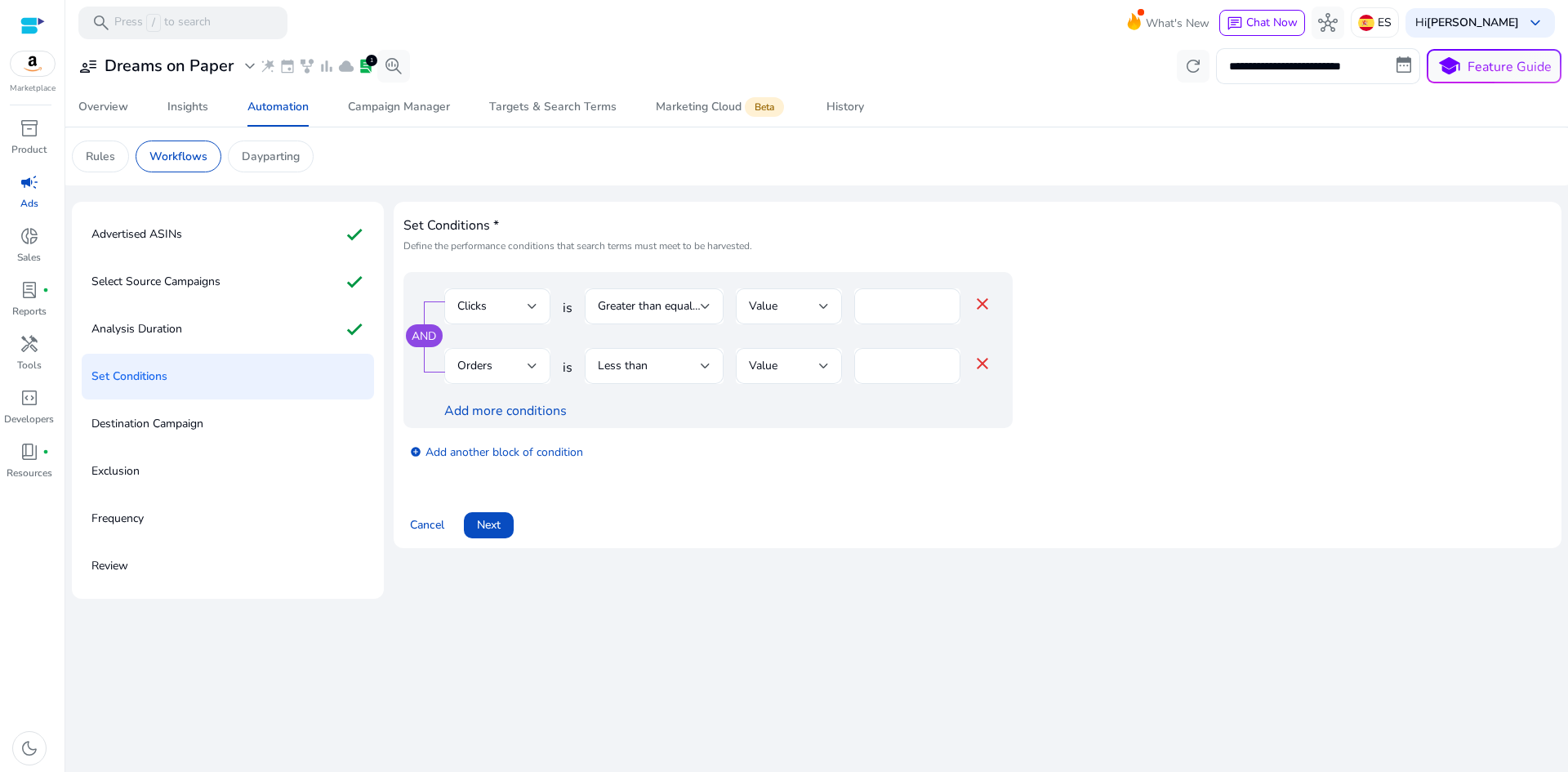
click at [513, 367] on div "Orders" at bounding box center [492, 365] width 70 height 18
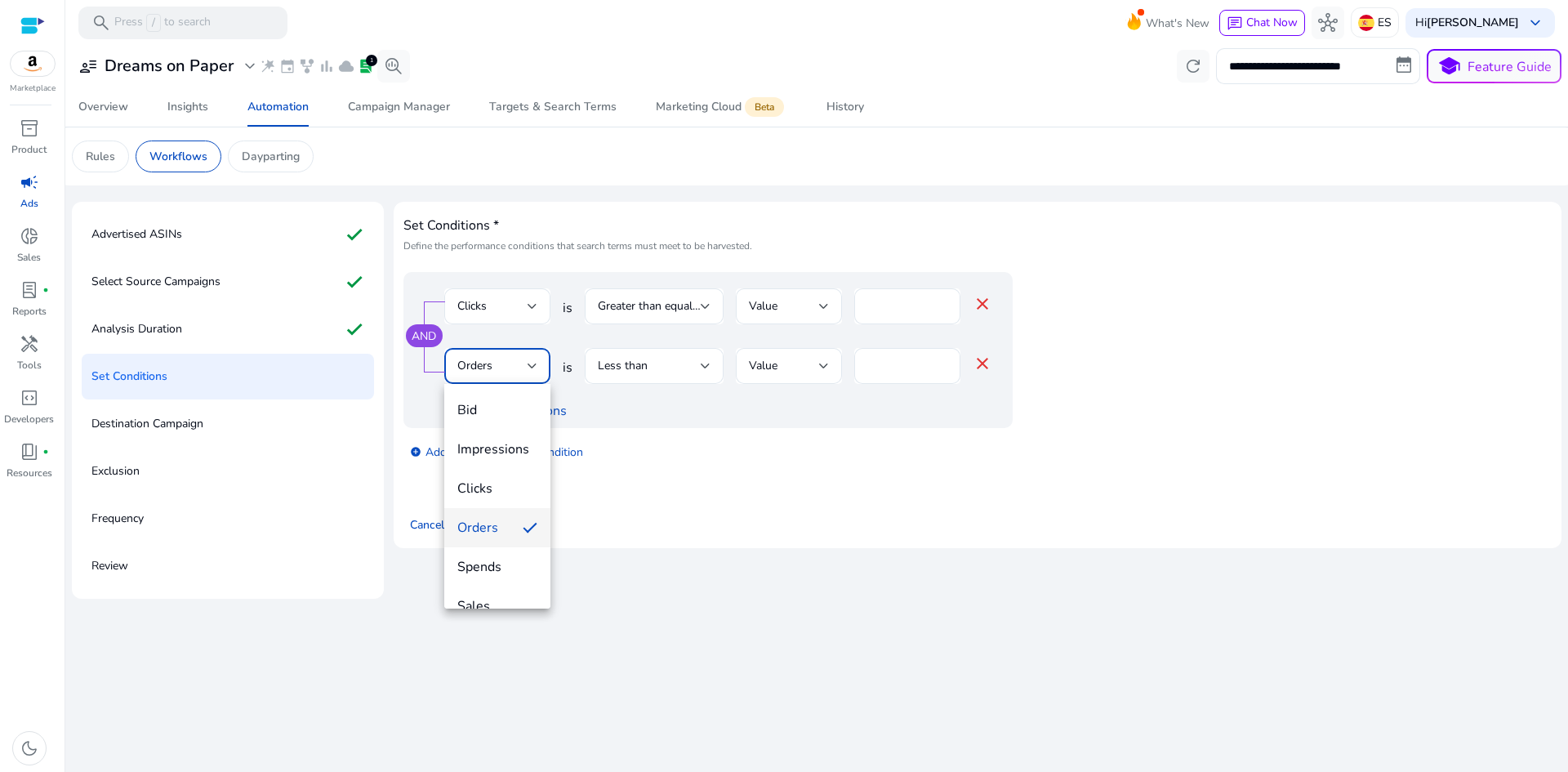
click at [480, 537] on mat-option "Orders" at bounding box center [497, 527] width 106 height 39
click at [674, 375] on div "Less than" at bounding box center [653, 365] width 112 height 35
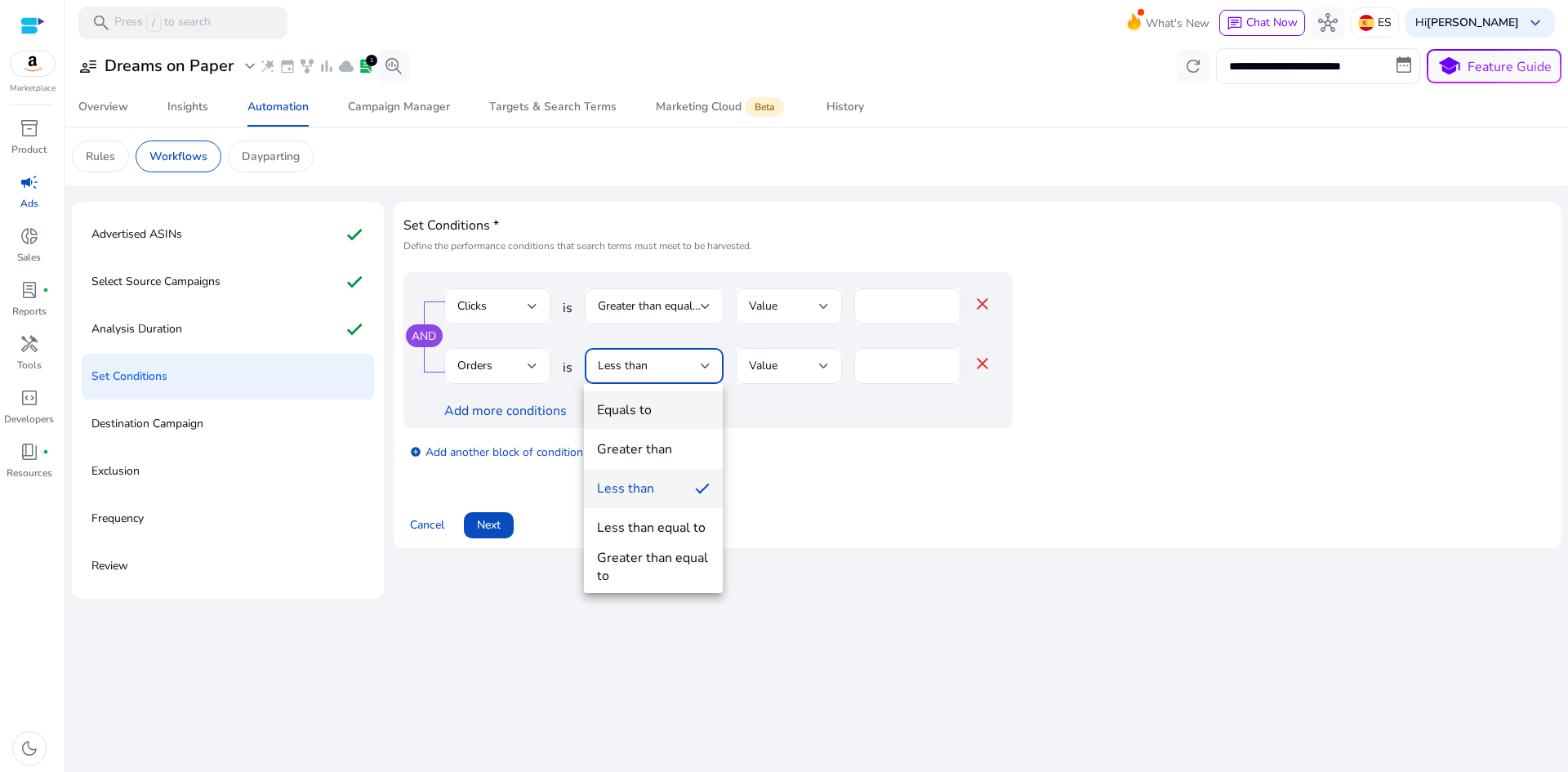
click at [662, 404] on span "Equals to" at bounding box center [652, 409] width 112 height 18
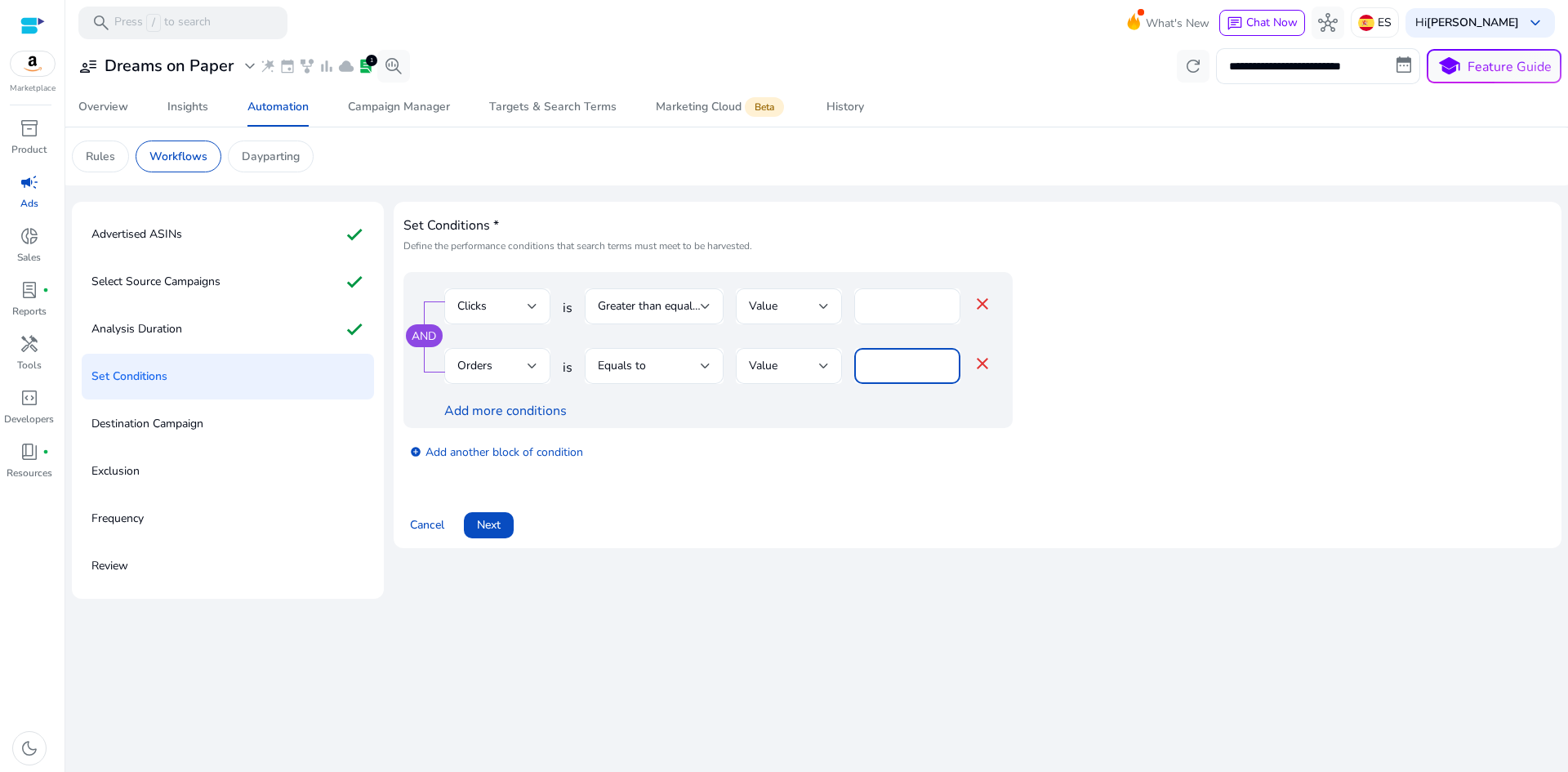
drag, startPoint x: 903, startPoint y: 359, endPoint x: 851, endPoint y: 365, distance: 52.3
click at [851, 365] on div "Orders is Equals to Value * close" at bounding box center [717, 374] width 548 height 53
type input "*"
click at [805, 460] on div "add_circle Add another block of condition" at bounding box center [740, 451] width 674 height 46
click at [656, 470] on div "add_circle Add another block of condition" at bounding box center [740, 451] width 674 height 46
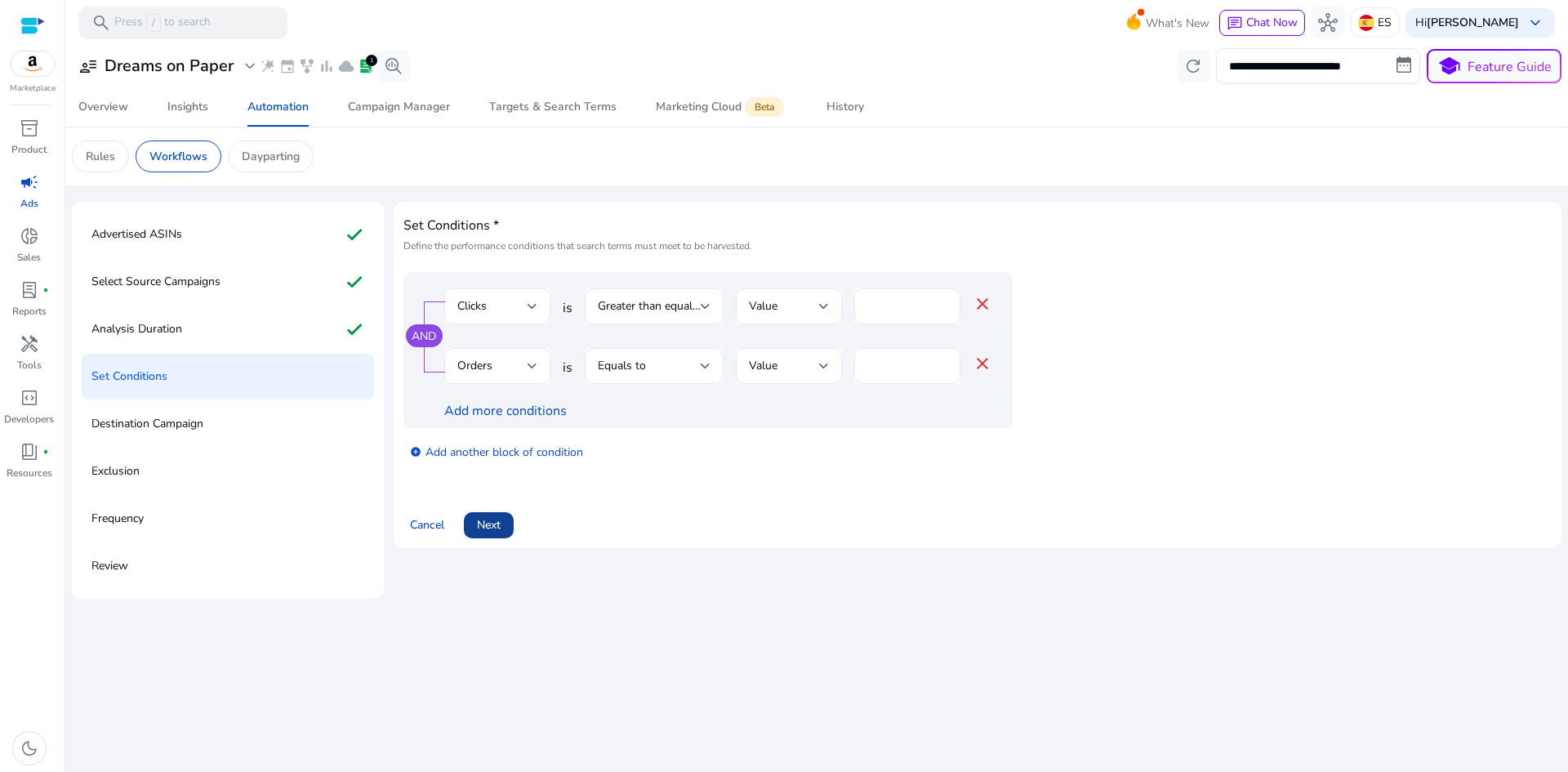
click at [497, 521] on span "Next" at bounding box center [488, 525] width 24 height 17
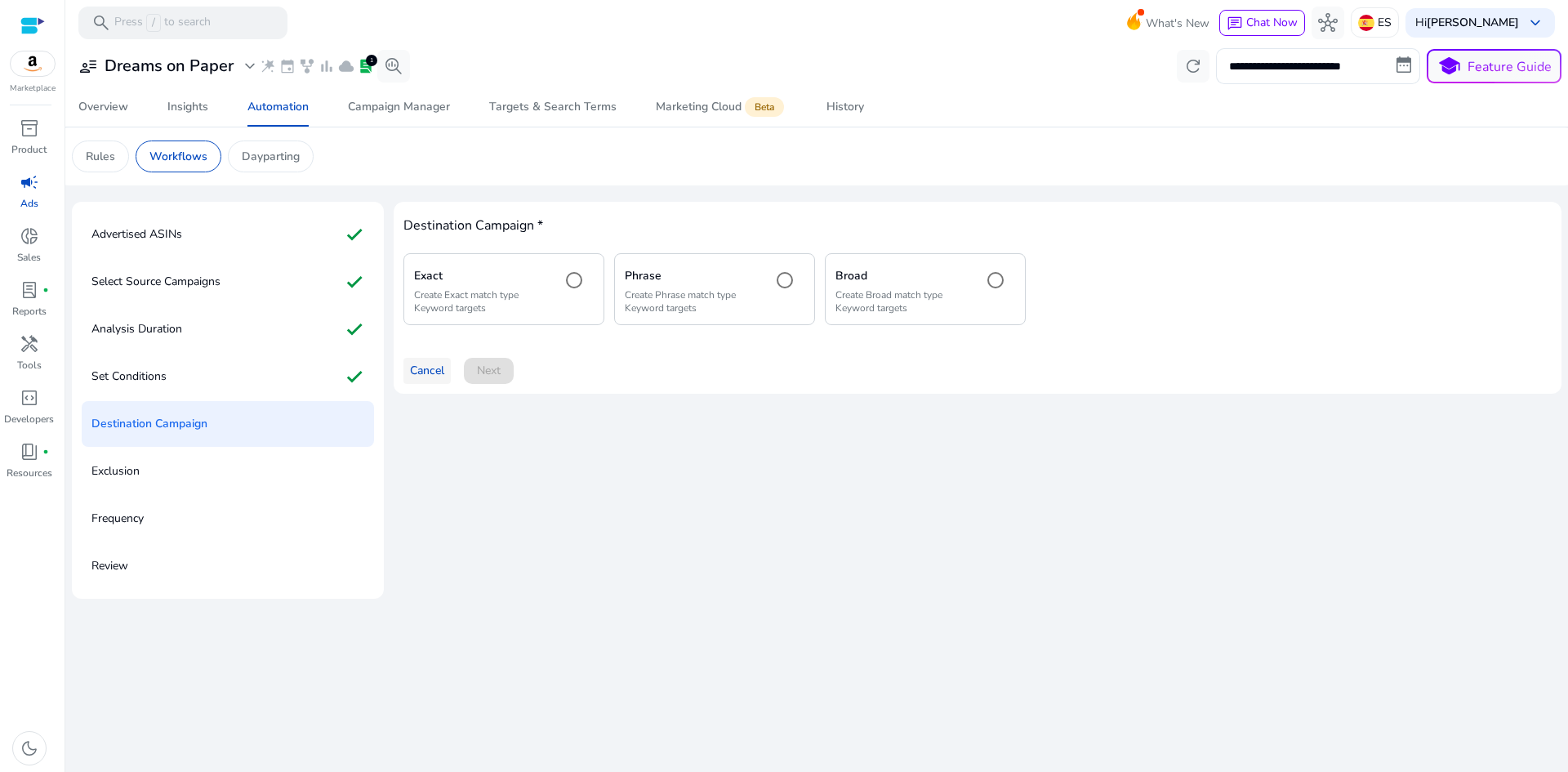
click at [429, 376] on span "Cancel" at bounding box center [427, 370] width 35 height 17
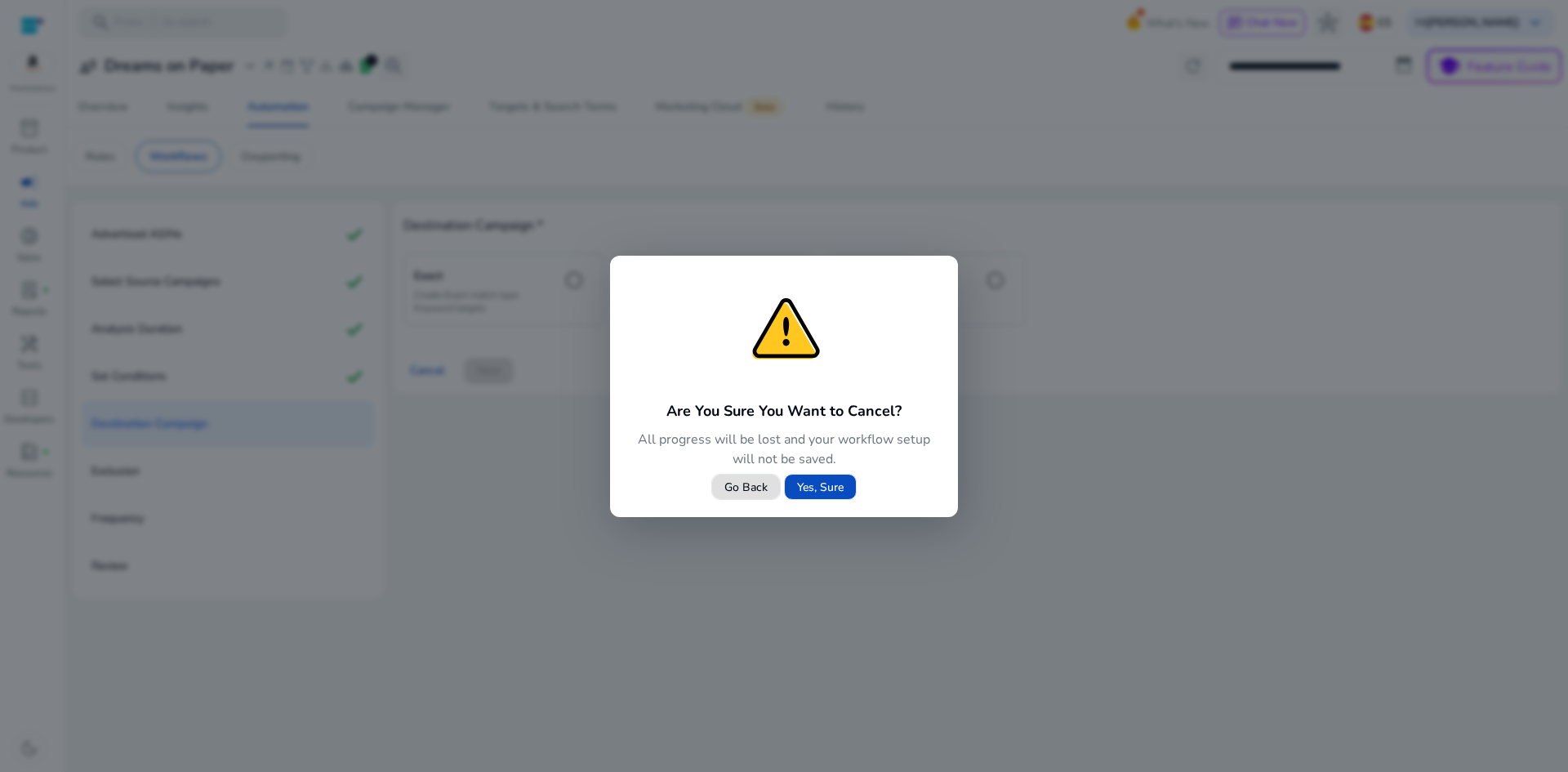
click at [751, 487] on span "Go Back" at bounding box center [745, 487] width 43 height 17
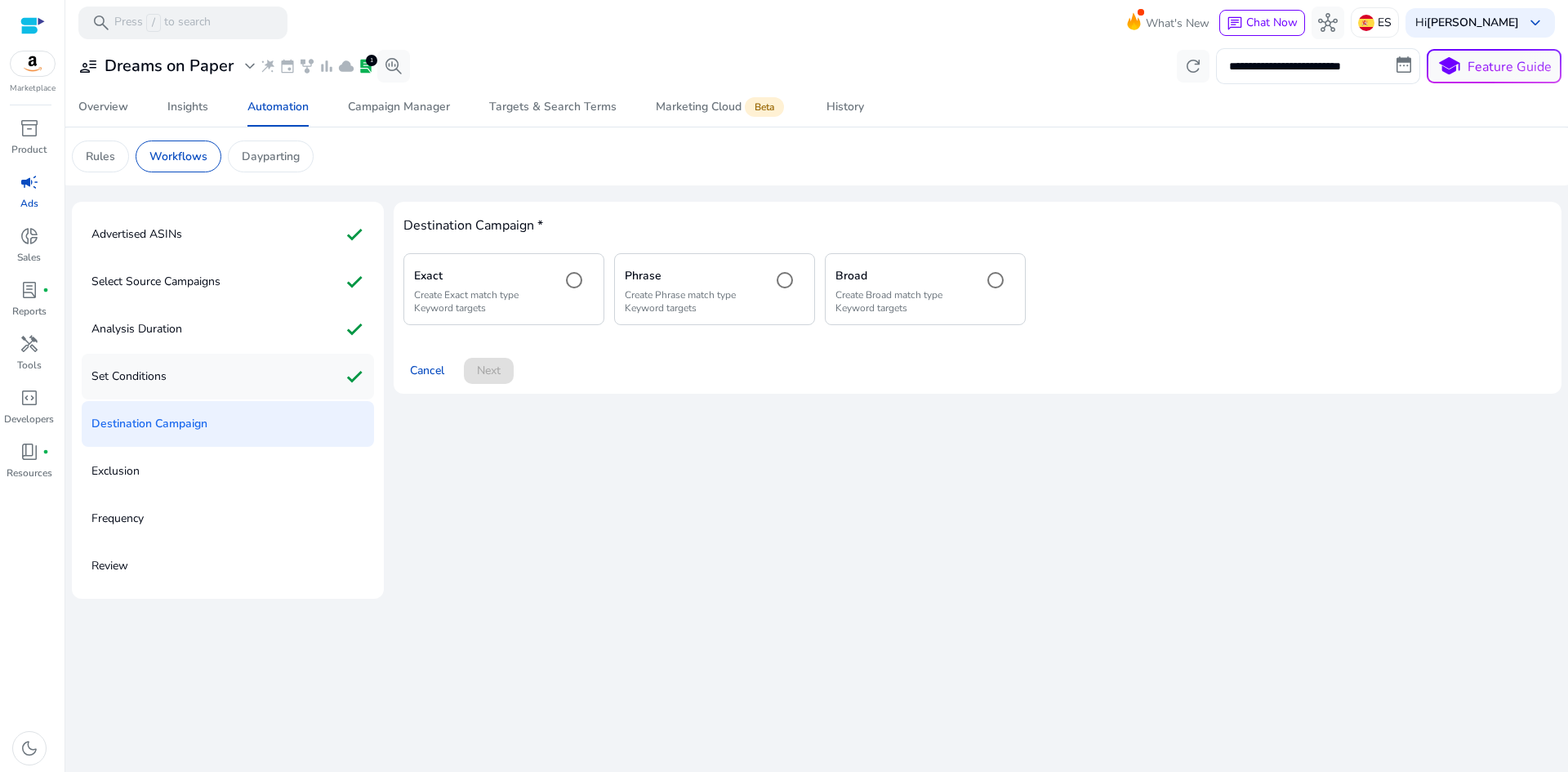
click at [145, 380] on p "Set Conditions" at bounding box center [129, 376] width 75 height 26
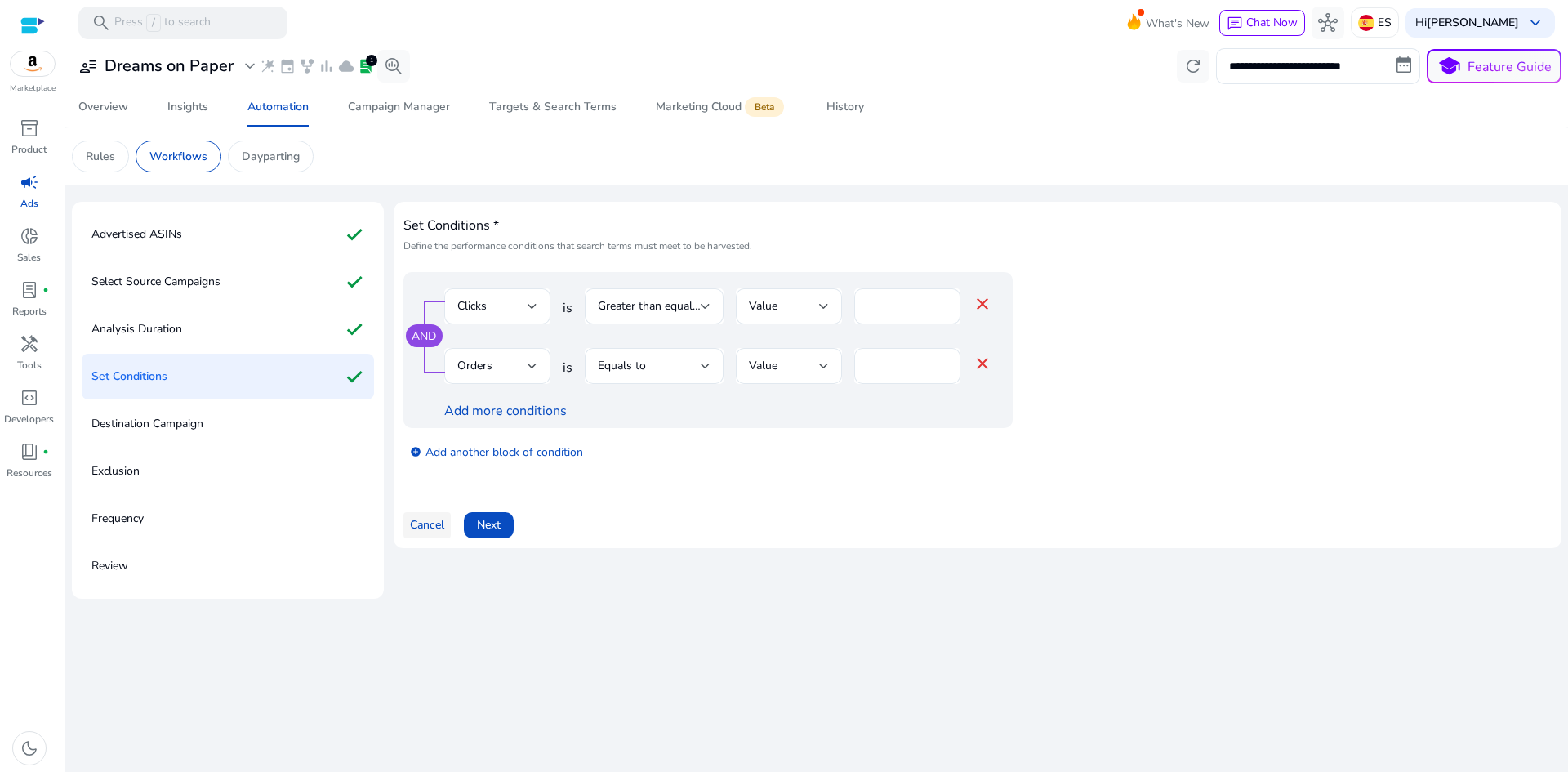
click at [428, 525] on span "Cancel" at bounding box center [427, 525] width 35 height 17
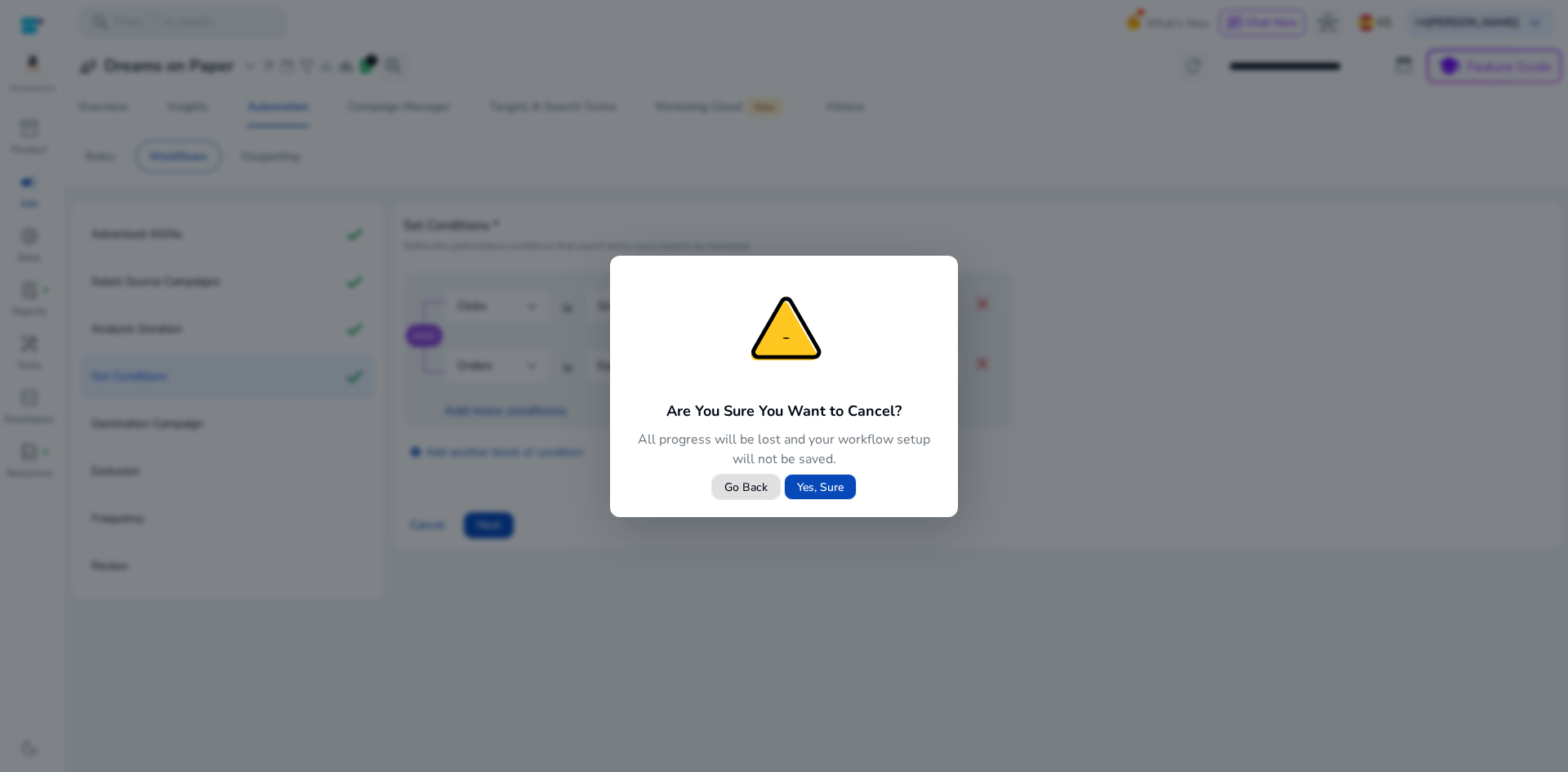
click at [833, 492] on span "Yes, Sure" at bounding box center [820, 487] width 47 height 17
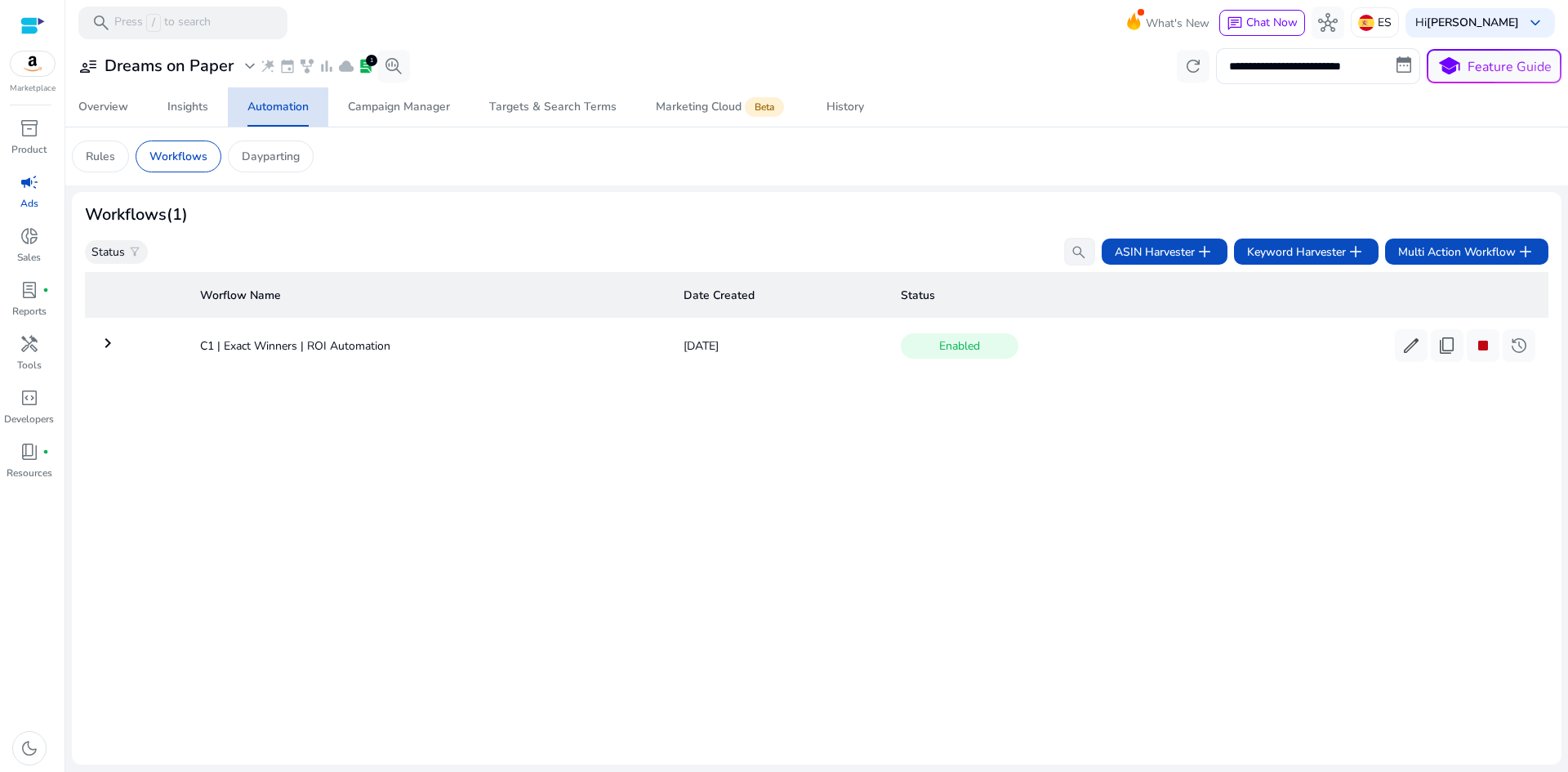
click at [272, 112] on div "Automation" at bounding box center [278, 107] width 61 height 12
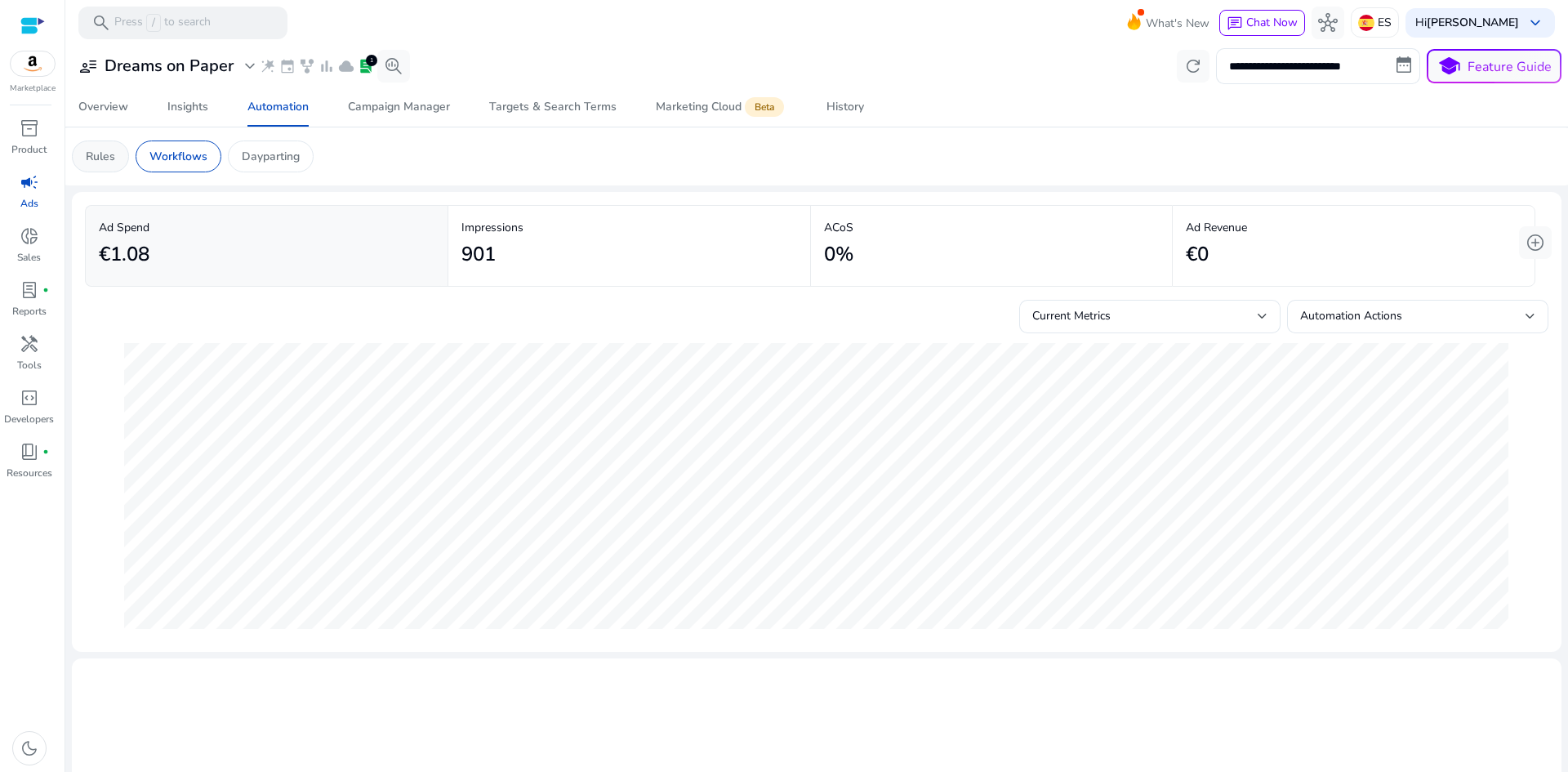
click at [100, 163] on p "Rules" at bounding box center [100, 156] width 30 height 17
click at [178, 156] on p "Workflows" at bounding box center [178, 156] width 58 height 17
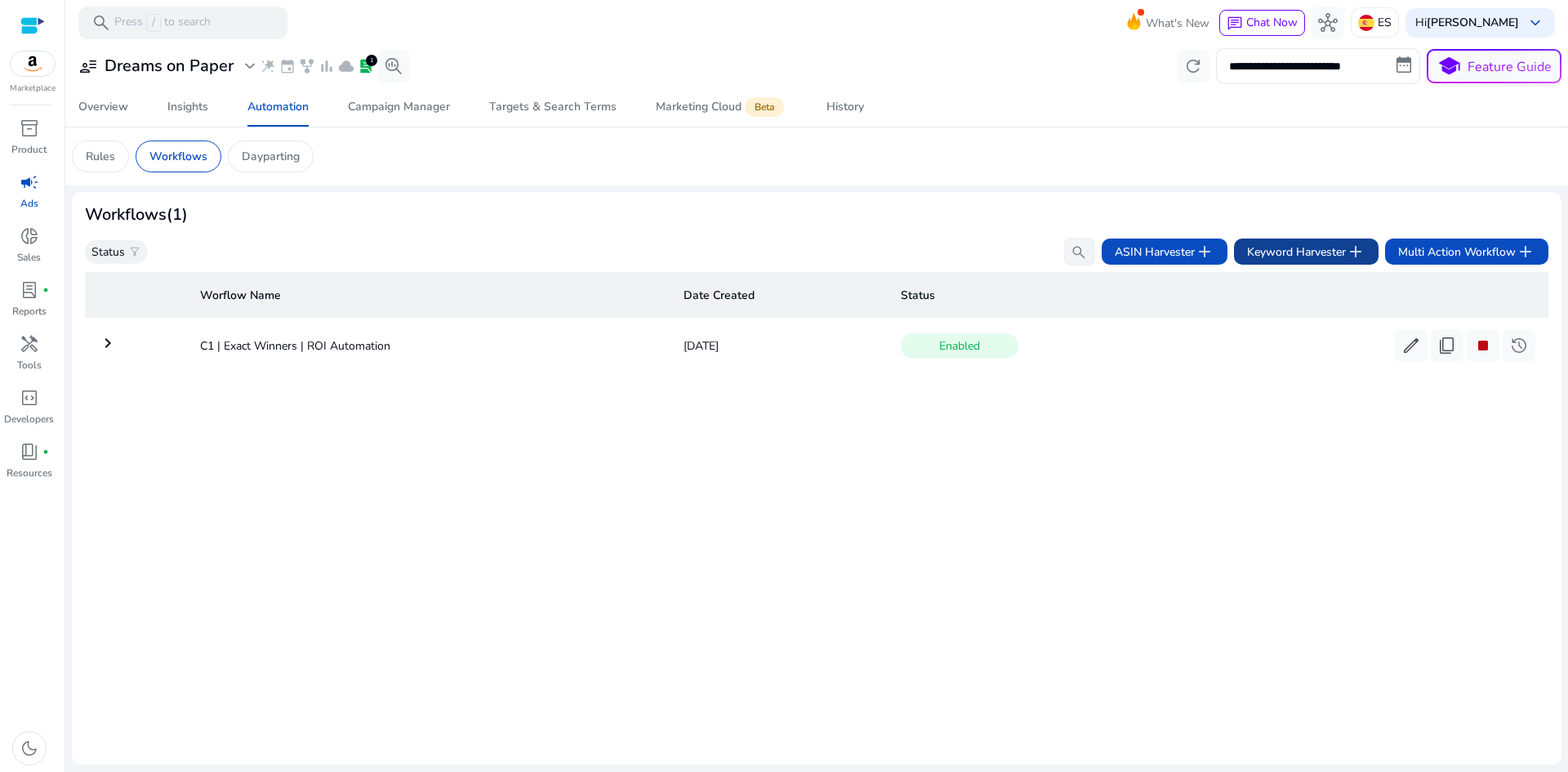
click at [1355, 253] on span "add" at bounding box center [1355, 251] width 19 height 19
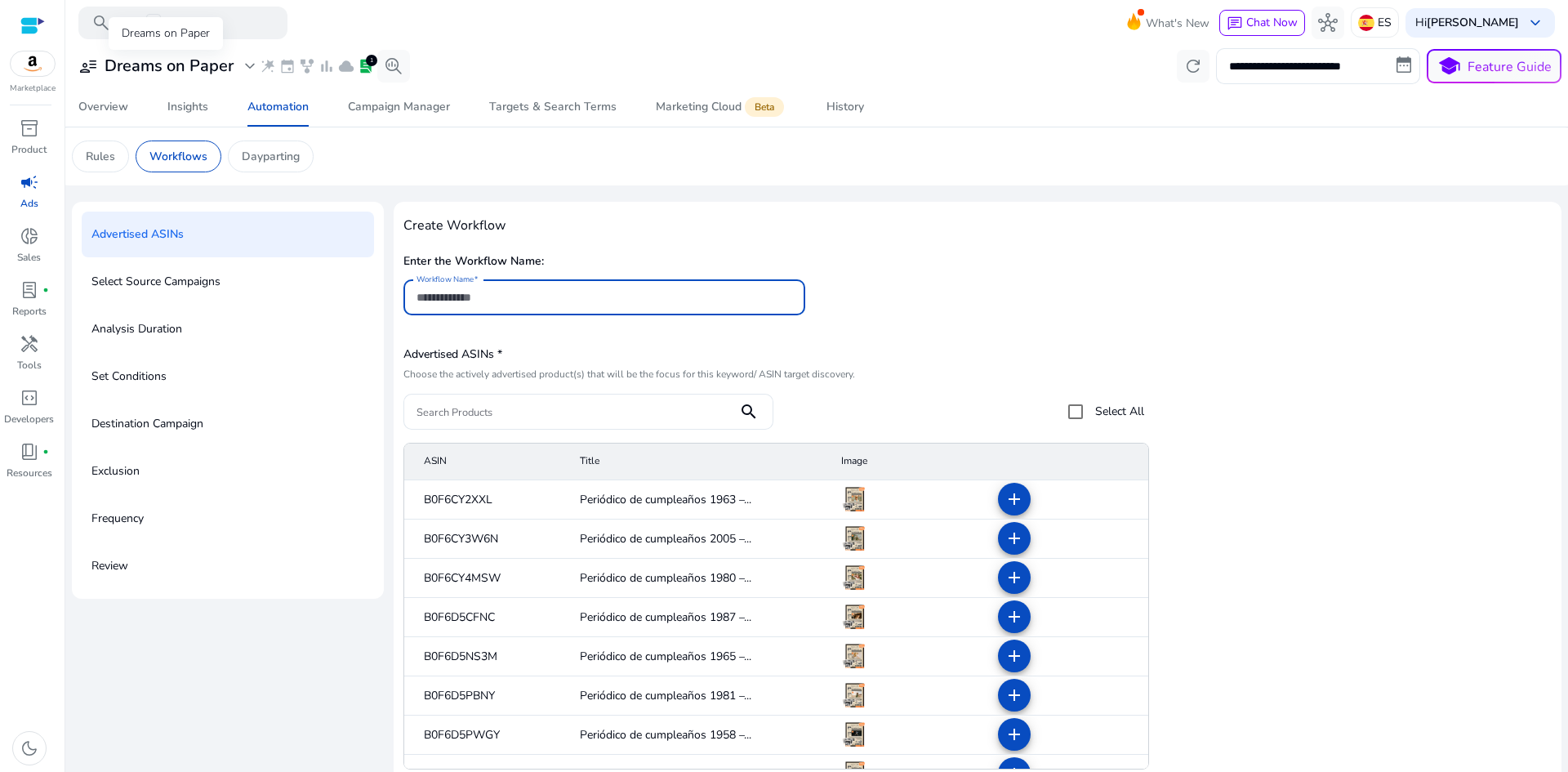
click at [156, 69] on h3 "Dreams on Paper" at bounding box center [169, 66] width 129 height 19
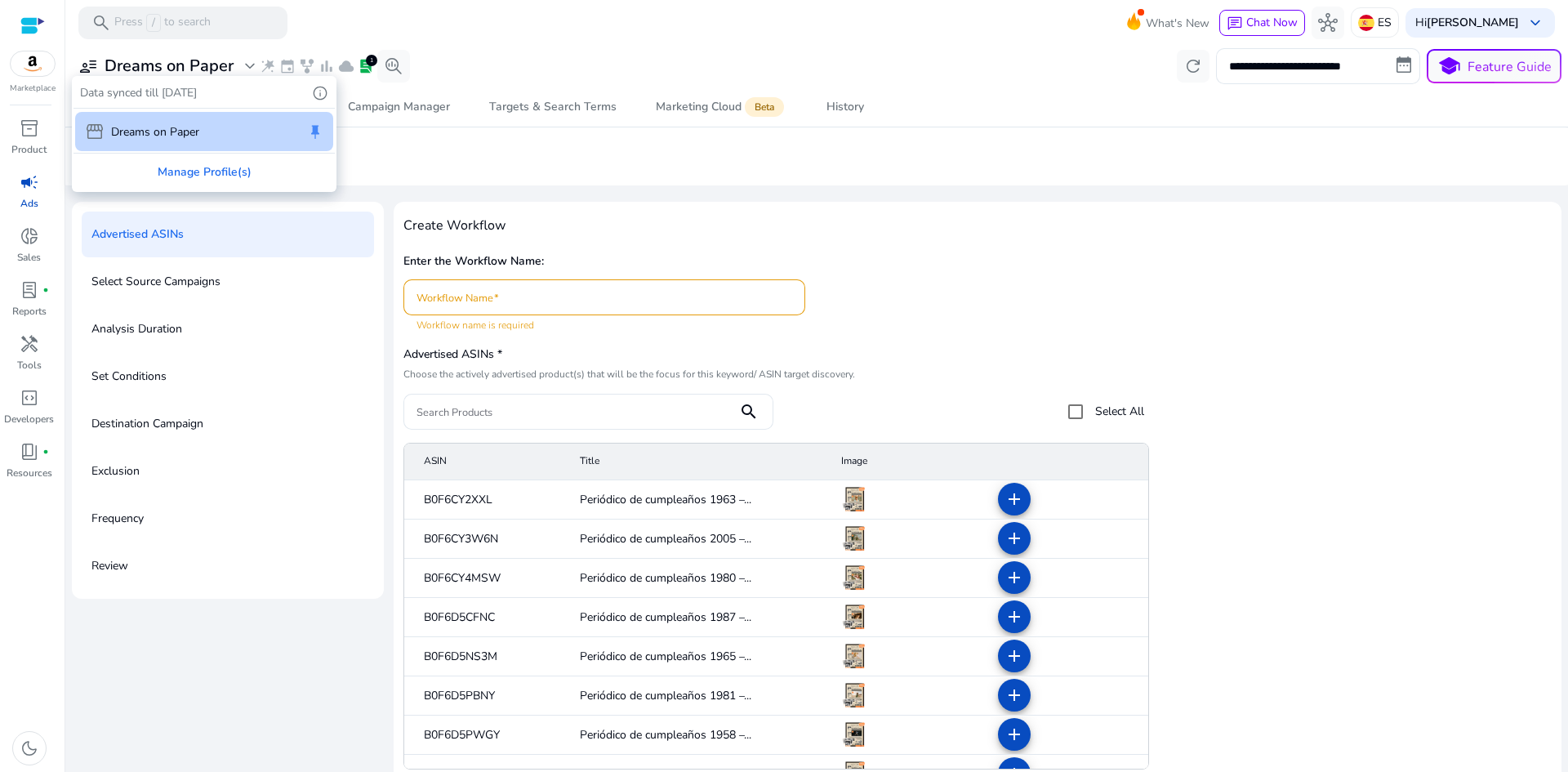
click at [35, 190] on div at bounding box center [784, 386] width 1568 height 772
click at [24, 190] on span "campaign" at bounding box center [29, 182] width 19 height 19
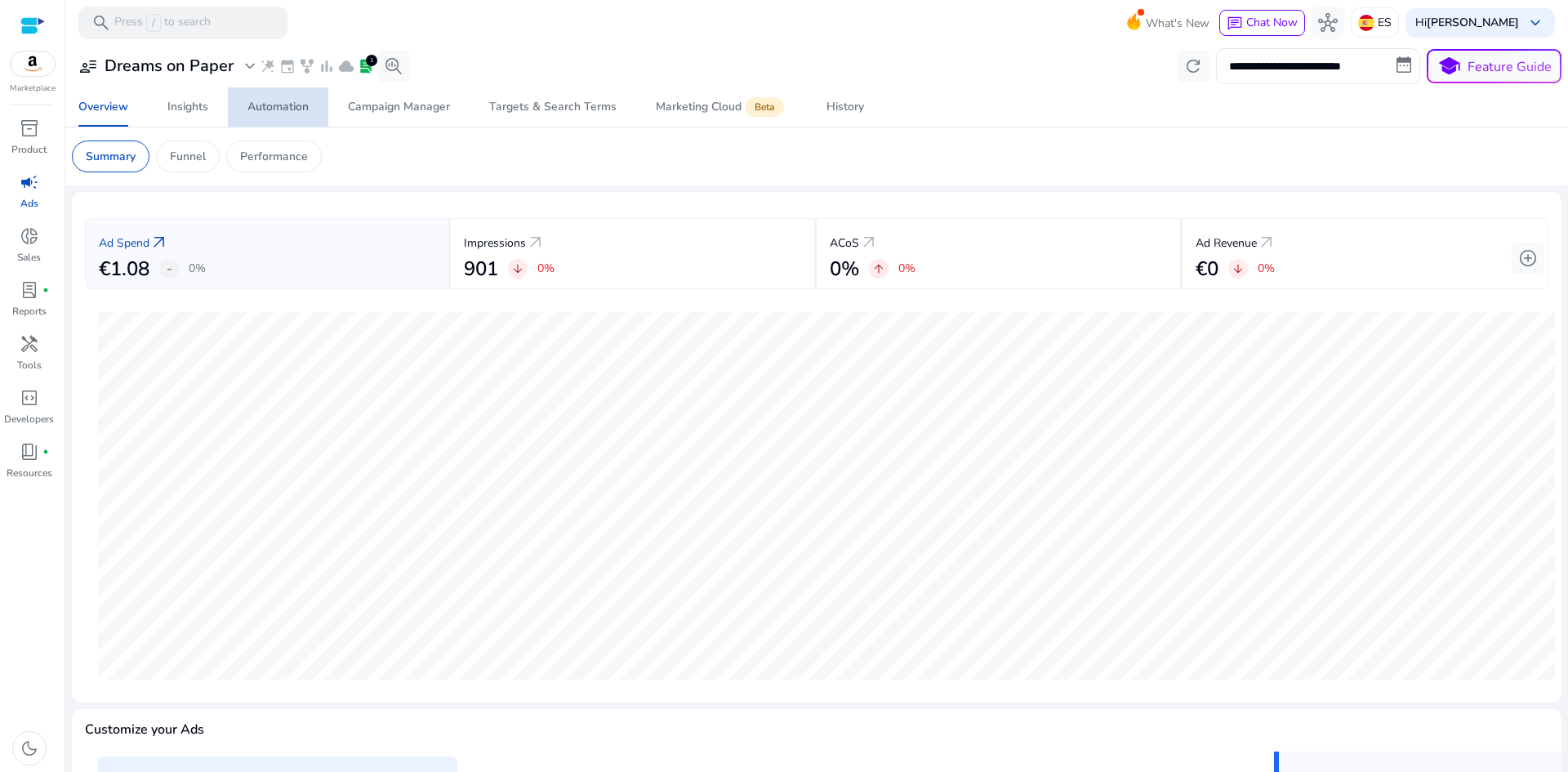
click at [288, 108] on div "Automation" at bounding box center [278, 107] width 61 height 12
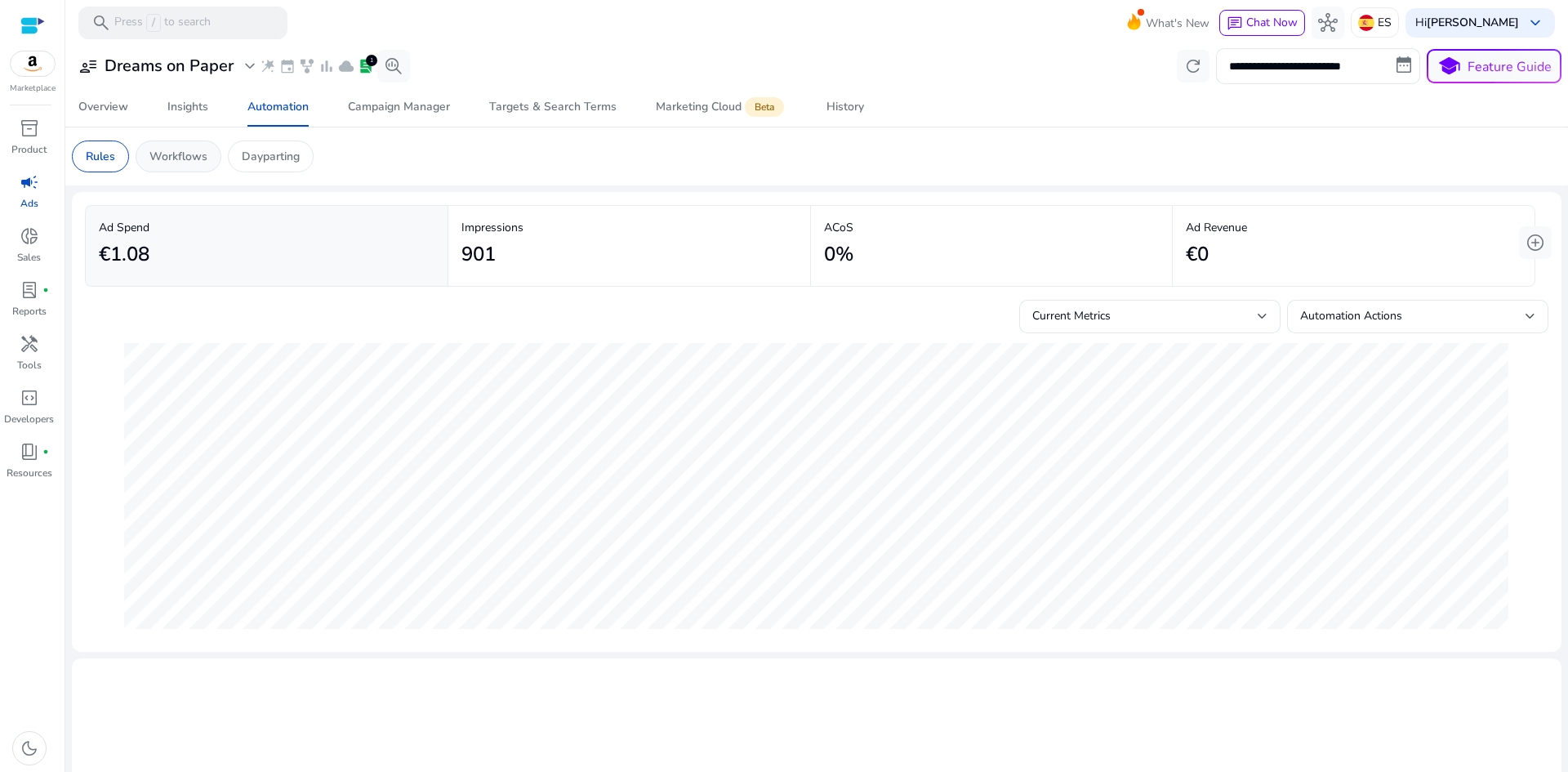
click at [175, 159] on p "Workflows" at bounding box center [178, 156] width 58 height 17
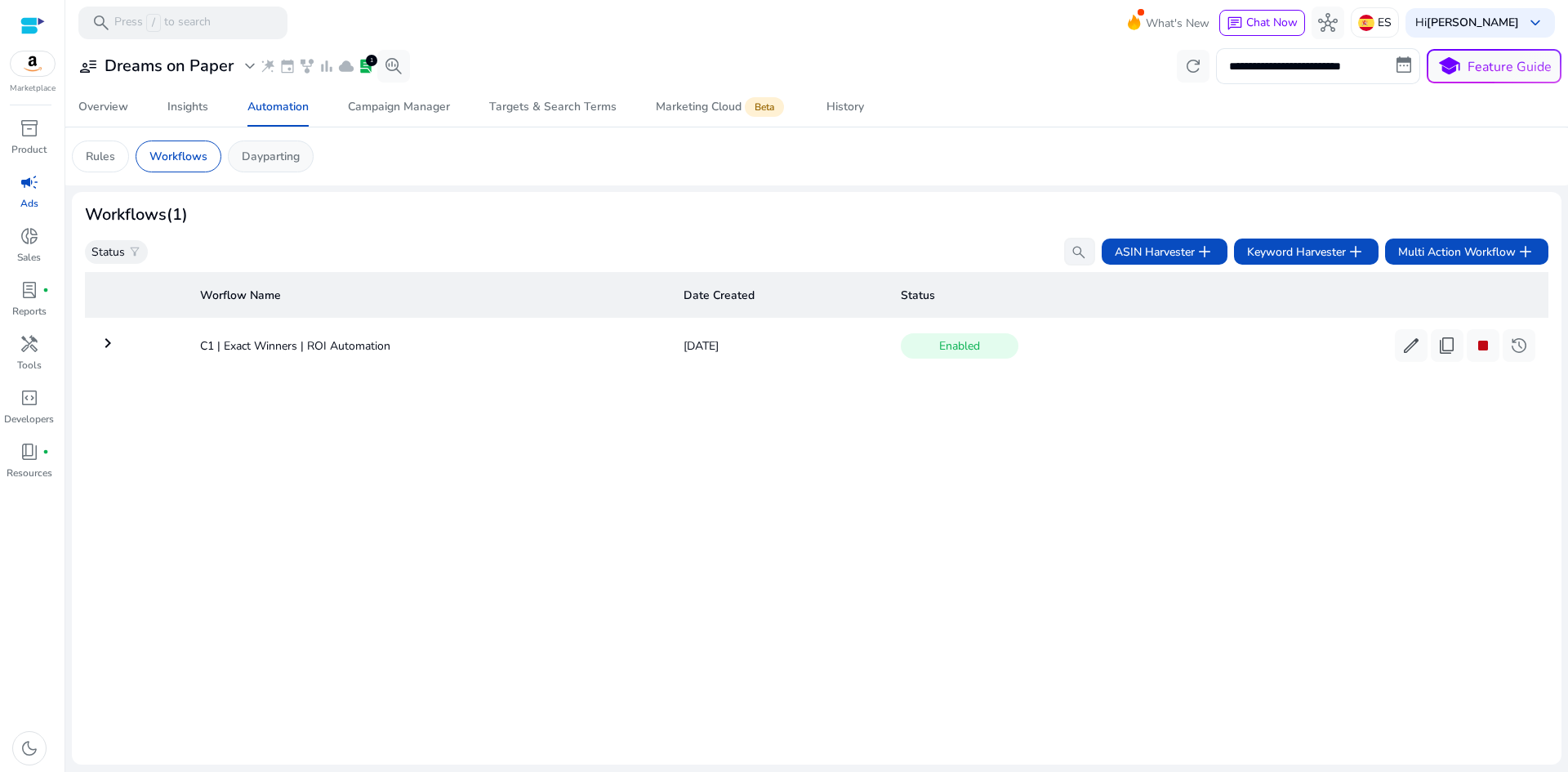
click at [270, 161] on p "Dayparting" at bounding box center [270, 156] width 58 height 17
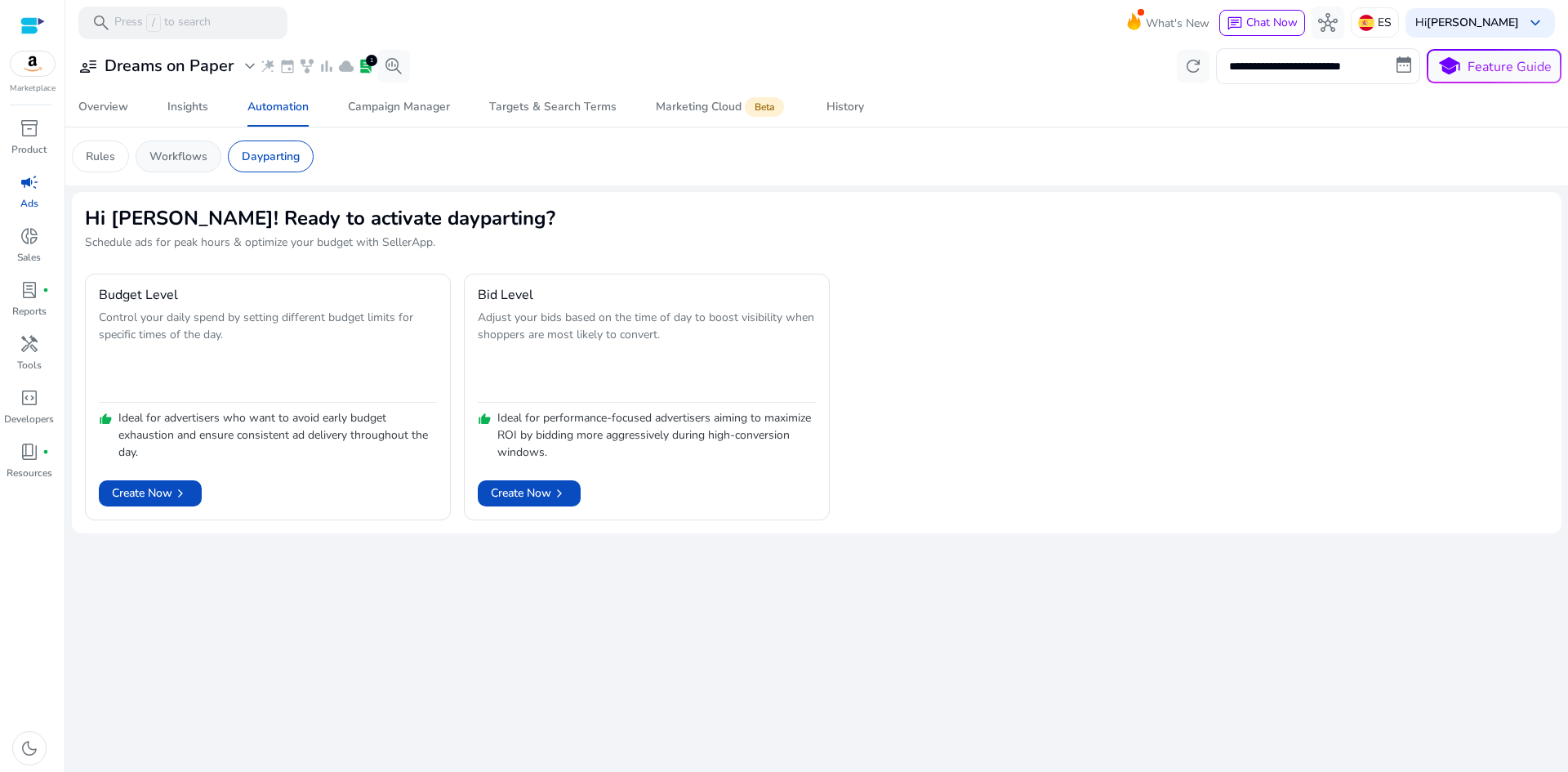
click at [187, 156] on p "Workflows" at bounding box center [178, 156] width 58 height 17
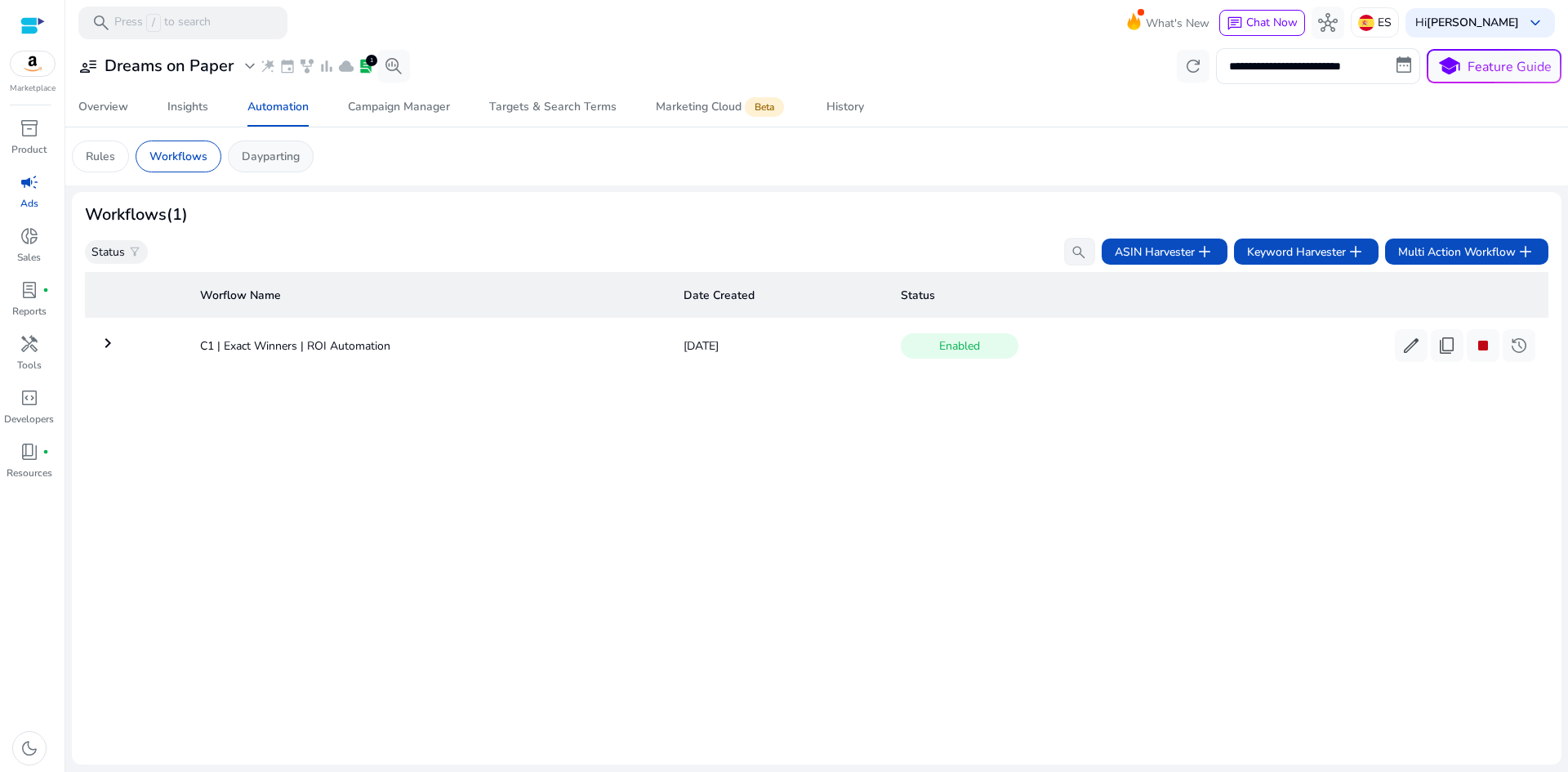
click at [277, 168] on div "Dayparting" at bounding box center [270, 155] width 85 height 32
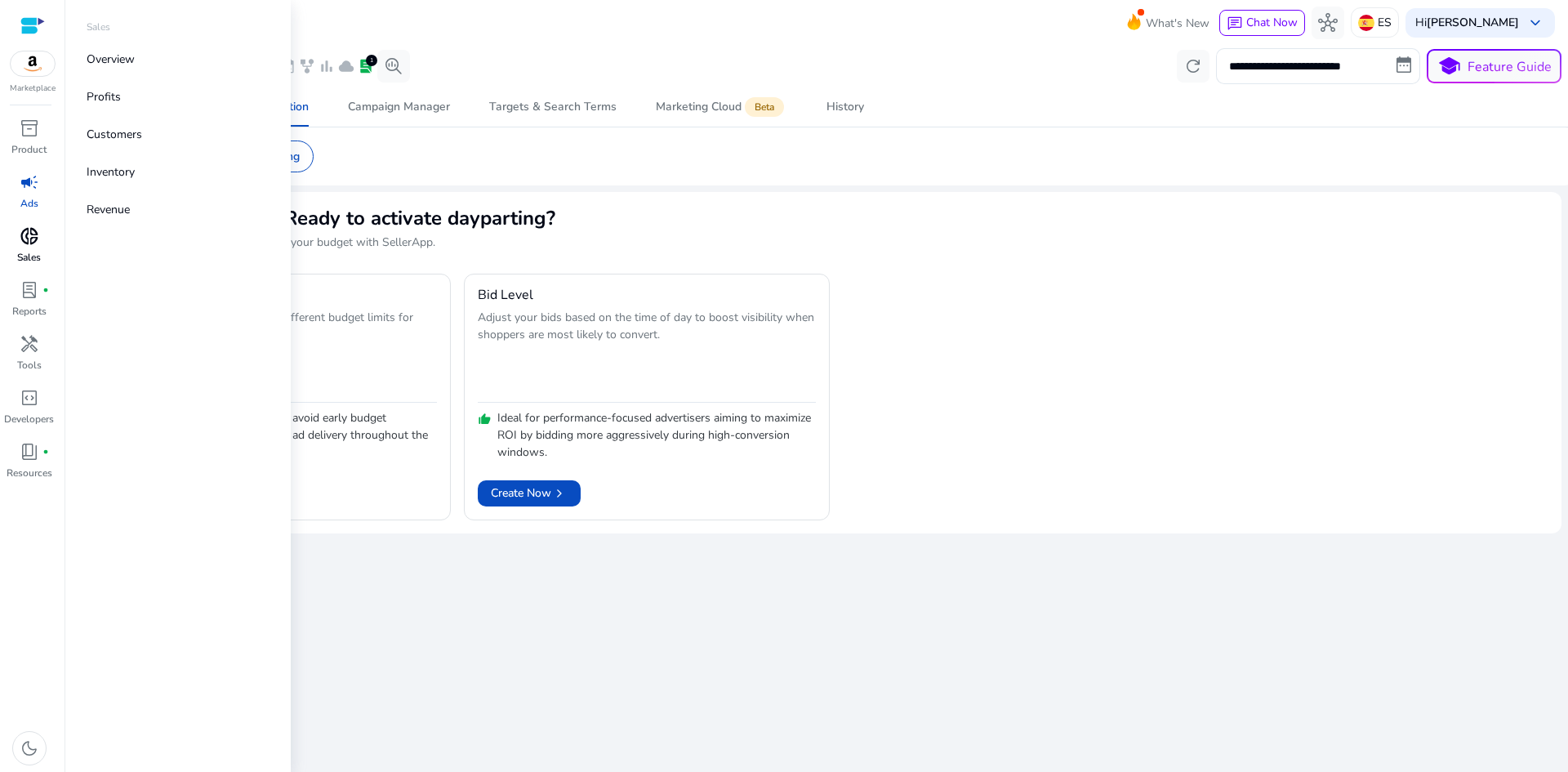
click at [30, 240] on span "donut_small" at bounding box center [29, 236] width 19 height 19
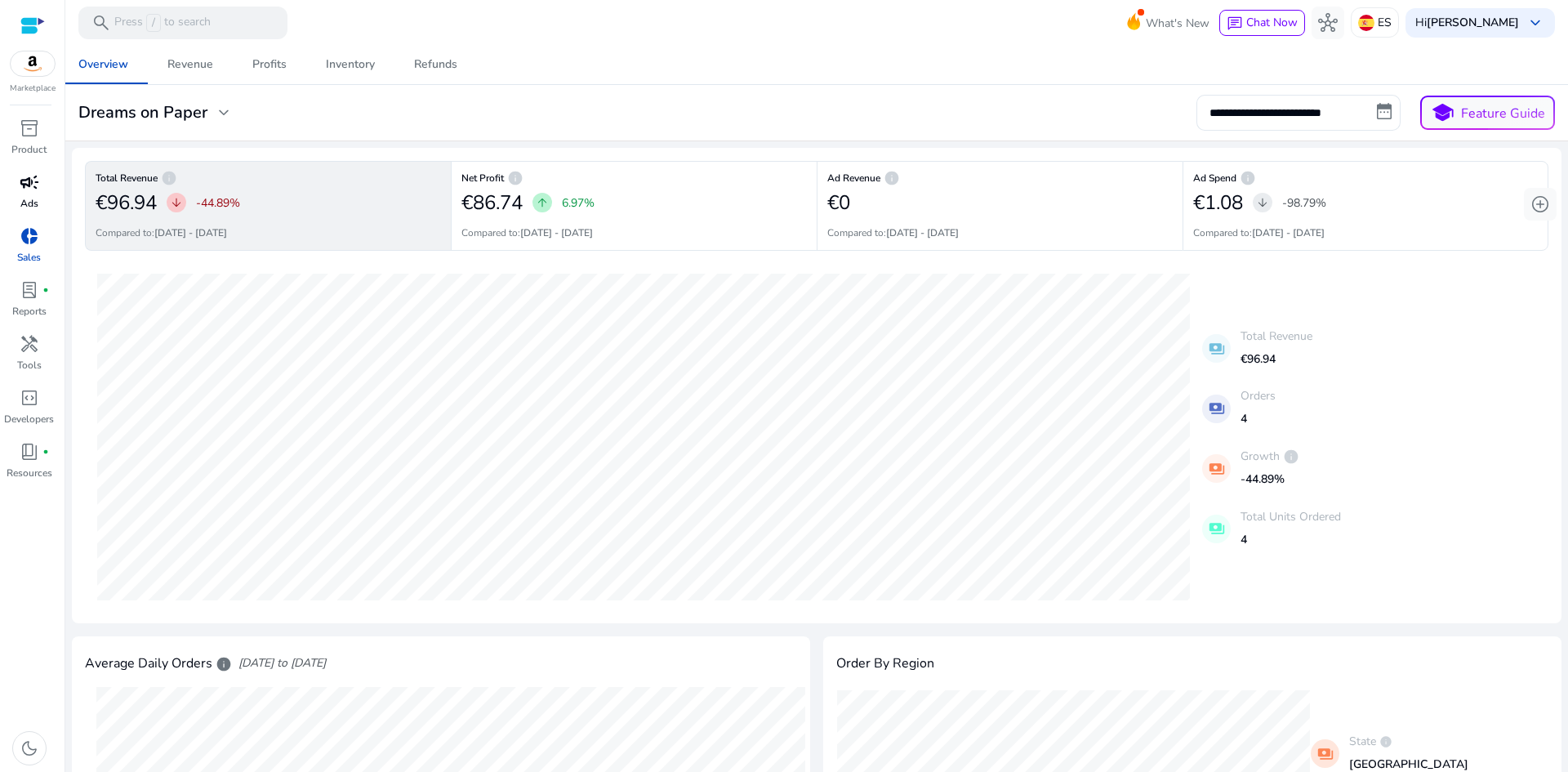
click at [35, 207] on p "Ads" at bounding box center [29, 202] width 18 height 14
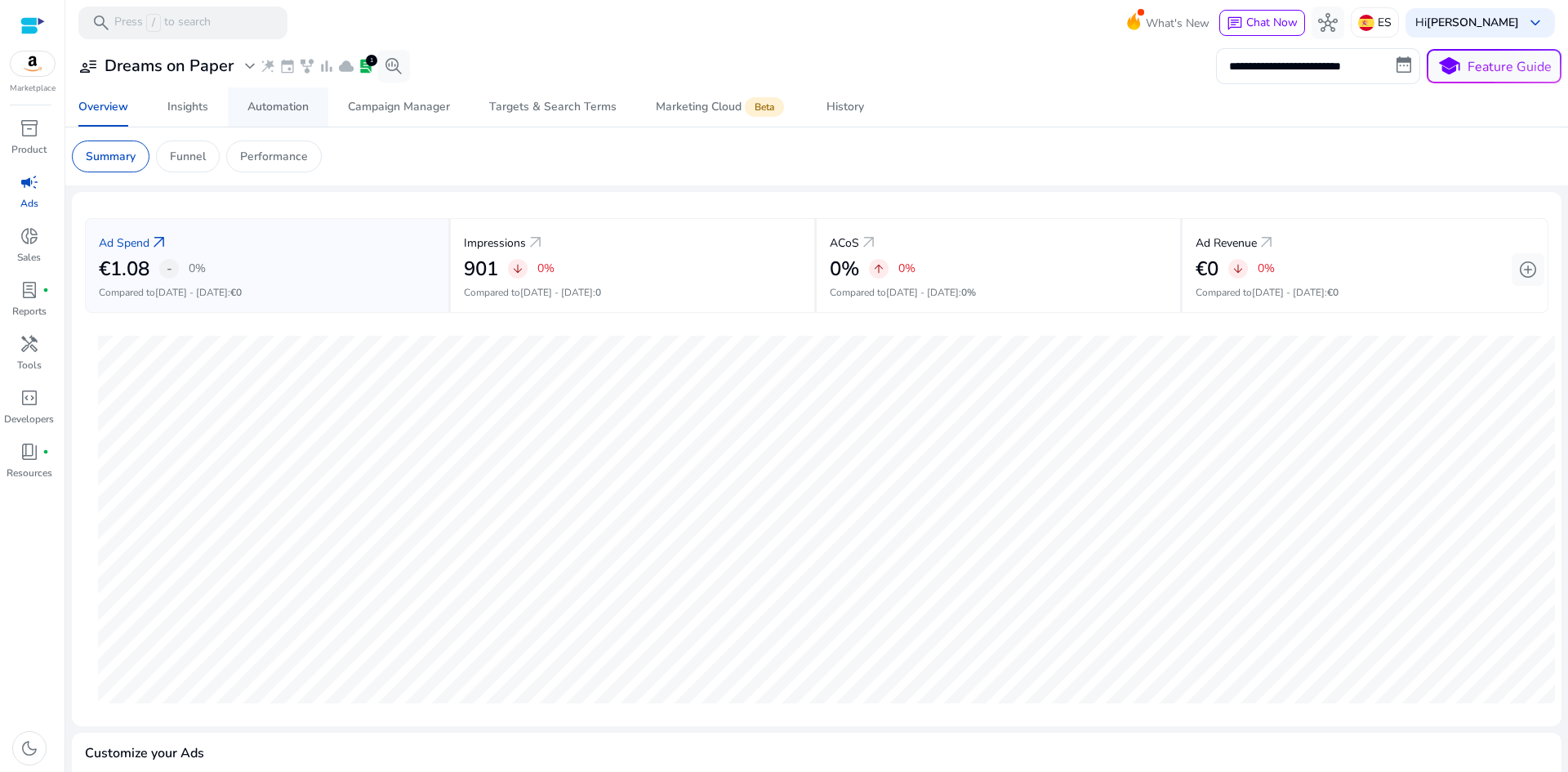
click at [283, 107] on div "Automation" at bounding box center [278, 107] width 61 height 12
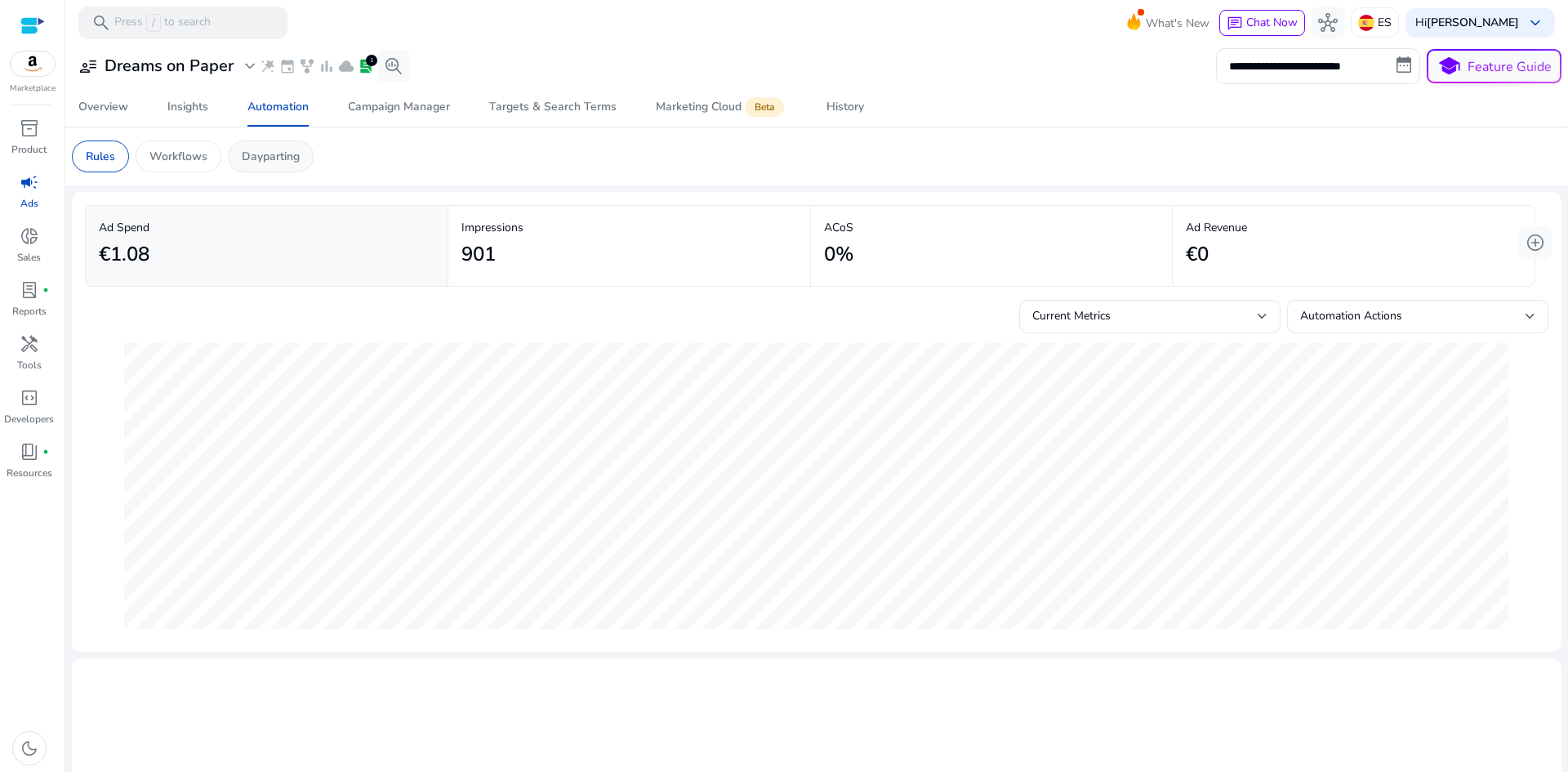
click at [272, 155] on p "Dayparting" at bounding box center [270, 156] width 58 height 17
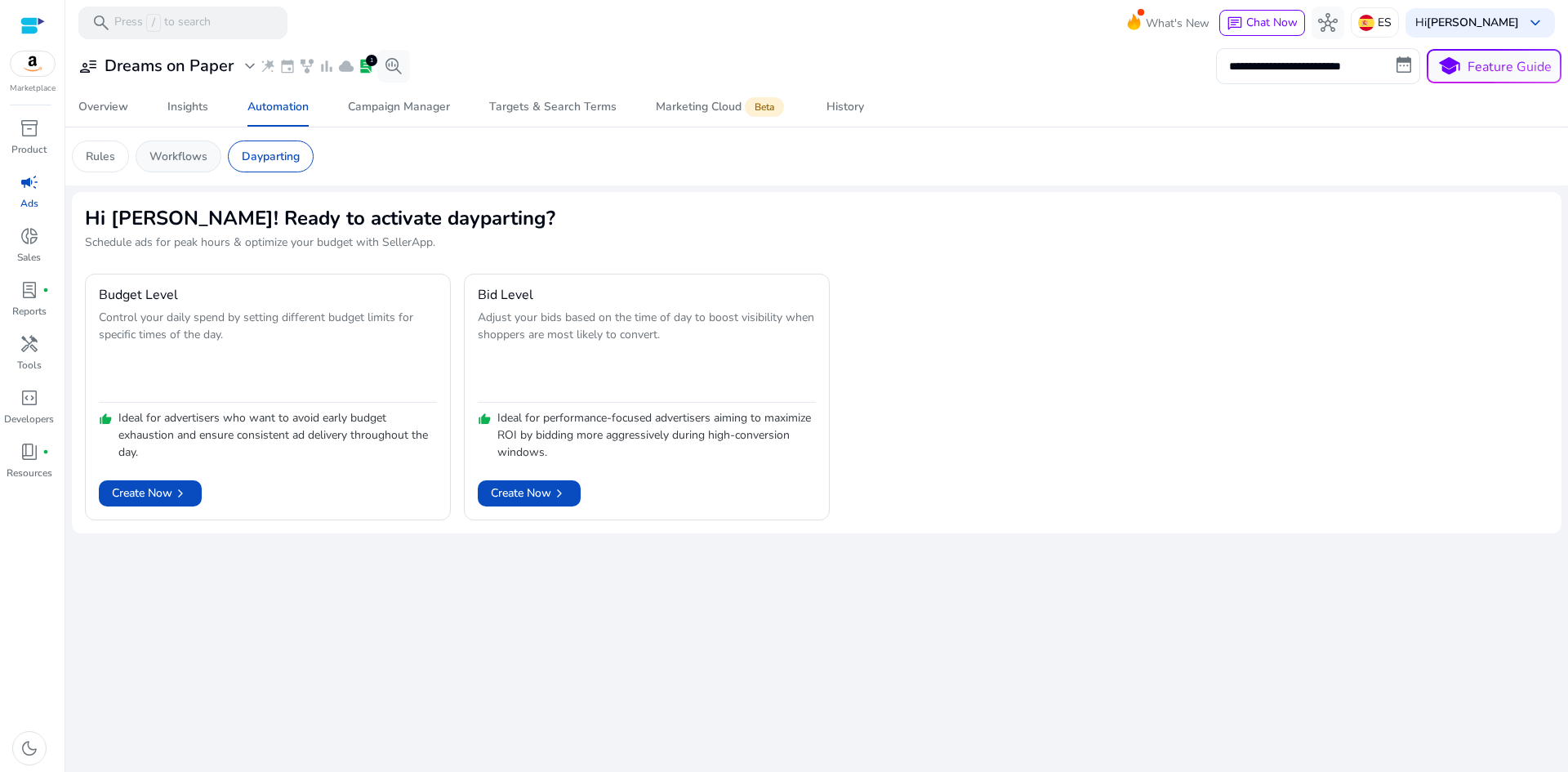
click at [167, 152] on p "Workflows" at bounding box center [178, 156] width 58 height 17
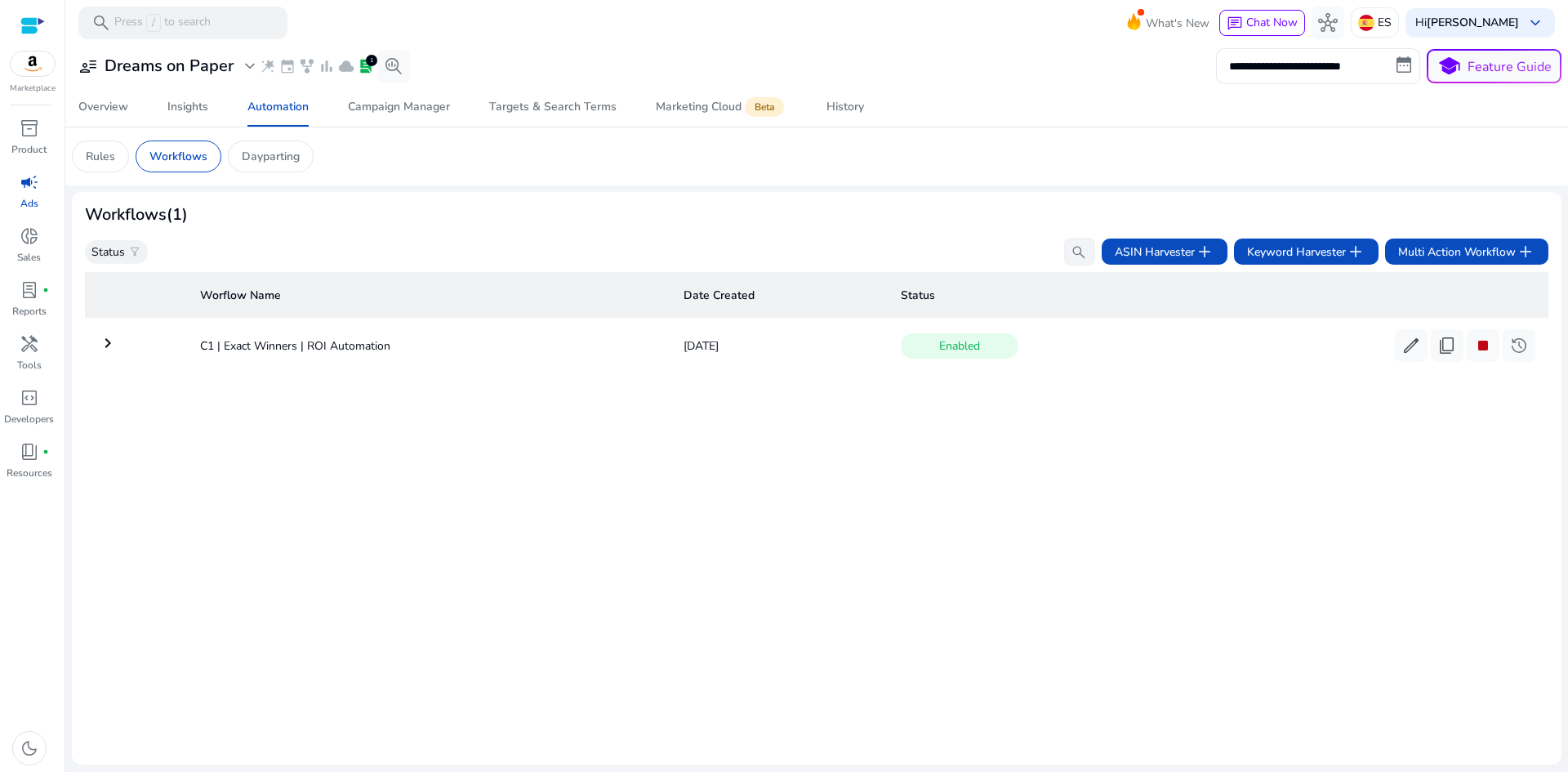
drag, startPoint x: 455, startPoint y: 354, endPoint x: 182, endPoint y: 346, distance: 273.1
click at [182, 346] on tr "keyboard_arrow_right C1 | Exact Winners | ROI Automation [DATE] Enabled edit co…" at bounding box center [817, 345] width 1463 height 42
copy td "C1 | Exact Winners | ROI Automation"
click at [605, 258] on div "Status filter_alt search ASIN Harvester add Keyword Harvester add Multi Action …" at bounding box center [817, 251] width 1463 height 28
click at [432, 172] on app-sa-custom-tab "Rules Workflows Dayparting" at bounding box center [816, 155] width 1489 height 32
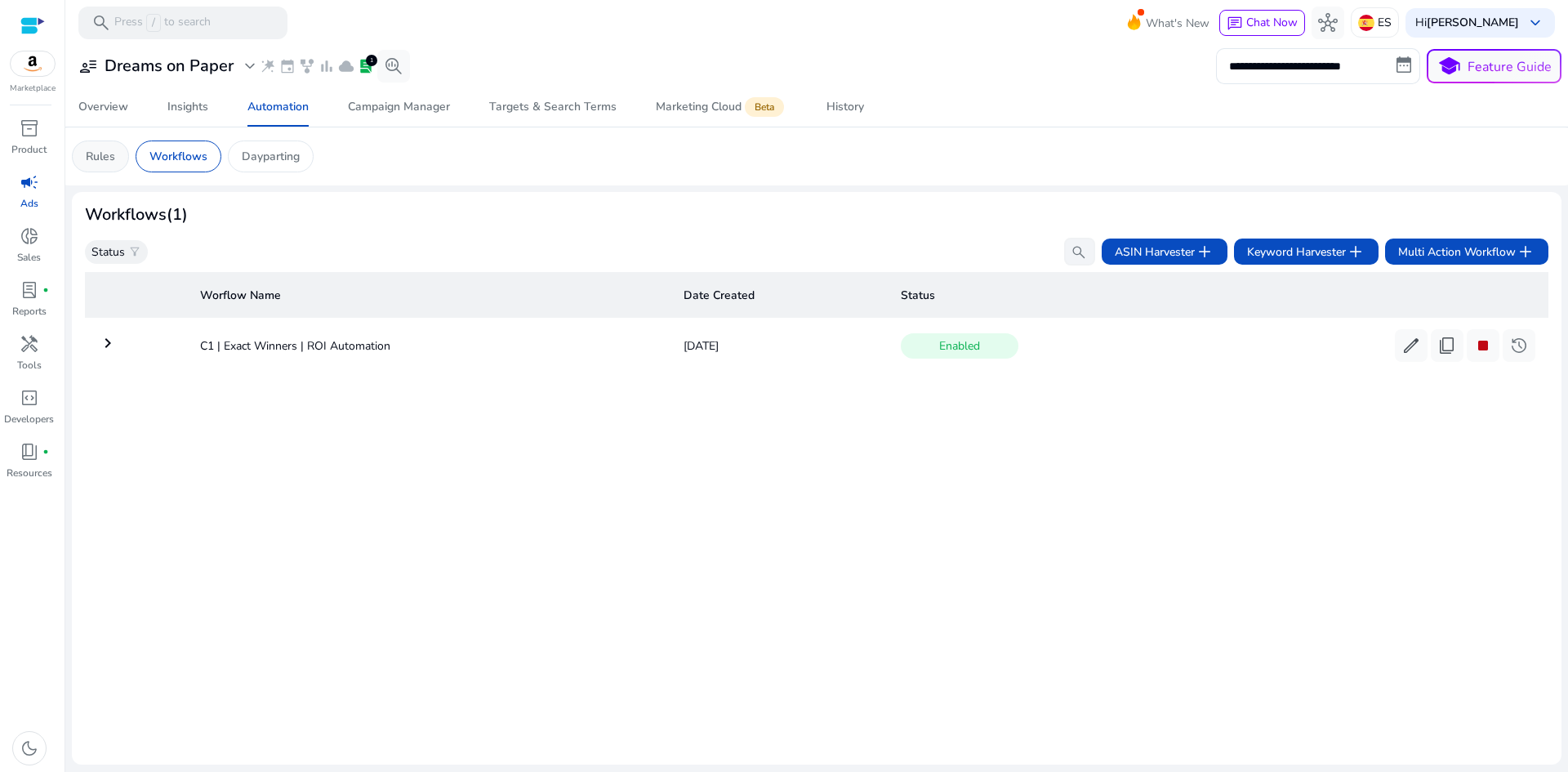
click at [91, 155] on p "Rules" at bounding box center [100, 156] width 30 height 17
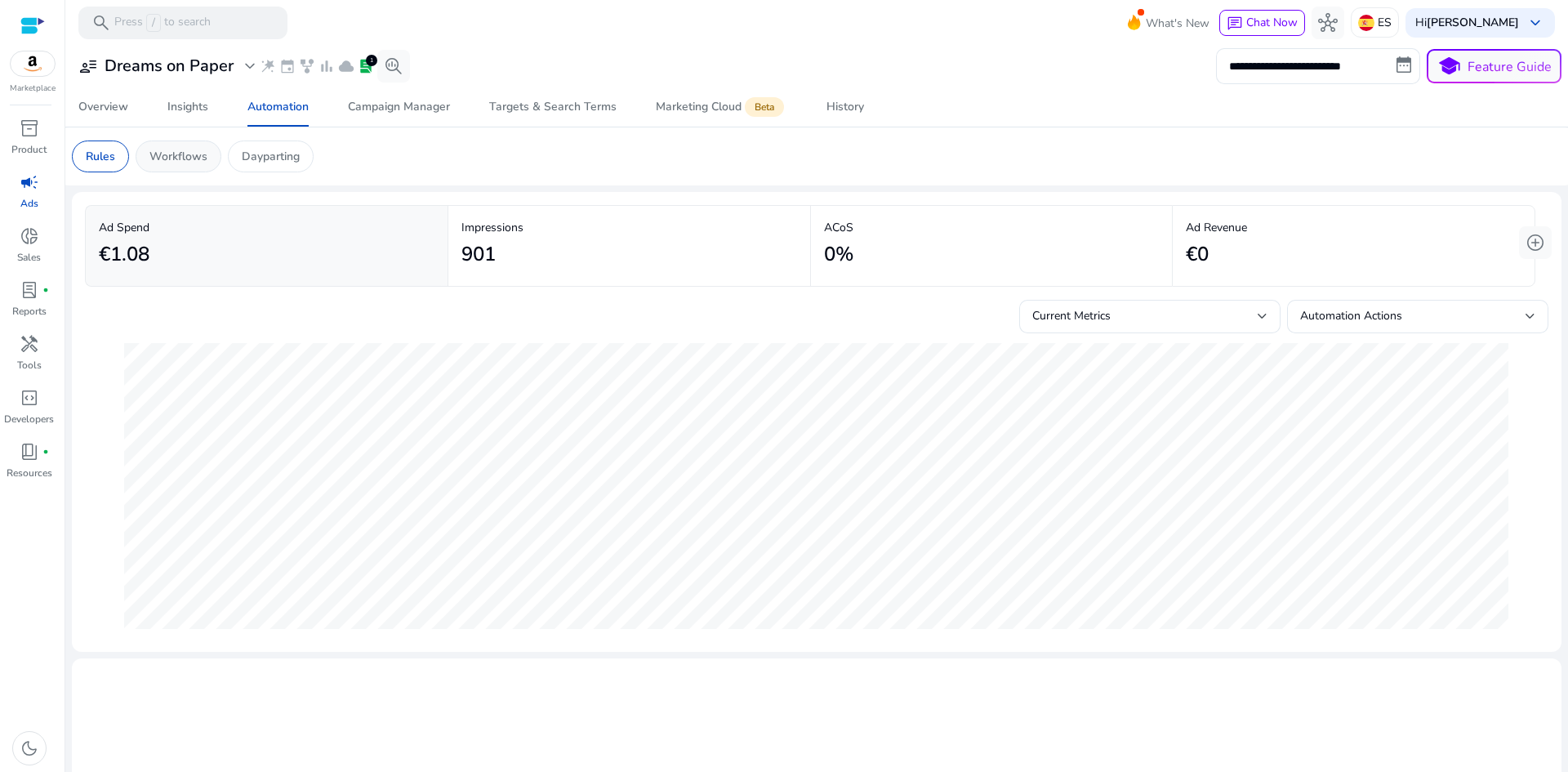
click at [187, 157] on p "Workflows" at bounding box center [178, 156] width 58 height 17
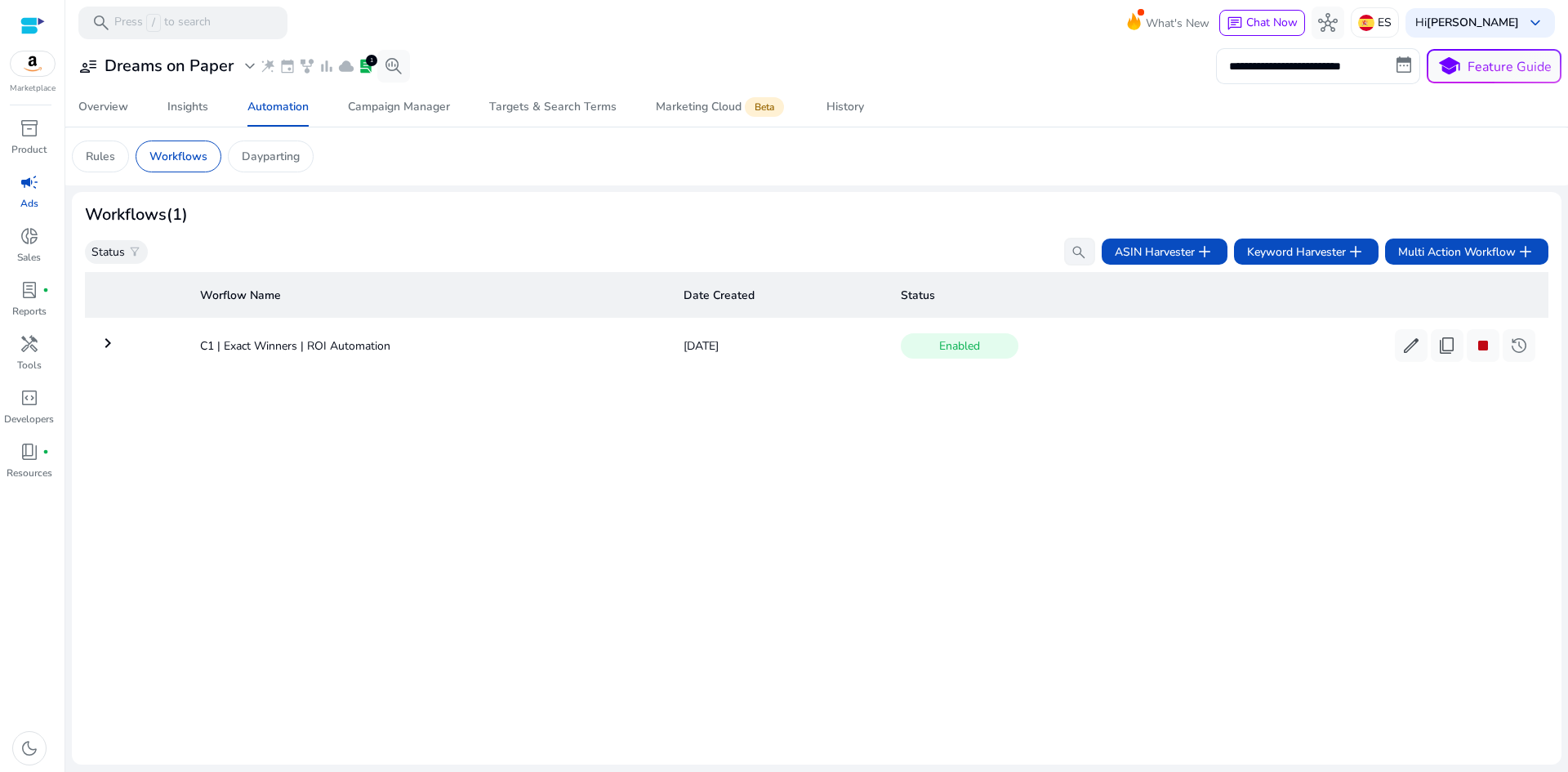
click at [107, 352] on mat-icon "keyboard_arrow_right" at bounding box center [107, 342] width 19 height 19
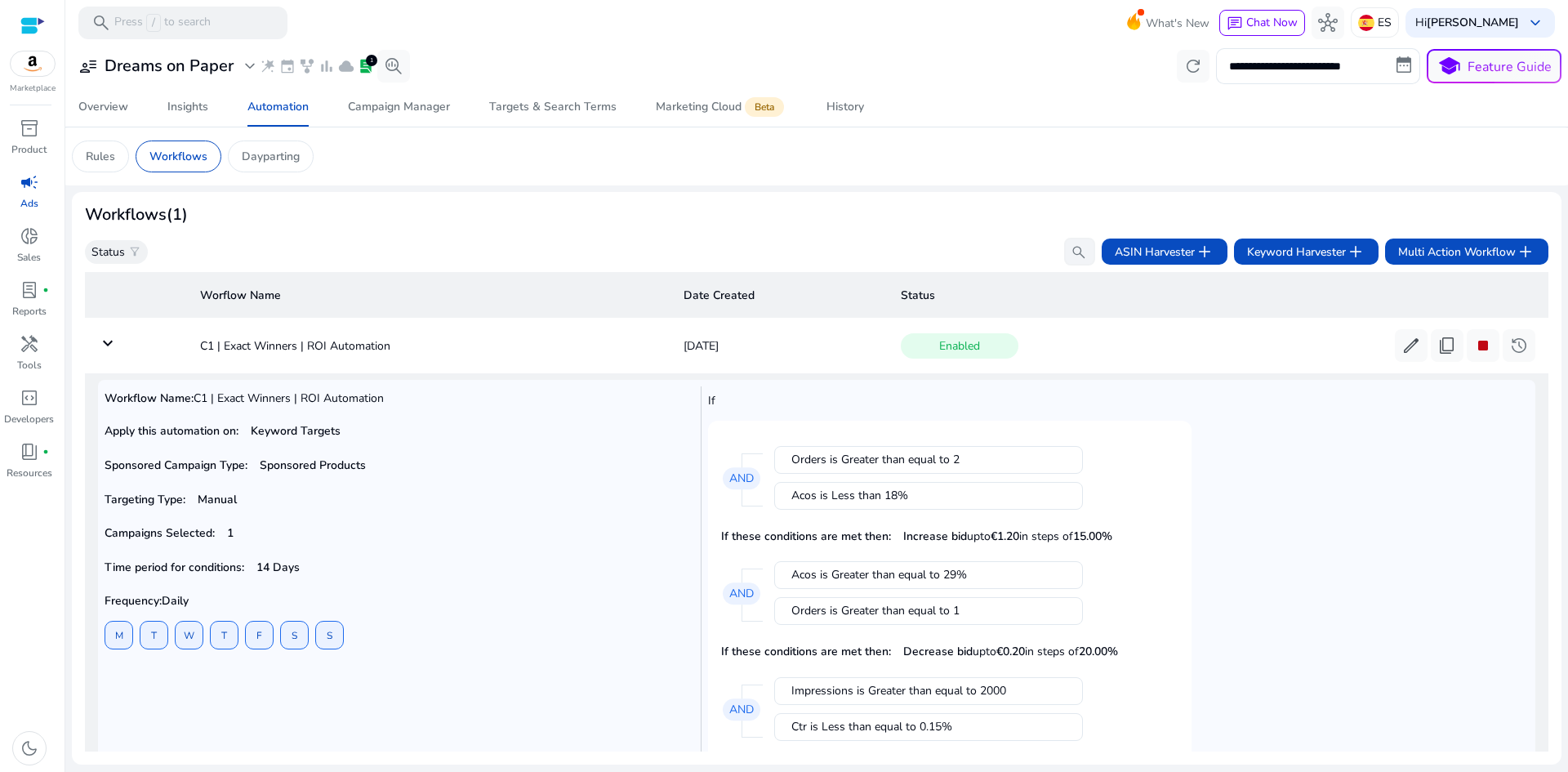
click at [110, 343] on mat-icon "keyboard_arrow_down" at bounding box center [107, 342] width 19 height 19
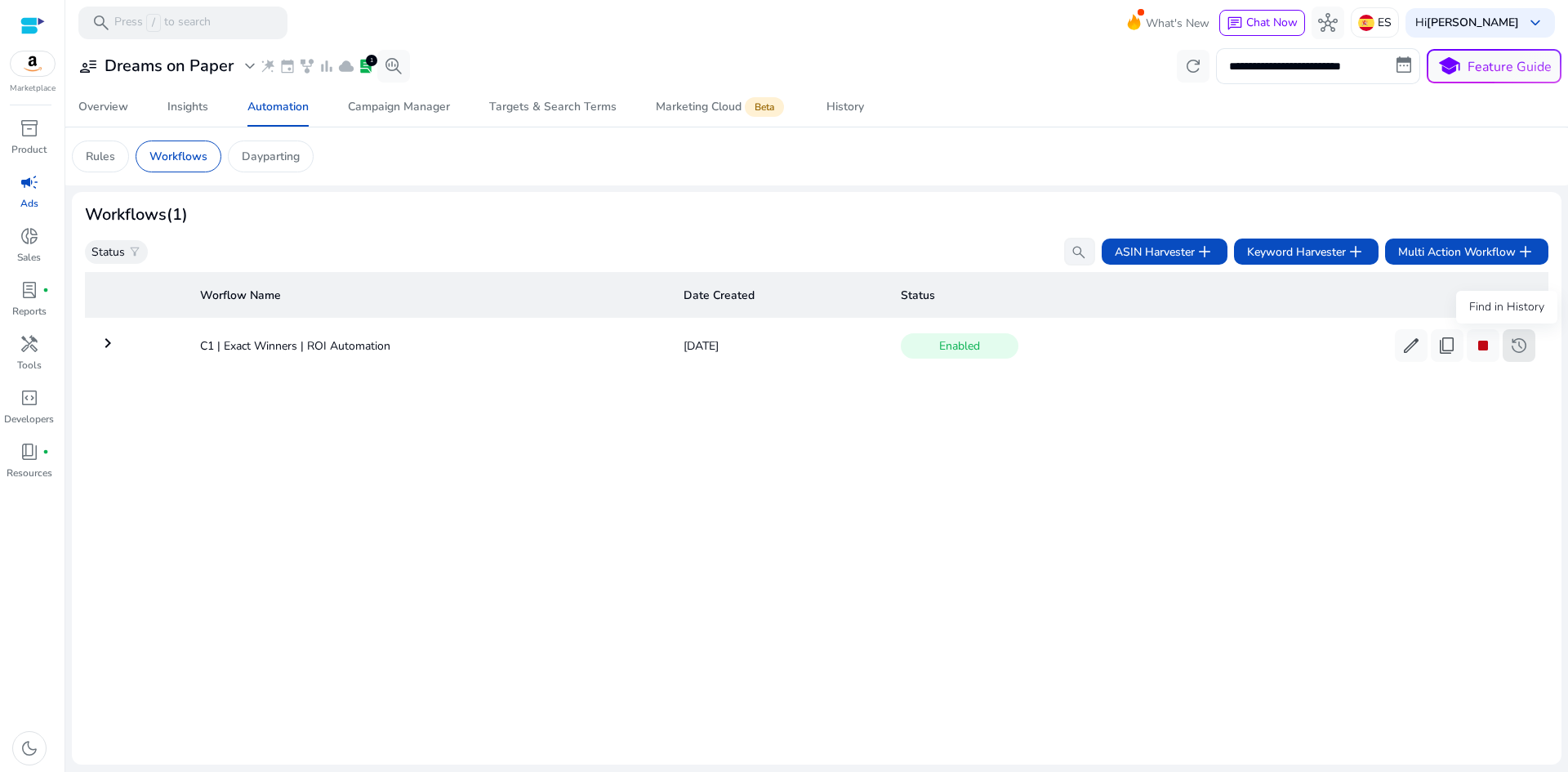
click at [1513, 345] on span "history" at bounding box center [1518, 345] width 19 height 19
click at [1513, 351] on span "history" at bounding box center [1518, 345] width 19 height 19
click at [112, 346] on mat-icon "keyboard_arrow_right" at bounding box center [107, 342] width 19 height 19
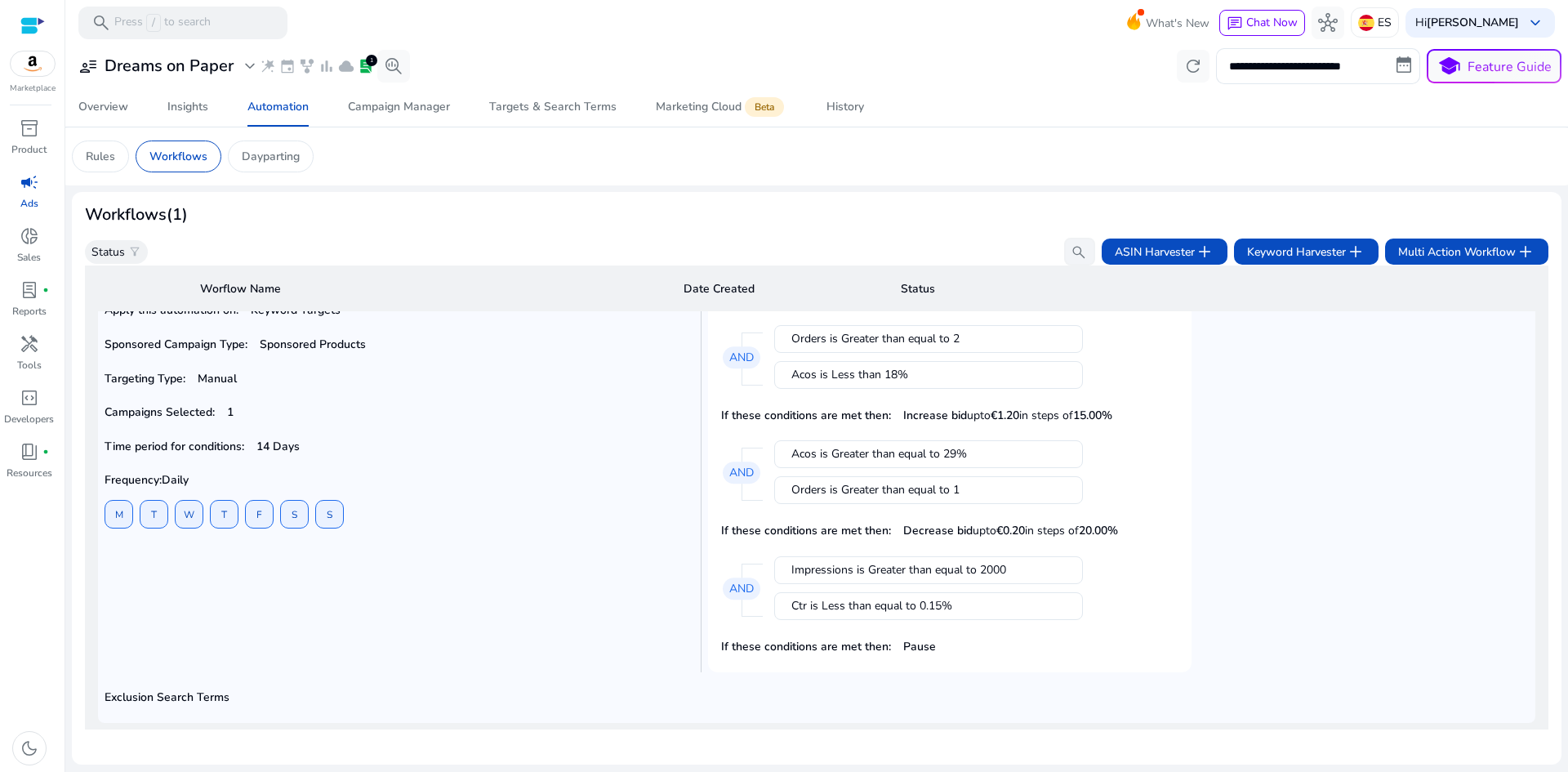
scroll to position [131, 0]
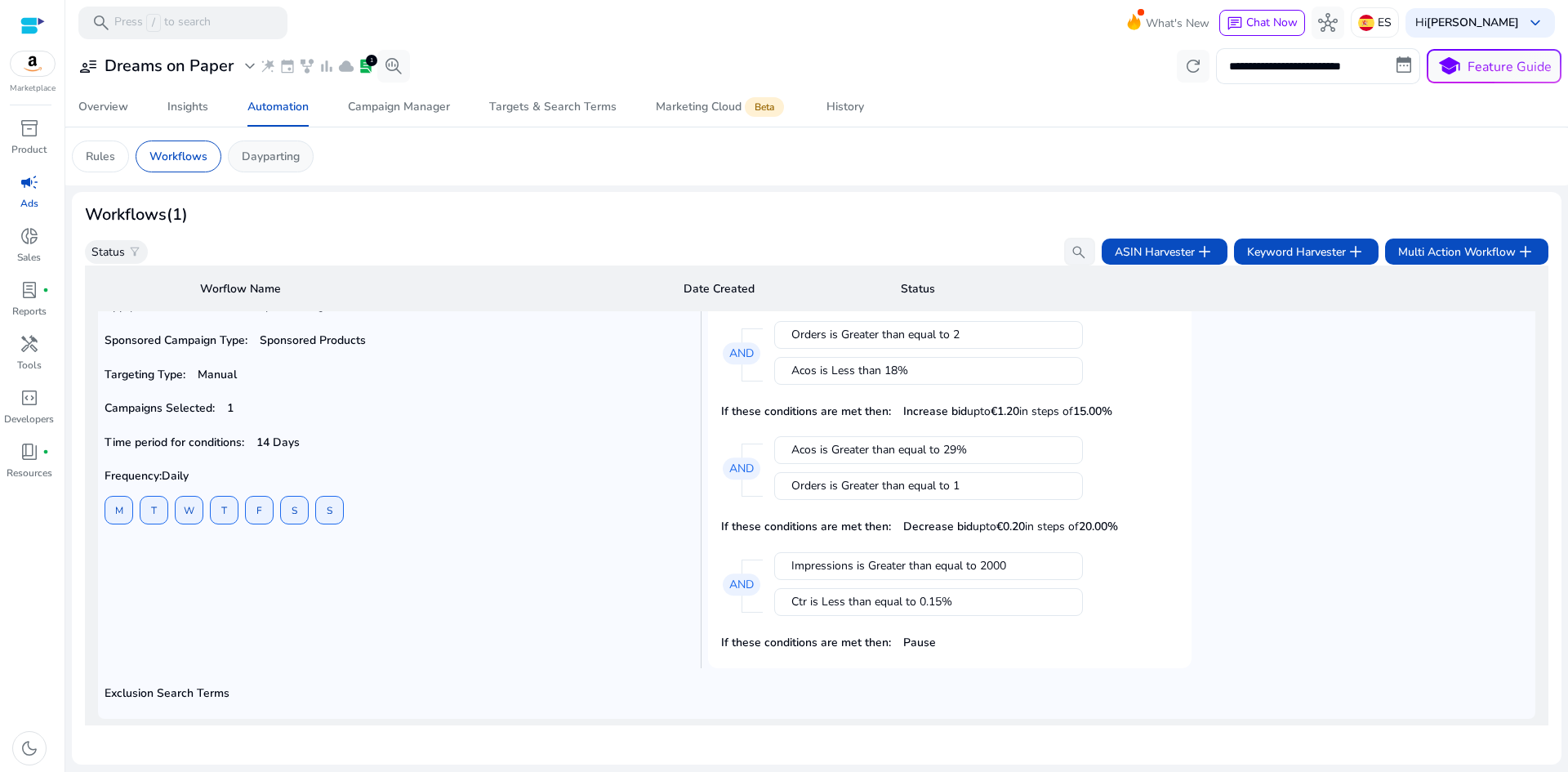
click at [277, 157] on p "Dayparting" at bounding box center [270, 156] width 58 height 17
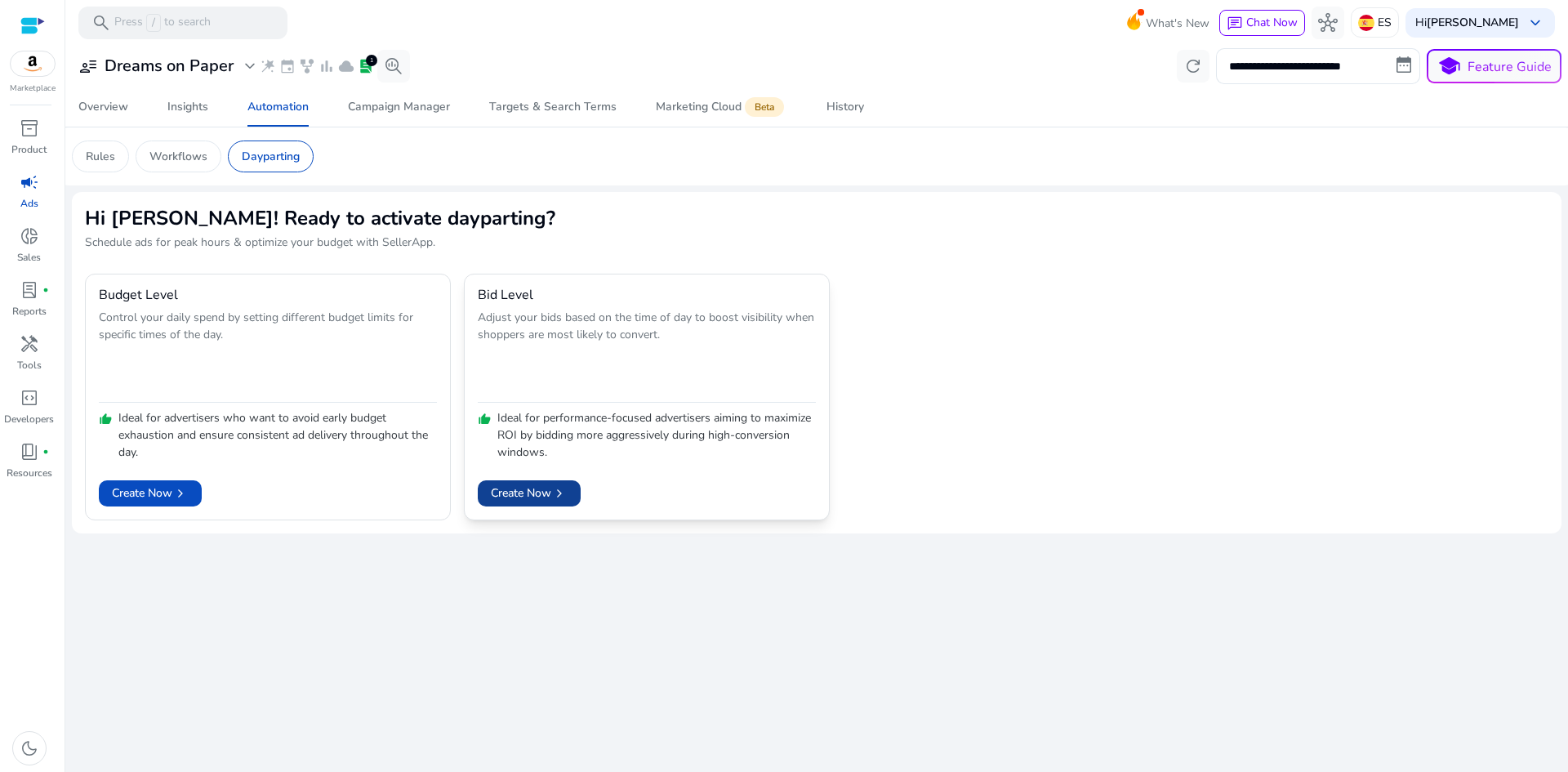
click at [550, 494] on span "Create Now chevron_right" at bounding box center [529, 493] width 77 height 17
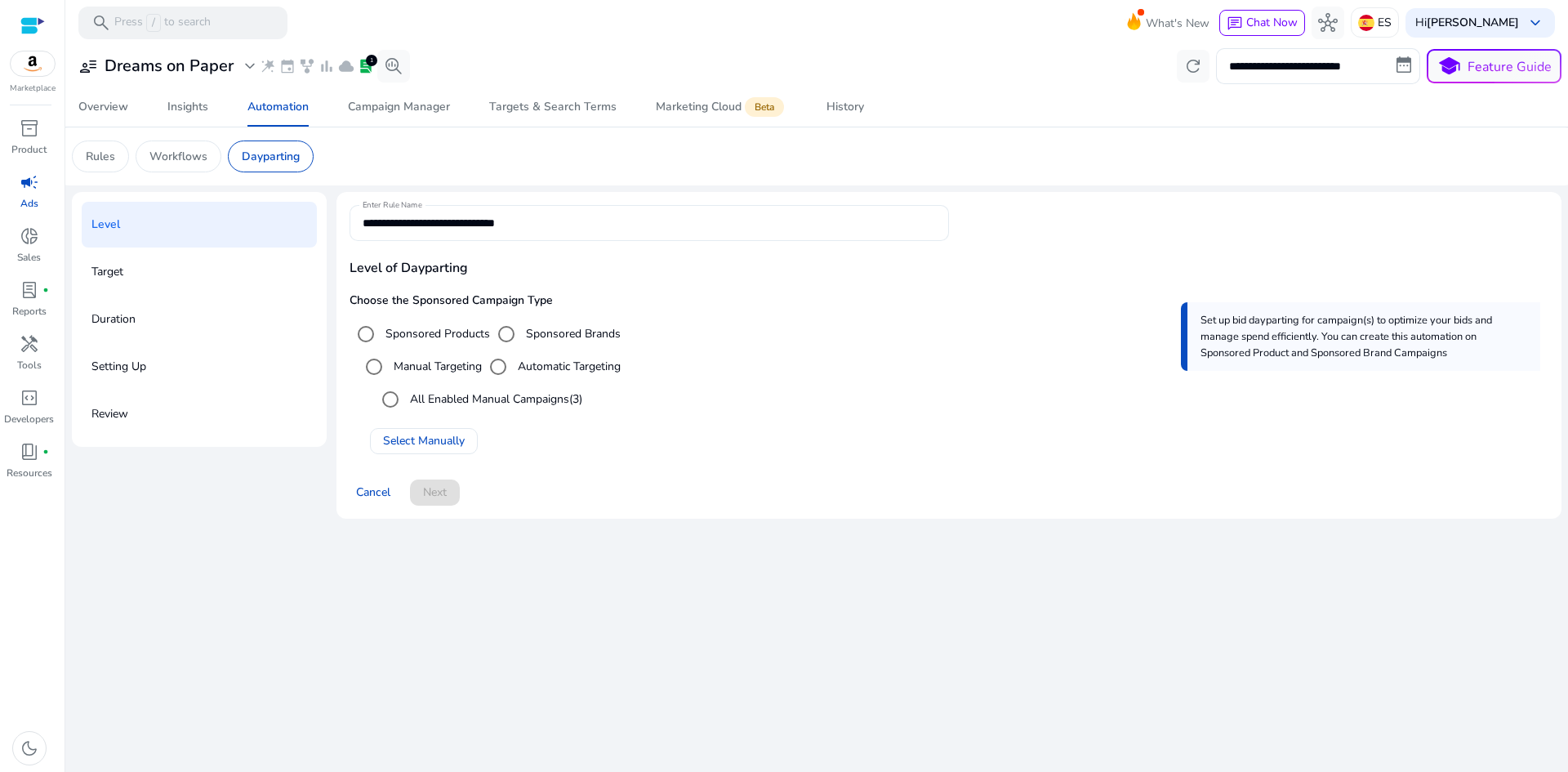
click at [508, 224] on input "**********" at bounding box center [649, 222] width 573 height 18
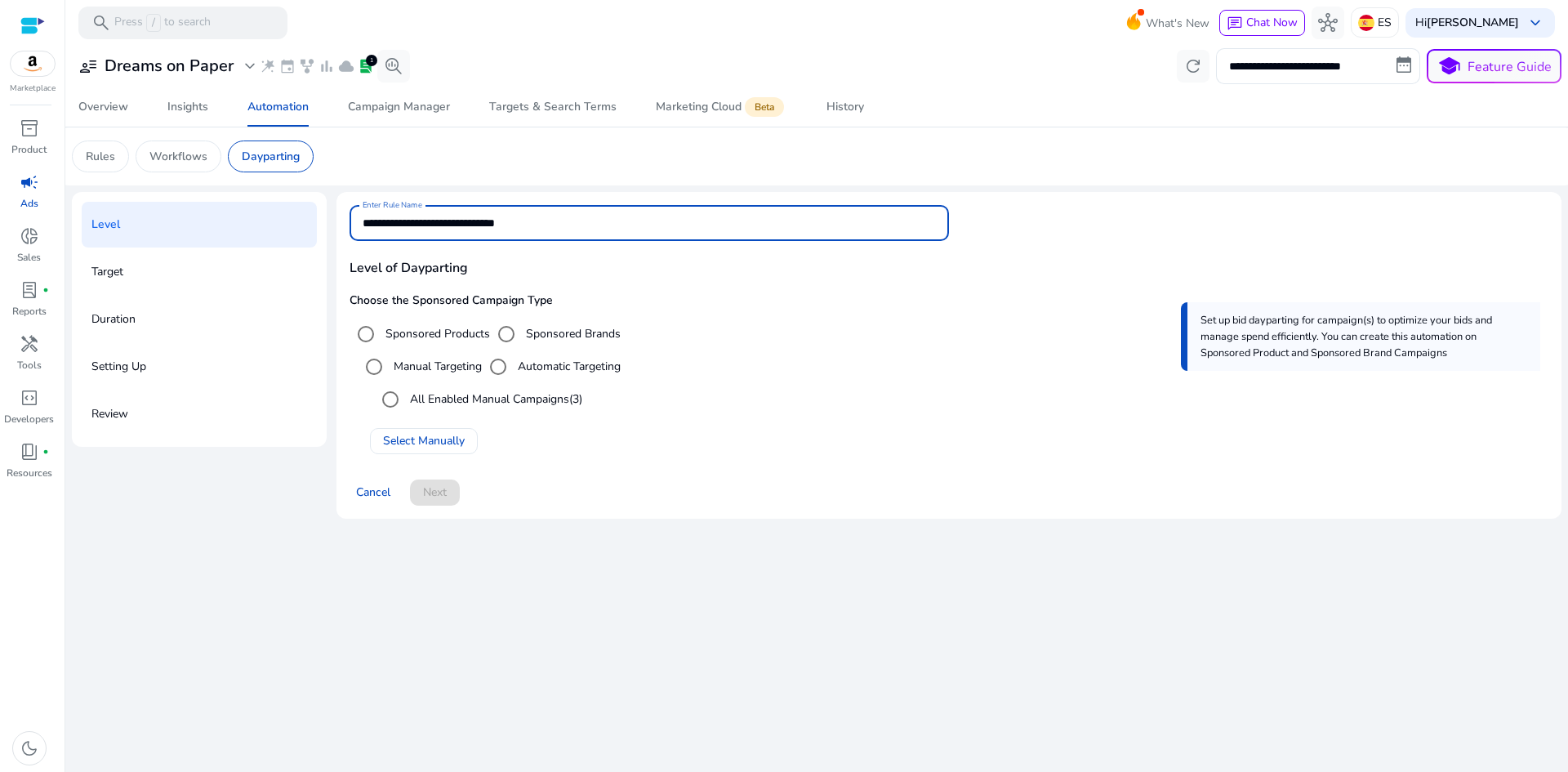
click at [508, 224] on input "**********" at bounding box center [649, 222] width 573 height 18
paste input
type input "**********"
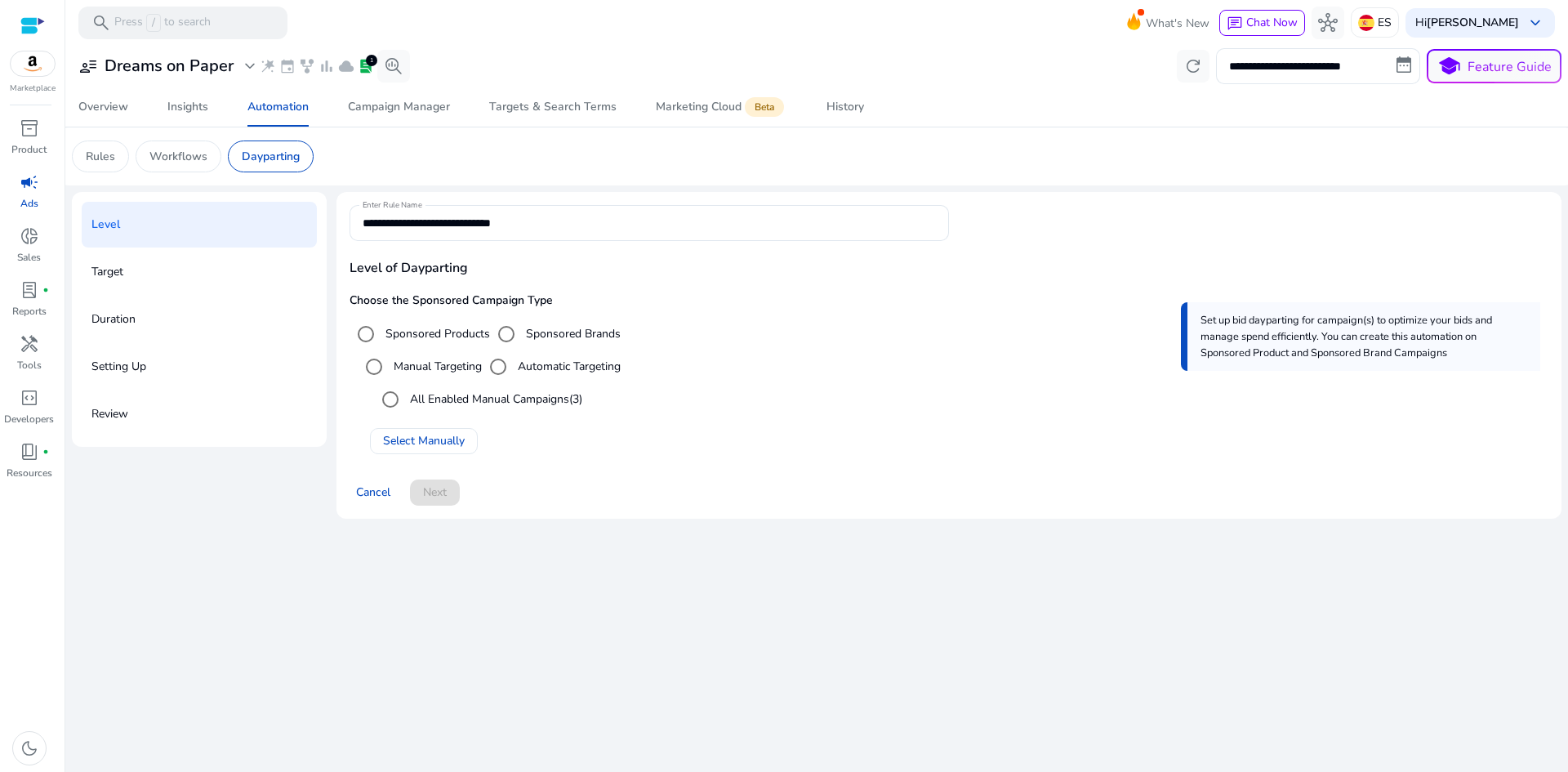
click at [222, 249] on div "Target" at bounding box center [199, 272] width 235 height 46
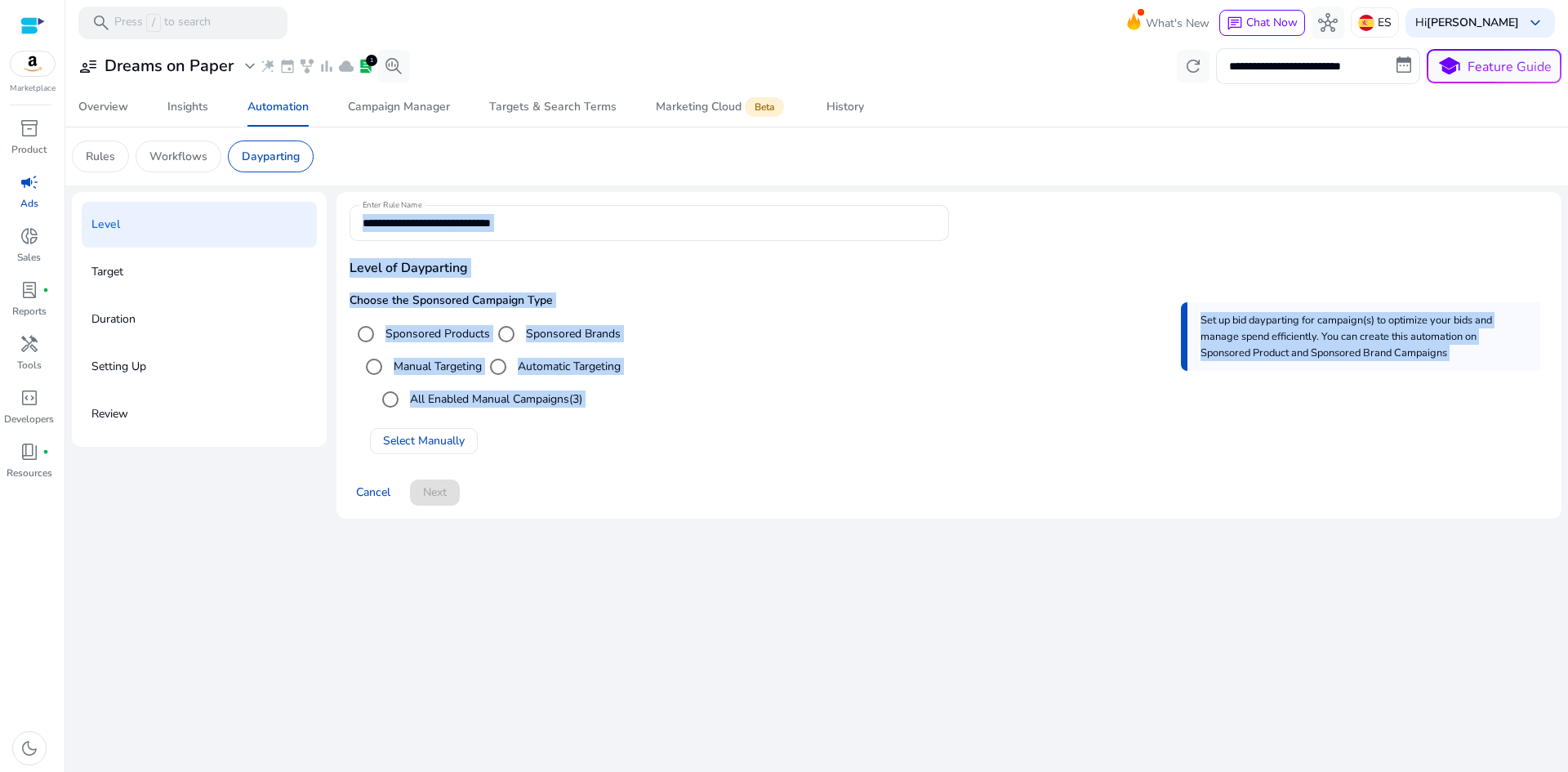
drag, startPoint x: 352, startPoint y: 198, endPoint x: 565, endPoint y: 543, distance: 405.5
click at [565, 543] on div "**********" at bounding box center [816, 409] width 1489 height 727
copy body "Level of Dayparting Choose the Sponsored Campaign Type Sponsored Products Spons…"
click at [743, 471] on div "Cancel Next" at bounding box center [948, 485] width 1199 height 39
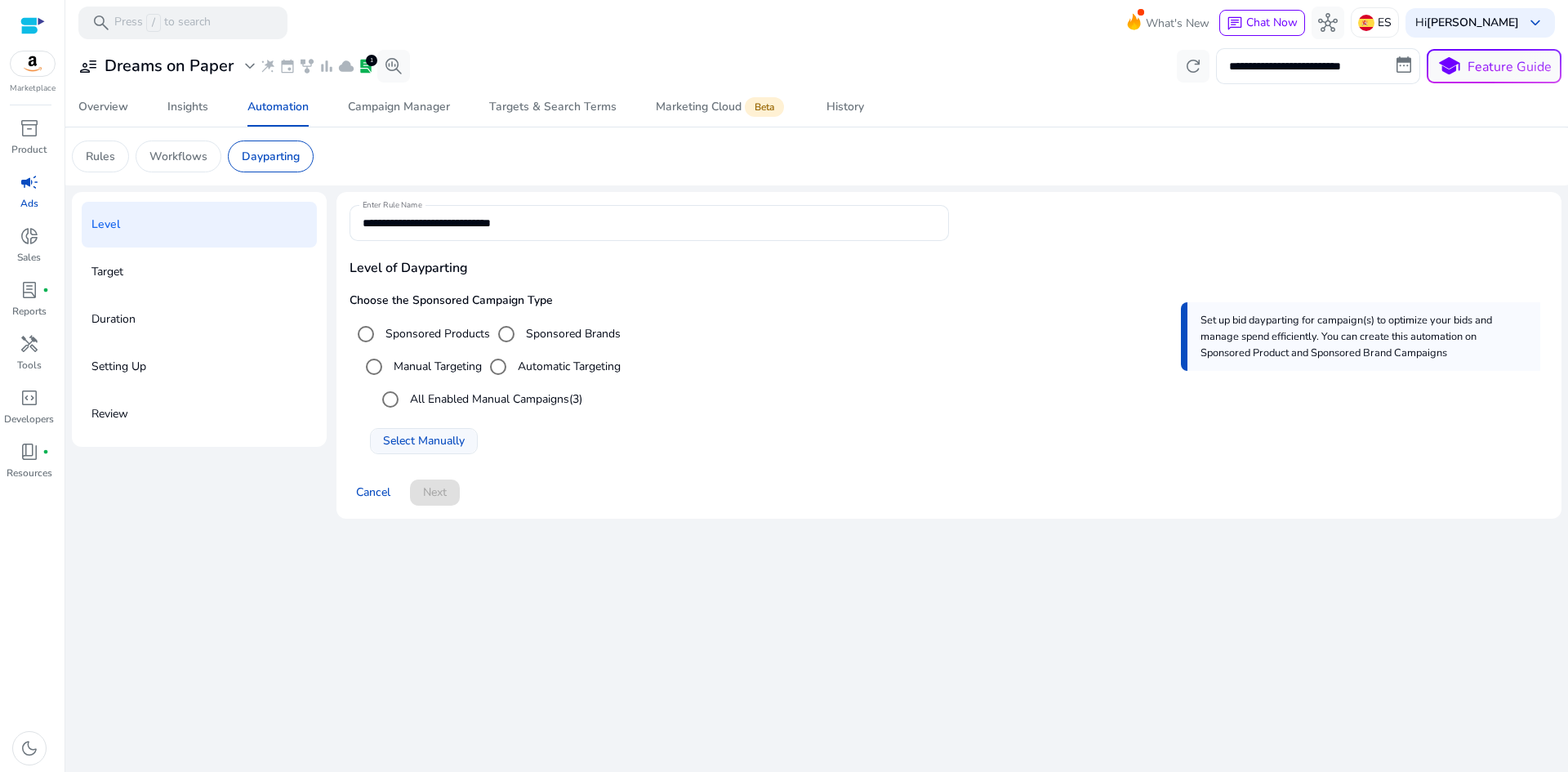
click at [444, 442] on span "Select Manually" at bounding box center [423, 440] width 82 height 17
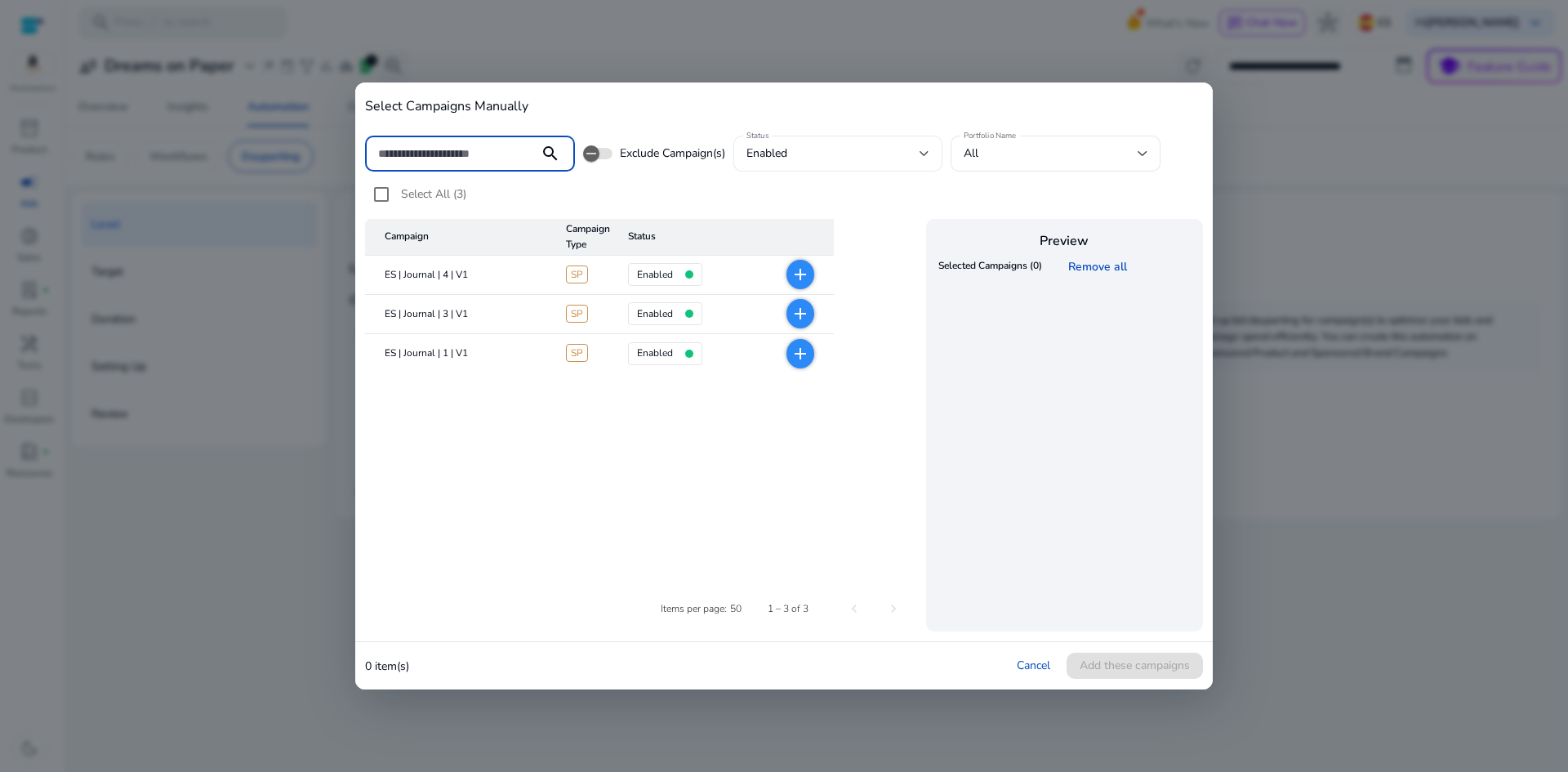
click at [803, 158] on div "enabled" at bounding box center [832, 153] width 174 height 18
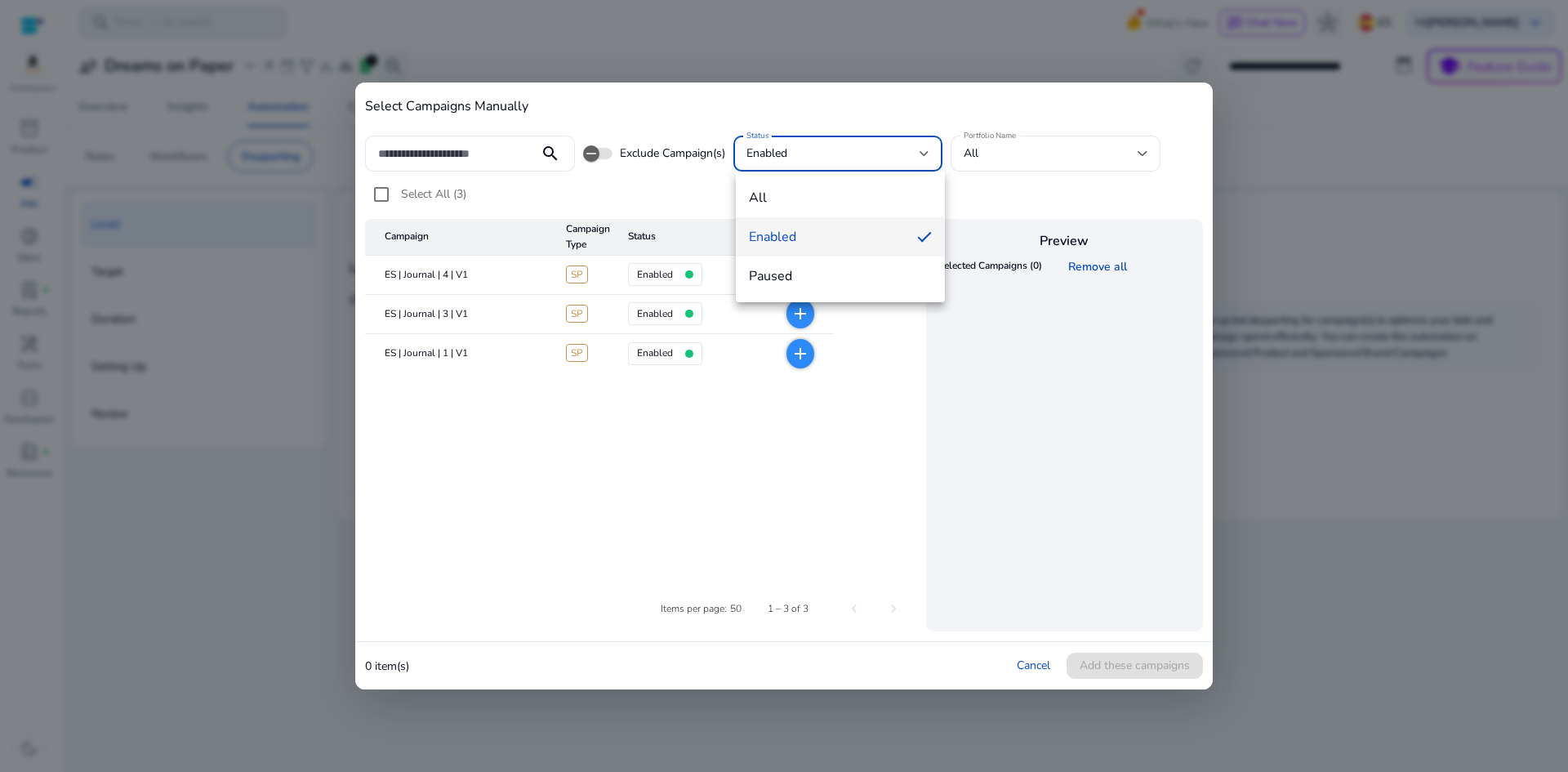
click at [807, 157] on div at bounding box center [784, 386] width 1568 height 772
click at [668, 424] on table "Campaign Campaign Type Status ES | Journal | 4 | V1 SP enabled add ES | Journal…" at bounding box center [643, 392] width 554 height 347
click at [794, 357] on mat-icon "add" at bounding box center [800, 353] width 19 height 19
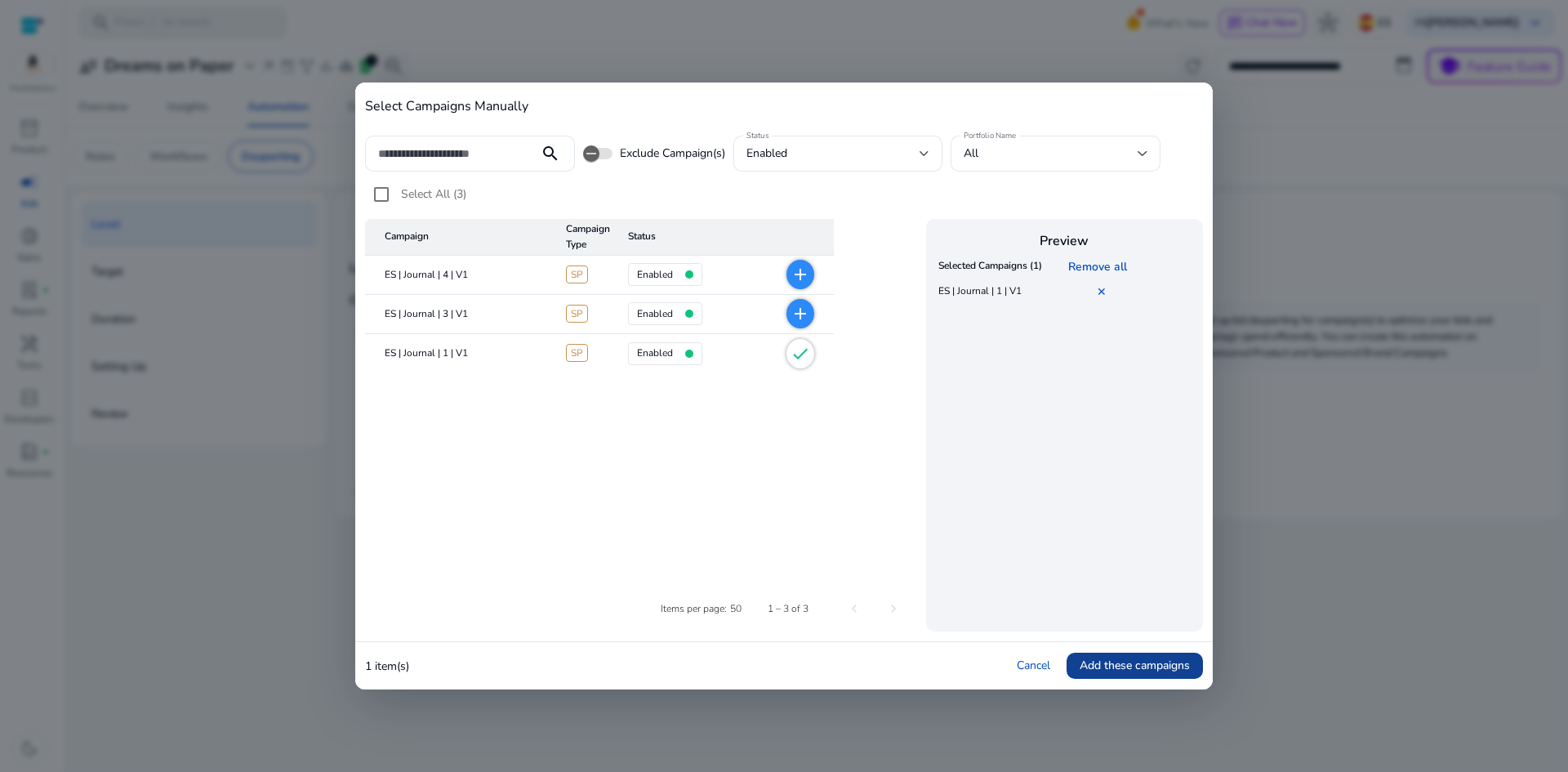
click at [1150, 665] on span "Add these campaigns" at bounding box center [1135, 666] width 110 height 17
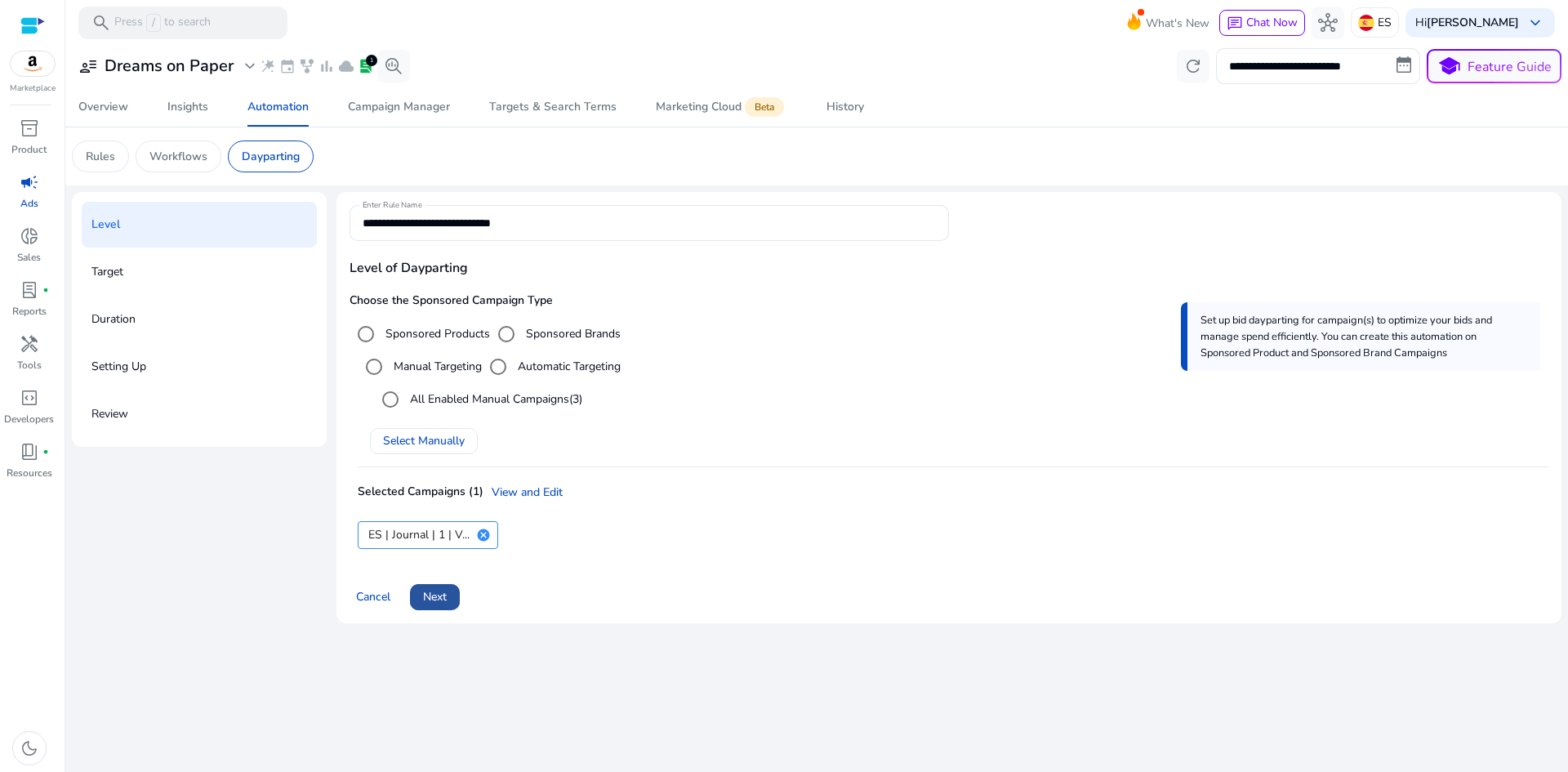
click at [441, 597] on span "Next" at bounding box center [434, 597] width 24 height 17
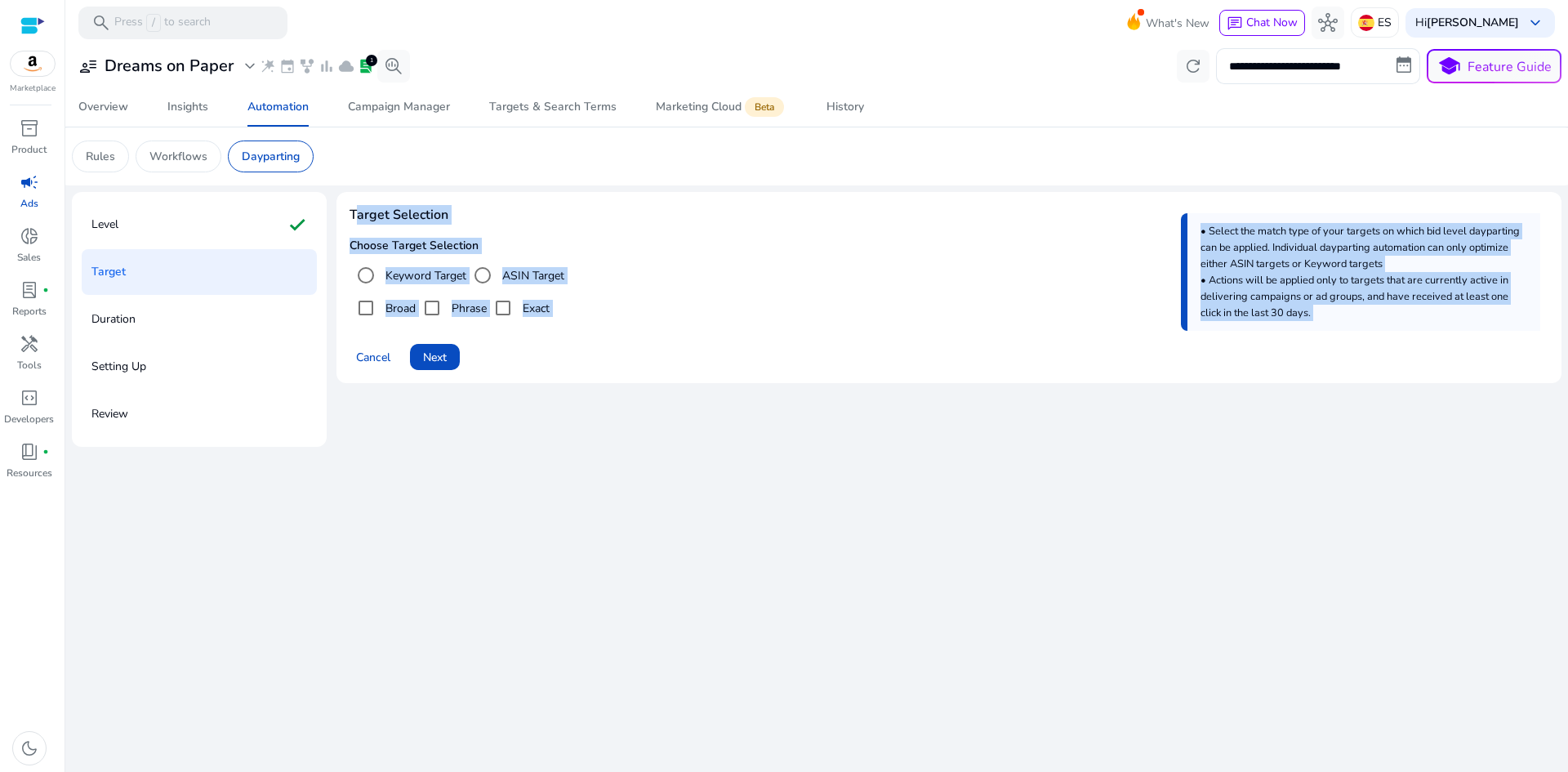
drag, startPoint x: 348, startPoint y: 215, endPoint x: 585, endPoint y: 337, distance: 266.6
click at [585, 337] on div "Target Selection Choose Target Selection Keyword Target ASIN Target Broad Phras…" at bounding box center [948, 287] width 1225 height 191
copy body "Target Selection Choose Target Selection Keyword Target ASIN Target Broad Phras…"
click at [508, 503] on div "**********" at bounding box center [816, 409] width 1489 height 727
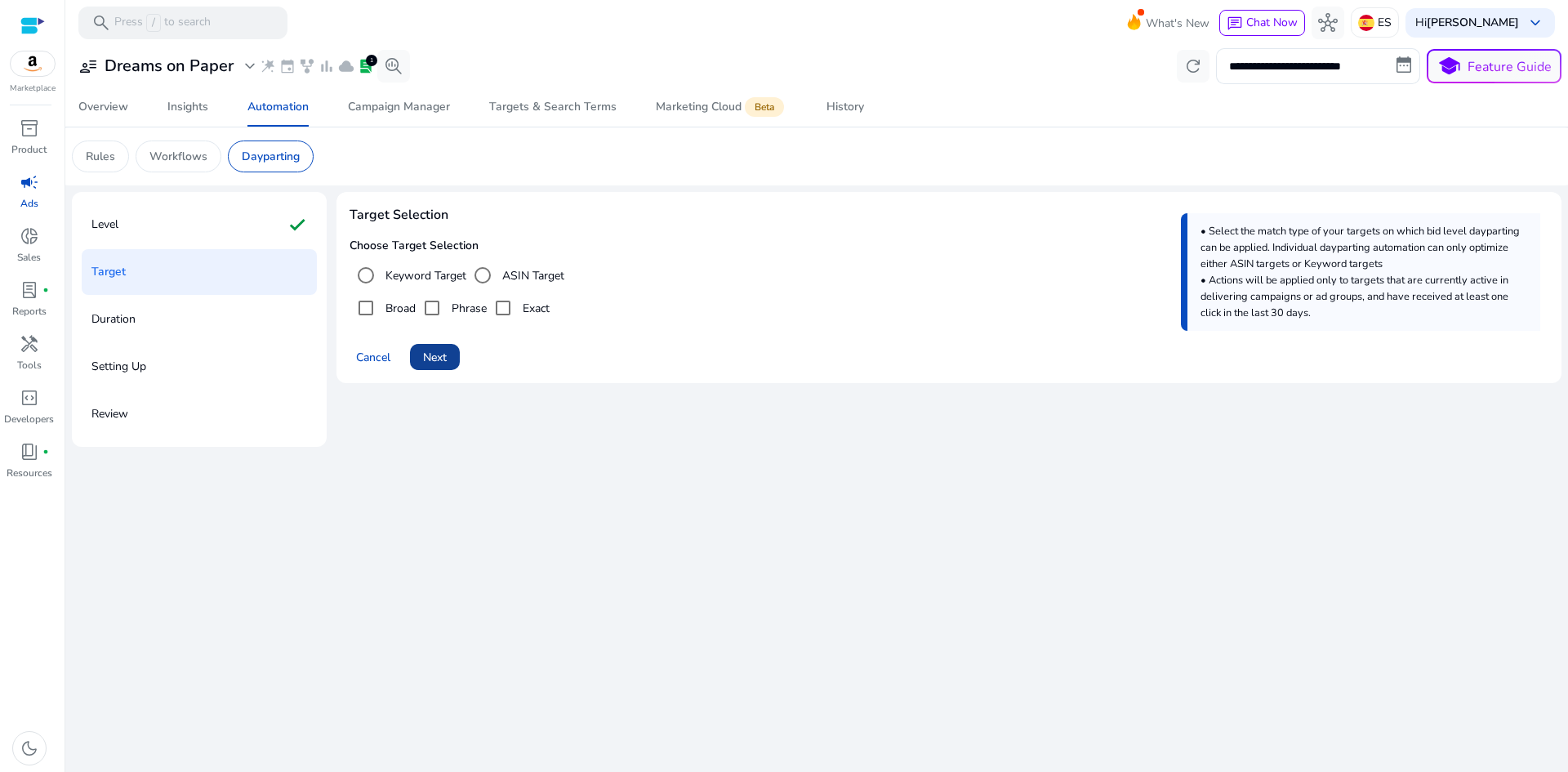
click at [447, 349] on span "Next" at bounding box center [434, 358] width 24 height 17
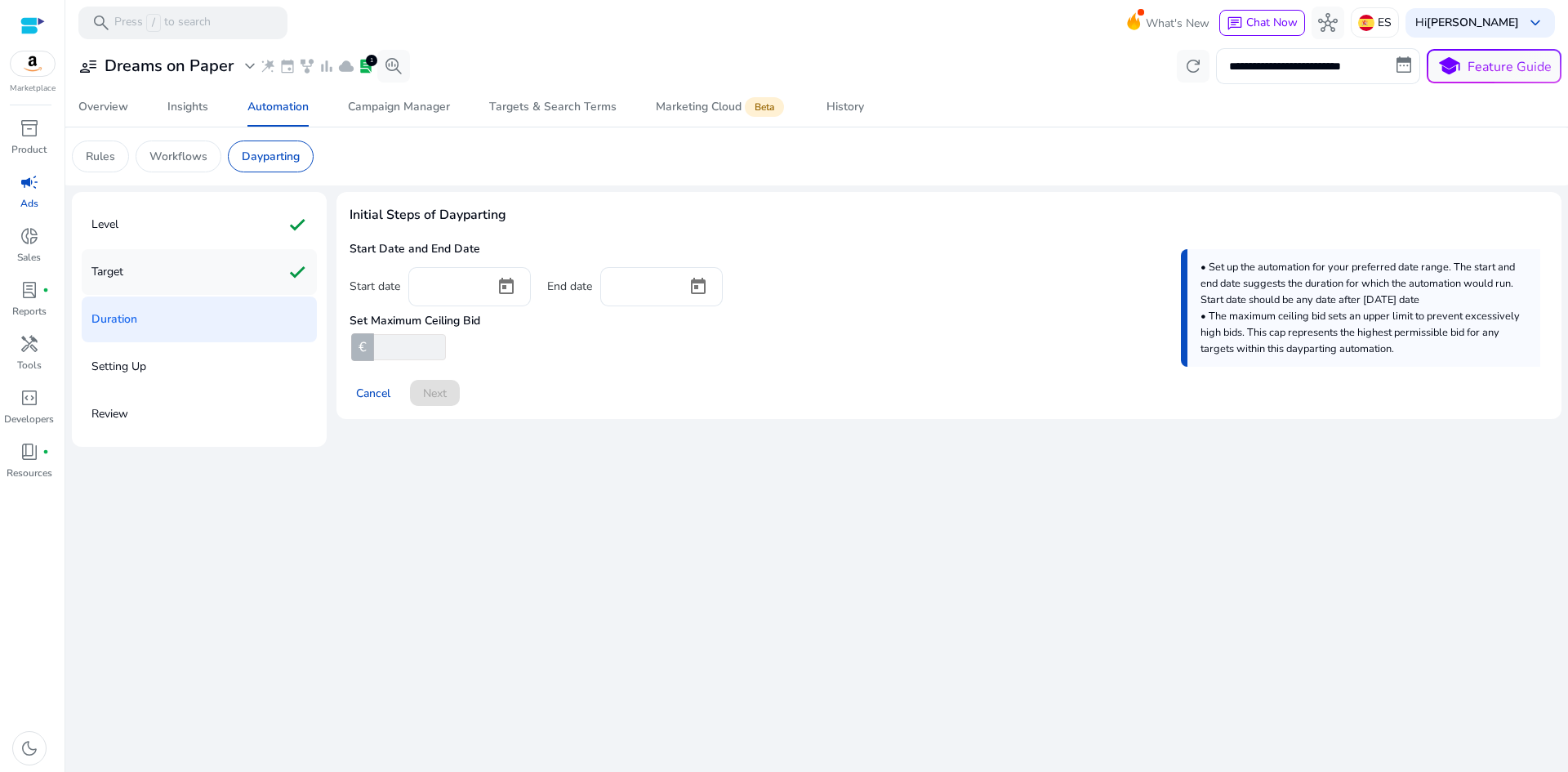
click at [152, 278] on div "Target check" at bounding box center [199, 272] width 235 height 46
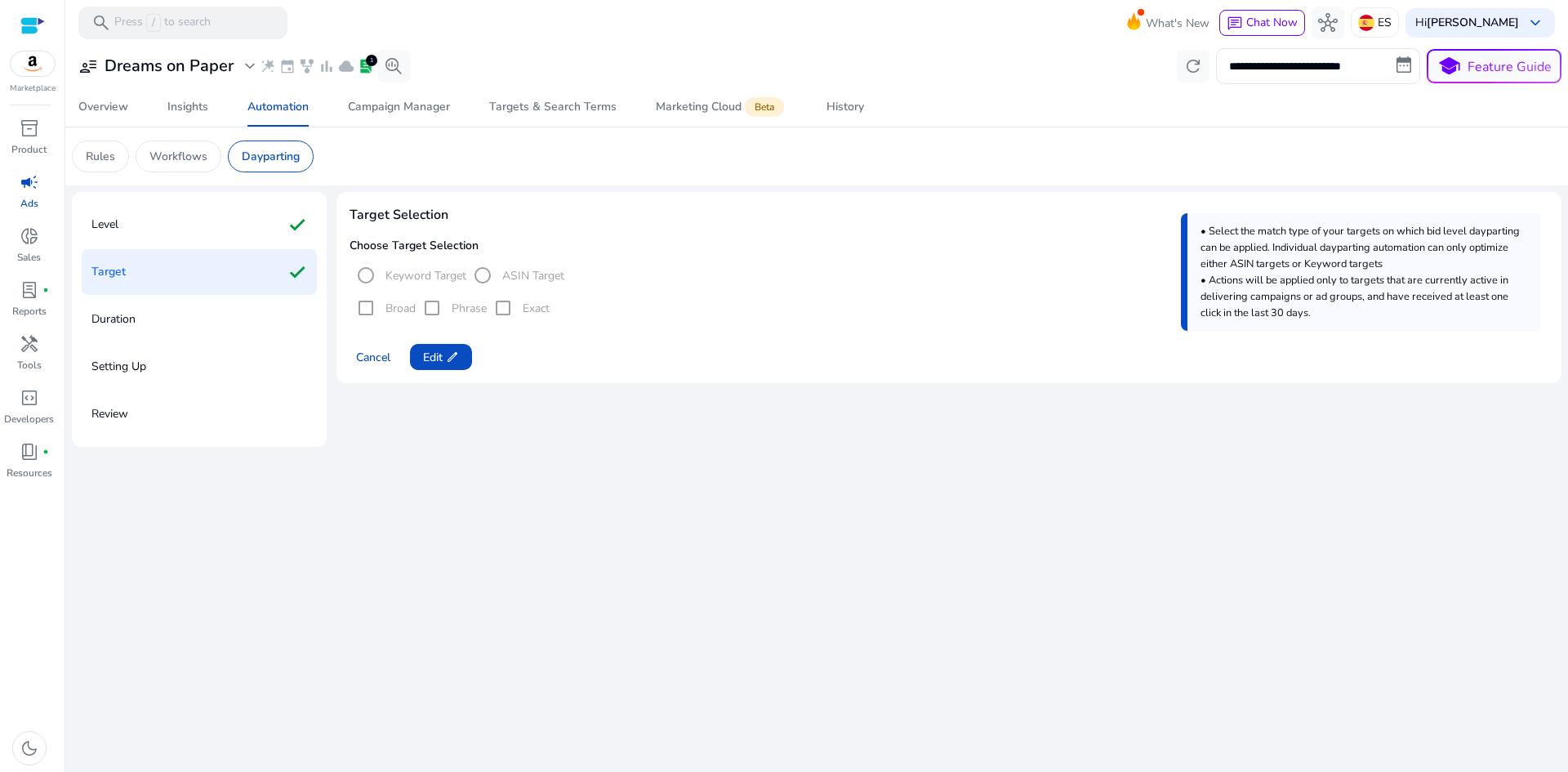
click at [123, 323] on p "Duration" at bounding box center [113, 318] width 44 height 26
click at [588, 413] on div "Target Selection Choose Target Selection Keyword Target ASIN Target Broad Phras…" at bounding box center [948, 319] width 1225 height 255
click at [454, 350] on span "edit" at bounding box center [453, 357] width 13 height 13
click at [449, 358] on span at bounding box center [434, 357] width 50 height 39
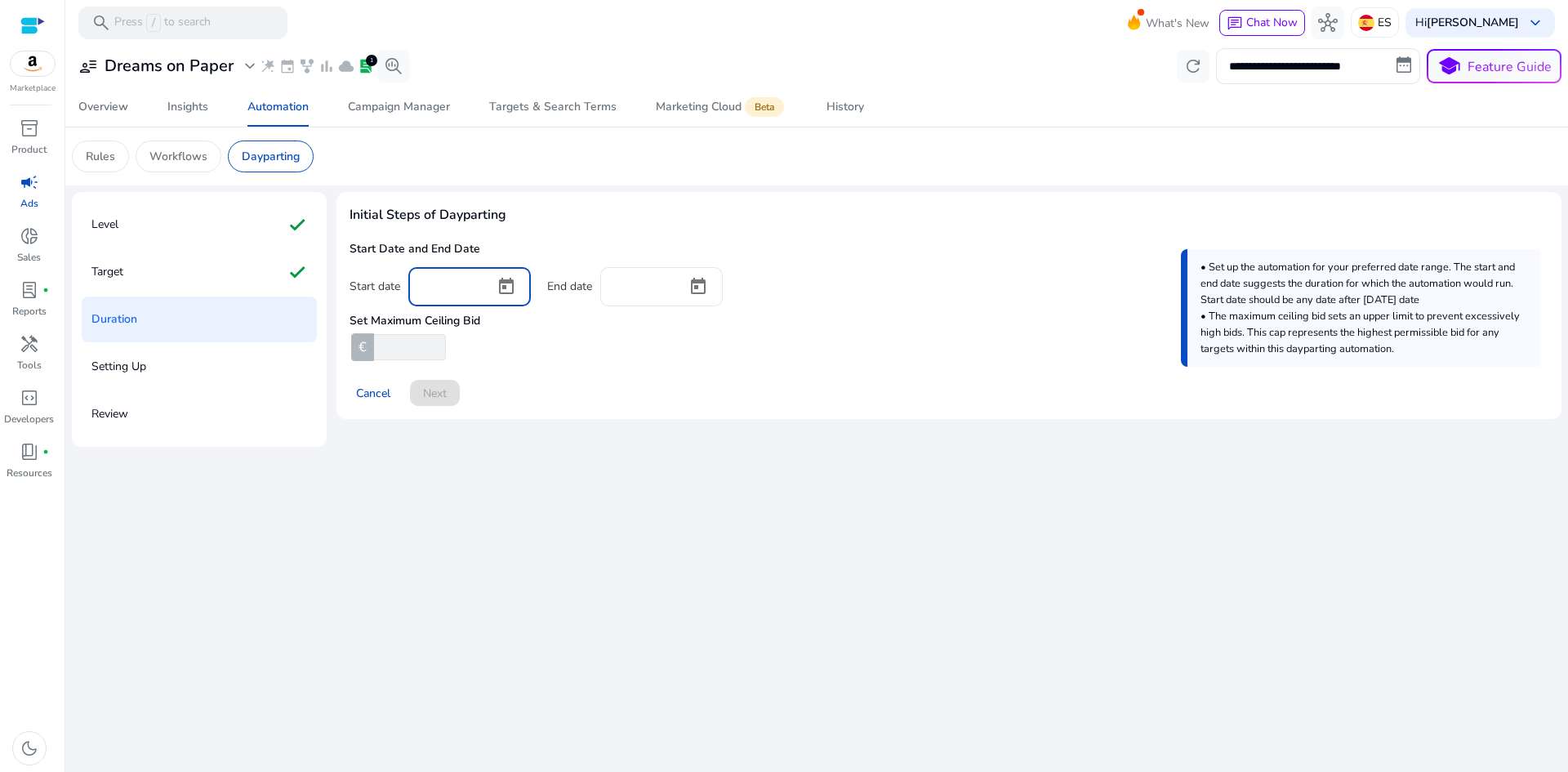
click at [443, 289] on input at bounding box center [451, 285] width 60 height 18
click at [344, 286] on div "Initial Steps of Dayparting Start Date and End Date Start date End date Set Max…" at bounding box center [948, 305] width 1225 height 227
click at [377, 284] on div "Start date" at bounding box center [374, 286] width 51 height 16
click at [508, 287] on span "Open calendar" at bounding box center [505, 286] width 39 height 39
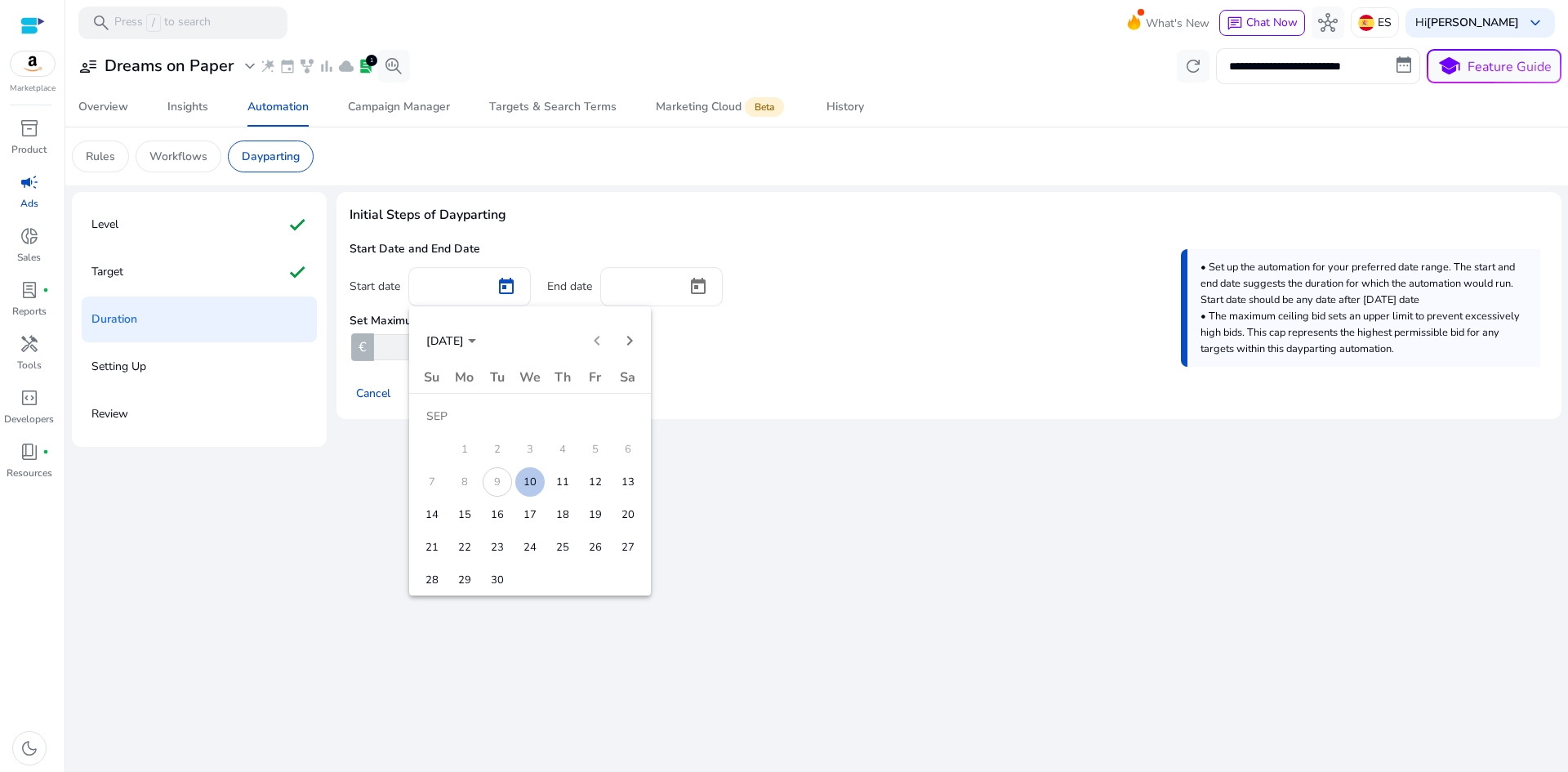
click at [750, 442] on div at bounding box center [784, 386] width 1568 height 772
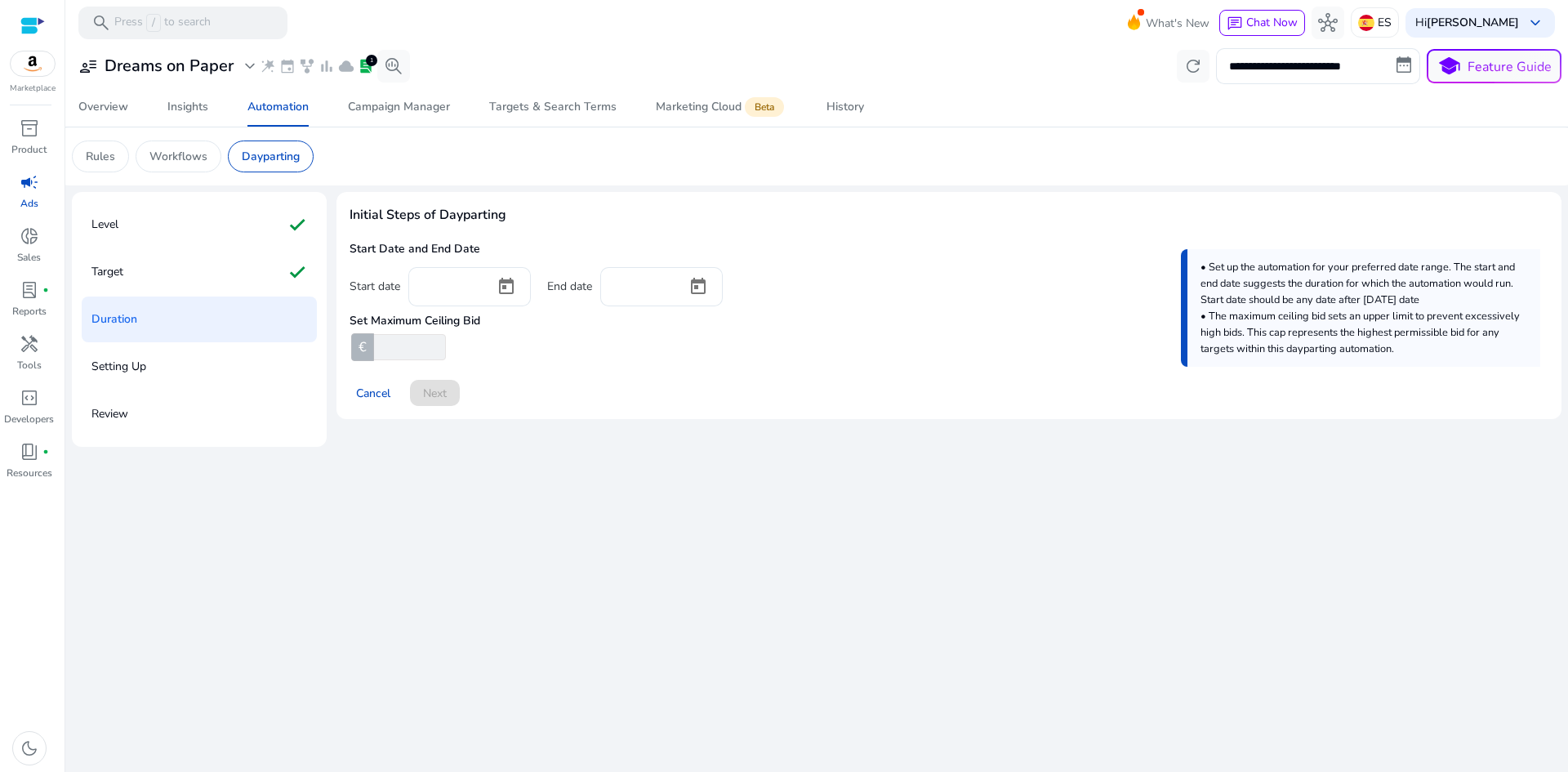
click at [419, 349] on input "number" at bounding box center [409, 346] width 75 height 26
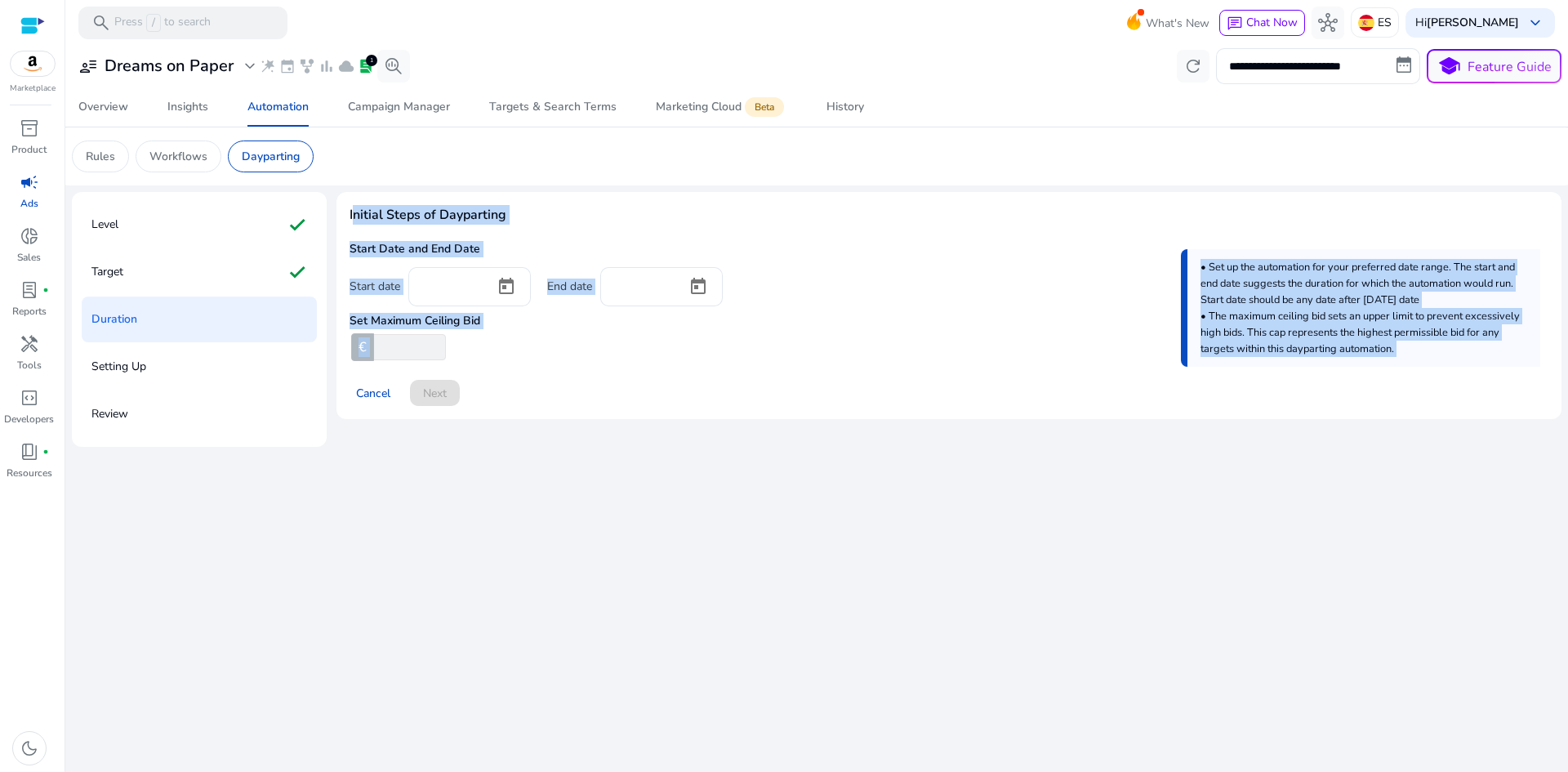
drag, startPoint x: 351, startPoint y: 217, endPoint x: 395, endPoint y: 372, distance: 161.1
click at [395, 372] on div "Initial Steps of Dayparting Start Date and End Date Start date End date Set Max…" at bounding box center [948, 305] width 1225 height 227
copy body "Initial Steps of Dayparting Start Date and End Date Start date End date Set Max…"
click at [678, 460] on div "**********" at bounding box center [816, 409] width 1489 height 727
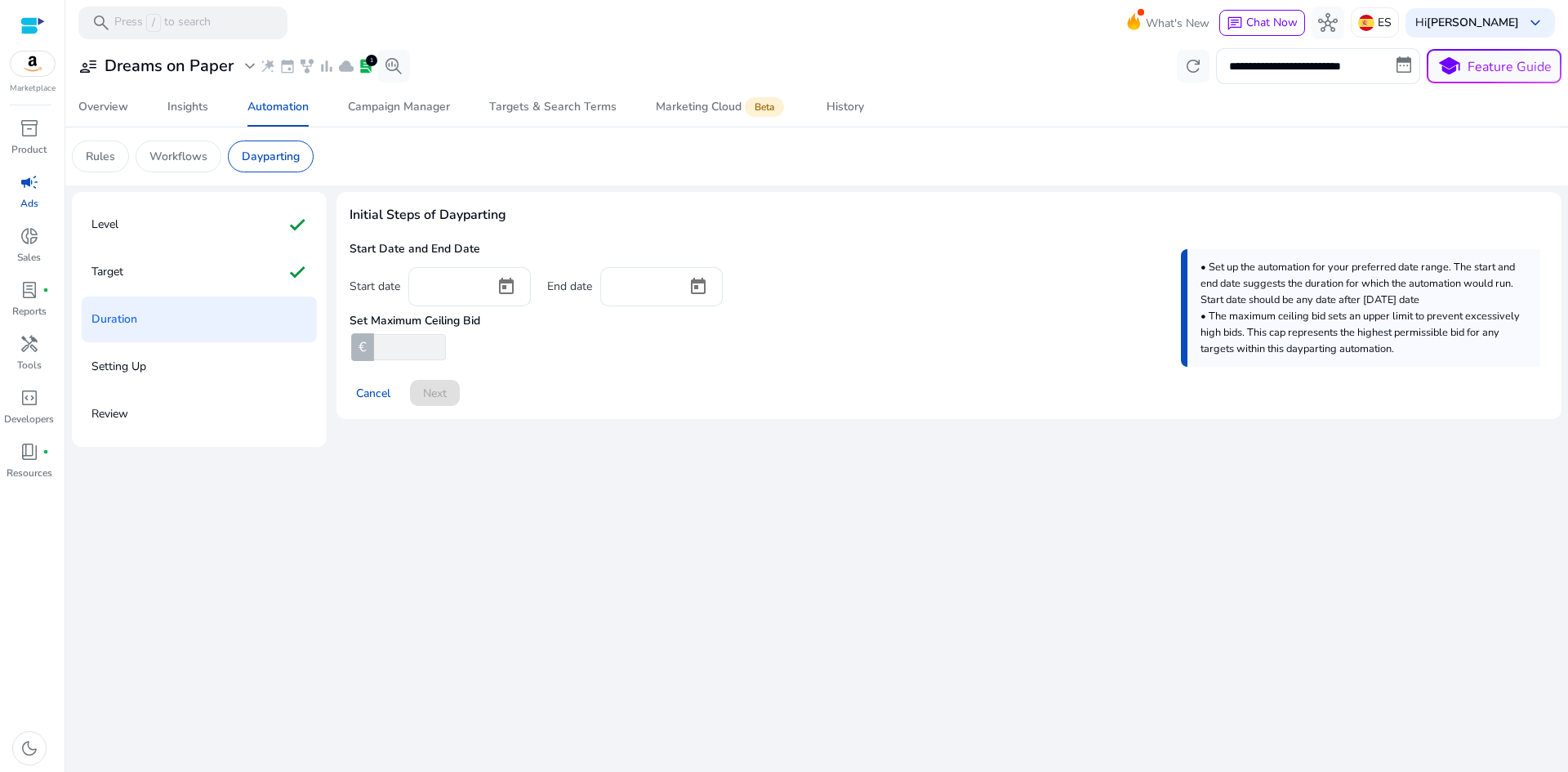
click at [127, 373] on p "Setting Up" at bounding box center [118, 366] width 55 height 26
click at [503, 289] on span "Open calendar" at bounding box center [505, 286] width 39 height 39
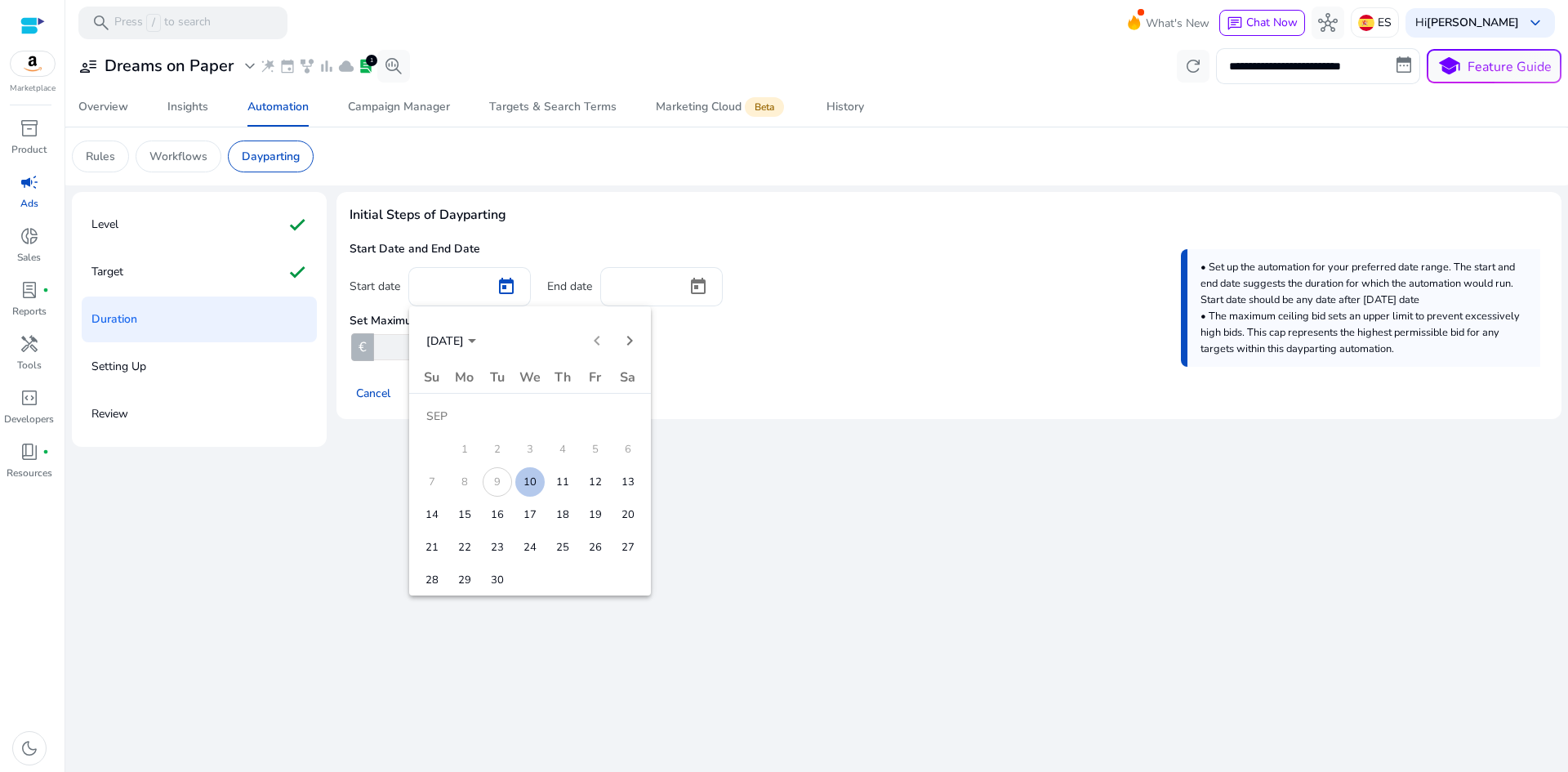
click at [529, 480] on span "10" at bounding box center [529, 481] width 30 height 30
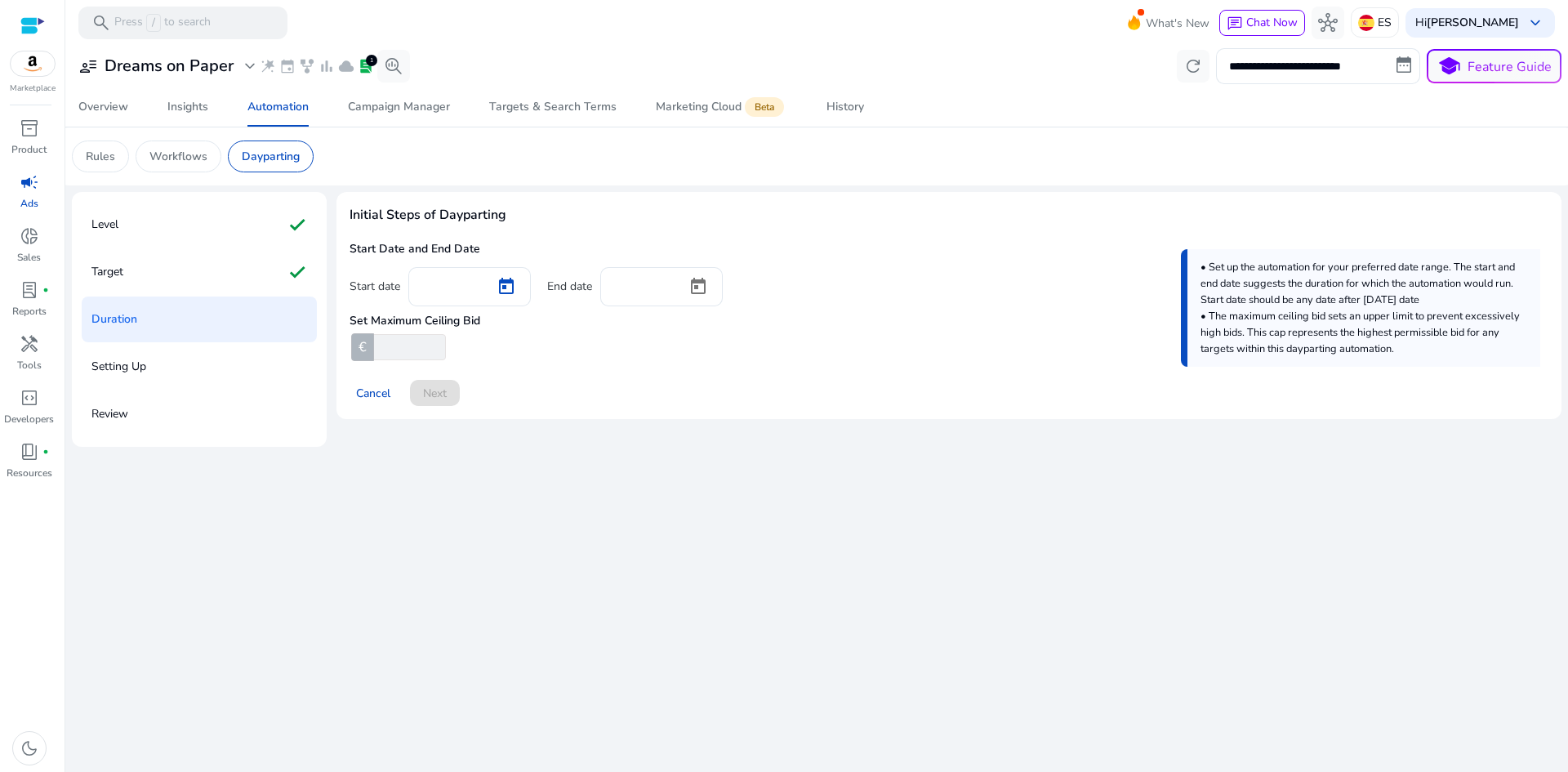
type input "*********"
click at [613, 404] on div "Cancel Next" at bounding box center [948, 386] width 1199 height 39
click at [692, 286] on span "Open calendar" at bounding box center [697, 286] width 39 height 39
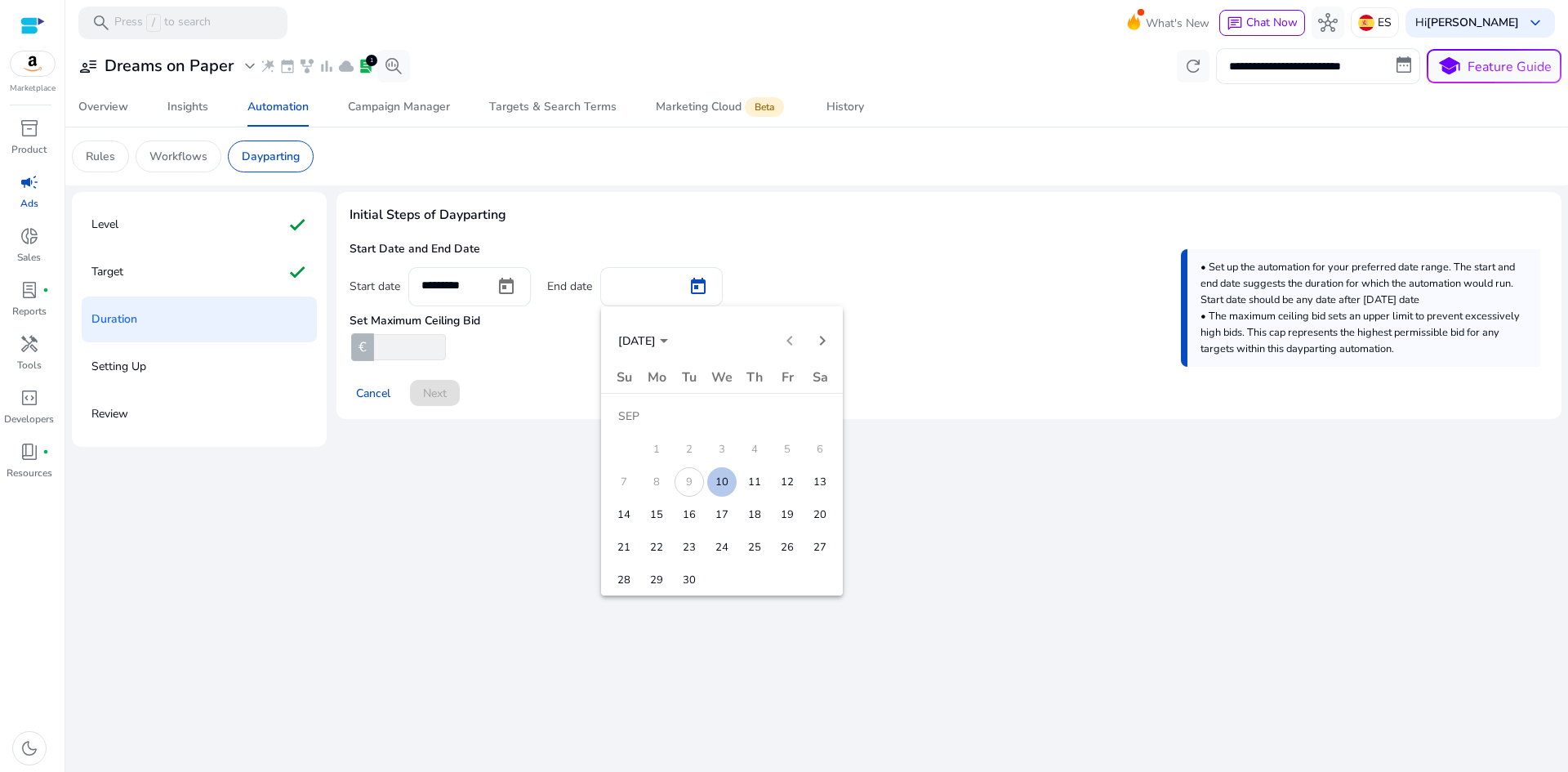
click at [942, 403] on div at bounding box center [784, 386] width 1568 height 772
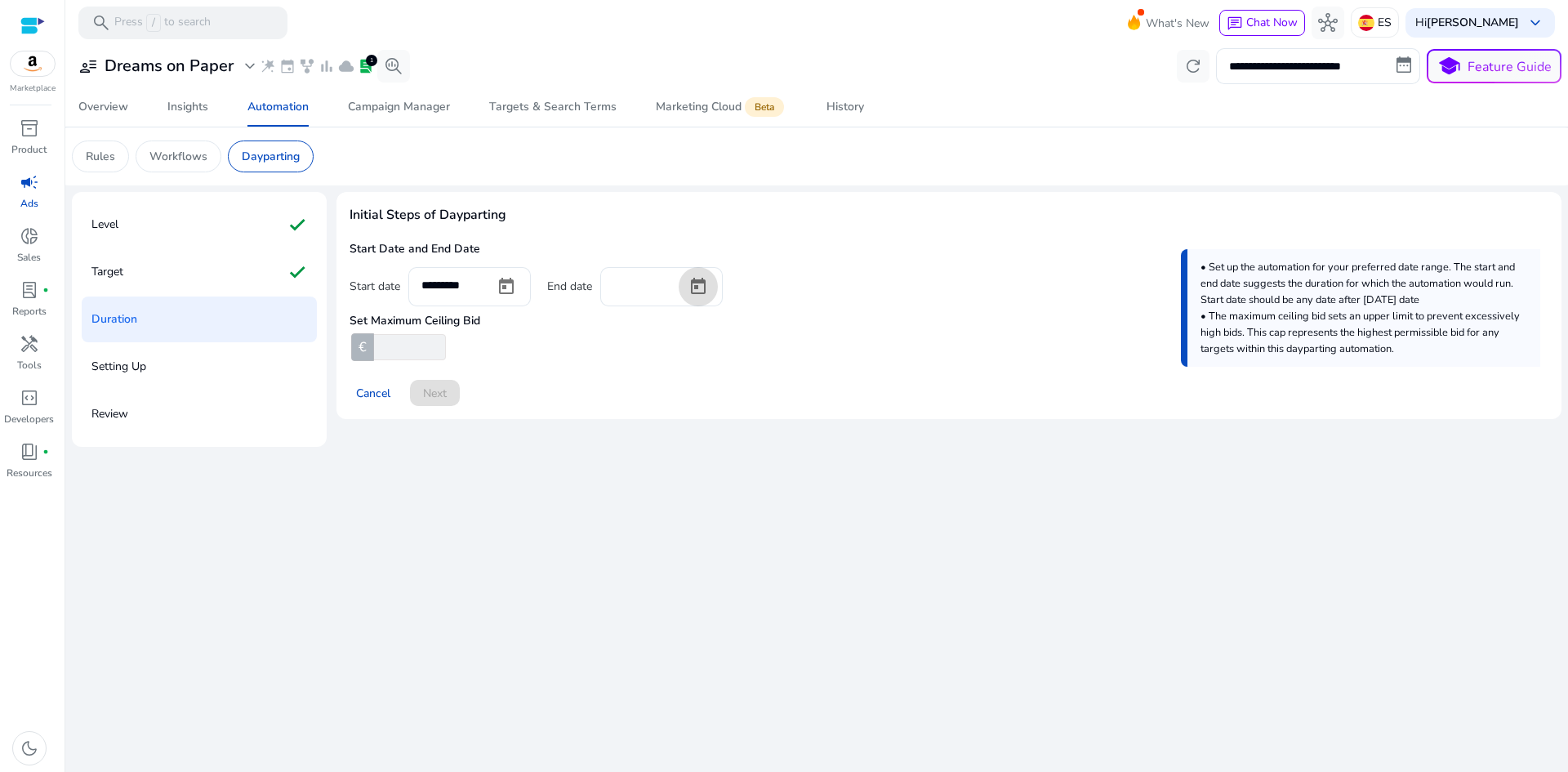
click at [432, 343] on input "*" at bounding box center [409, 346] width 75 height 26
click at [433, 340] on input "*" at bounding box center [409, 346] width 75 height 26
click at [433, 340] on input "*" at bounding box center [409, 346] width 75 height 26
type input "*"
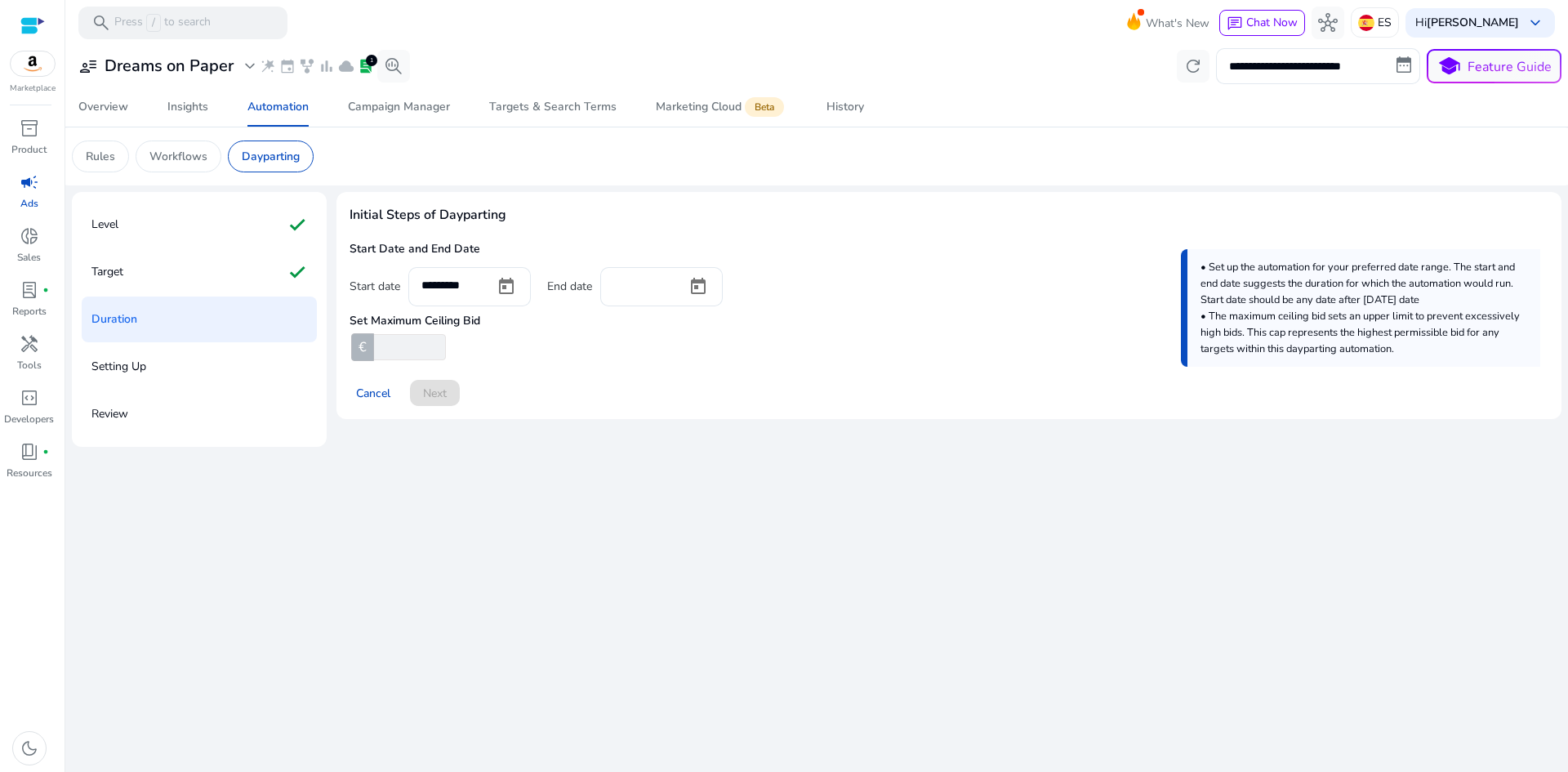
click at [433, 340] on input "*" at bounding box center [409, 346] width 75 height 26
click at [414, 348] on input "*" at bounding box center [409, 346] width 75 height 26
click at [541, 449] on div "**********" at bounding box center [816, 409] width 1489 height 727
drag, startPoint x: 387, startPoint y: 347, endPoint x: 367, endPoint y: 344, distance: 20.2
click at [367, 344] on div "€ *" at bounding box center [398, 346] width 98 height 26
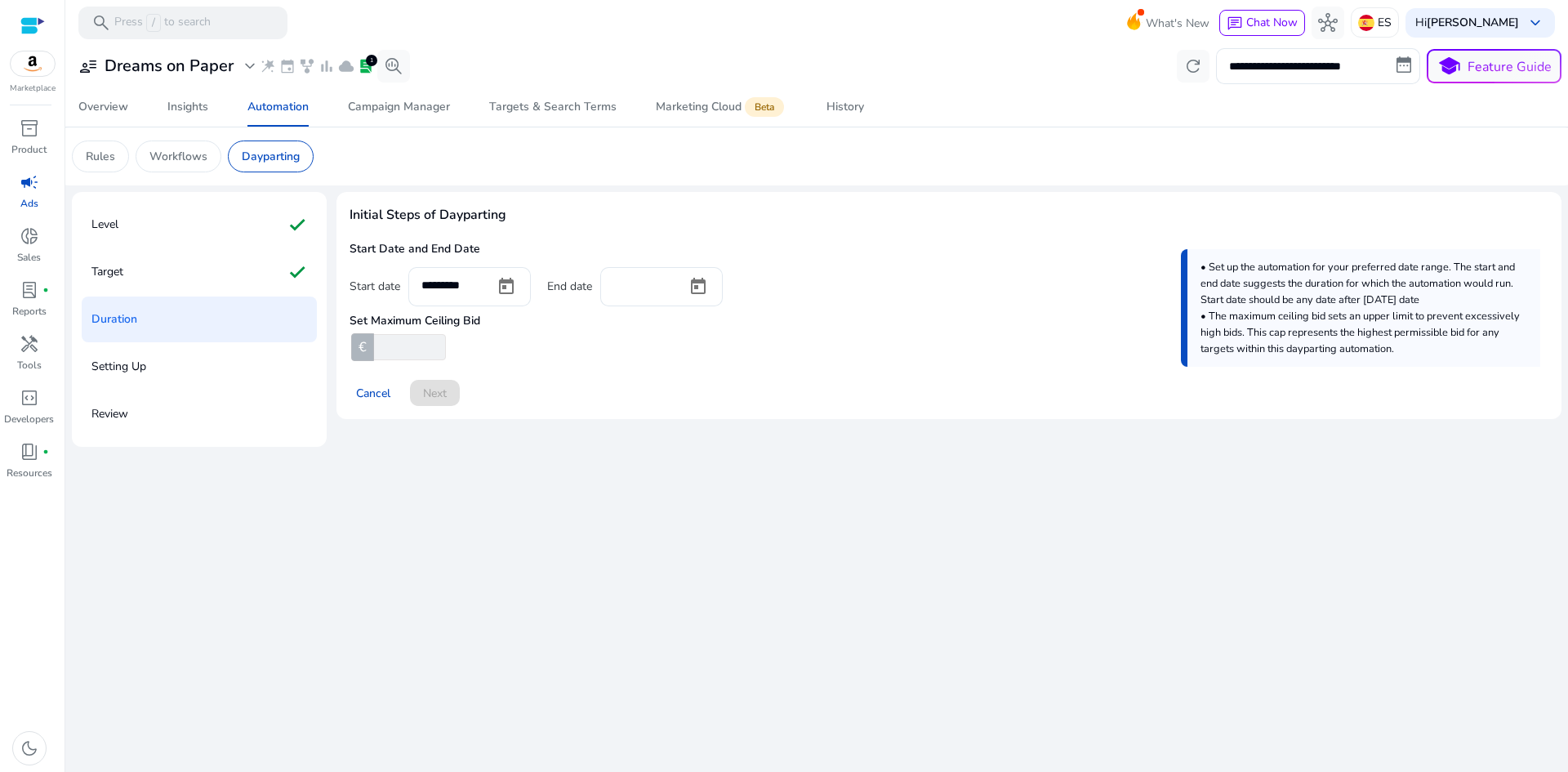
click at [612, 402] on div "Cancel Next" at bounding box center [948, 386] width 1199 height 39
click at [693, 281] on span "Open calendar" at bounding box center [697, 286] width 39 height 39
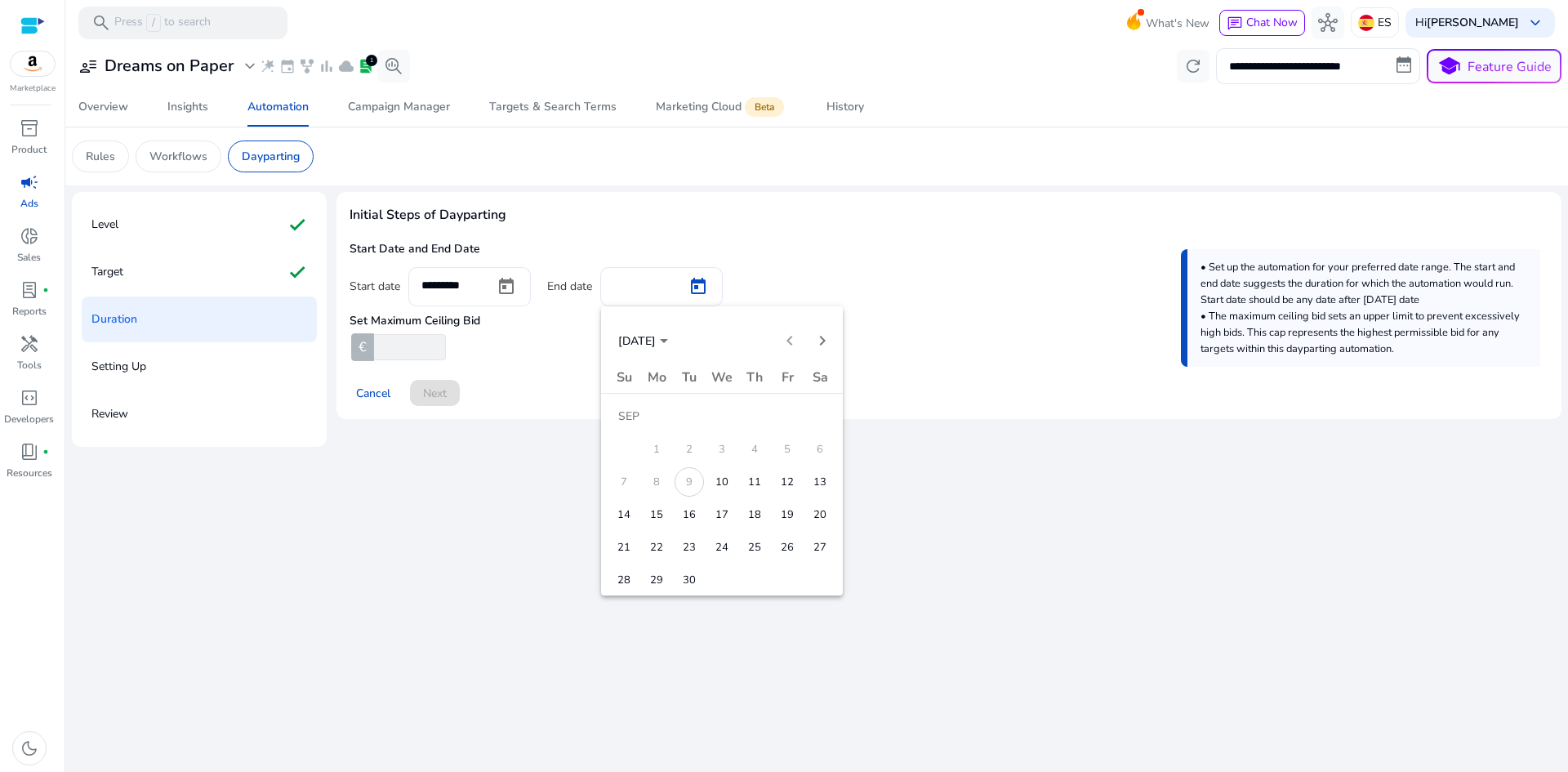
click at [695, 580] on span "30" at bounding box center [689, 579] width 30 height 30
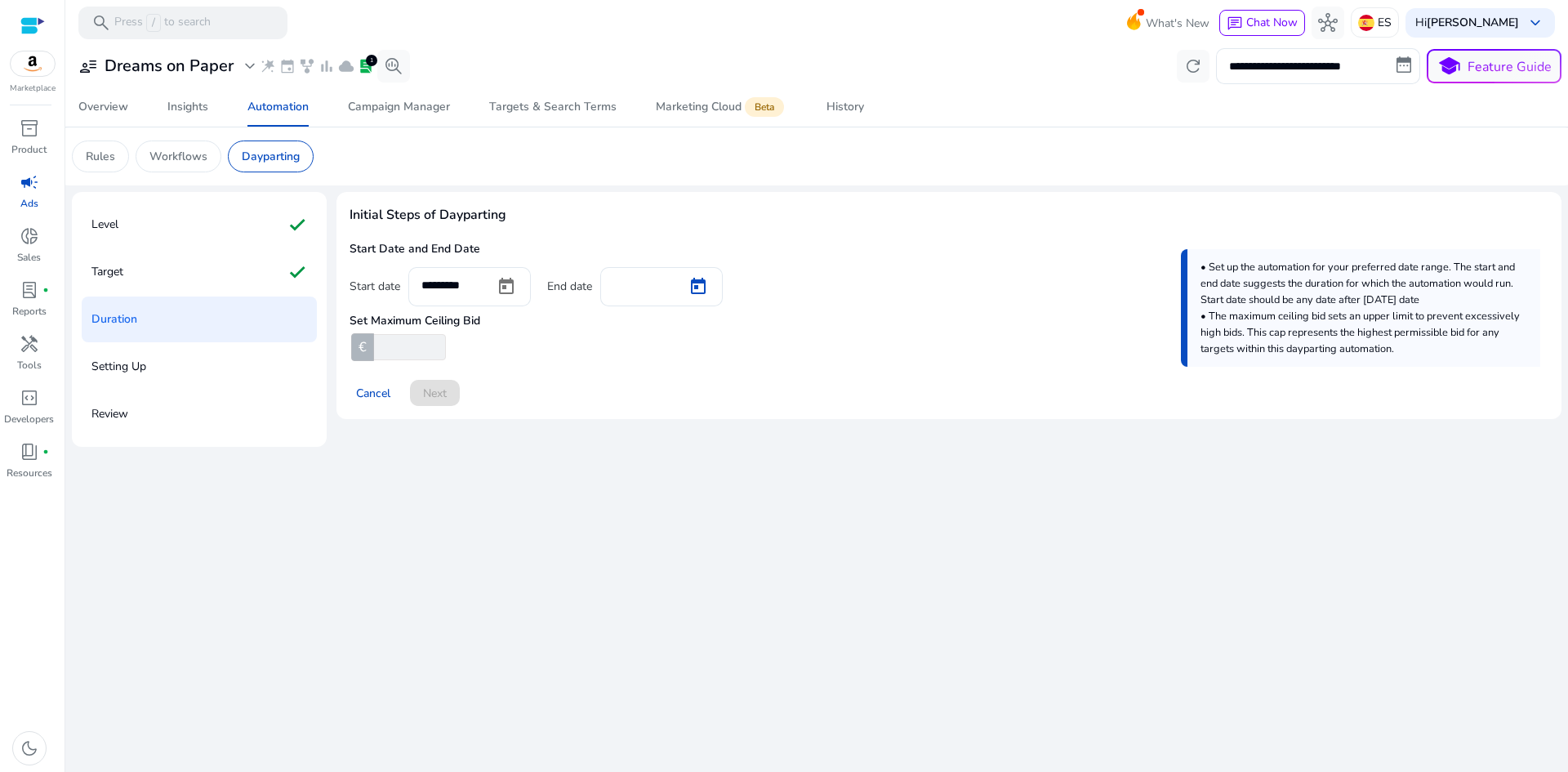
type input "*********"
click at [666, 519] on div "**********" at bounding box center [816, 409] width 1489 height 727
click at [410, 354] on input "number" at bounding box center [409, 346] width 75 height 26
click at [552, 434] on div "Initial Steps of Dayparting Start Date and End Date Start date ********* End da…" at bounding box center [948, 319] width 1225 height 255
click at [365, 348] on div "€" at bounding box center [398, 346] width 98 height 26
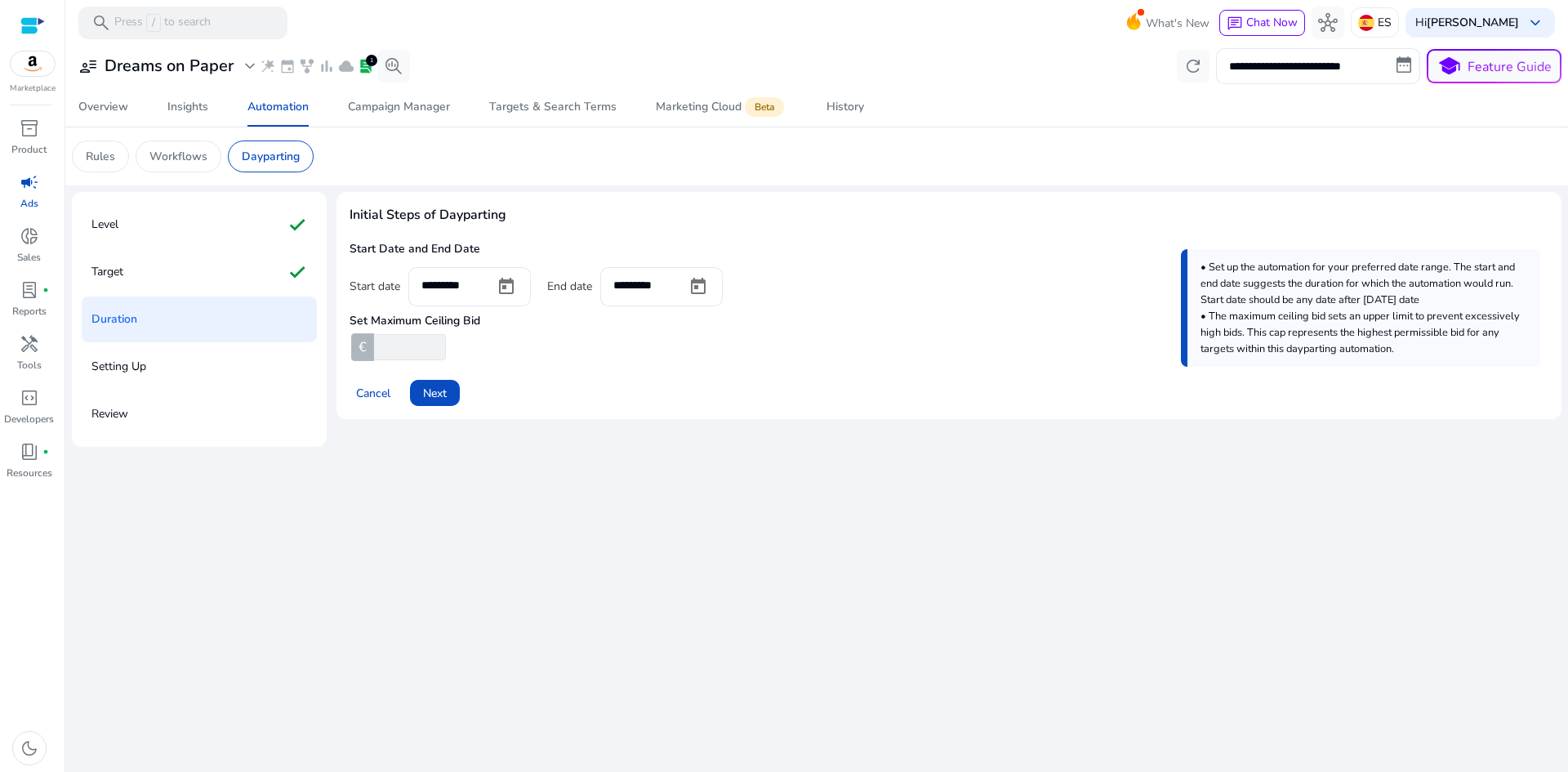
type input "*"
click at [534, 455] on div "**********" at bounding box center [816, 409] width 1489 height 727
click at [494, 286] on span "Open calendar" at bounding box center [505, 286] width 39 height 39
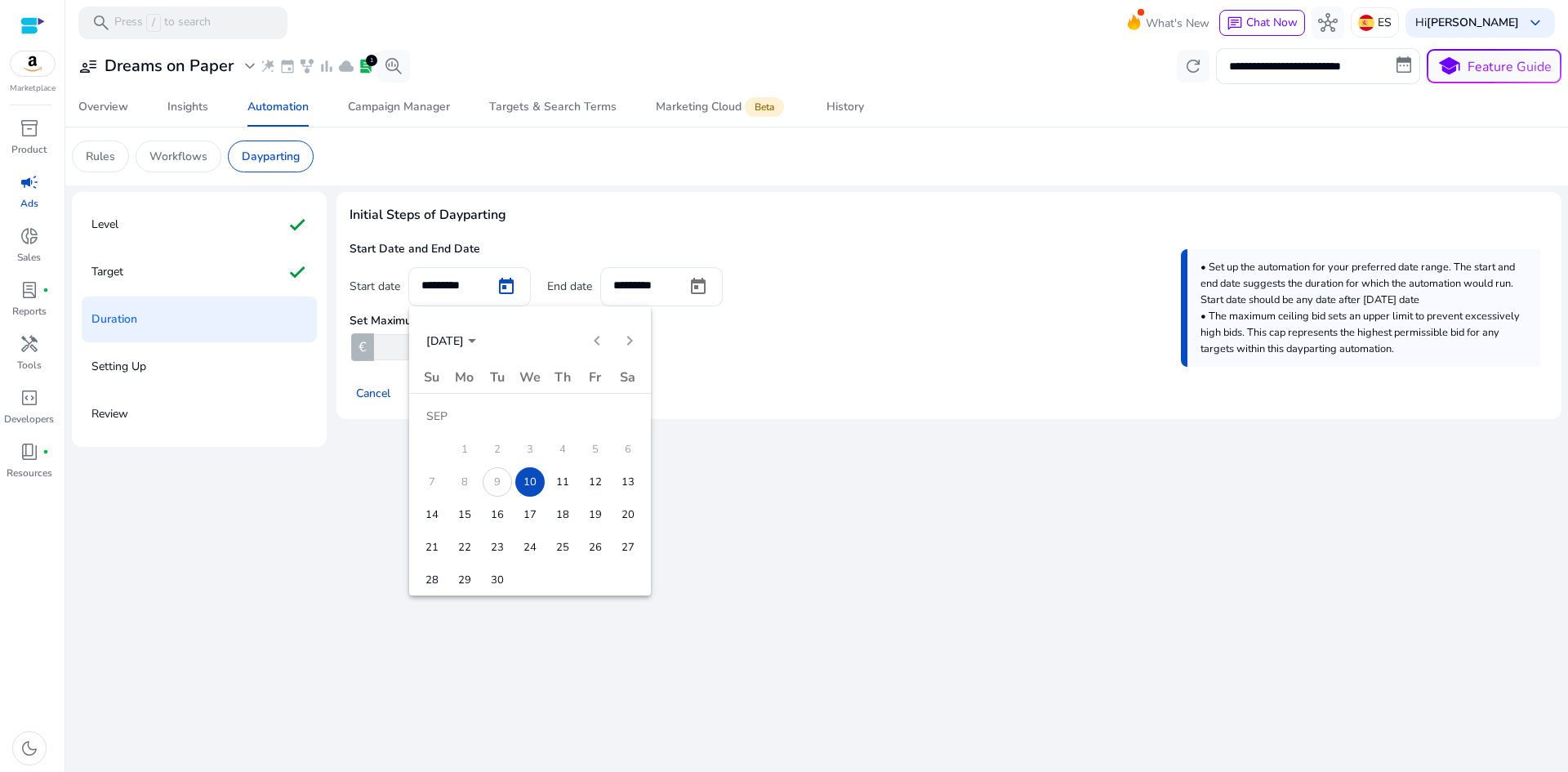
click at [534, 488] on span "10" at bounding box center [529, 481] width 30 height 30
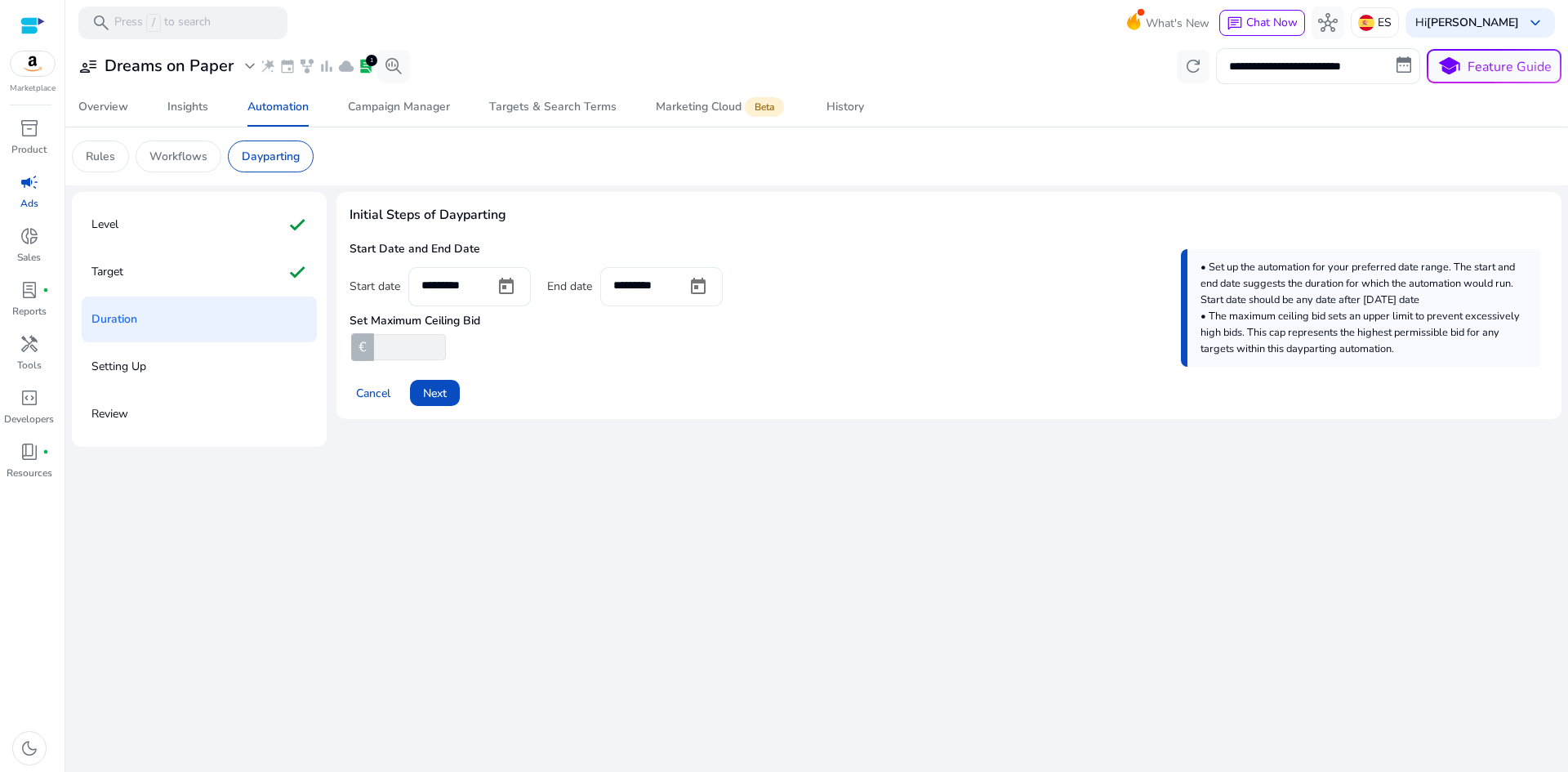
click at [651, 298] on div "*********" at bounding box center [643, 284] width 60 height 35
click at [685, 287] on span "Open calendar" at bounding box center [697, 286] width 39 height 39
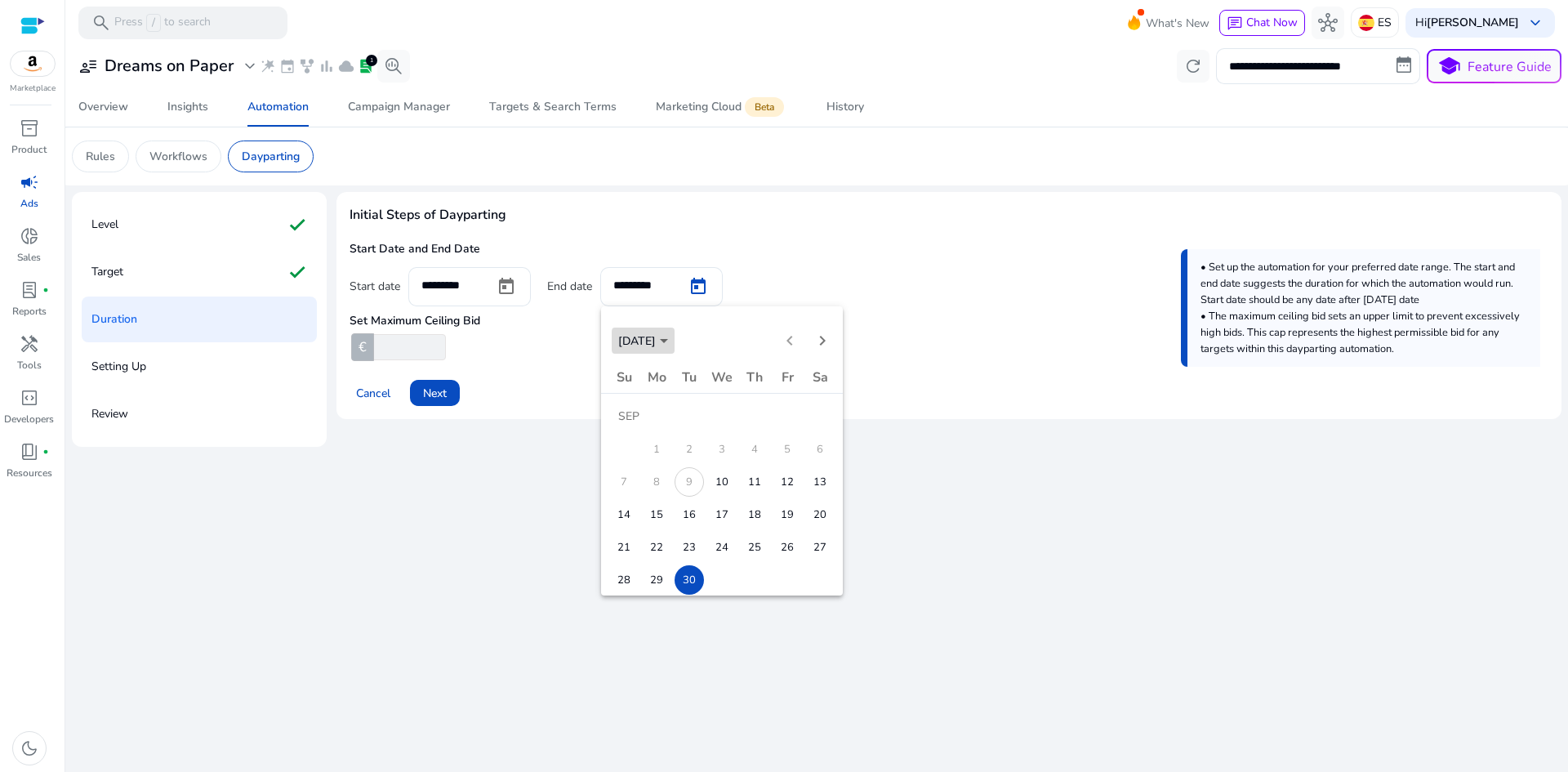
click at [667, 340] on span "SEP 2025" at bounding box center [643, 340] width 50 height 15
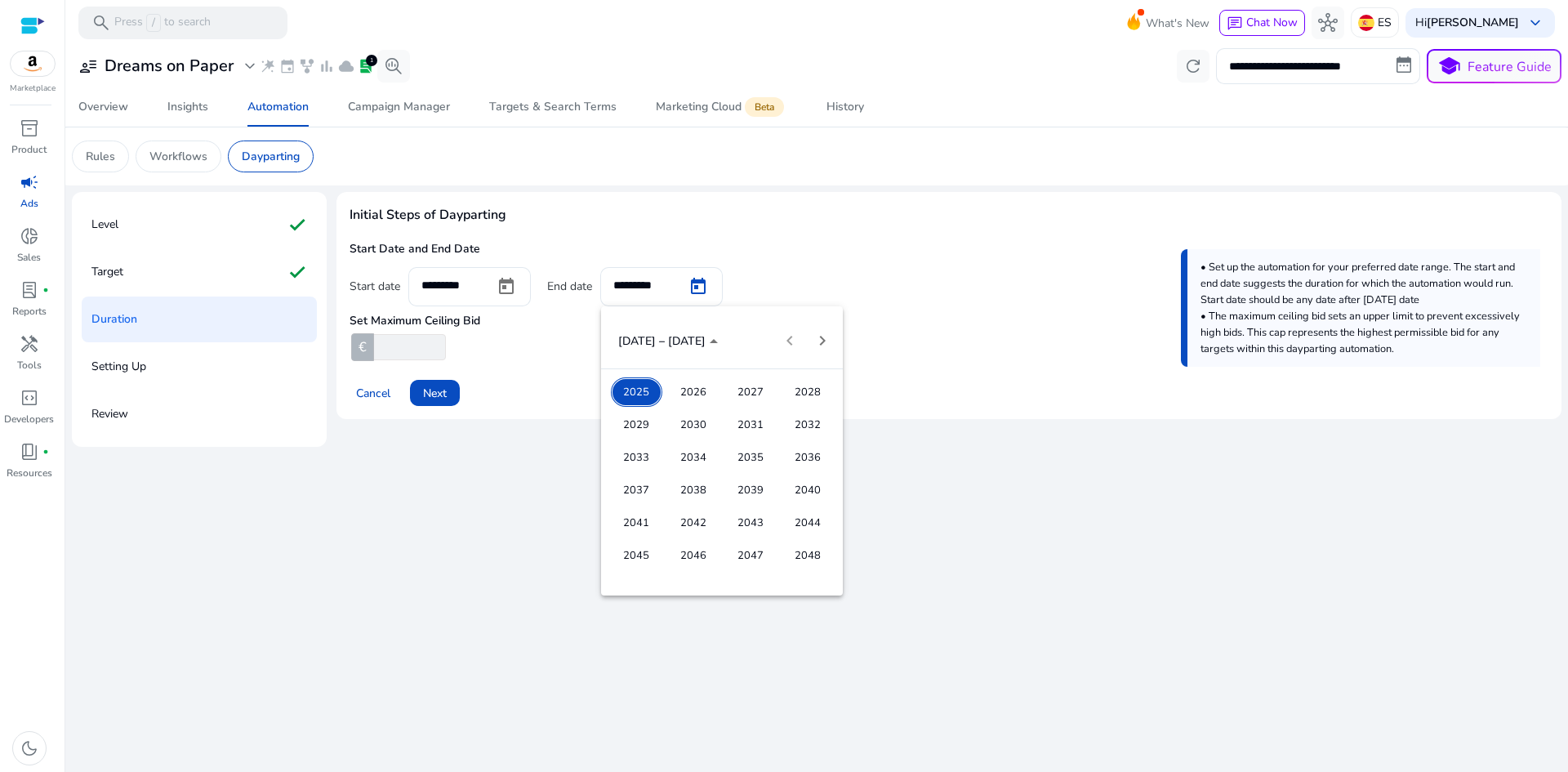
click at [685, 401] on span "2026" at bounding box center [693, 391] width 52 height 30
click at [629, 489] on span "SEP" at bounding box center [637, 490] width 52 height 30
click at [744, 479] on span "10" at bounding box center [754, 481] width 30 height 30
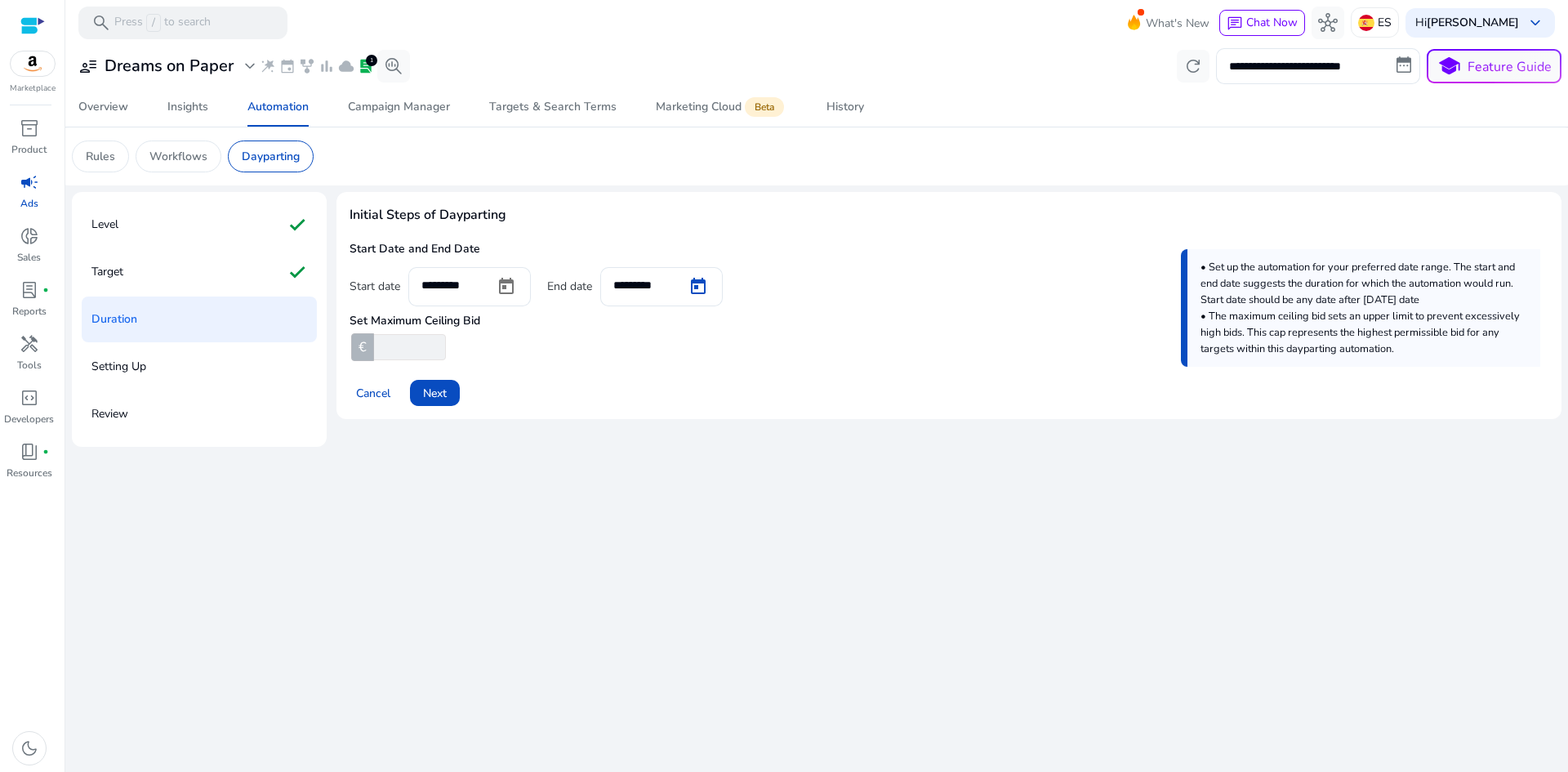
type input "*********"
click at [944, 435] on div "Initial Steps of Dayparting Start Date and End Date Start date ********* End da…" at bounding box center [948, 319] width 1225 height 255
click at [441, 351] on input "*" at bounding box center [409, 346] width 75 height 26
drag, startPoint x: 372, startPoint y: 351, endPoint x: 357, endPoint y: 349, distance: 15.1
click at [357, 349] on div "€ *" at bounding box center [398, 346] width 98 height 26
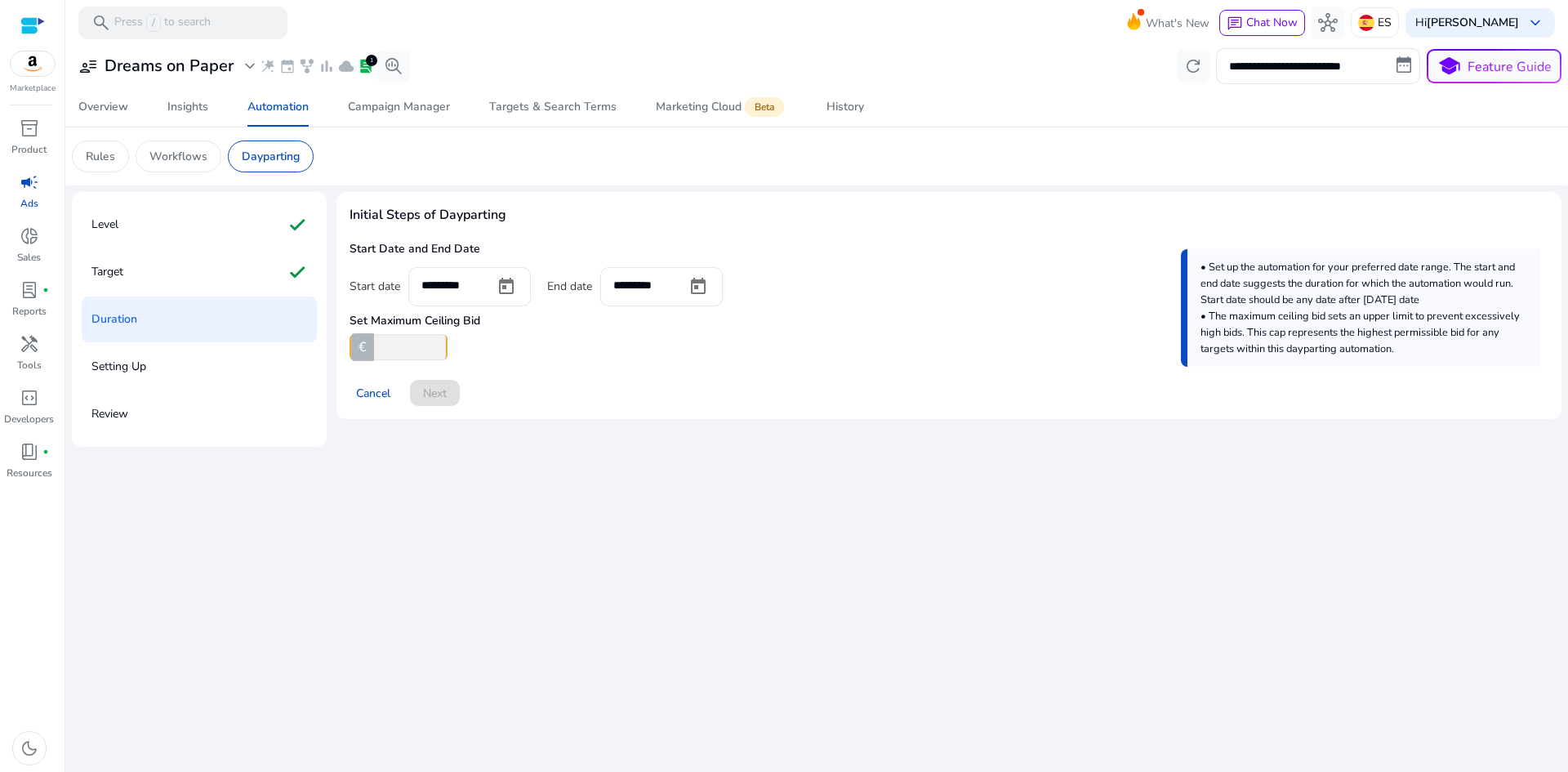
type input "*"
type input "***"
click at [545, 369] on div "Cancel Next" at bounding box center [948, 386] width 1199 height 39
click at [434, 387] on span "Next" at bounding box center [434, 393] width 24 height 17
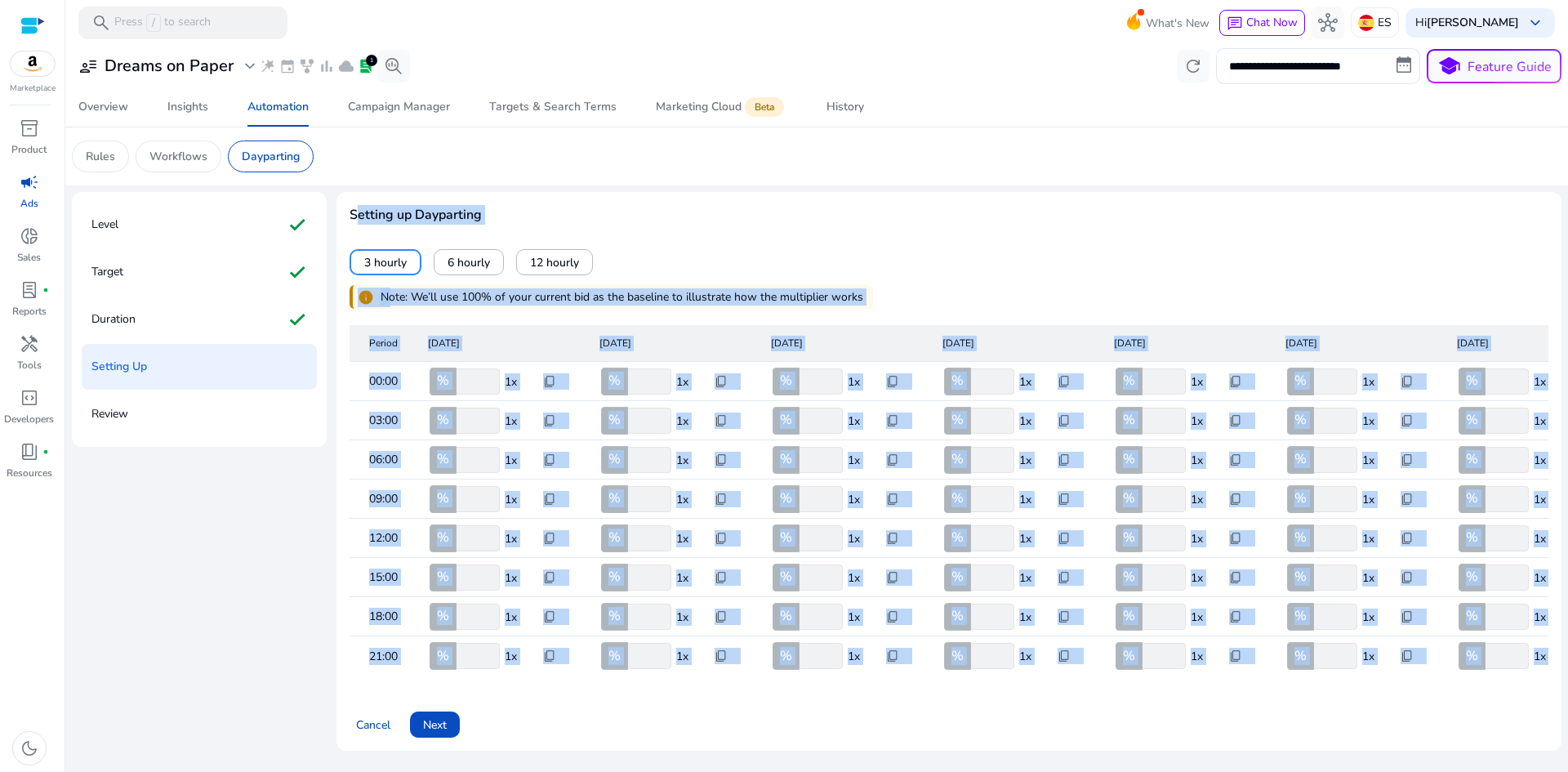
drag, startPoint x: 356, startPoint y: 216, endPoint x: 1566, endPoint y: 722, distance: 1311.5
click at [1519, 724] on mat-card "Setting up Dayparting 3 hourly 6 hourly 12 hourly info Note: We’ll use 100% of …" at bounding box center [948, 471] width 1225 height 558
copy body "Setting up Dayparting 3 hourly 6 hourly 12 hourly info Note: We’ll use 100% of …"
